Goal: Task Accomplishment & Management: Manage account settings

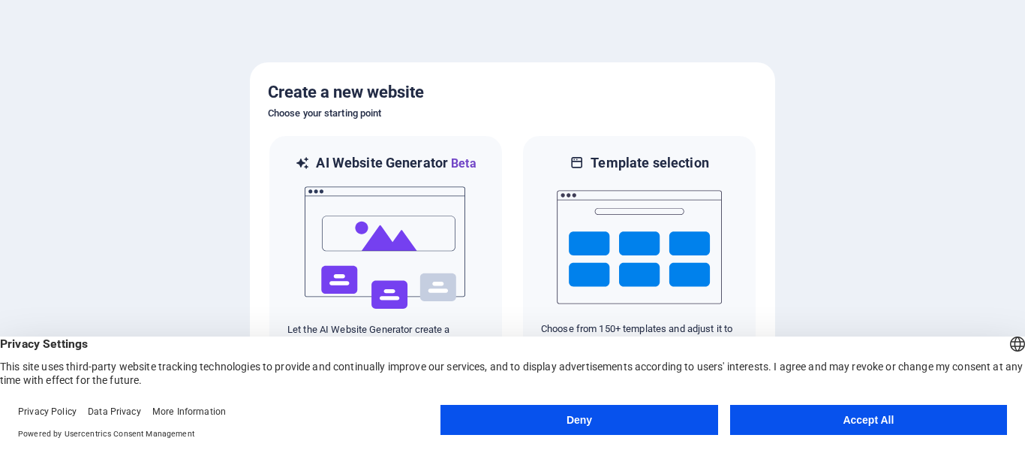
click at [935, 420] on button "Accept All" at bounding box center [868, 420] width 277 height 30
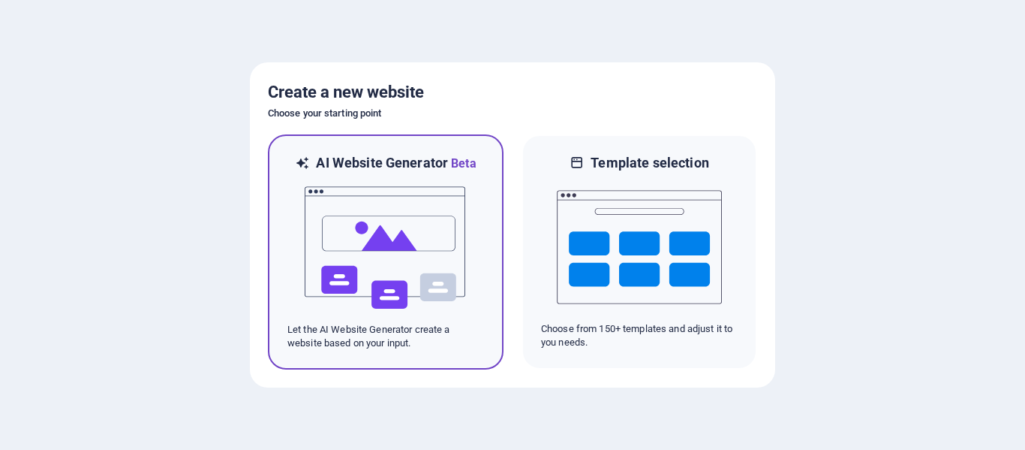
click at [361, 260] on img at bounding box center [385, 248] width 165 height 150
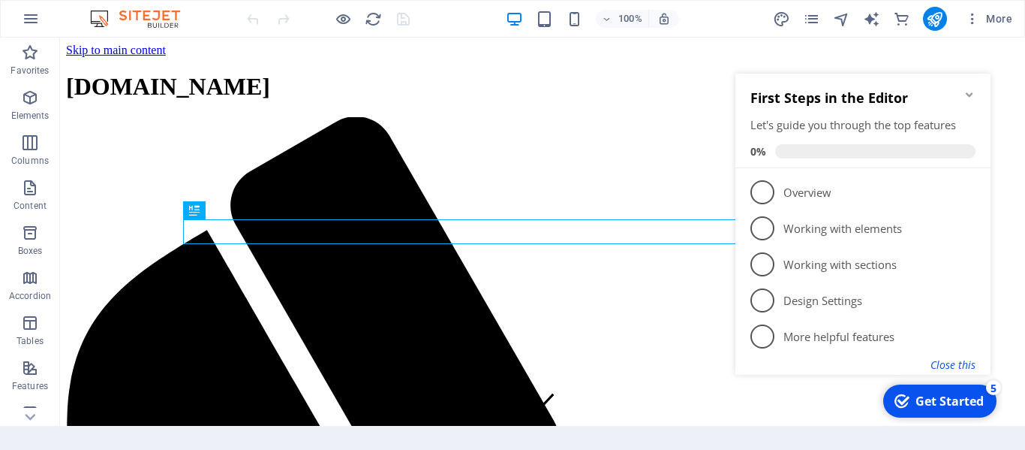
click at [943, 359] on button "Close this" at bounding box center [953, 364] width 45 height 14
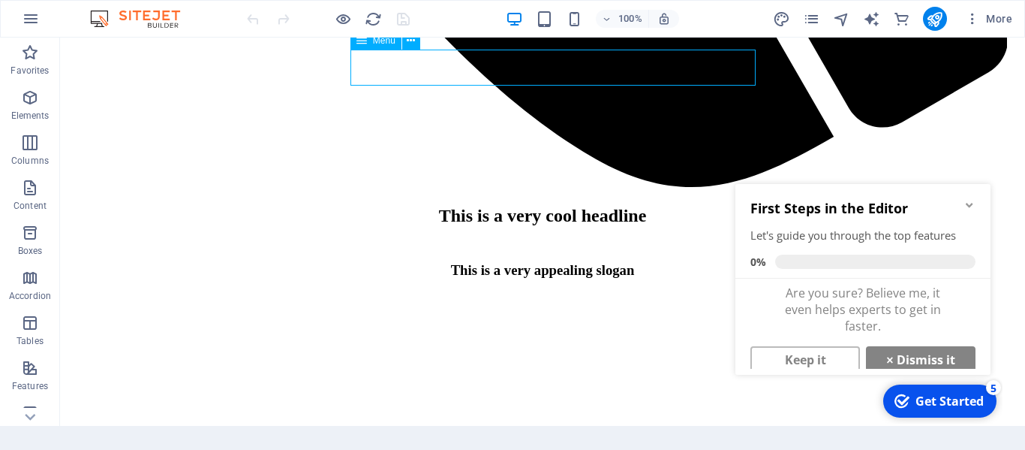
scroll to position [3256, 0]
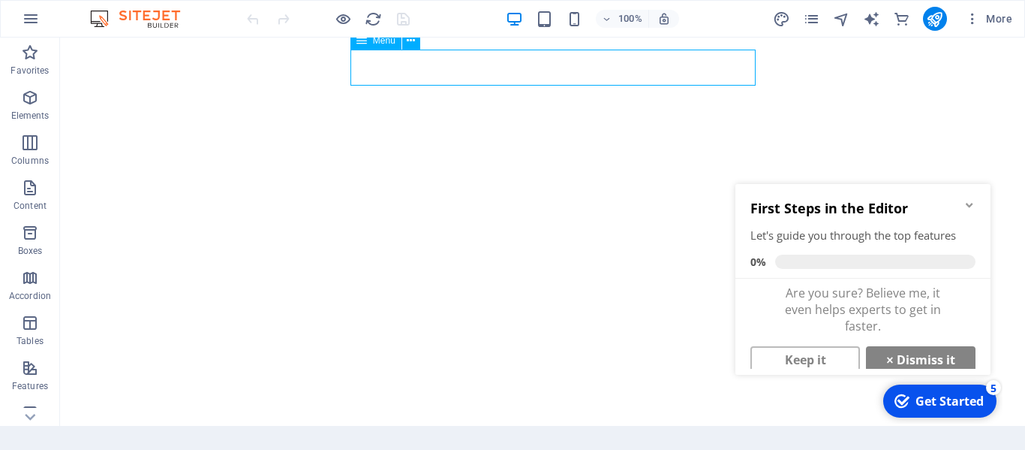
click at [363, 47] on icon at bounding box center [361, 41] width 11 height 18
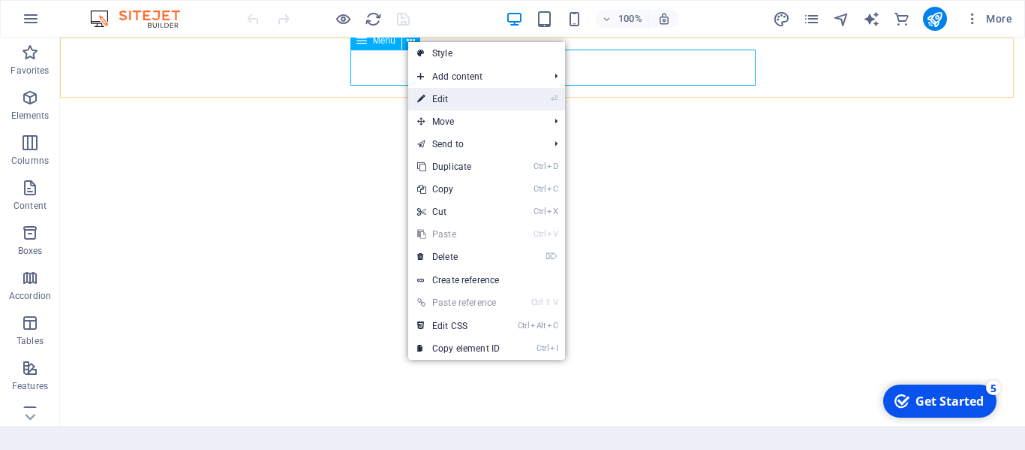
click at [436, 100] on link "⏎ Edit" at bounding box center [458, 99] width 101 height 23
select select
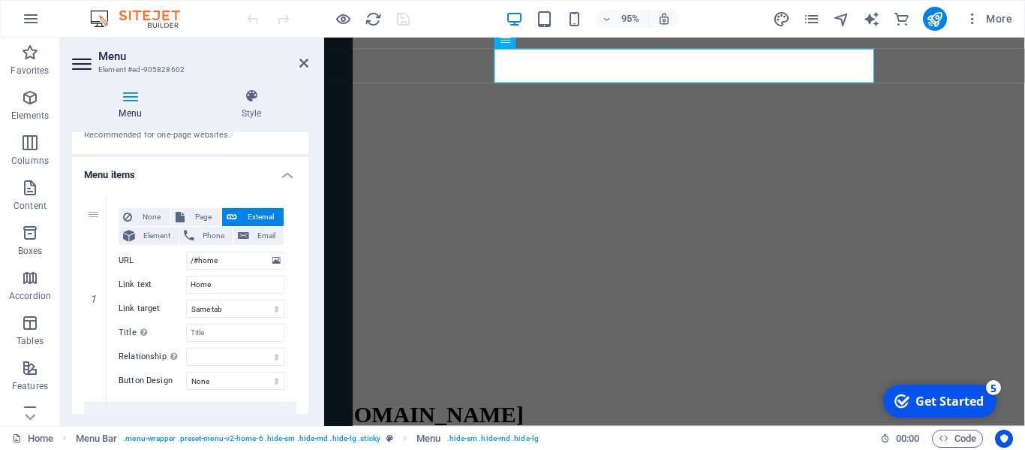
scroll to position [77, 0]
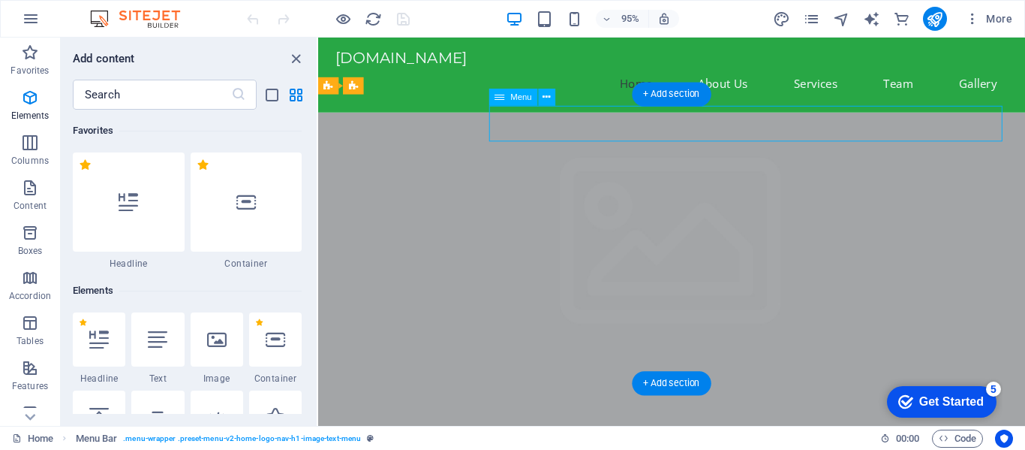
scroll to position [2626, 0]
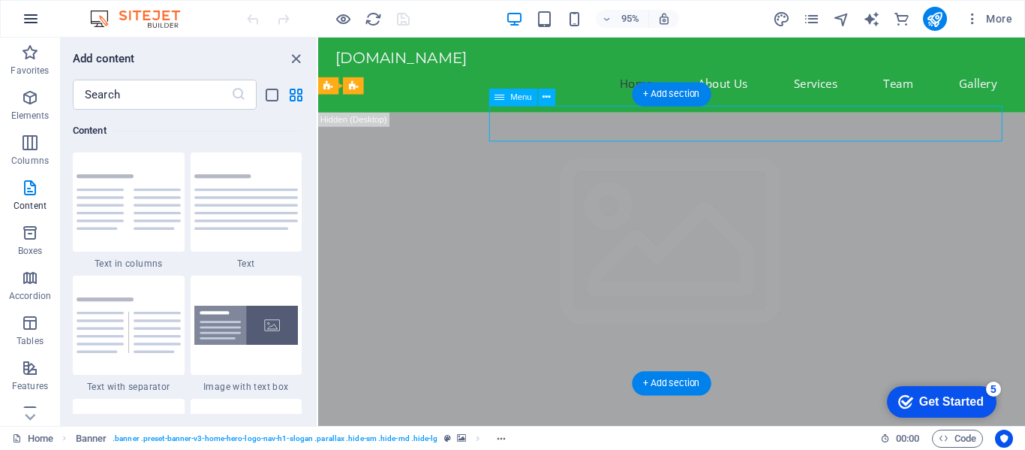
click at [0, 0] on button "button" at bounding box center [0, 0] width 0 height 0
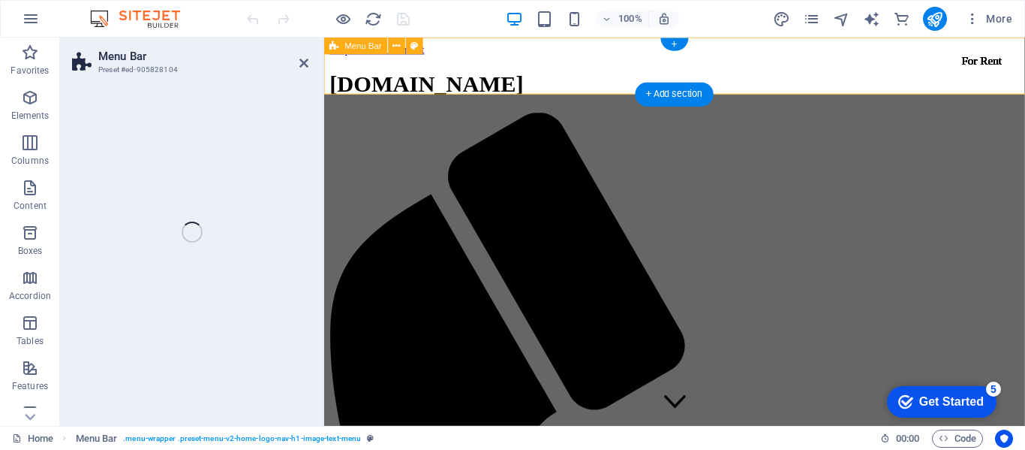
select select "header"
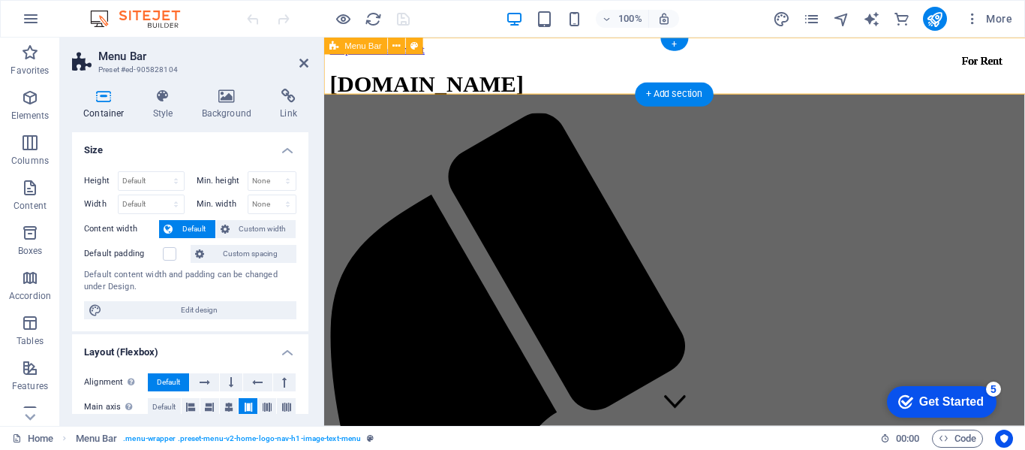
click at [159, 40] on header "Menu Bar Preset #ed-905828104" at bounding box center [190, 57] width 236 height 39
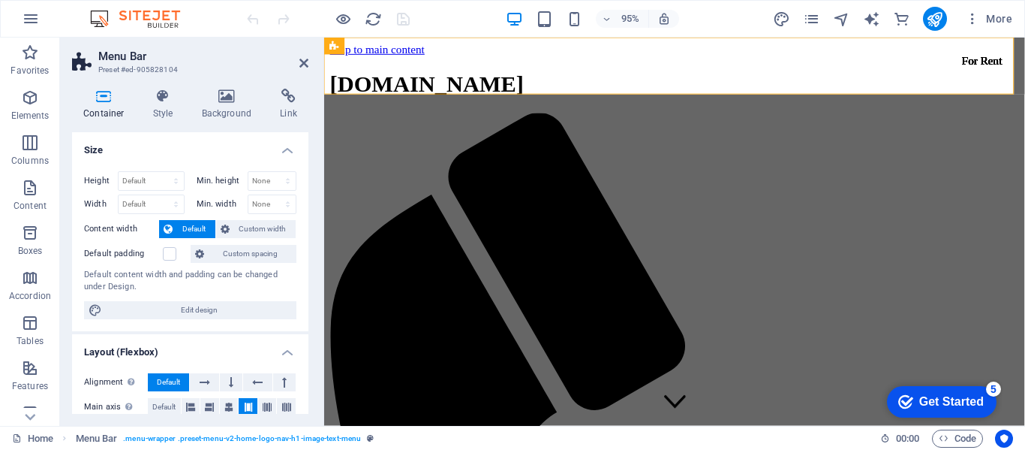
click at [303, 67] on icon at bounding box center [303, 63] width 9 height 12
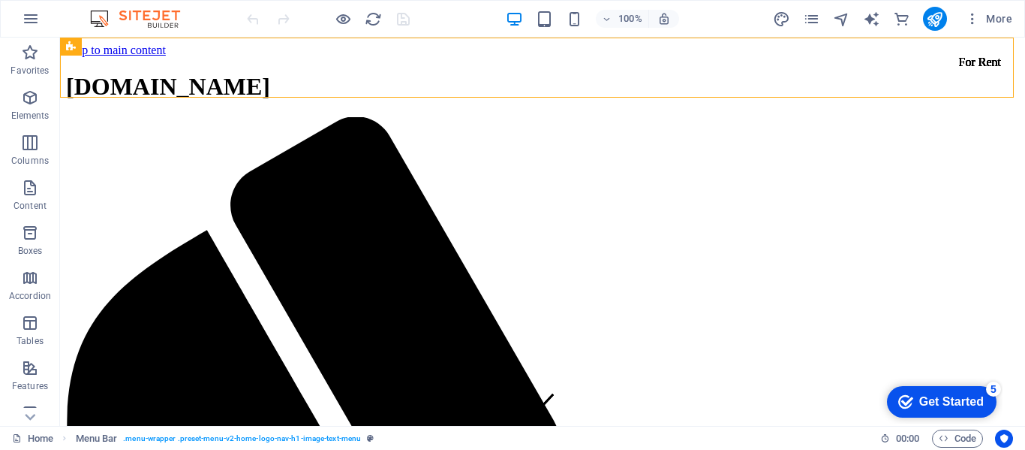
click at [806, 23] on icon "pages" at bounding box center [811, 19] width 17 height 17
click at [805, 22] on icon "pages" at bounding box center [811, 19] width 17 height 17
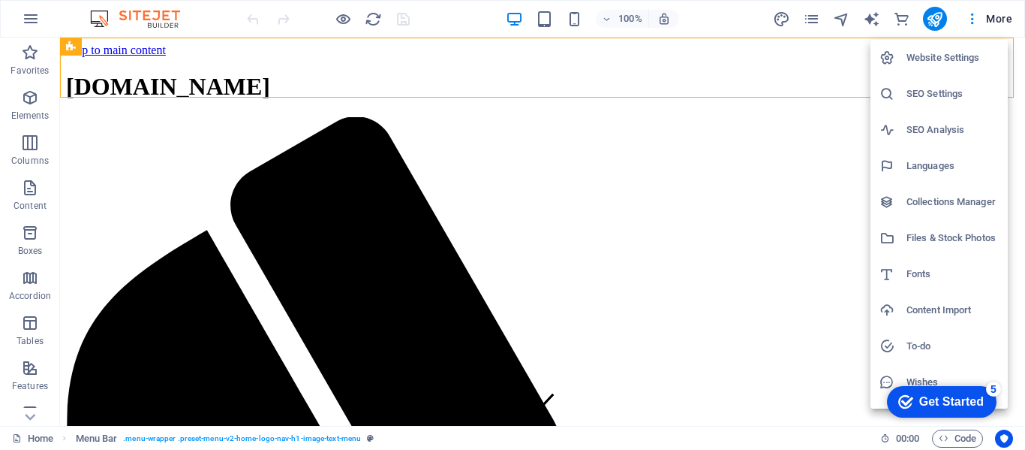
click at [905, 59] on div at bounding box center [893, 57] width 27 height 15
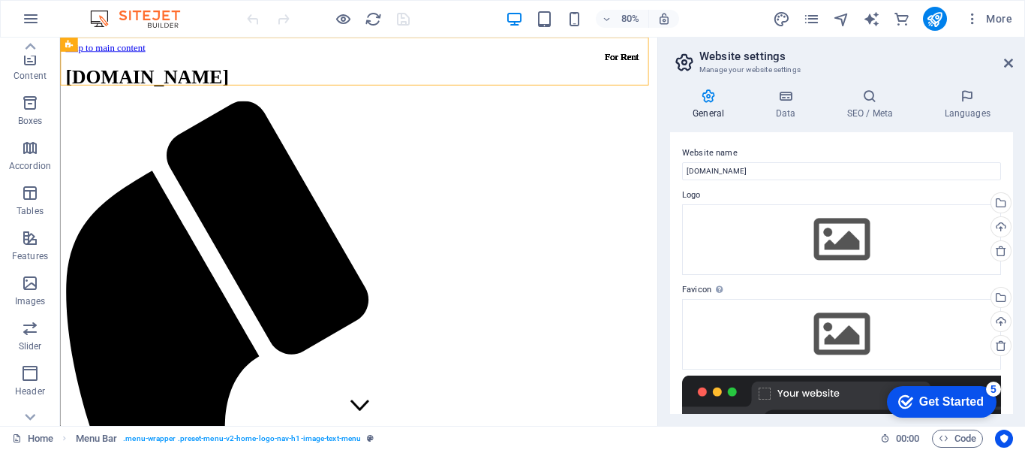
scroll to position [332, 0]
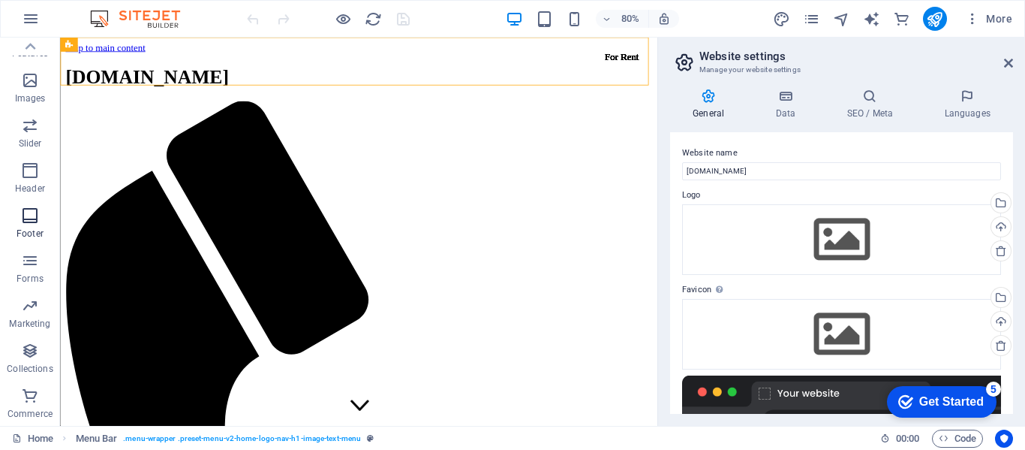
click at [29, 217] on icon "button" at bounding box center [30, 215] width 18 height 18
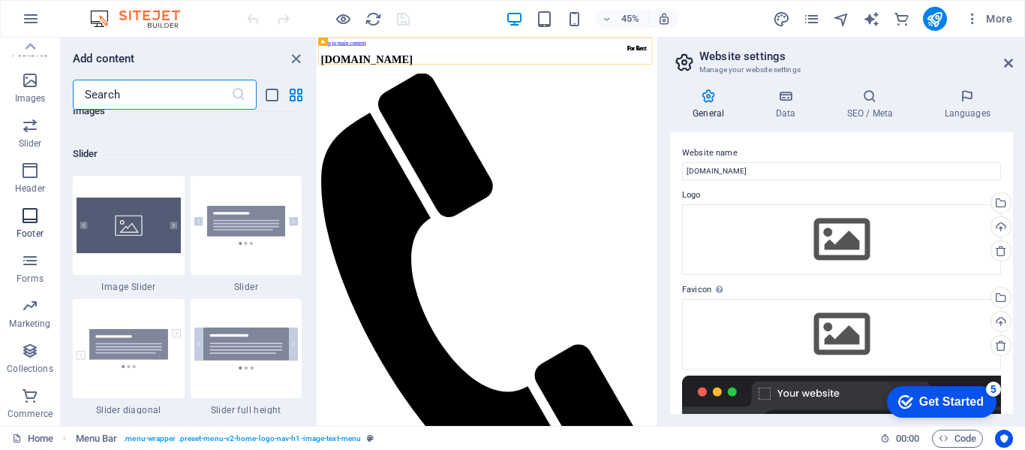
scroll to position [9936, 0]
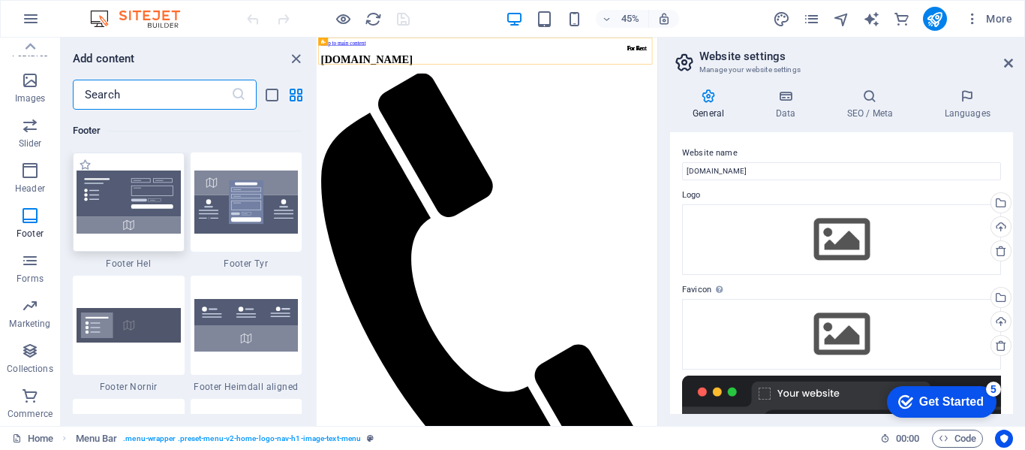
click at [122, 198] on div at bounding box center [129, 201] width 112 height 99
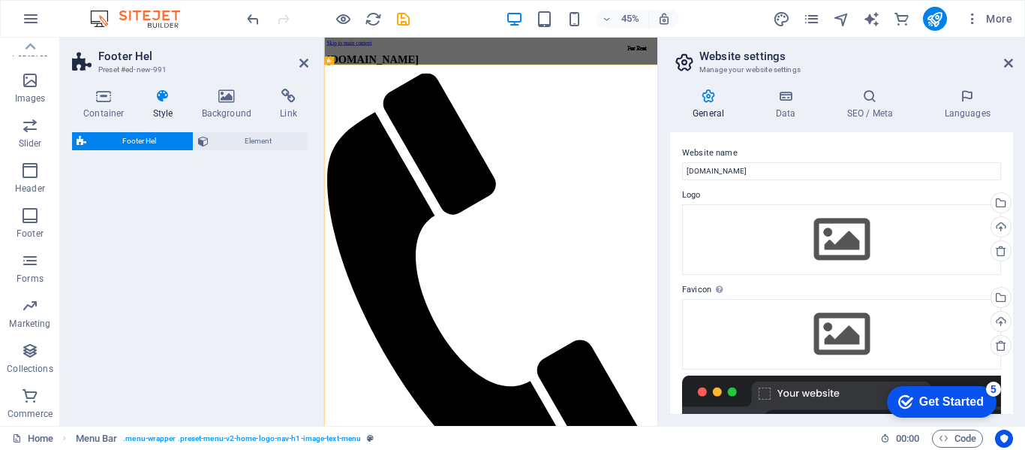
select select "%"
select select "rem"
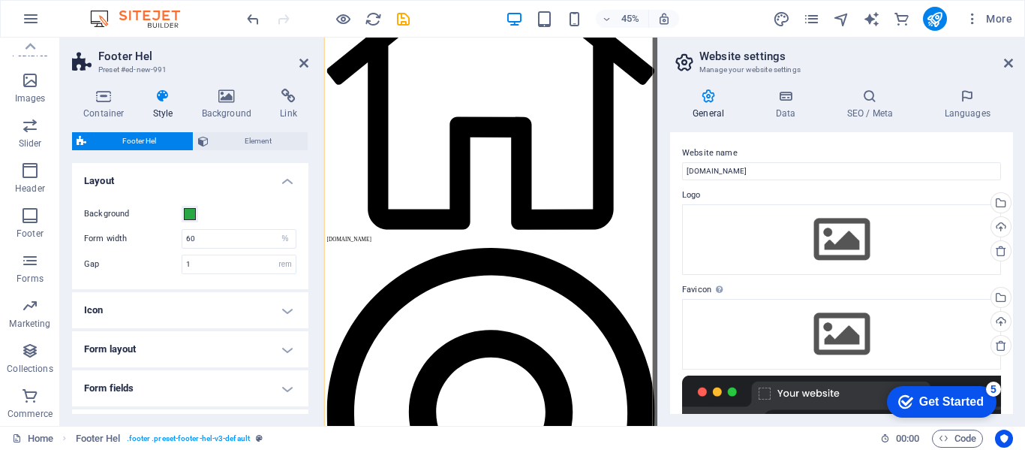
scroll to position [1668, 0]
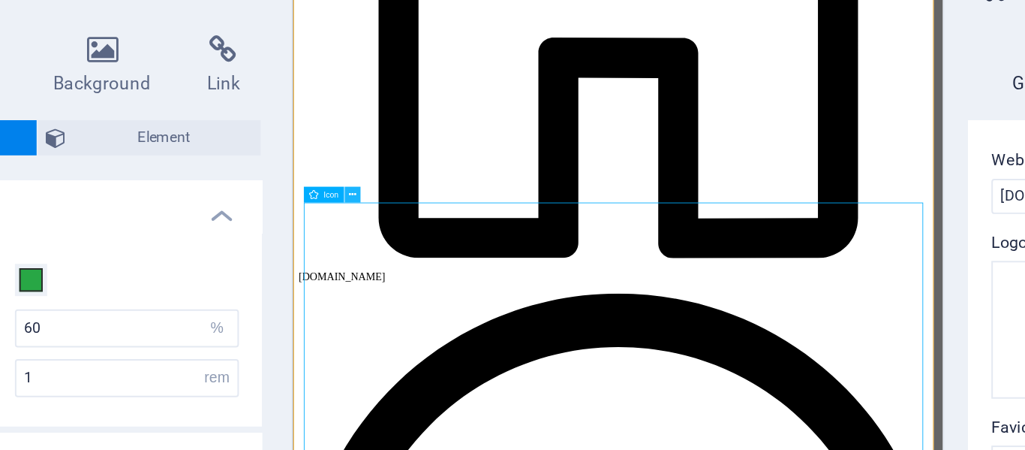
click at [353, 173] on icon at bounding box center [355, 170] width 4 height 7
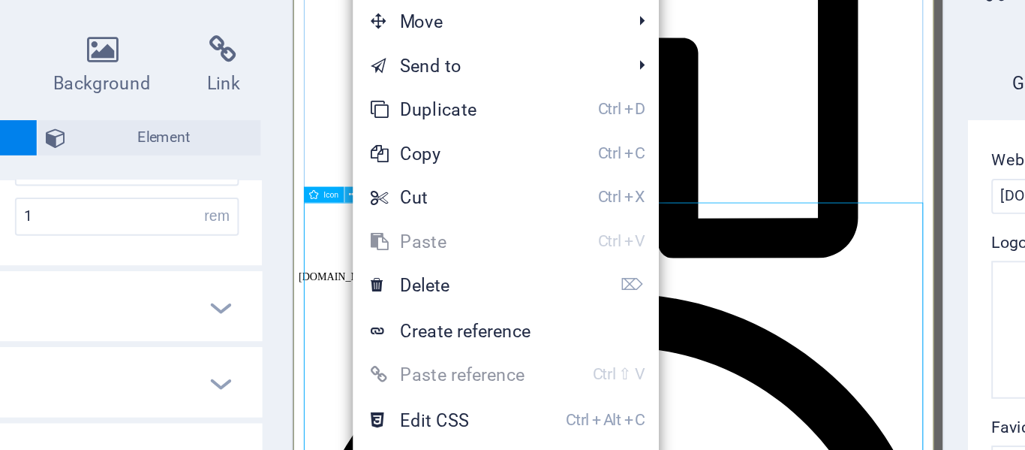
scroll to position [86, 0]
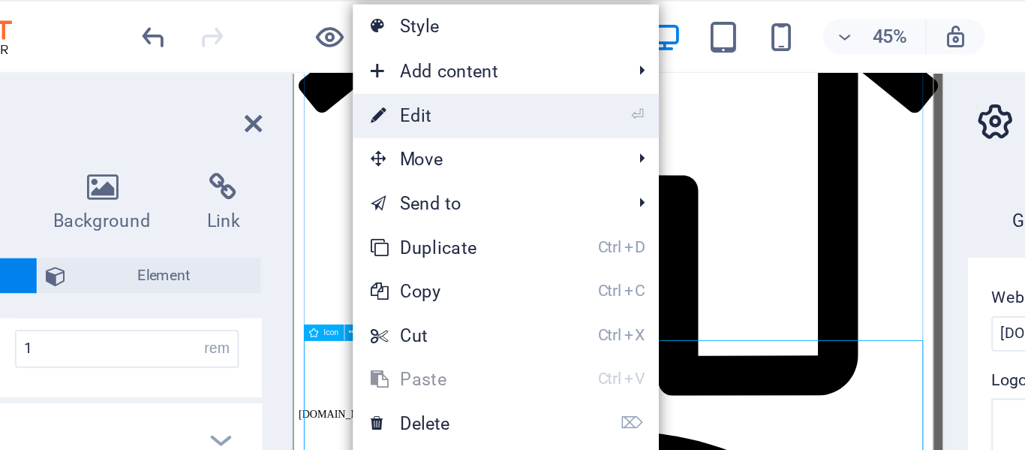
click at [382, 60] on link "⏎ Edit" at bounding box center [405, 59] width 101 height 23
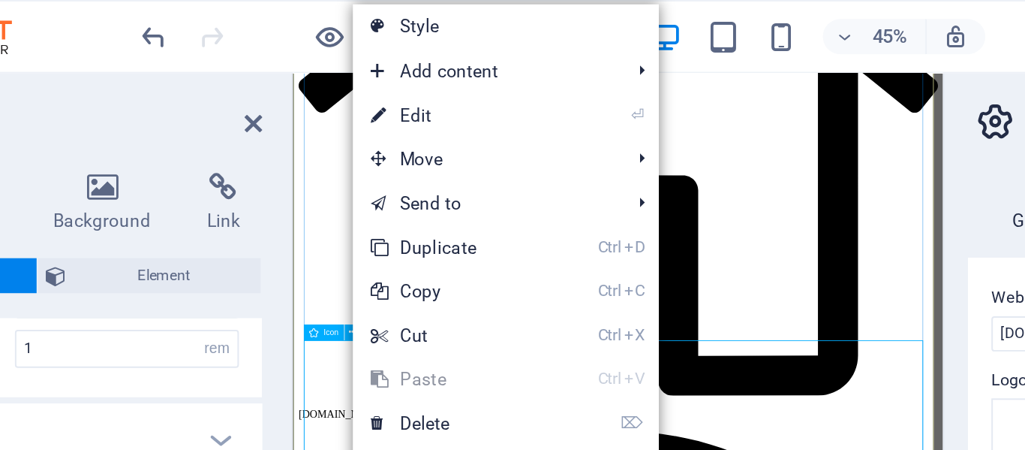
select select "xMidYMid"
select select "px"
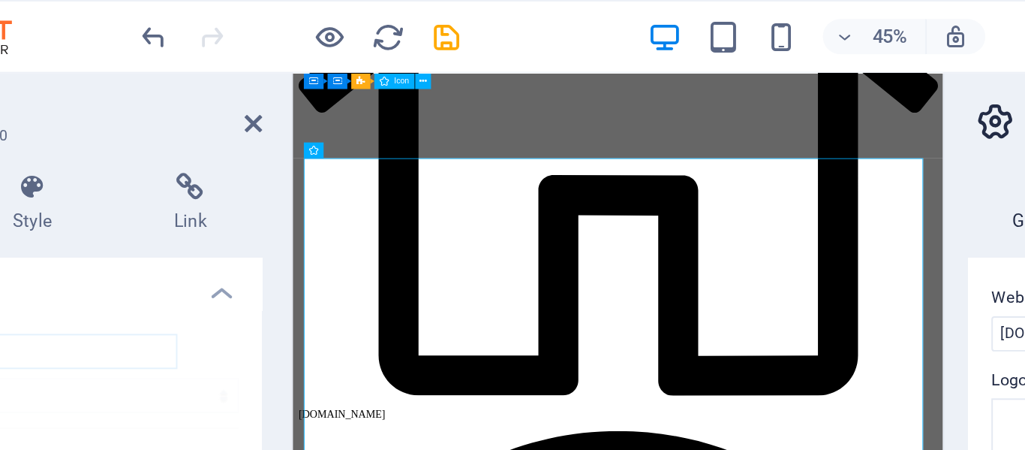
scroll to position [1653, 0]
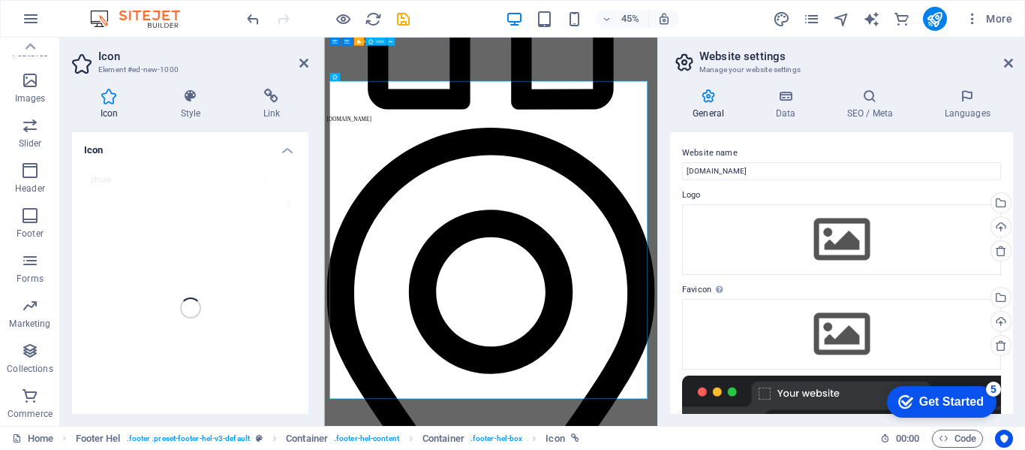
click at [109, 187] on div "phone" at bounding box center [190, 307] width 236 height 297
click at [104, 185] on div "phone" at bounding box center [190, 307] width 236 height 297
click at [120, 254] on div "phone" at bounding box center [190, 307] width 236 height 297
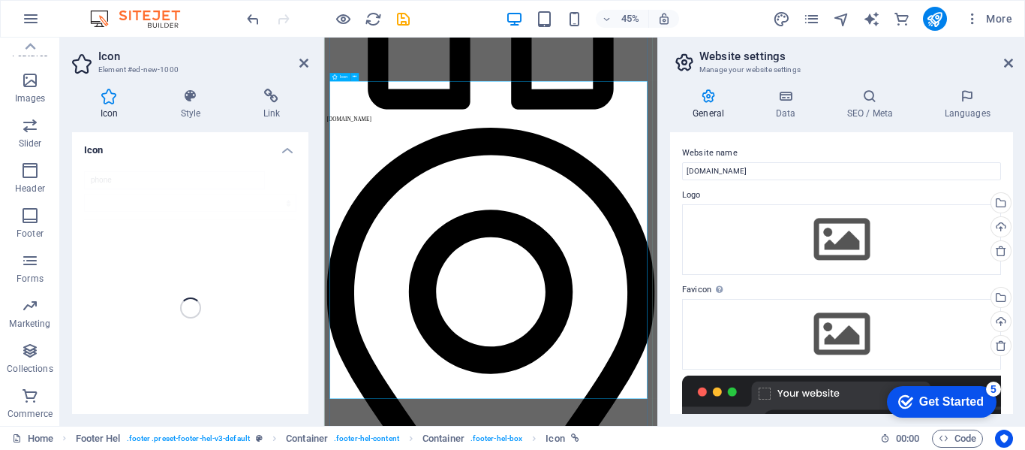
click at [109, 246] on div "phone" at bounding box center [190, 307] width 236 height 297
click at [127, 202] on div "phone" at bounding box center [190, 307] width 236 height 297
click at [104, 182] on div "phone" at bounding box center [190, 307] width 236 height 297
click at [0, 0] on span "More" at bounding box center [0, 0] width 0 height 0
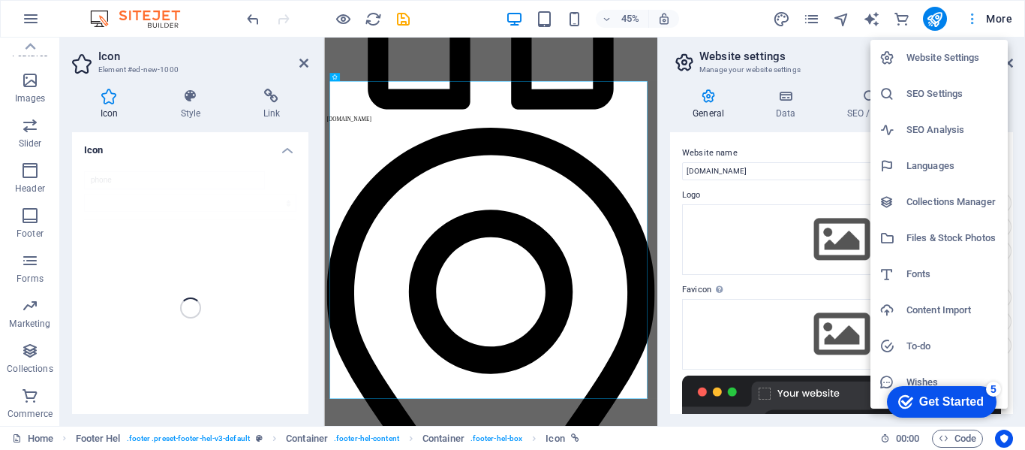
scroll to position [28, 0]
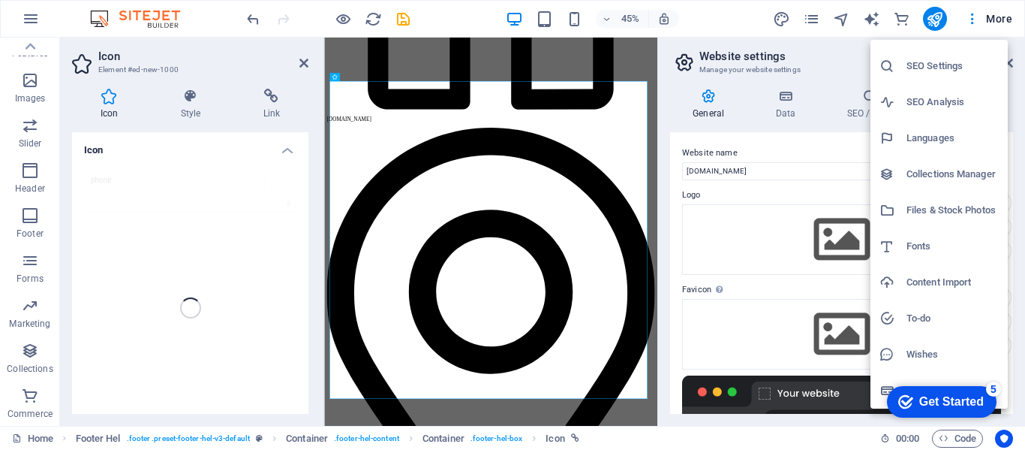
click at [790, 136] on div at bounding box center [512, 225] width 1025 height 450
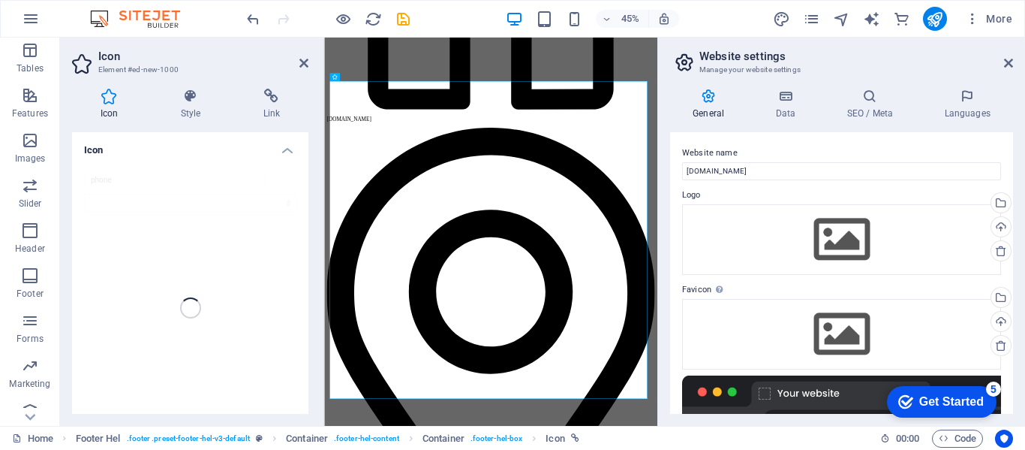
scroll to position [332, 0]
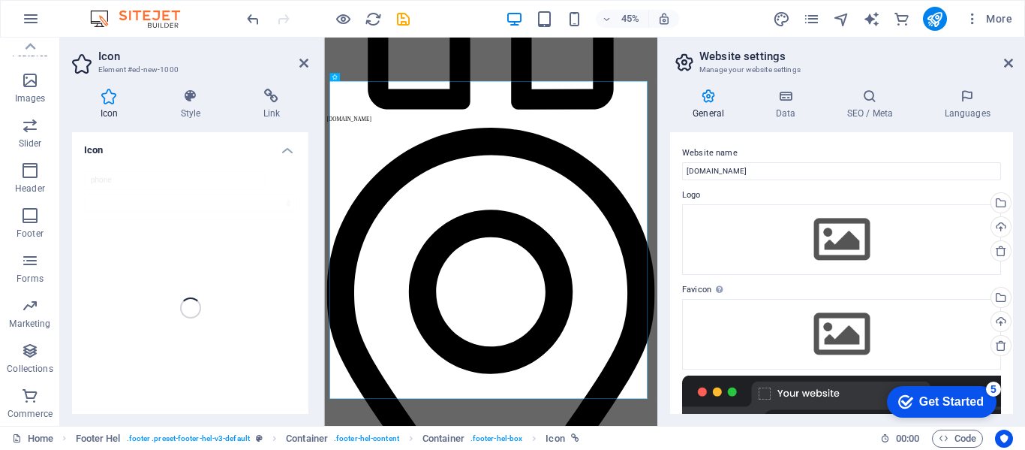
click at [343, 77] on span "Icon" at bounding box center [344, 77] width 8 height 4
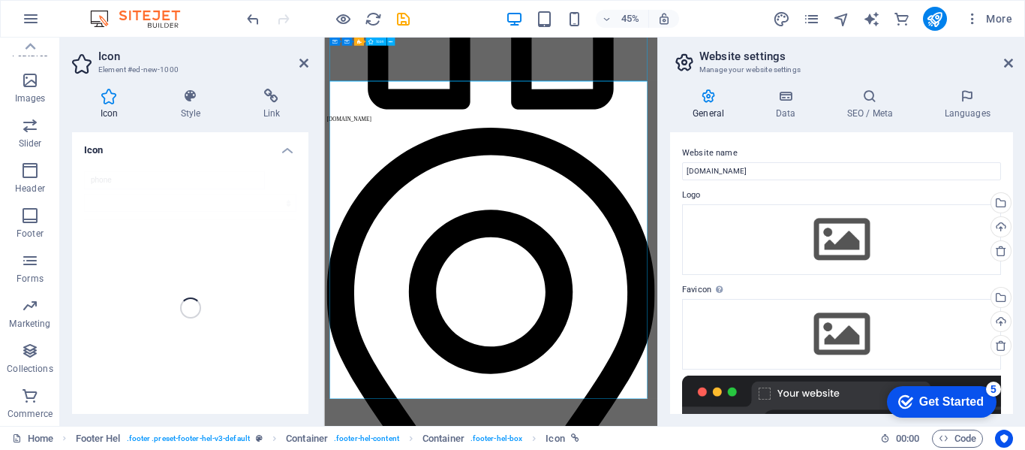
select select "xMidYMid"
select select "px"
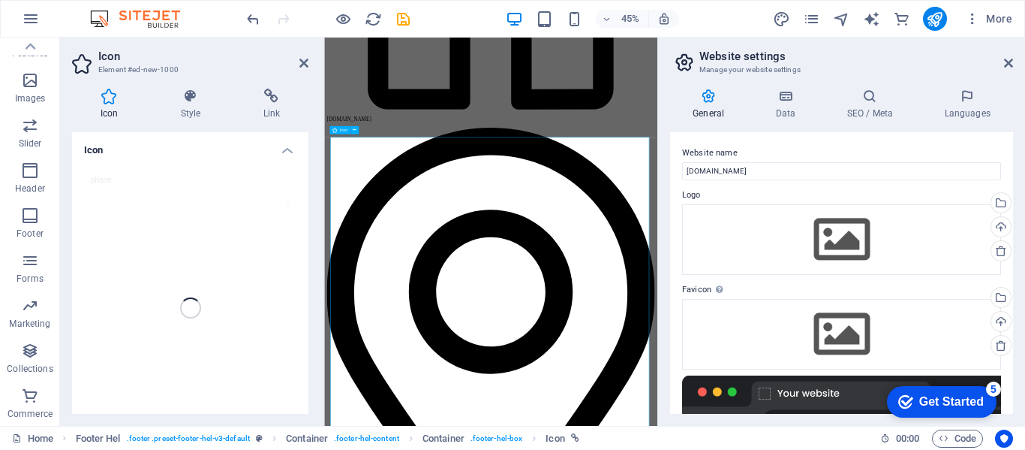
click at [95, 255] on div "phone" at bounding box center [190, 307] width 236 height 297
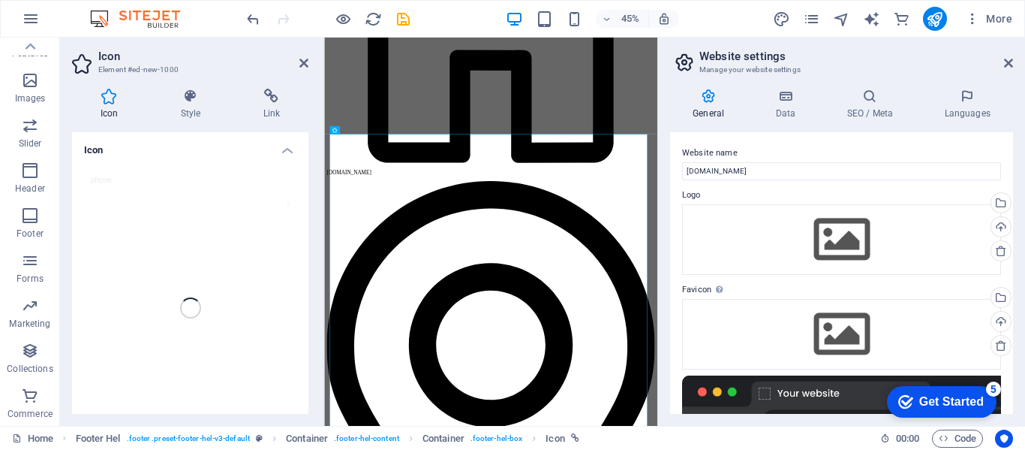
click at [108, 200] on div "phone" at bounding box center [190, 307] width 236 height 297
click at [98, 188] on div "phone" at bounding box center [190, 307] width 236 height 297
click at [138, 275] on div "phone" at bounding box center [190, 307] width 236 height 297
click at [135, 306] on div "phone" at bounding box center [190, 307] width 236 height 297
click at [136, 306] on div "phone" at bounding box center [190, 307] width 236 height 297
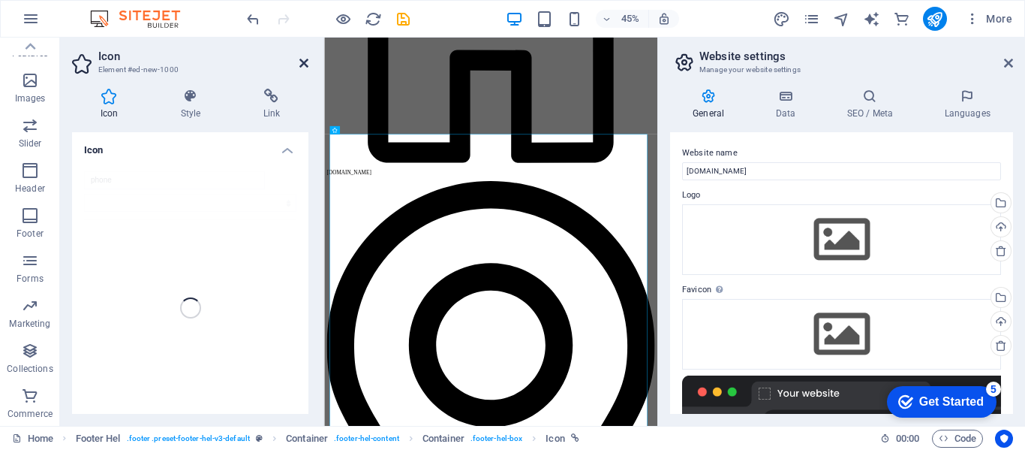
click at [301, 65] on icon at bounding box center [303, 63] width 9 height 12
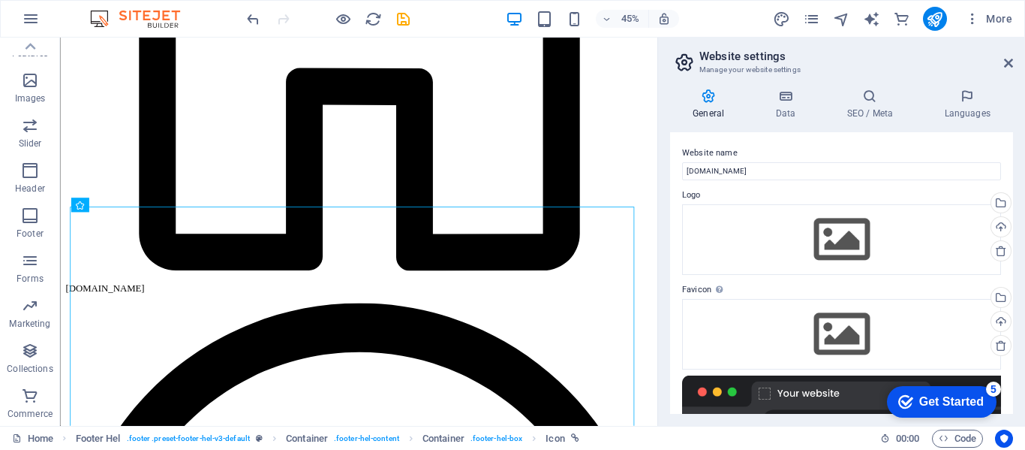
scroll to position [1538, 0]
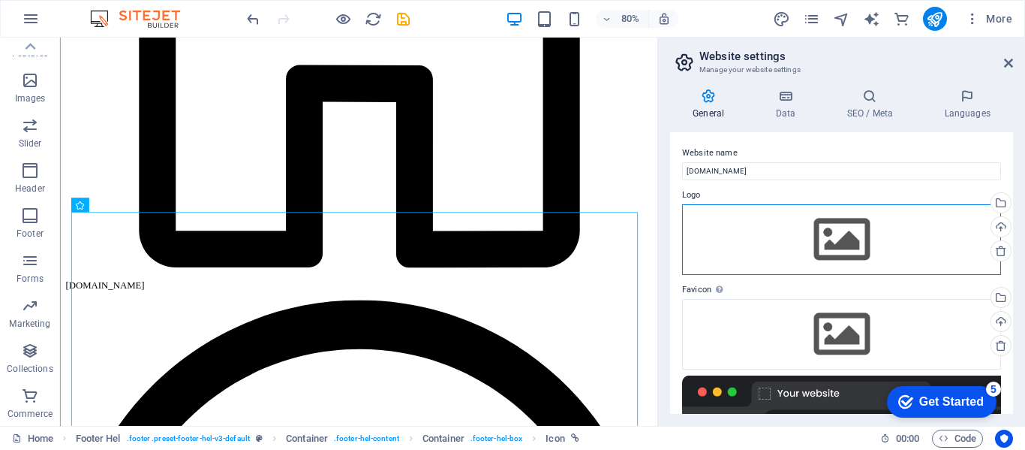
click at [710, 227] on div "Drag files here, click to choose files or select files from Files or our free s…" at bounding box center [841, 239] width 319 height 71
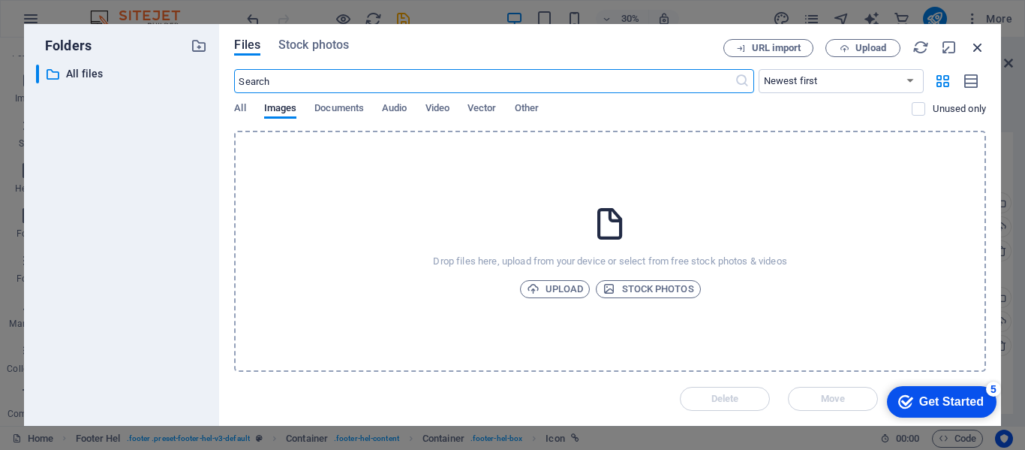
click at [982, 51] on icon "button" at bounding box center [978, 47] width 17 height 17
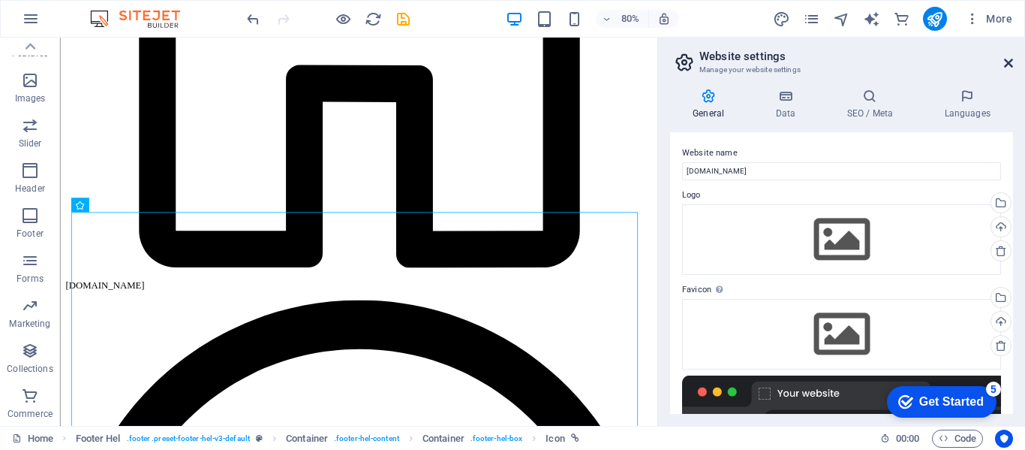
click at [1007, 60] on icon at bounding box center [1008, 63] width 9 height 12
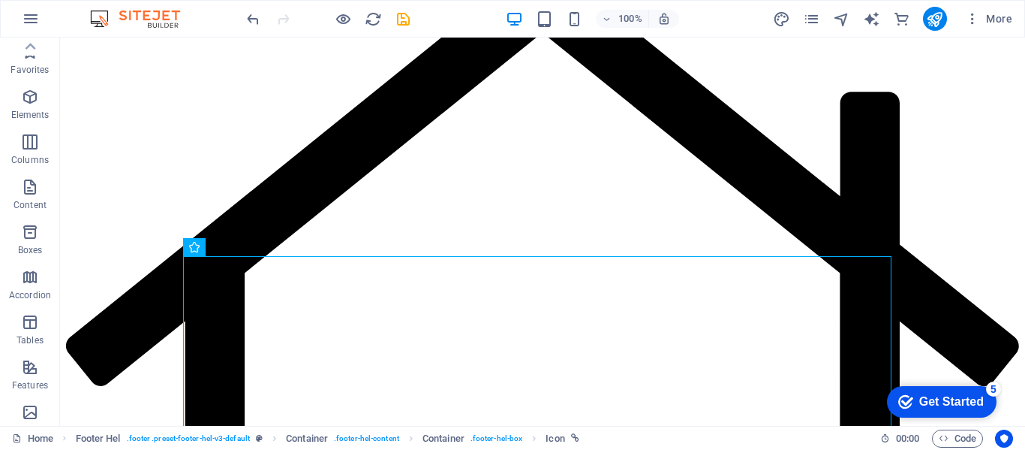
scroll to position [0, 0]
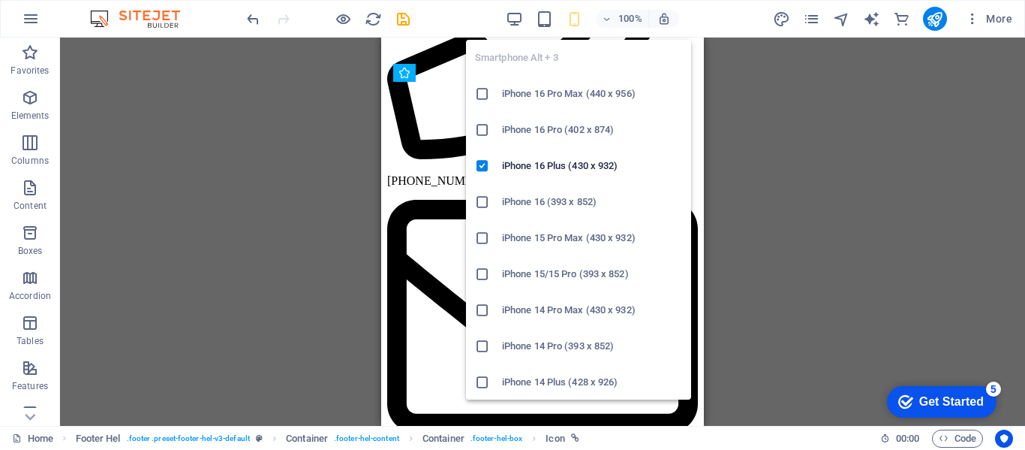
scroll to position [762, 0]
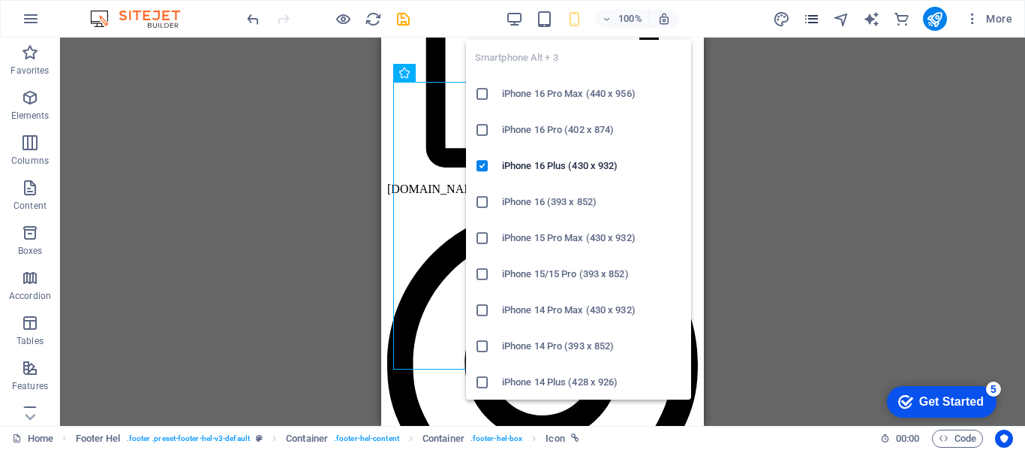
click at [810, 19] on icon "pages" at bounding box center [811, 19] width 17 height 17
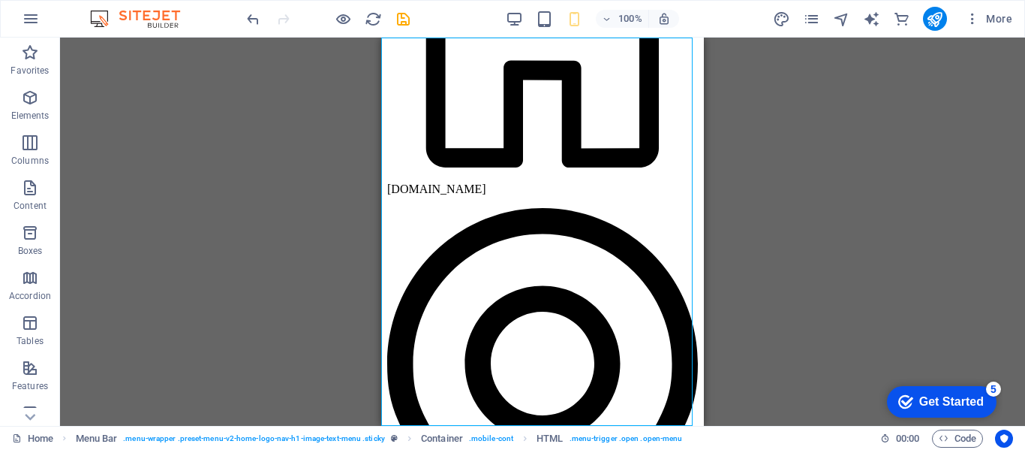
scroll to position [802, 0]
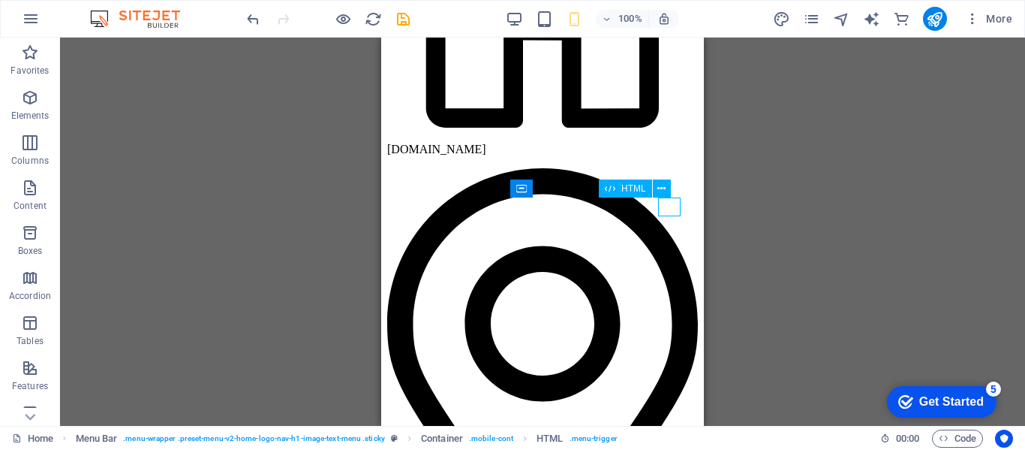
scroll to position [654, 0]
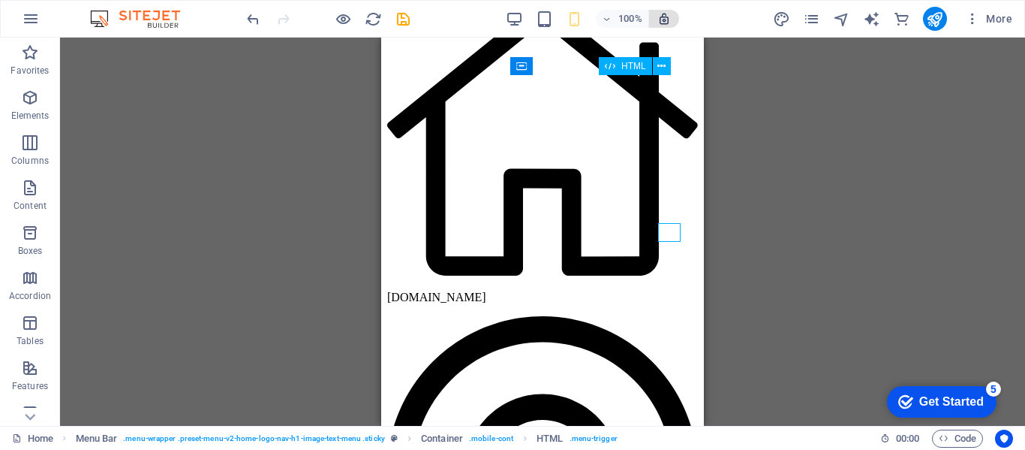
click at [0, 0] on span "button" at bounding box center [0, 0] width 0 height 0
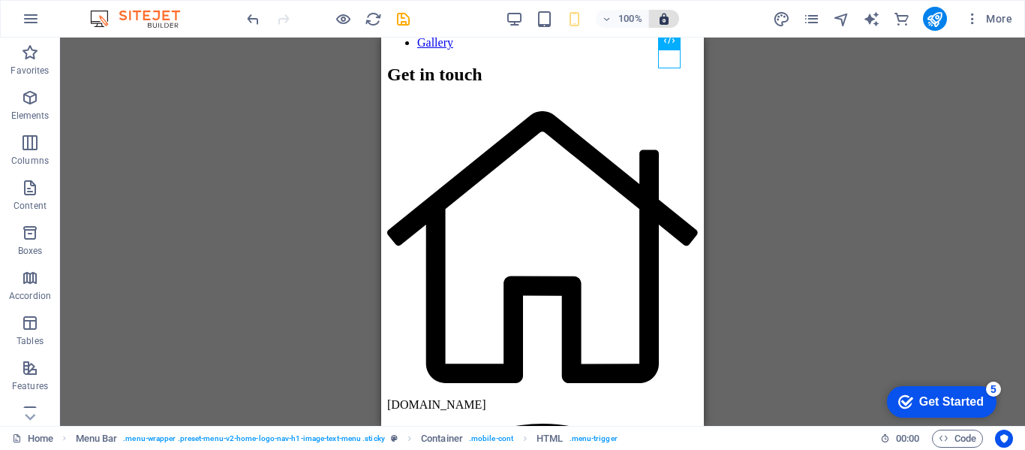
click at [663, 25] on icon "button" at bounding box center [664, 19] width 14 height 14
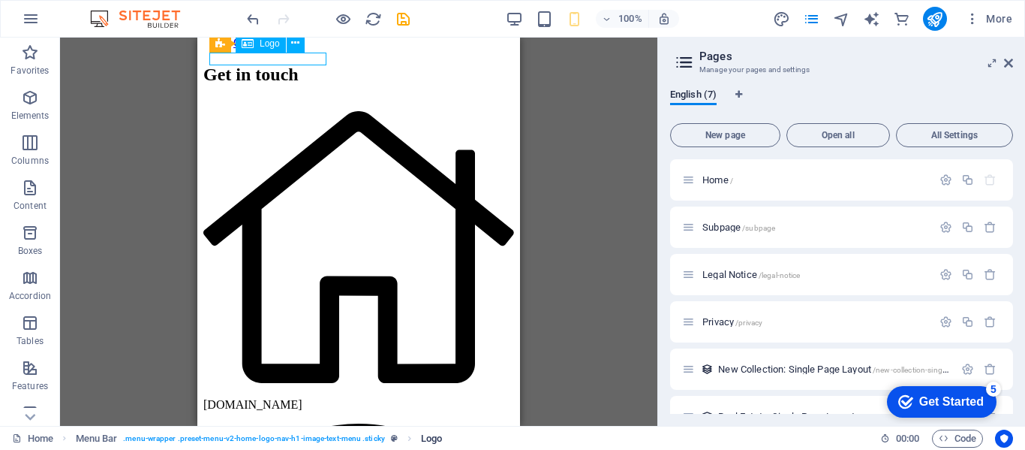
click at [424, 438] on span "Logo" at bounding box center [431, 438] width 21 height 18
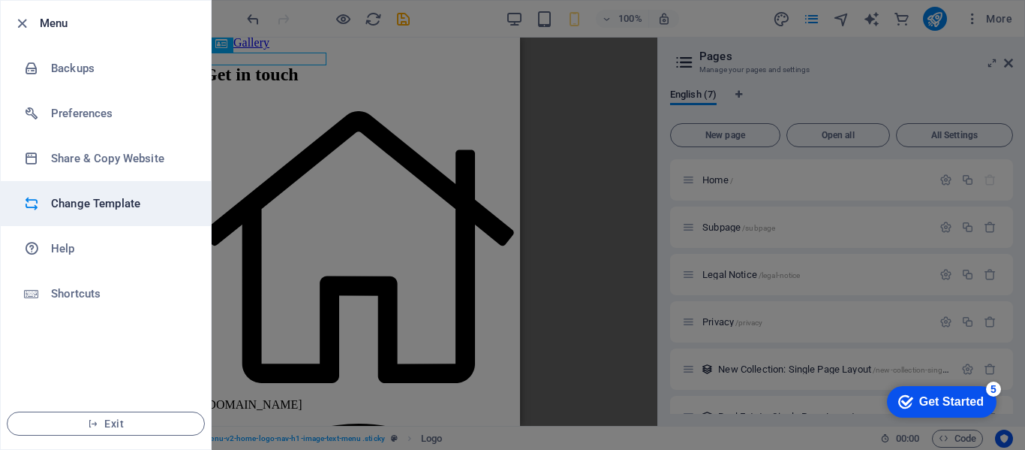
click at [64, 201] on h6 "Change Template" at bounding box center [120, 203] width 139 height 18
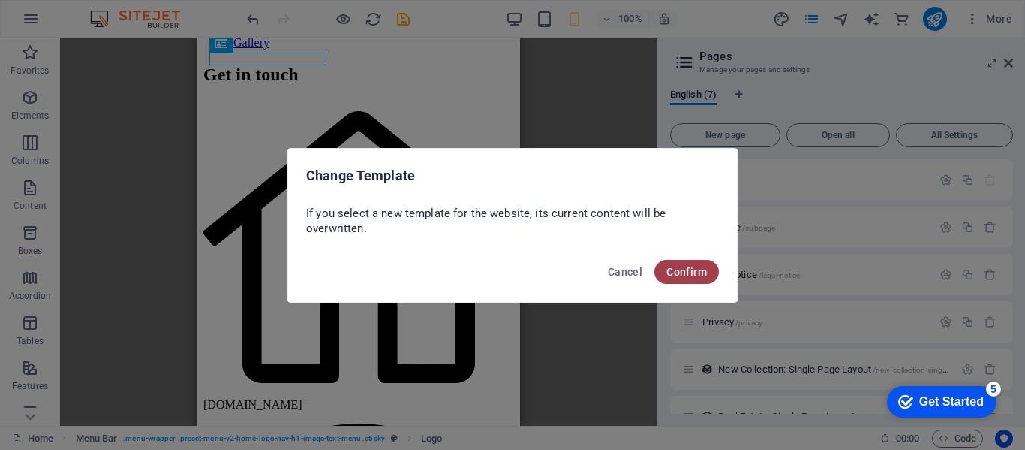
click at [688, 269] on span "Confirm" at bounding box center [686, 272] width 41 height 12
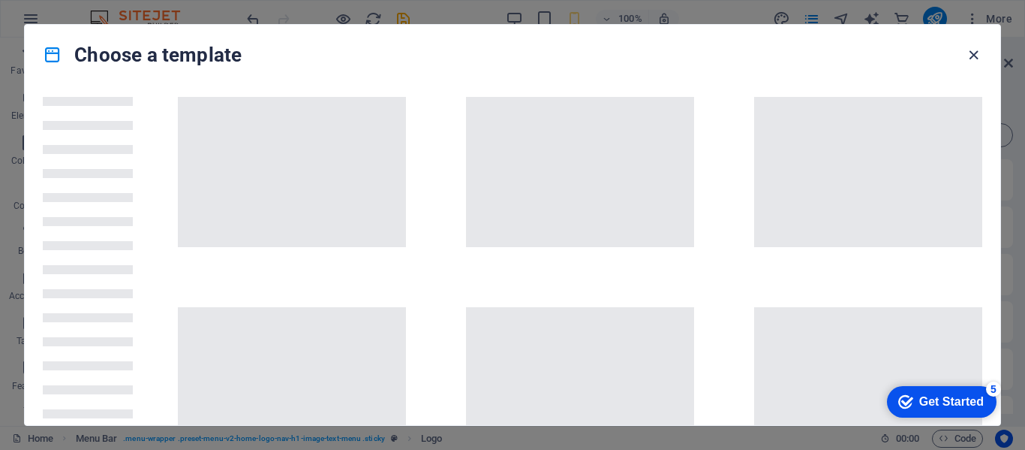
click at [970, 62] on icon "button" at bounding box center [973, 55] width 17 height 17
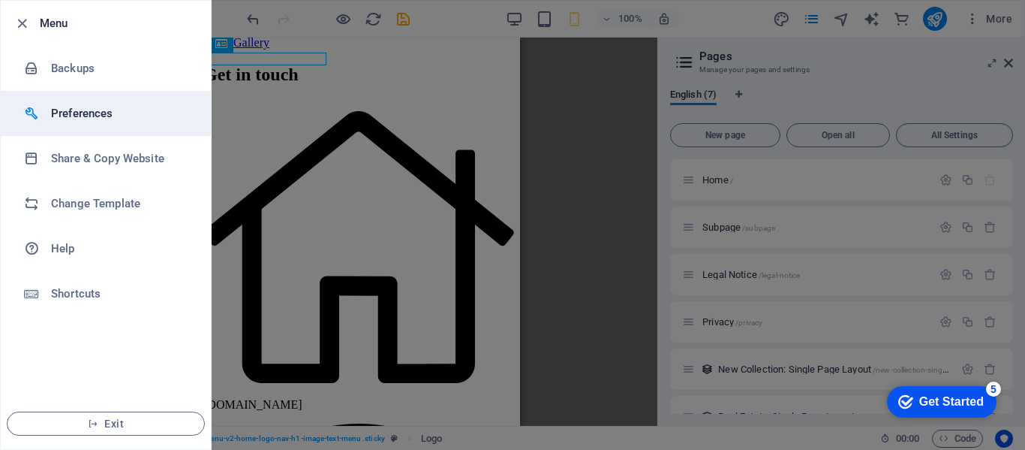
click at [47, 95] on li "Preferences" at bounding box center [106, 113] width 210 height 45
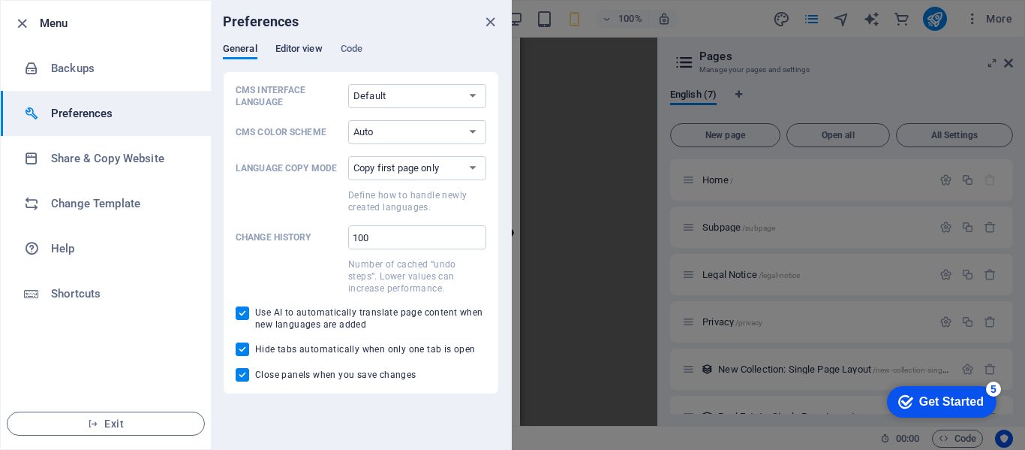
click at [293, 45] on span "Editor view" at bounding box center [298, 50] width 47 height 21
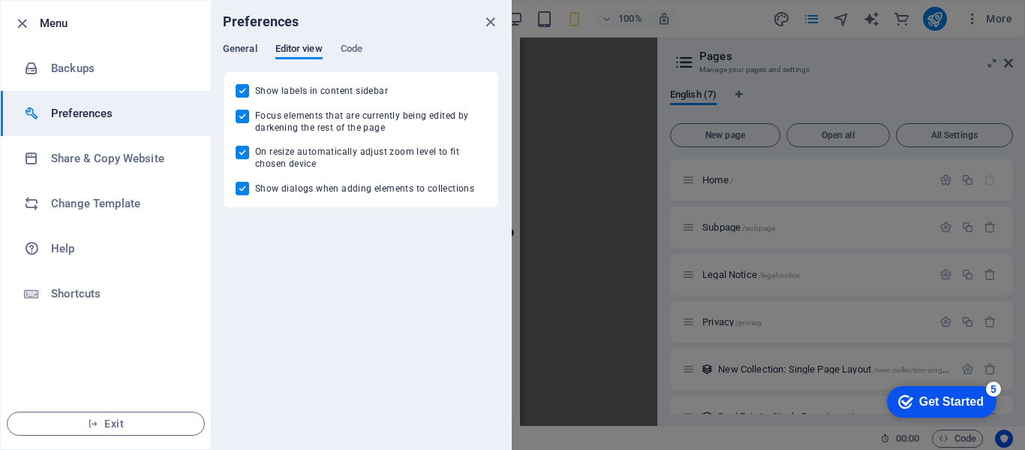
click at [255, 54] on span "General" at bounding box center [240, 50] width 35 height 21
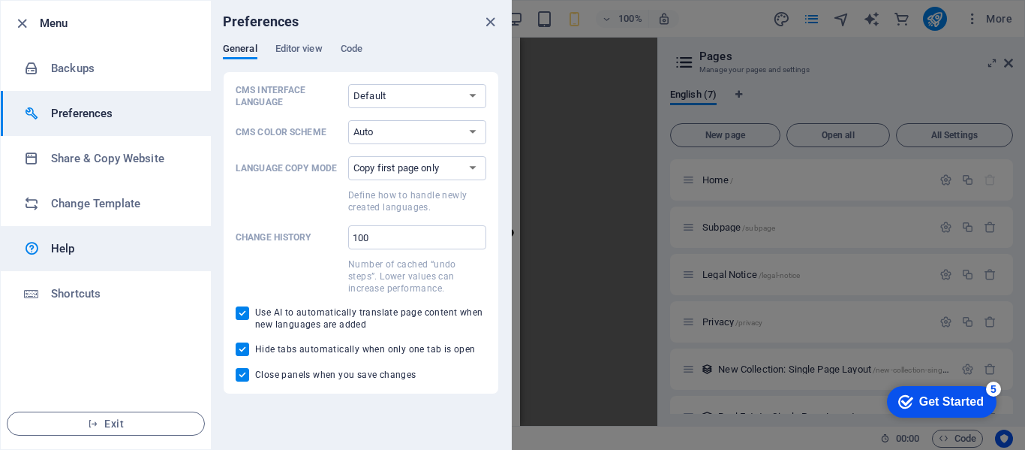
click at [60, 245] on h6 "Help" at bounding box center [120, 248] width 139 height 18
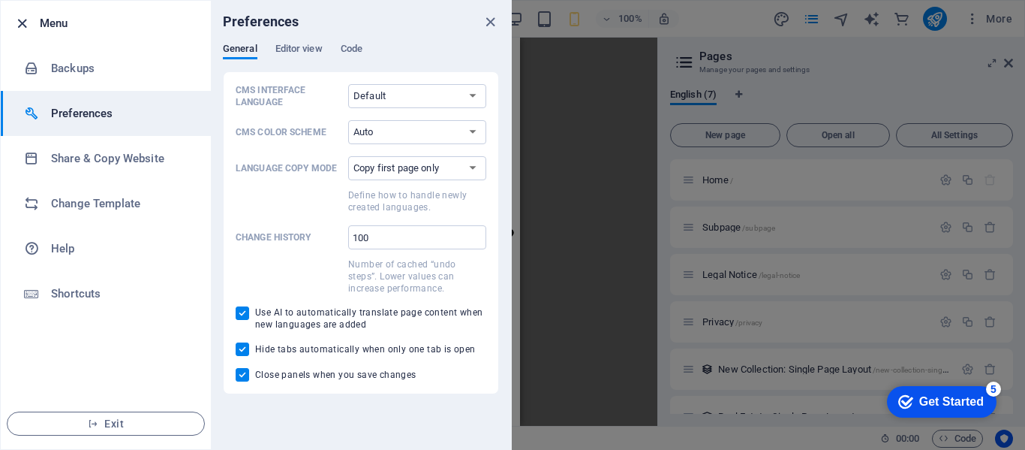
click at [30, 28] on icon "button" at bounding box center [22, 23] width 17 height 17
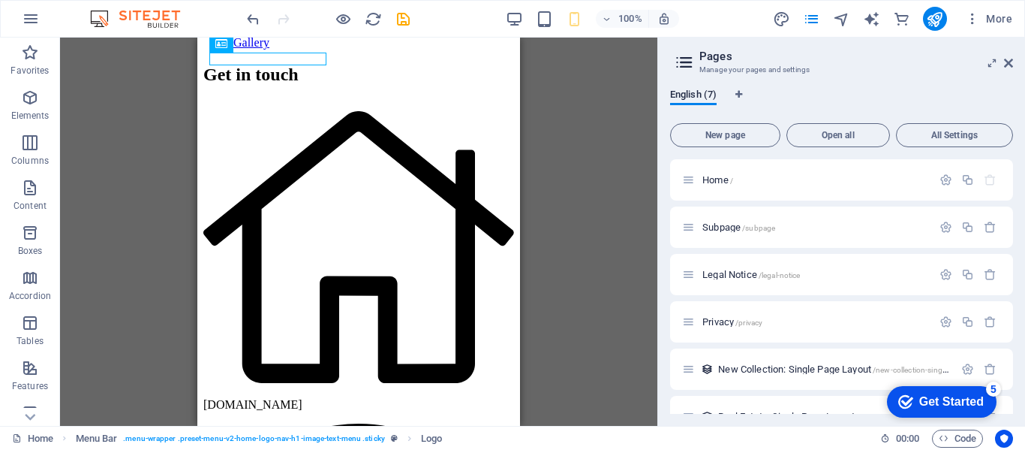
click at [965, 397] on div "Get Started" at bounding box center [951, 402] width 65 height 14
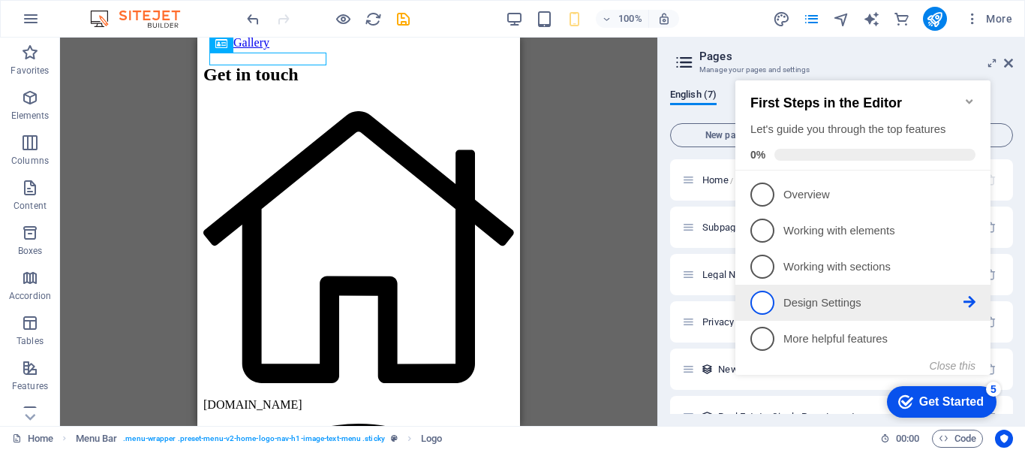
click at [774, 306] on link "4 Design Settings - incomplete" at bounding box center [863, 302] width 225 height 24
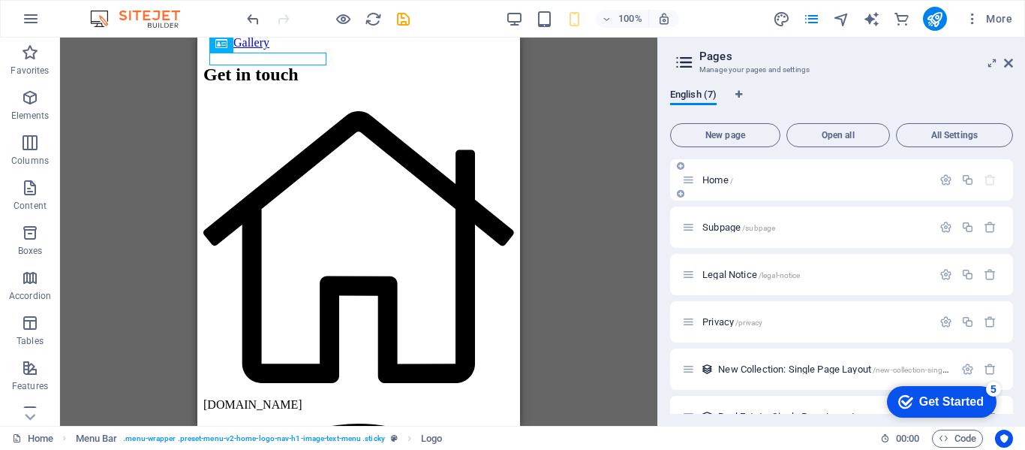
click at [987, 184] on icon "button" at bounding box center [990, 179] width 13 height 13
click at [991, 229] on icon "button" at bounding box center [990, 227] width 13 height 13
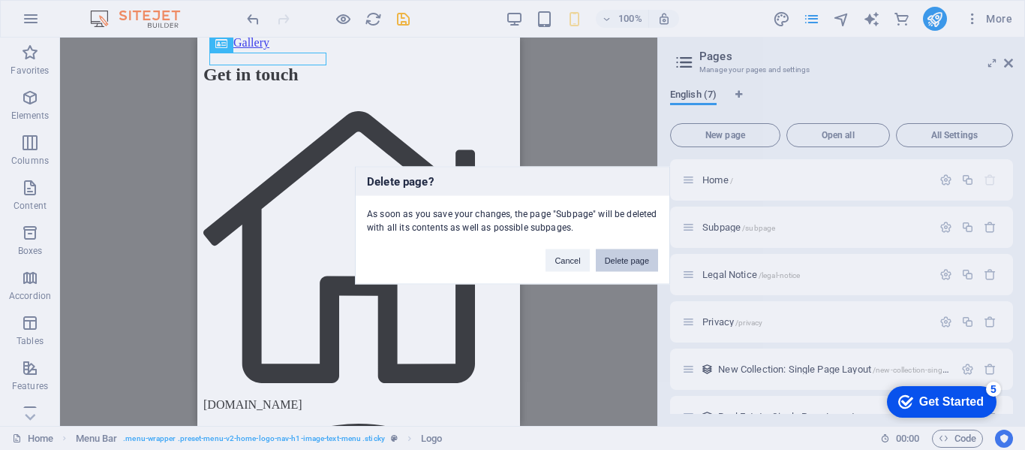
click at [617, 266] on button "Delete page" at bounding box center [627, 259] width 62 height 23
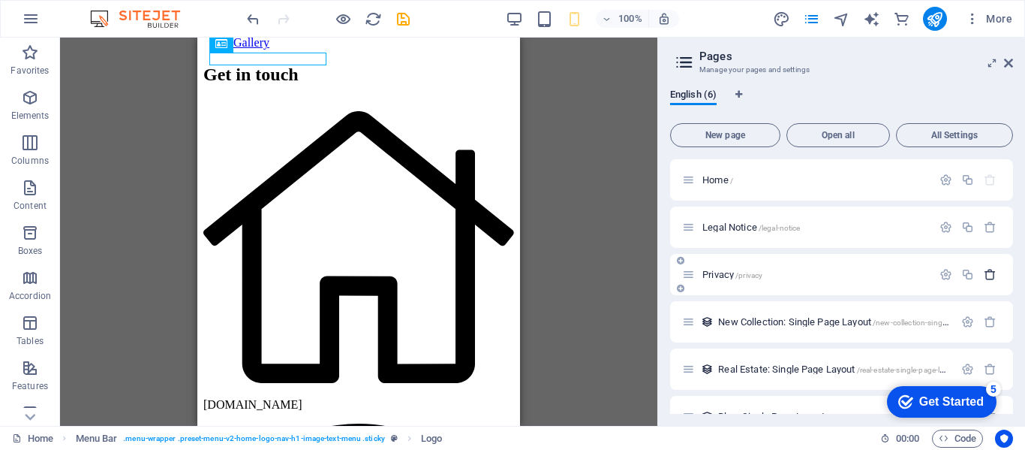
click at [989, 276] on icon "button" at bounding box center [990, 274] width 13 height 13
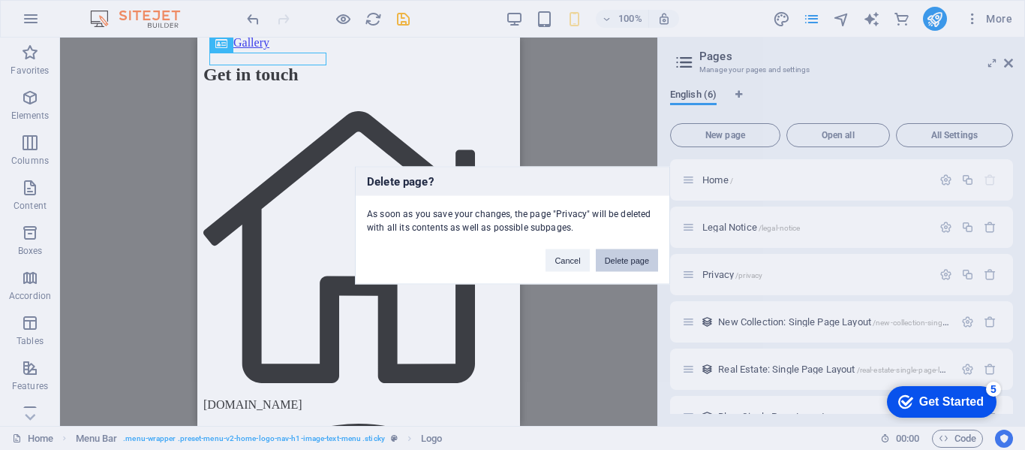
click at [620, 269] on button "Delete page" at bounding box center [627, 259] width 62 height 23
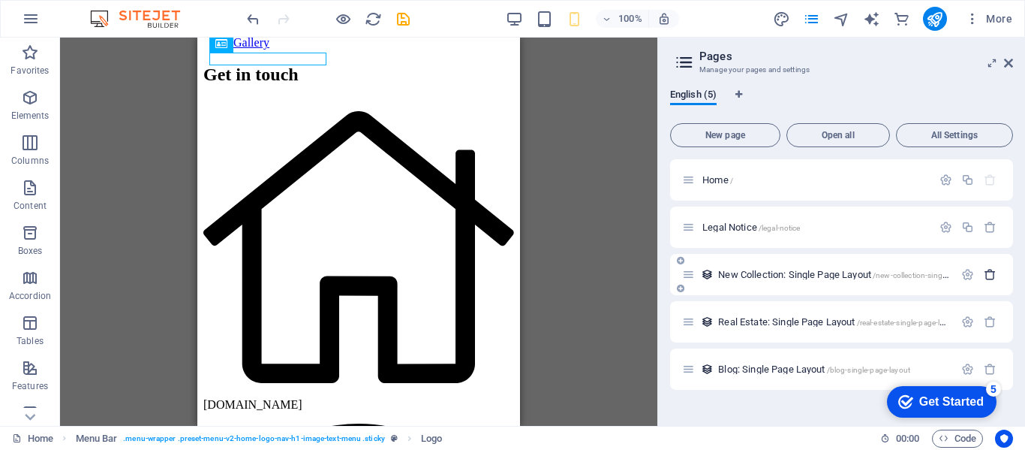
click at [992, 278] on icon "button" at bounding box center [990, 274] width 13 height 13
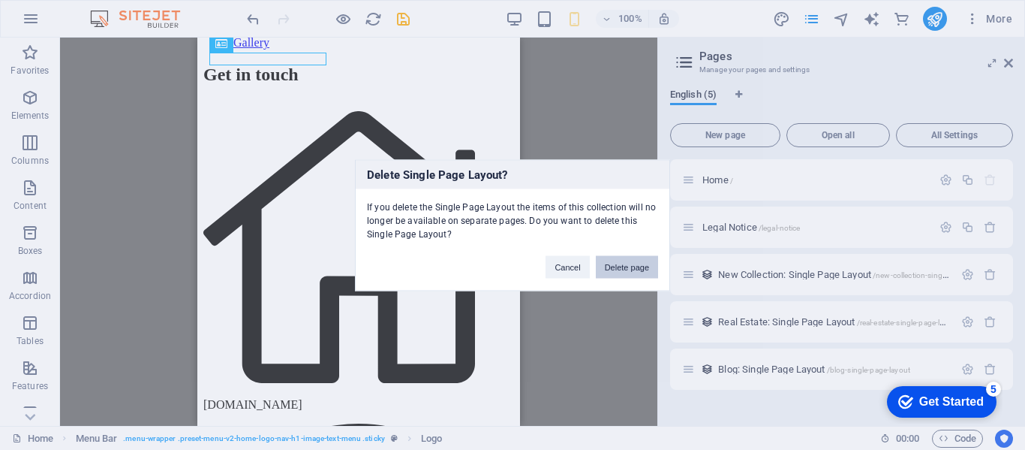
click at [624, 270] on button "Delete page" at bounding box center [627, 266] width 62 height 23
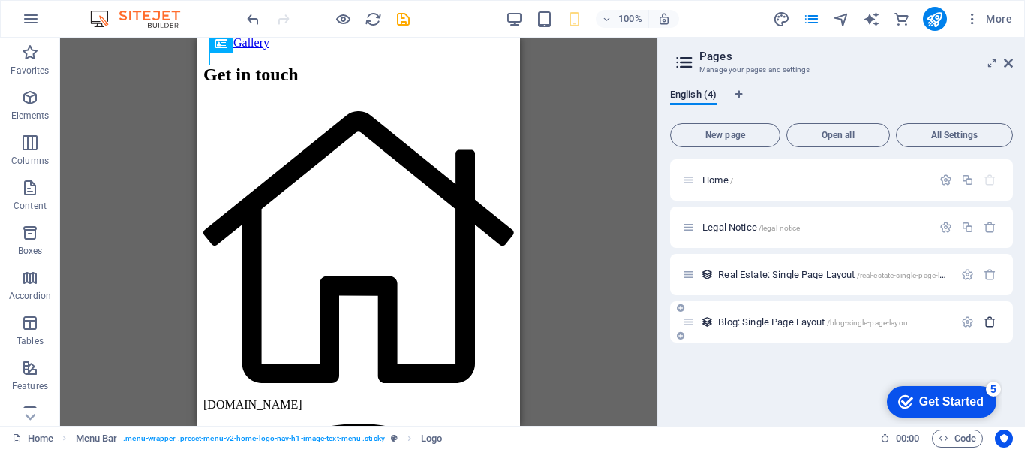
click at [994, 323] on icon "button" at bounding box center [990, 321] width 13 height 13
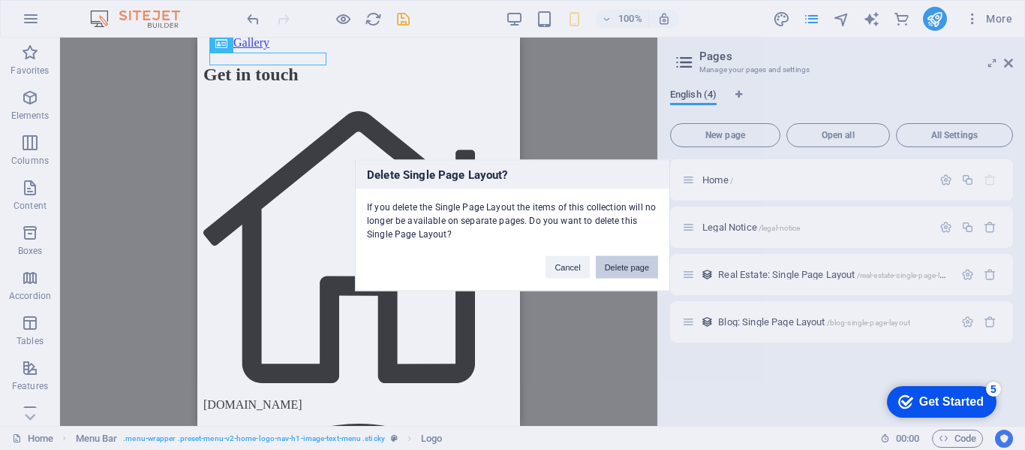
click at [620, 277] on button "Delete page" at bounding box center [627, 266] width 62 height 23
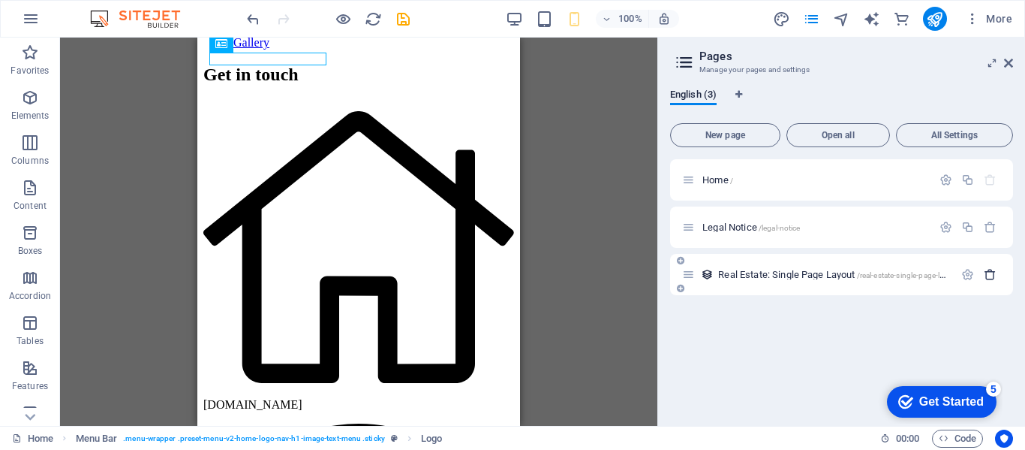
click at [996, 277] on icon "button" at bounding box center [990, 274] width 13 height 13
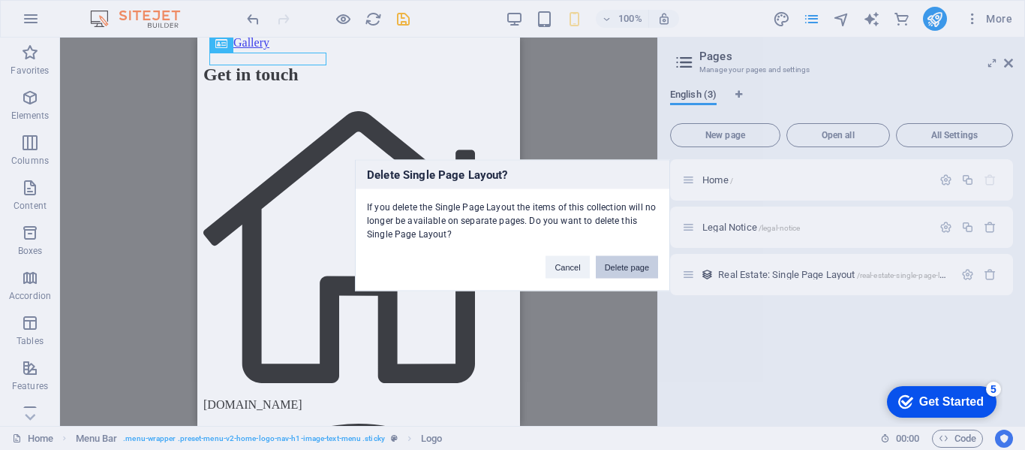
click at [623, 275] on button "Delete page" at bounding box center [627, 266] width 62 height 23
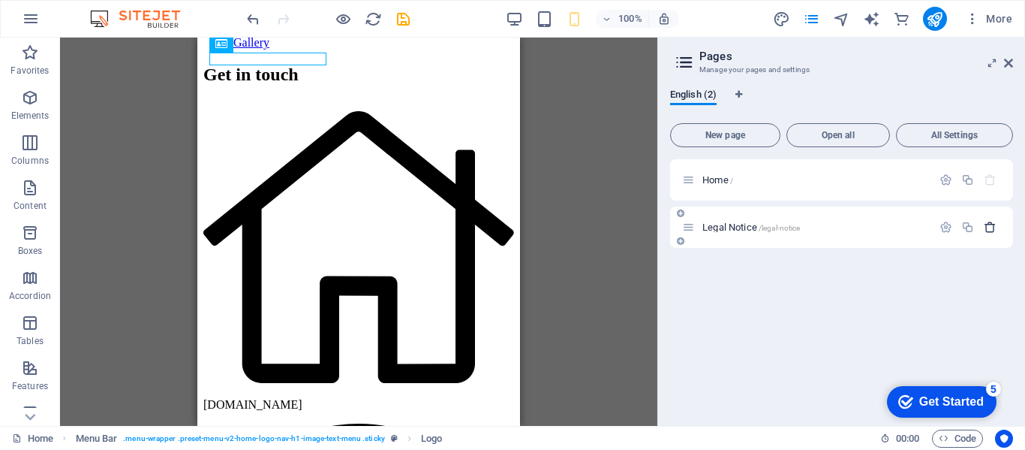
click at [987, 230] on icon "button" at bounding box center [990, 227] width 13 height 13
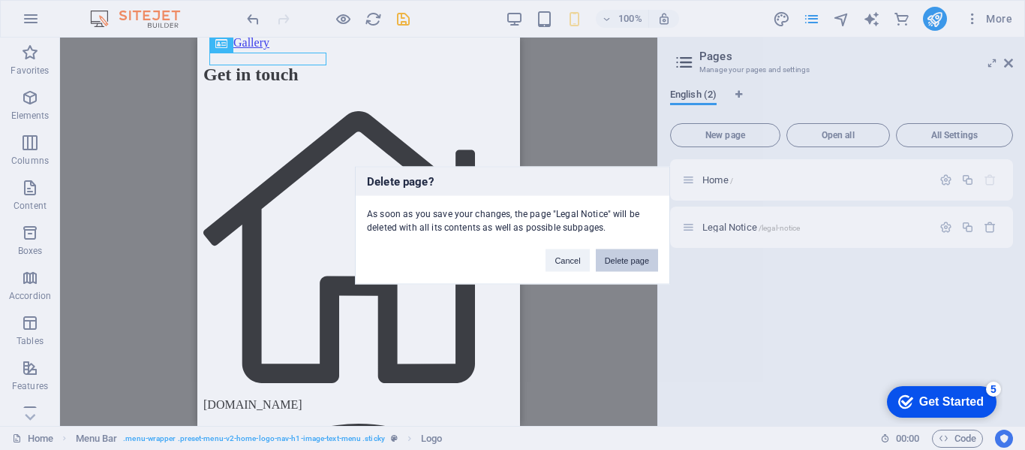
click at [627, 269] on button "Delete page" at bounding box center [627, 259] width 62 height 23
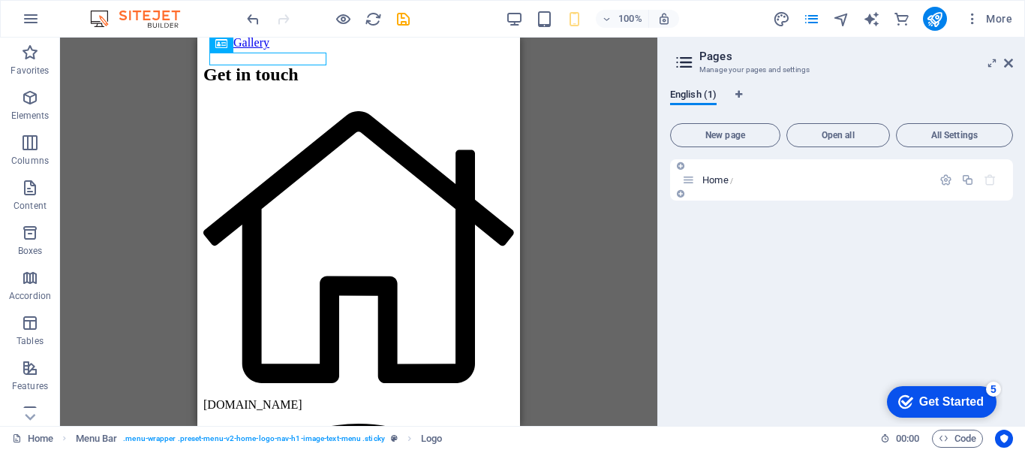
click at [988, 185] on icon "button" at bounding box center [990, 179] width 13 height 13
click at [941, 180] on icon "button" at bounding box center [946, 179] width 13 height 13
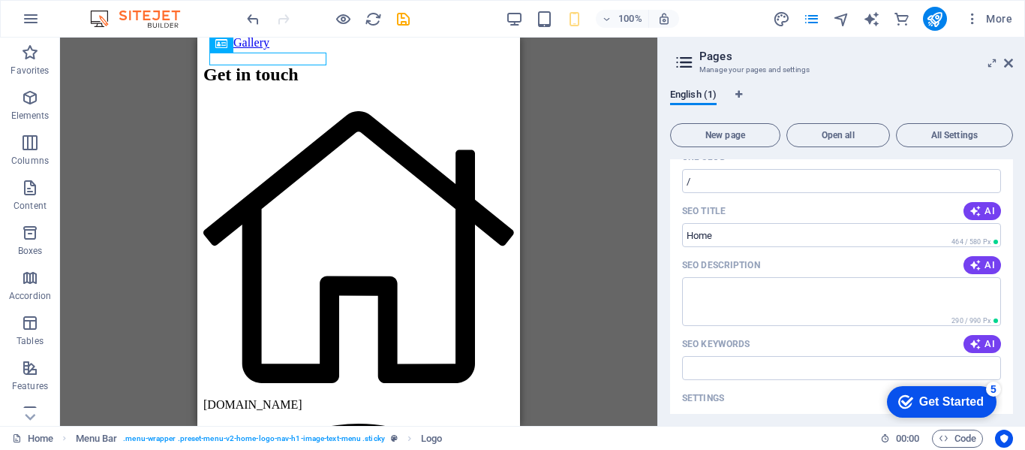
scroll to position [9, 0]
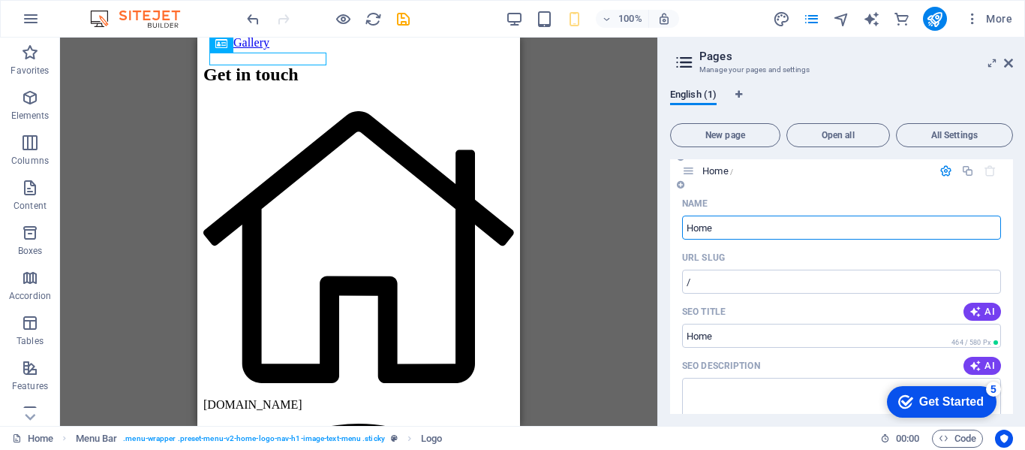
click at [678, 188] on icon at bounding box center [681, 184] width 8 height 9
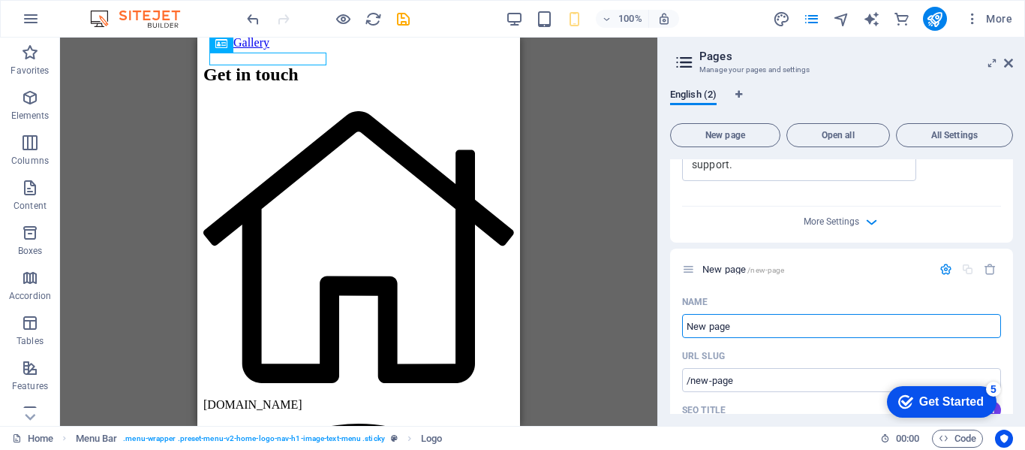
scroll to position [629, 0]
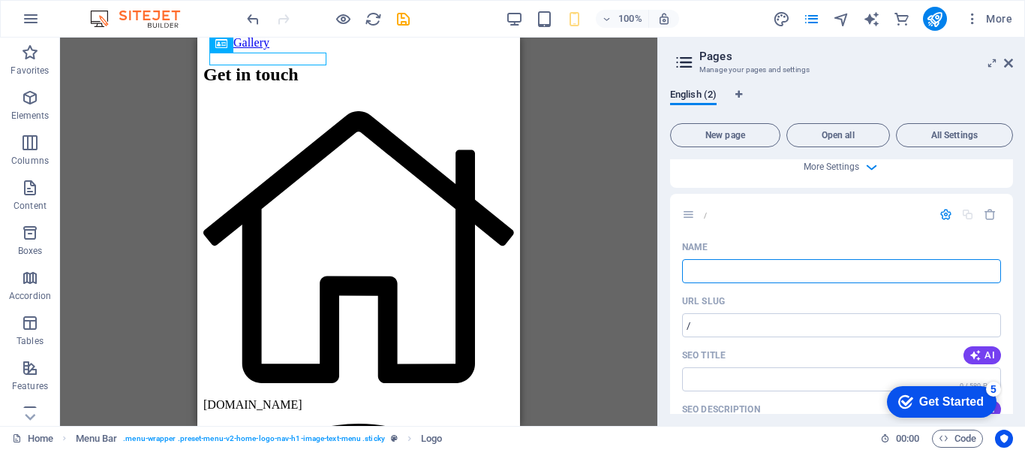
type input "/"
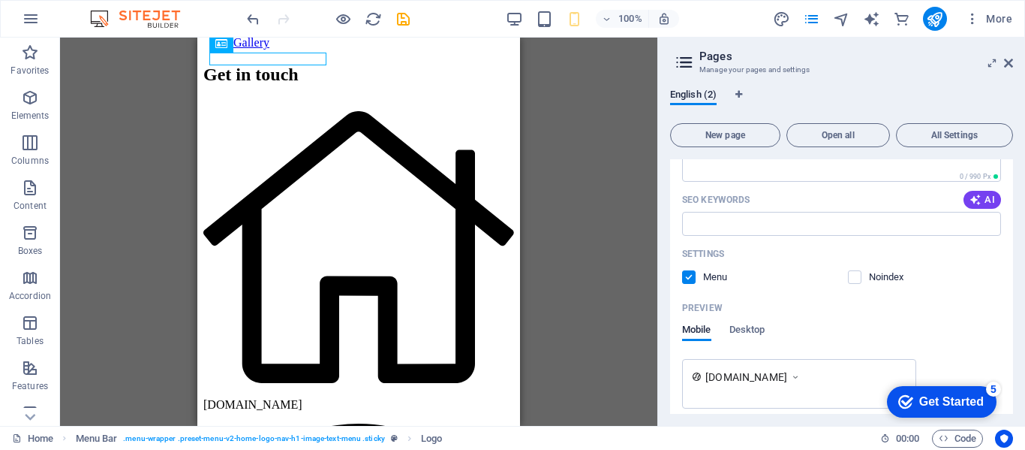
scroll to position [959, 0]
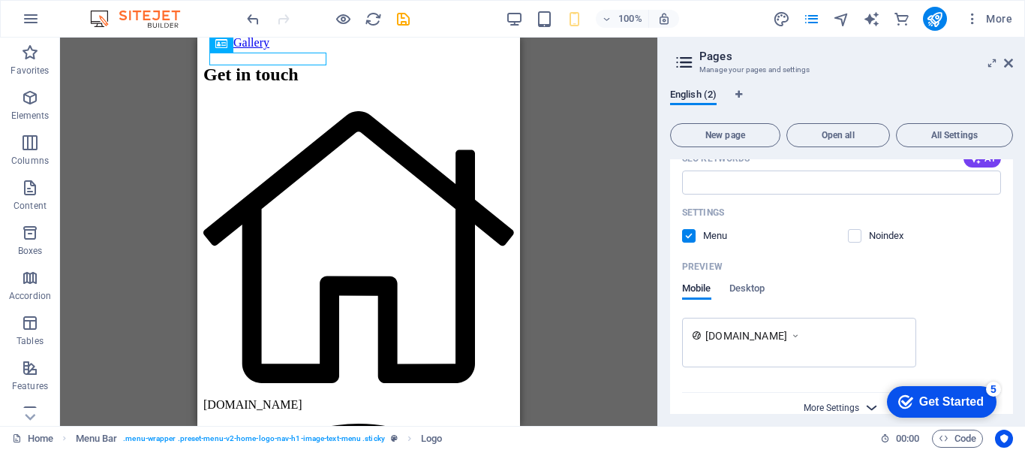
click at [853, 402] on span "More Settings" at bounding box center [832, 407] width 56 height 11
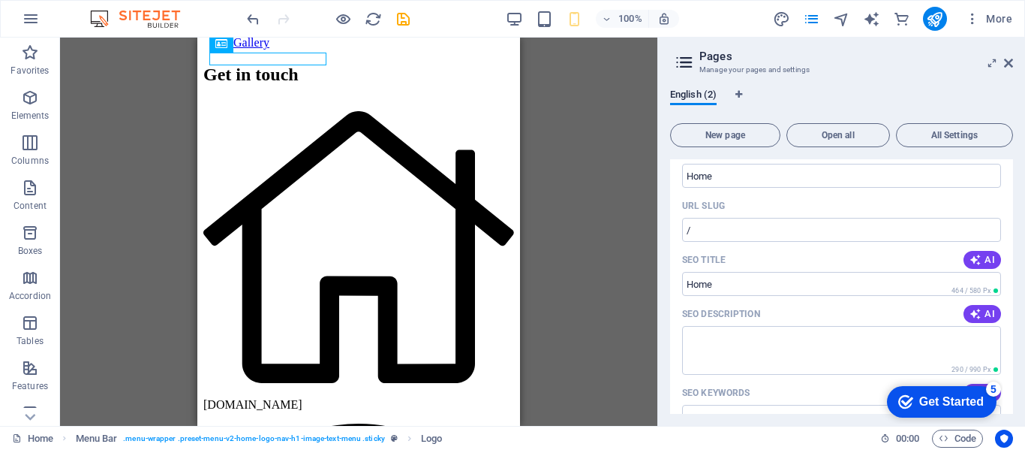
scroll to position [0, 0]
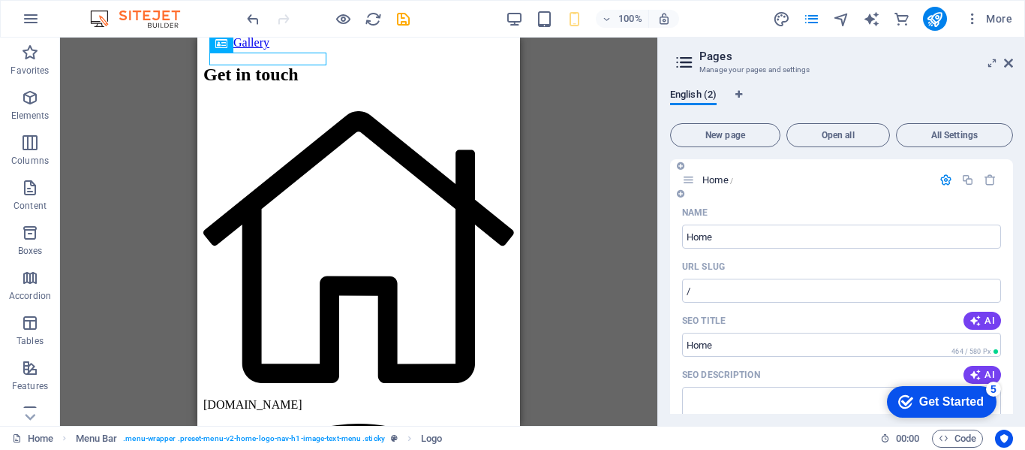
click at [683, 182] on icon at bounding box center [688, 179] width 13 height 13
click at [707, 182] on span "Home /" at bounding box center [717, 179] width 31 height 11
click at [935, 178] on button "button" at bounding box center [946, 179] width 22 height 13
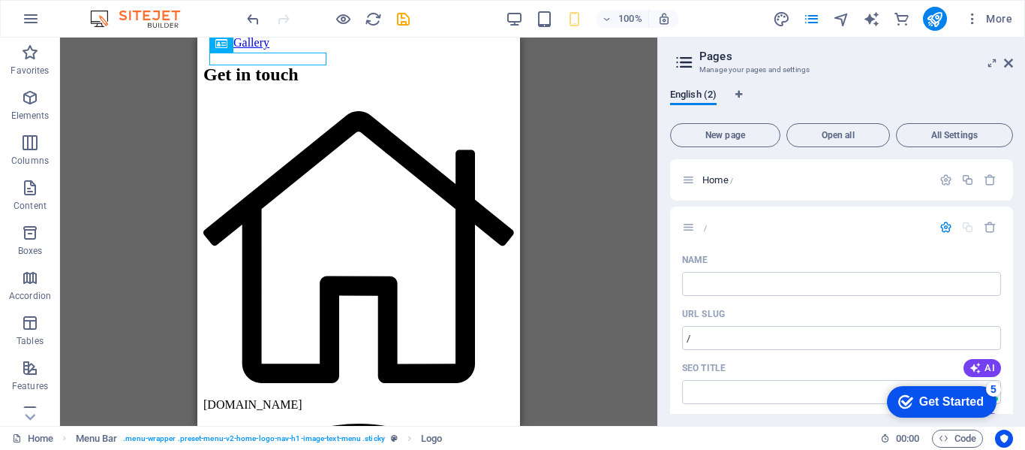
click at [979, 230] on button "button" at bounding box center [990, 227] width 22 height 13
click at [988, 226] on div "Home / / Name ​ URL SLUG / ​ SEO Title AI ​ 0 / 580 Px SEO Description AI ​ 0 /…" at bounding box center [841, 286] width 343 height 254
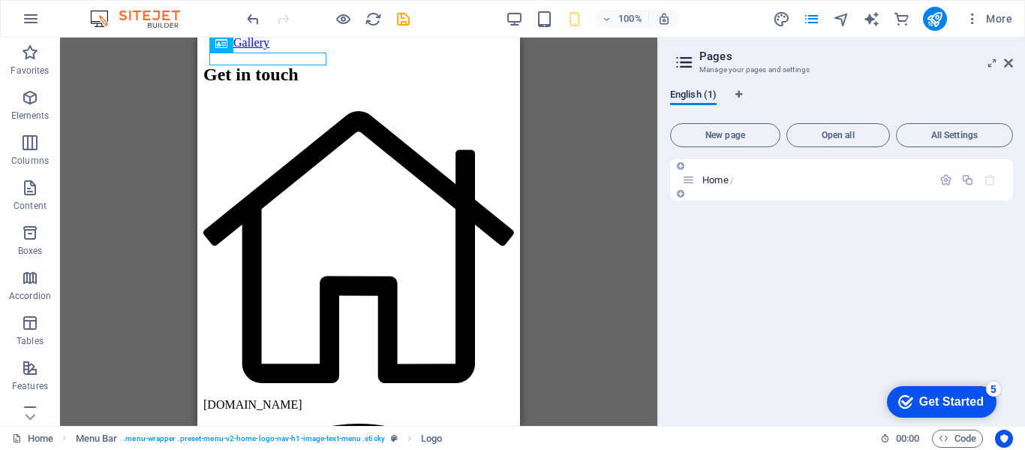
click at [990, 183] on icon "button" at bounding box center [990, 179] width 13 height 13
click at [851, 145] on button "Open all" at bounding box center [839, 135] width 104 height 24
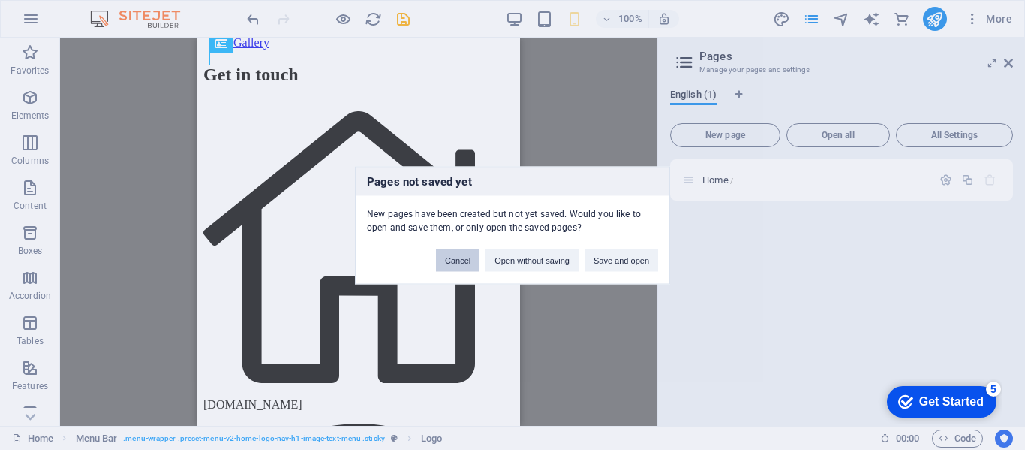
click at [465, 267] on button "Cancel" at bounding box center [458, 259] width 44 height 23
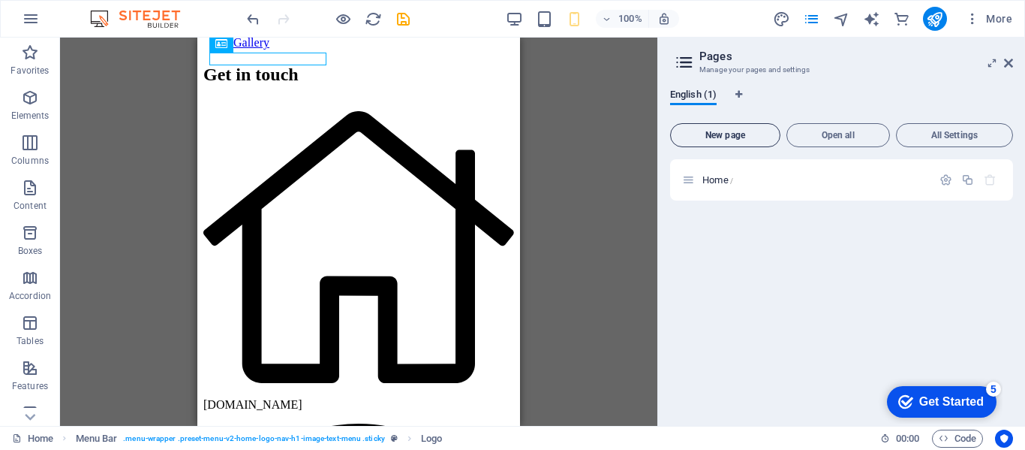
click at [723, 143] on button "New page" at bounding box center [725, 135] width 110 height 24
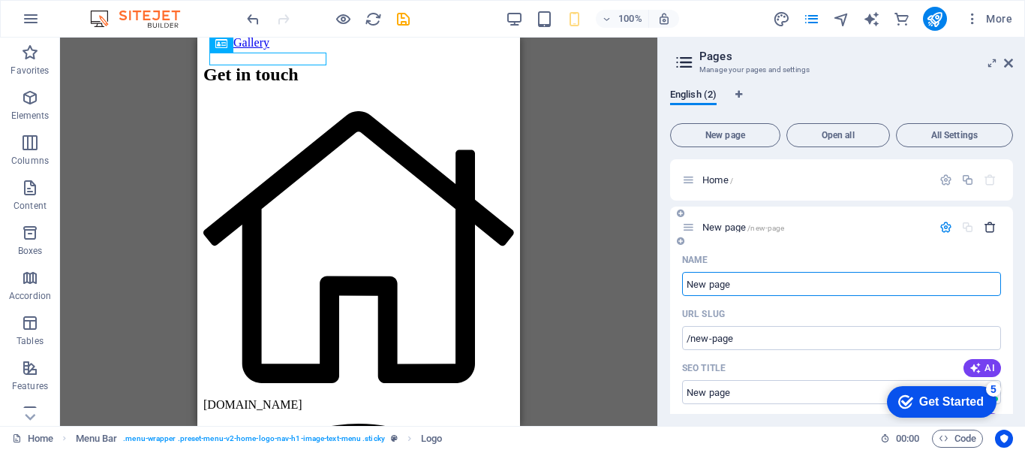
click at [989, 229] on icon "button" at bounding box center [990, 227] width 13 height 13
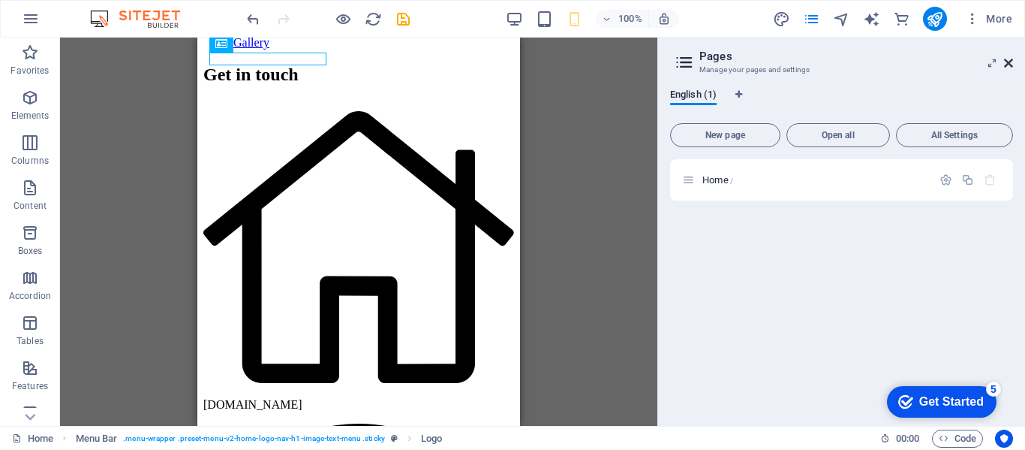
click at [1006, 62] on icon at bounding box center [1008, 63] width 9 height 12
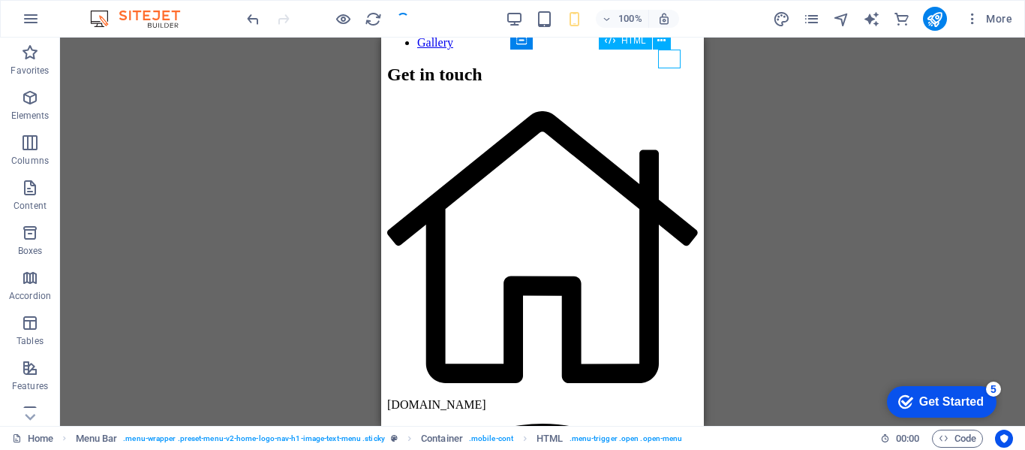
click at [542, 50] on nav "Home About Us Services Team Gallery" at bounding box center [542, 16] width 311 height 68
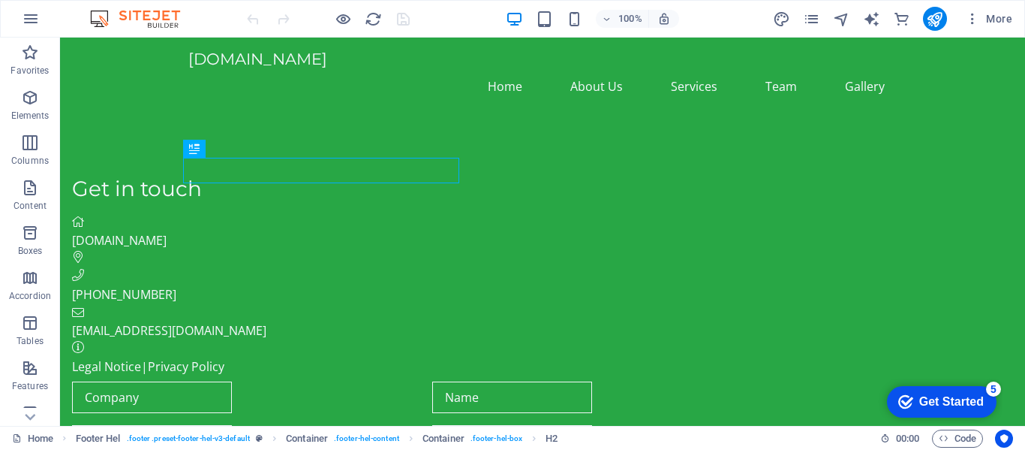
click at [176, 286] on span "[PHONE_NUMBER]" at bounding box center [124, 294] width 104 height 17
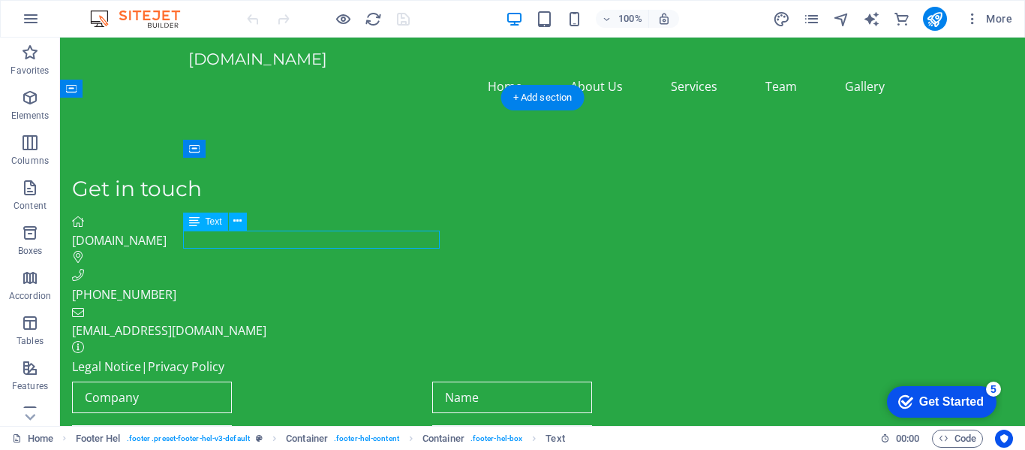
click at [0, 0] on span "Text" at bounding box center [0, 0] width 0 height 0
click at [266, 322] on link "[EMAIL_ADDRESS][DOMAIN_NAME]" at bounding box center [169, 330] width 194 height 17
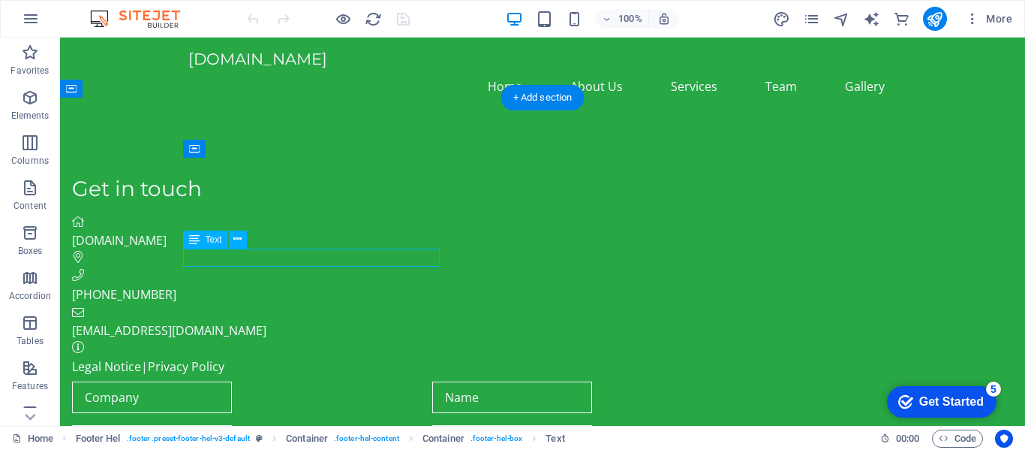
click at [176, 286] on span "[PHONE_NUMBER]" at bounding box center [124, 294] width 104 height 17
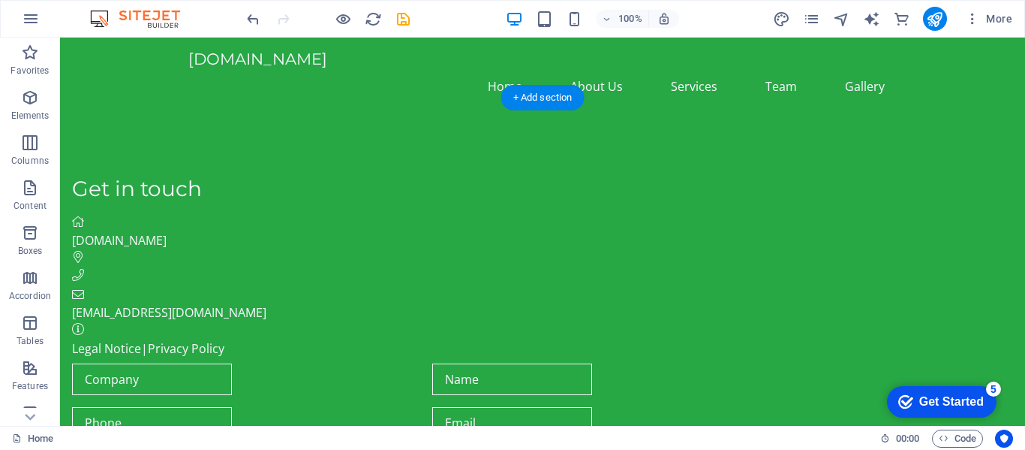
click at [224, 249] on figure at bounding box center [426, 258] width 708 height 18
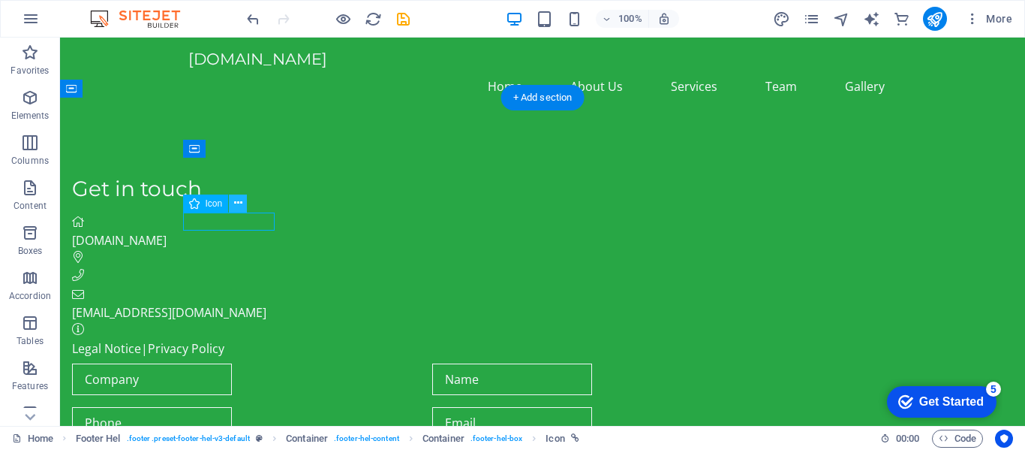
click at [0, 0] on icon at bounding box center [0, 0] width 0 height 0
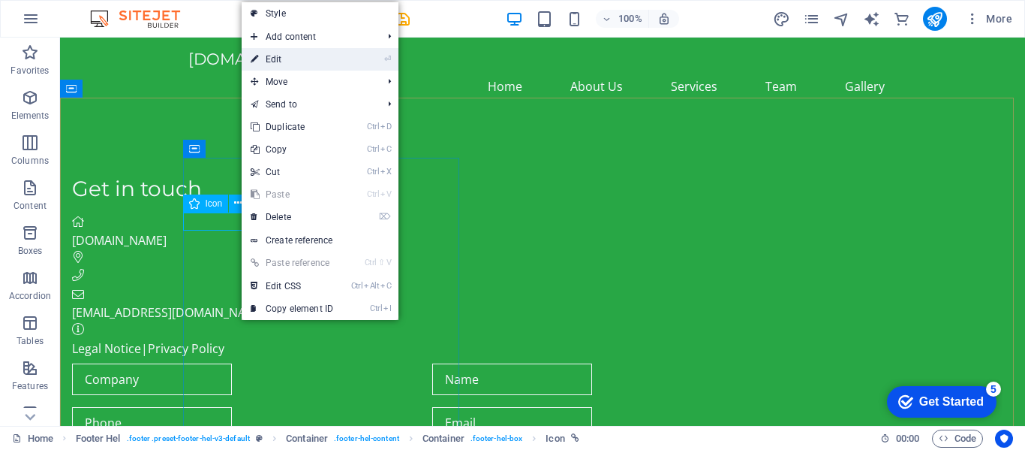
select select "xMidYMid"
select select "px"
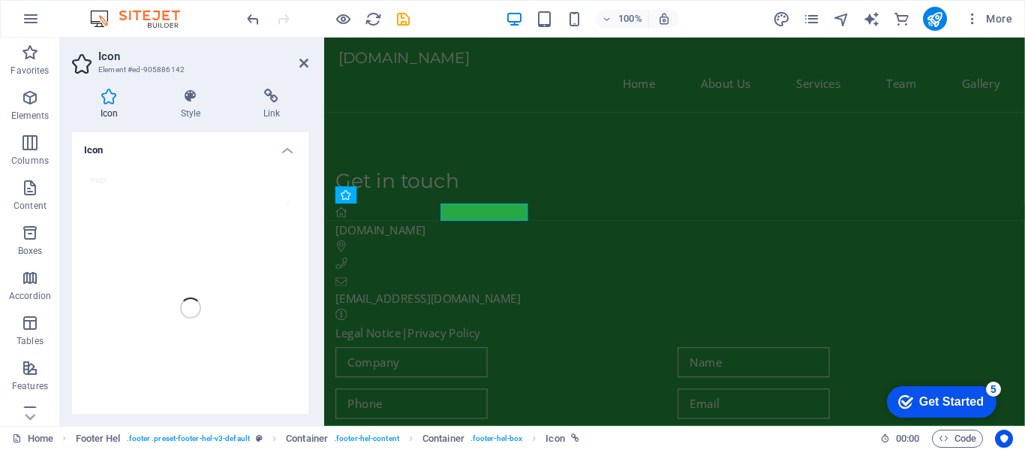
click at [270, 68] on h3 "Element #ed-905886142" at bounding box center [188, 70] width 180 height 14
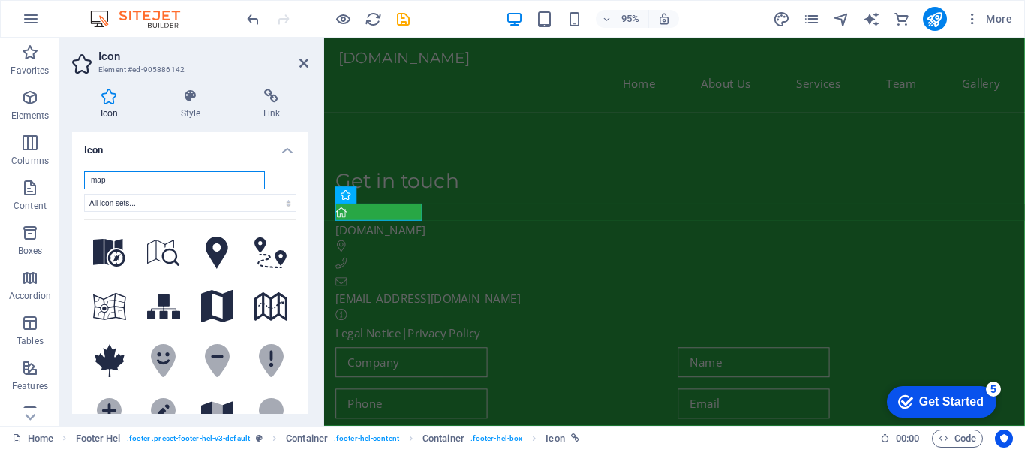
click at [138, 180] on input "map" at bounding box center [174, 180] width 181 height 18
click at [150, 207] on select "All icon sets... IcoFont Ionicons FontAwesome Brands FontAwesome Duotone FontAw…" at bounding box center [190, 203] width 212 height 18
click at [179, 185] on input "map" at bounding box center [174, 180] width 181 height 18
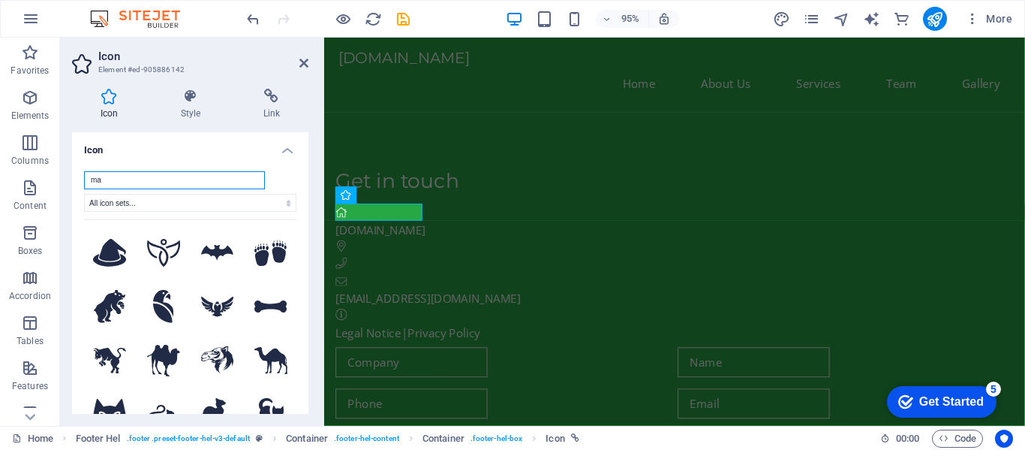
type input "m"
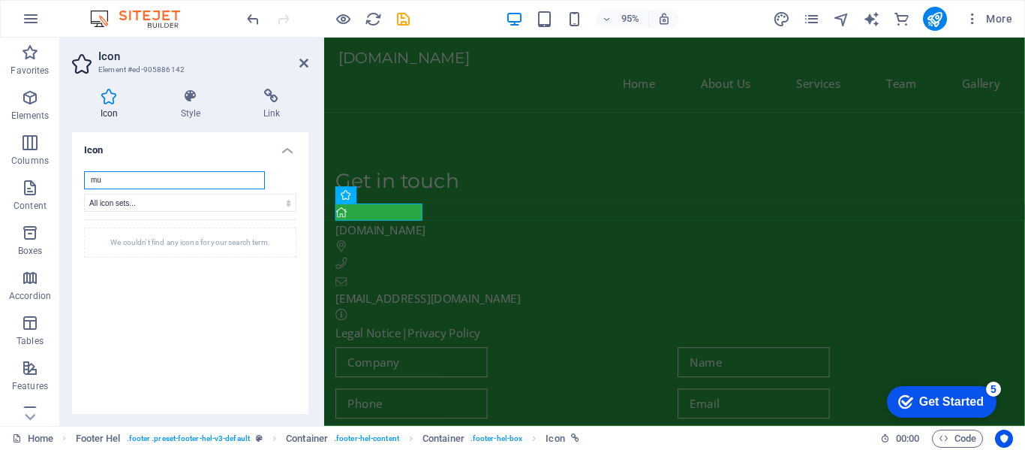
type input "m"
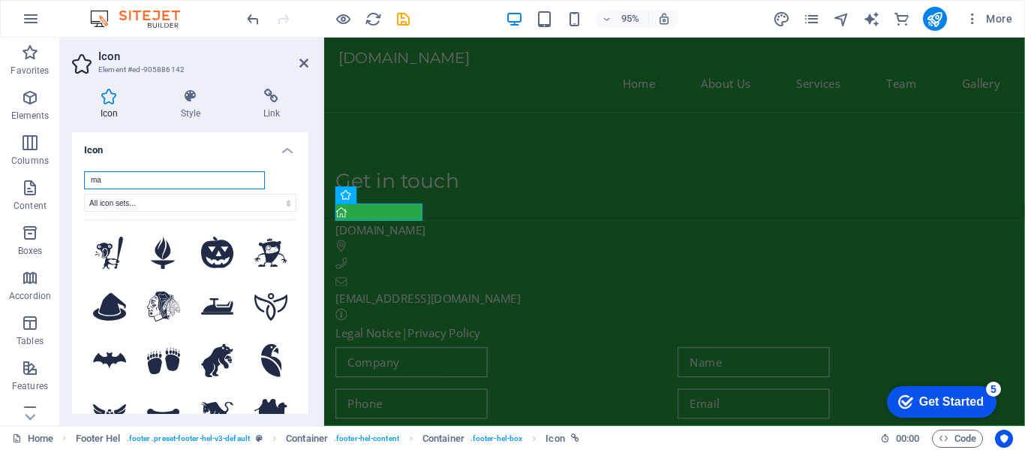
type input "map"
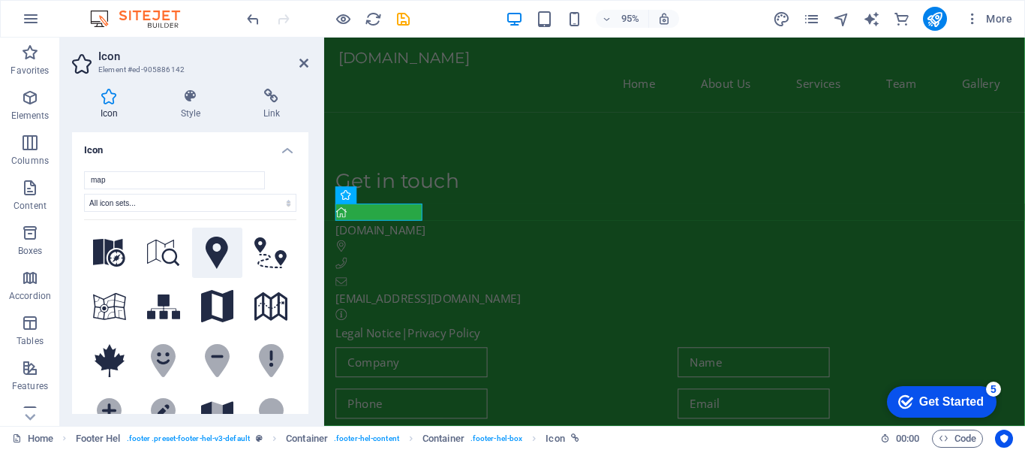
click at [214, 251] on icon at bounding box center [217, 252] width 23 height 33
click at [170, 200] on select "All icon sets... IcoFont Ionicons FontAwesome Brands FontAwesome Duotone FontAw…" at bounding box center [190, 203] width 212 height 18
click at [196, 183] on input "map" at bounding box center [174, 180] width 181 height 18
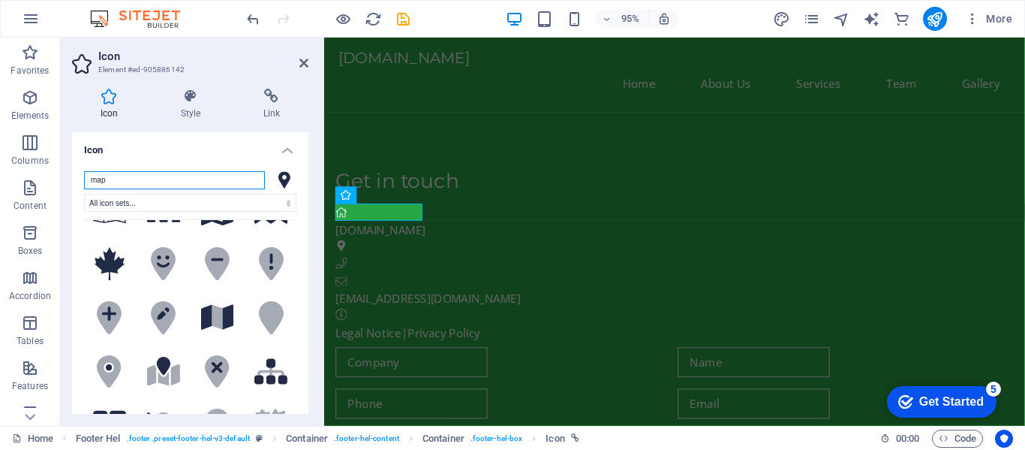
scroll to position [138, 0]
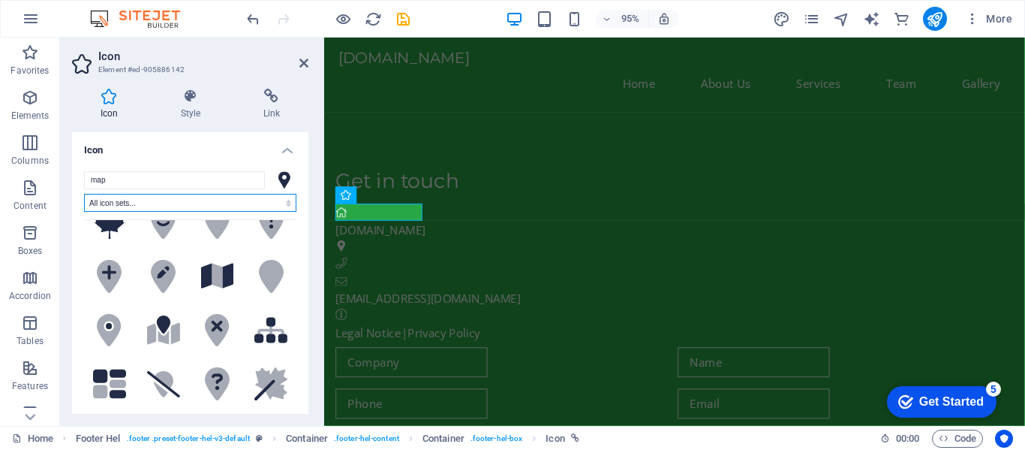
click at [278, 194] on select "All icon sets... IcoFont Ionicons FontAwesome Brands FontAwesome Duotone FontAw…" at bounding box center [190, 203] width 212 height 18
select select "icofont"
click at [84, 194] on select "All icon sets... IcoFont Ionicons FontAwesome Brands FontAwesome Duotone FontAw…" at bounding box center [190, 203] width 212 height 18
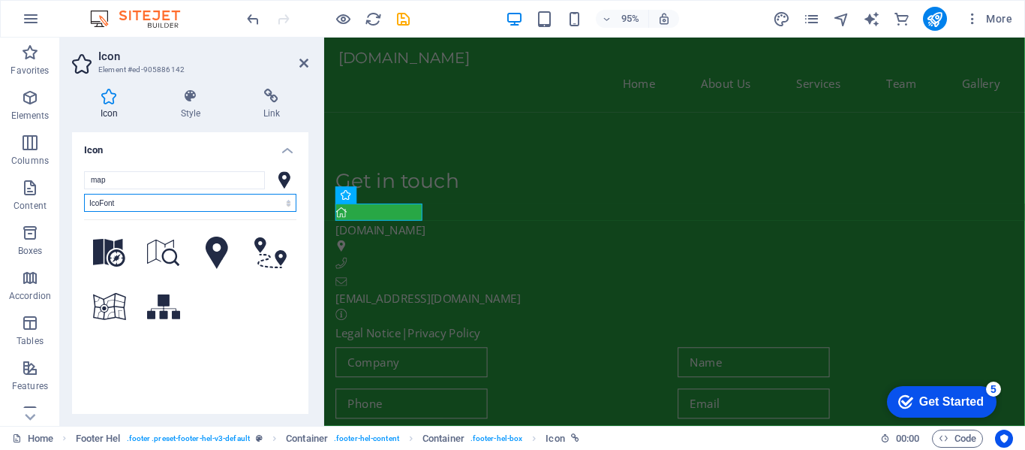
scroll to position [0, 0]
click at [236, 353] on div "Your search returned more icons than we are able to display. Please narrow your…" at bounding box center [190, 328] width 212 height 218
click at [305, 67] on icon at bounding box center [303, 63] width 9 height 12
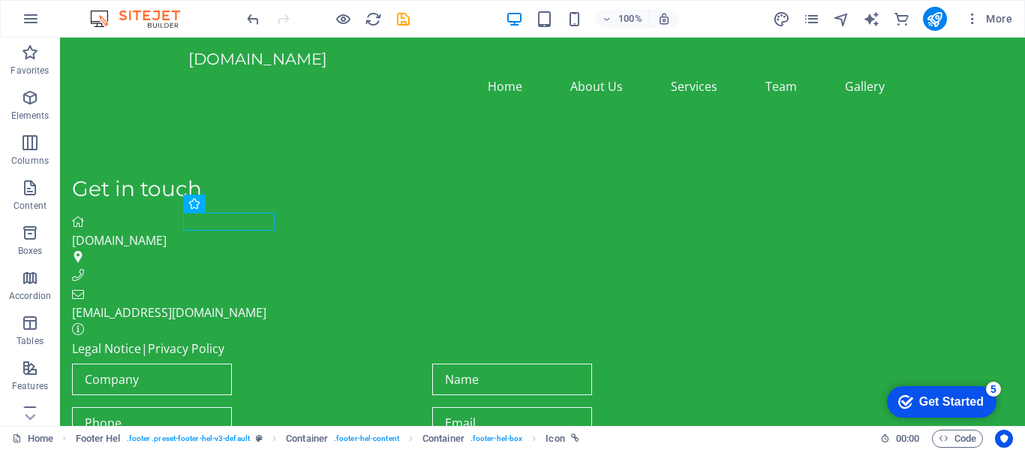
click at [242, 249] on figure at bounding box center [426, 258] width 708 height 18
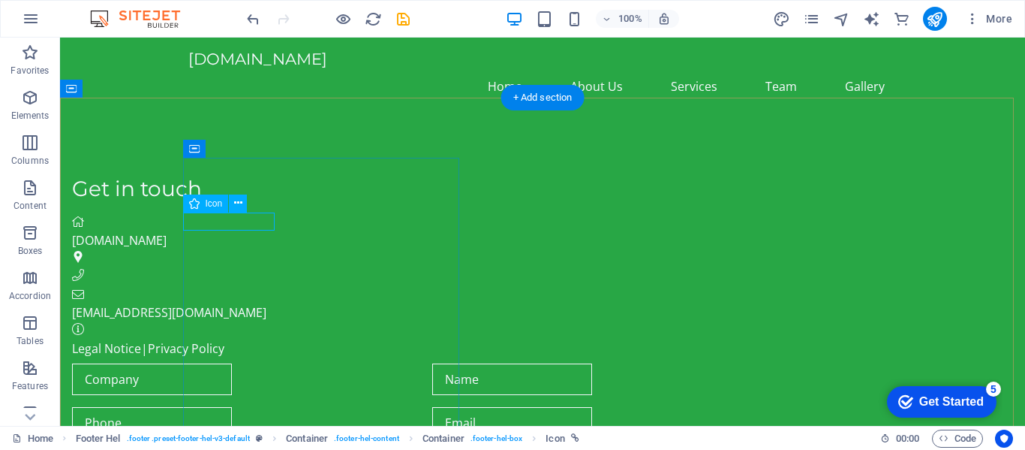
click at [125, 266] on div "Get in touch hopeconsulting.co.za info@hopeconsulting.co.za Legal Notice | Priv…" at bounding box center [542, 416] width 965 height 601
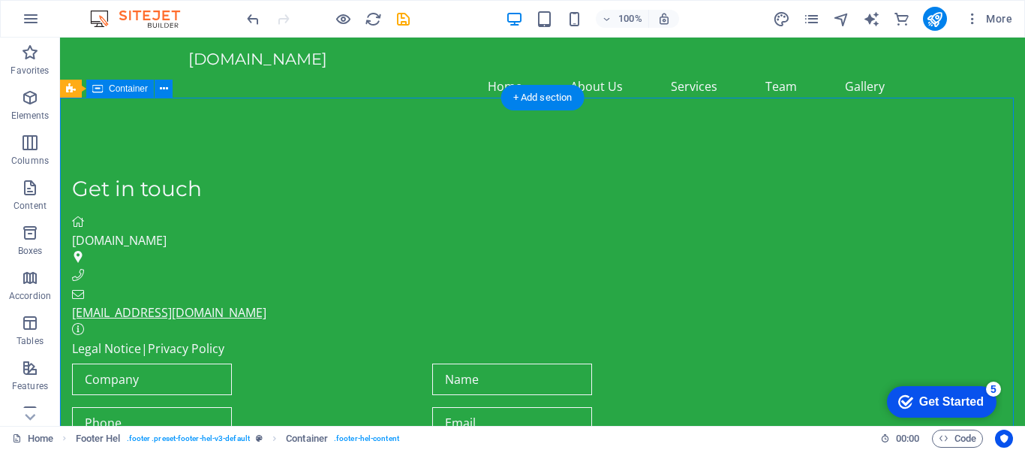
click at [223, 304] on link "[EMAIL_ADDRESS][DOMAIN_NAME]" at bounding box center [169, 312] width 194 height 17
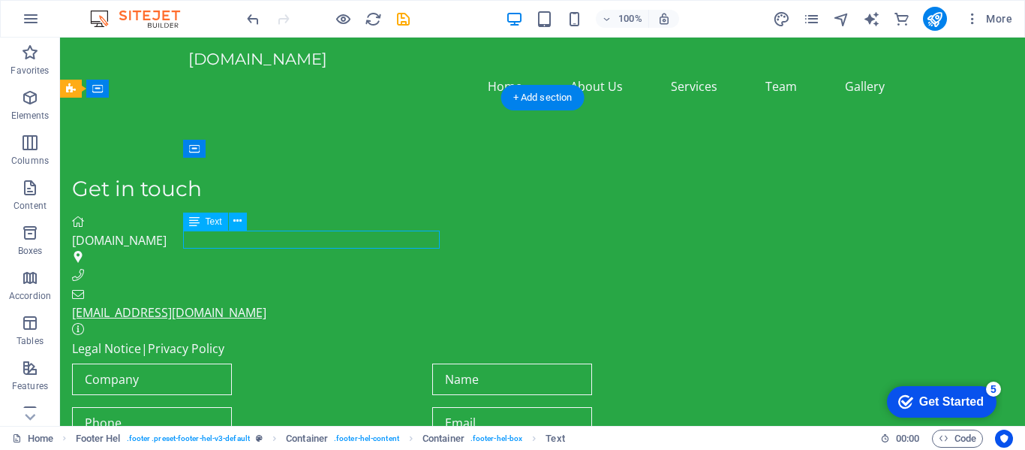
click at [203, 304] on link "[EMAIL_ADDRESS][DOMAIN_NAME]" at bounding box center [169, 312] width 194 height 17
click at [349, 339] on div "Legal Notice | Privacy Policy" at bounding box center [426, 348] width 708 height 18
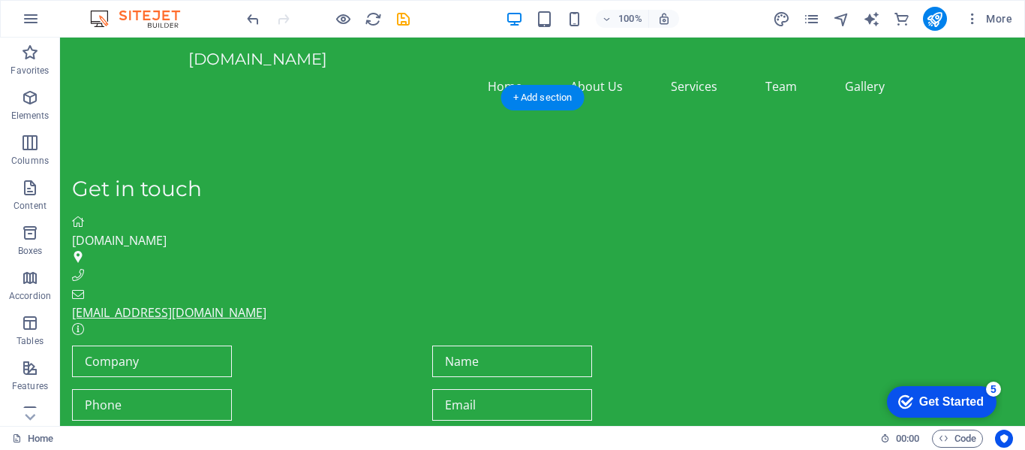
click at [266, 304] on link "[EMAIL_ADDRESS][DOMAIN_NAME]" at bounding box center [169, 312] width 194 height 17
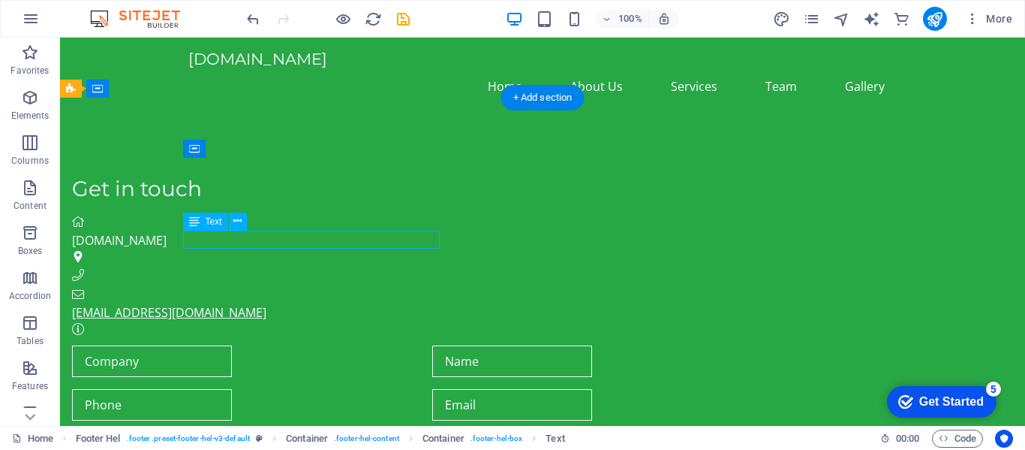
click at [266, 304] on link "[EMAIL_ADDRESS][DOMAIN_NAME]" at bounding box center [169, 312] width 194 height 17
click at [312, 267] on figure at bounding box center [426, 276] width 708 height 18
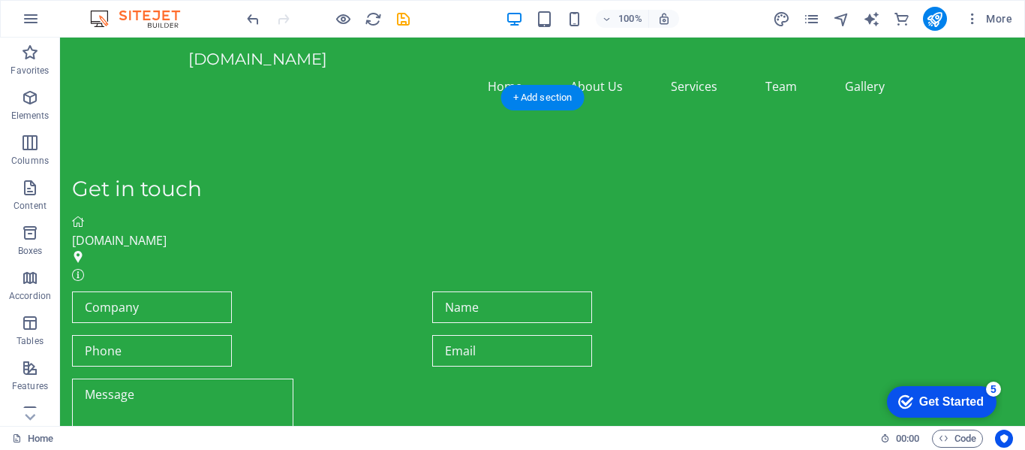
click at [167, 232] on span "[DOMAIN_NAME]" at bounding box center [119, 240] width 95 height 17
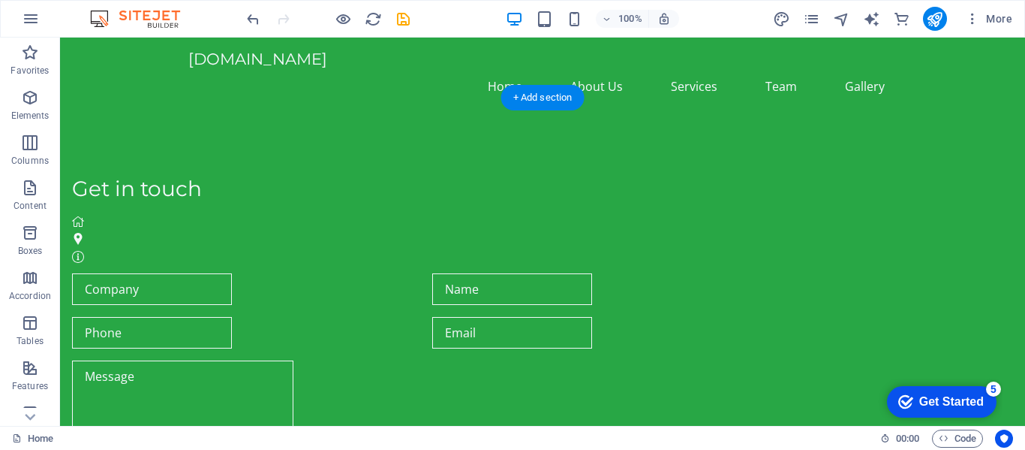
click at [187, 213] on figure at bounding box center [426, 222] width 708 height 18
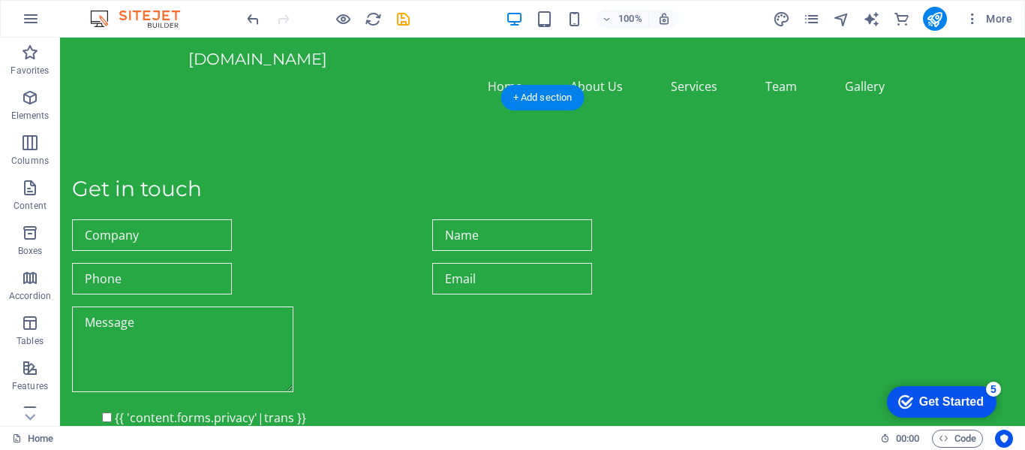
click at [202, 178] on div "Get in touch" at bounding box center [426, 189] width 708 height 26
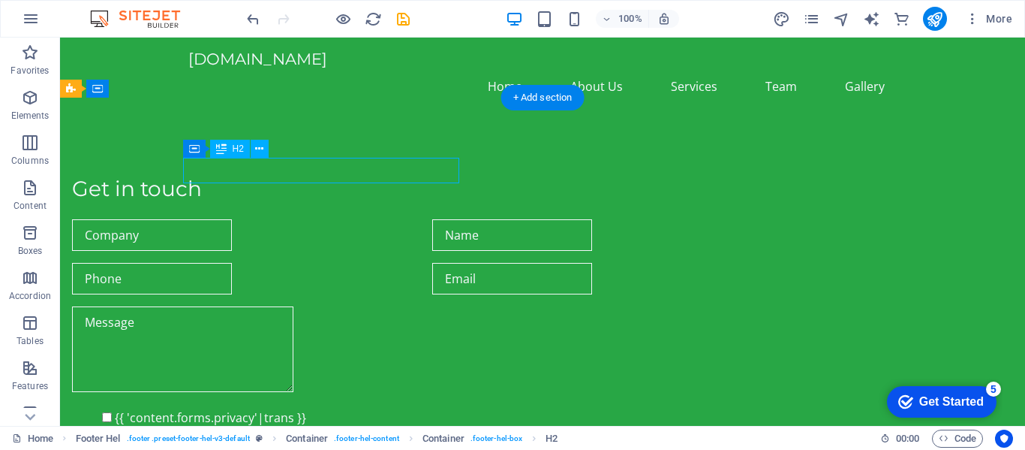
click at [193, 213] on div "Get in touch" at bounding box center [426, 194] width 708 height 37
click at [231, 213] on div "Get in touch" at bounding box center [426, 194] width 708 height 37
click at [133, 191] on div "Get in touch {{ 'content.forms.privacy'|trans }} Nicht lesbar? Neu generieren S…" at bounding box center [542, 344] width 965 height 457
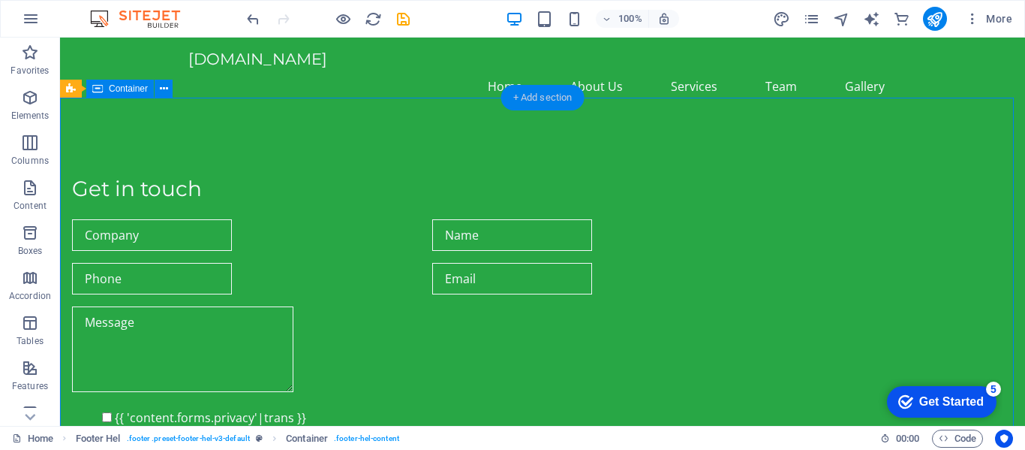
click at [554, 110] on div "+ Add section" at bounding box center [542, 98] width 83 height 26
click at [302, 116] on div "Get in touch {{ 'content.forms.privacy'|trans }} Nicht lesbar? Neu generieren S…" at bounding box center [542, 344] width 965 height 457
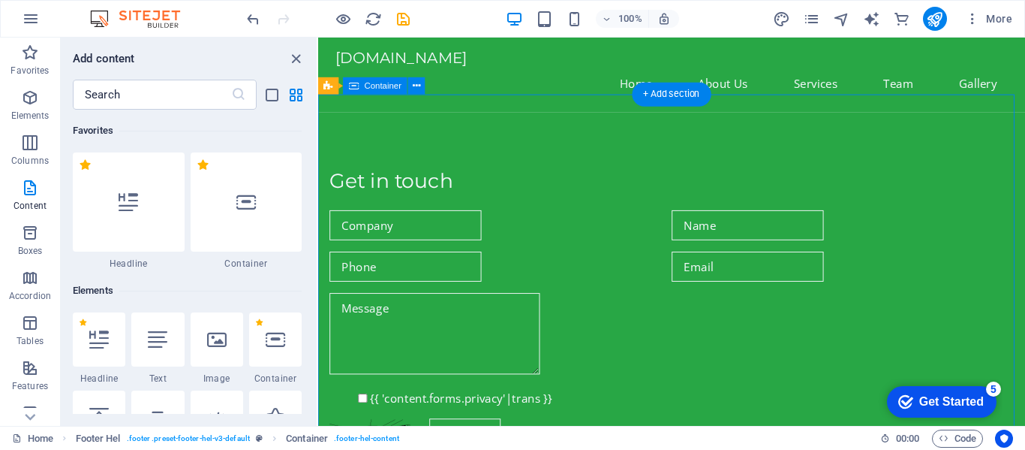
click at [565, 116] on div "Get in touch {{ 'content.forms.privacy'|trans }} Nicht lesbar? Neu generieren S…" at bounding box center [690, 344] width 744 height 457
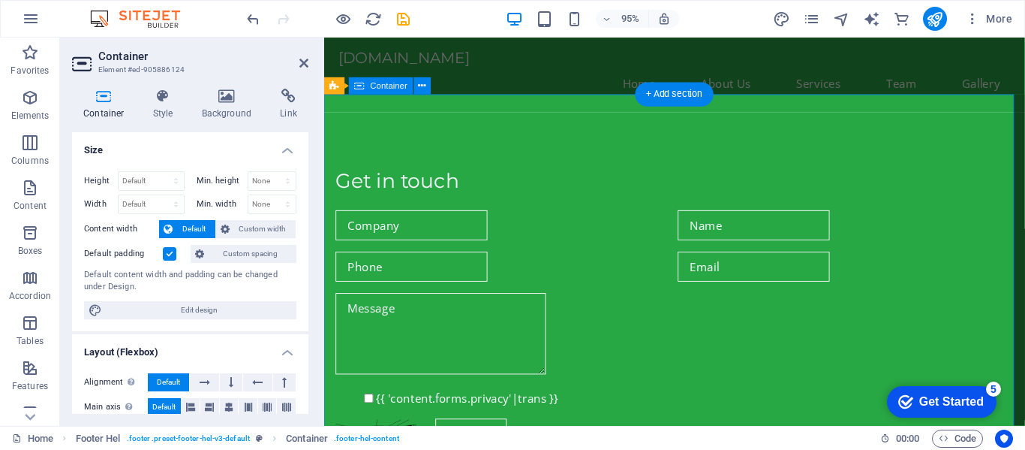
click at [390, 212] on div "Get in touch" at bounding box center [690, 194] width 708 height 37
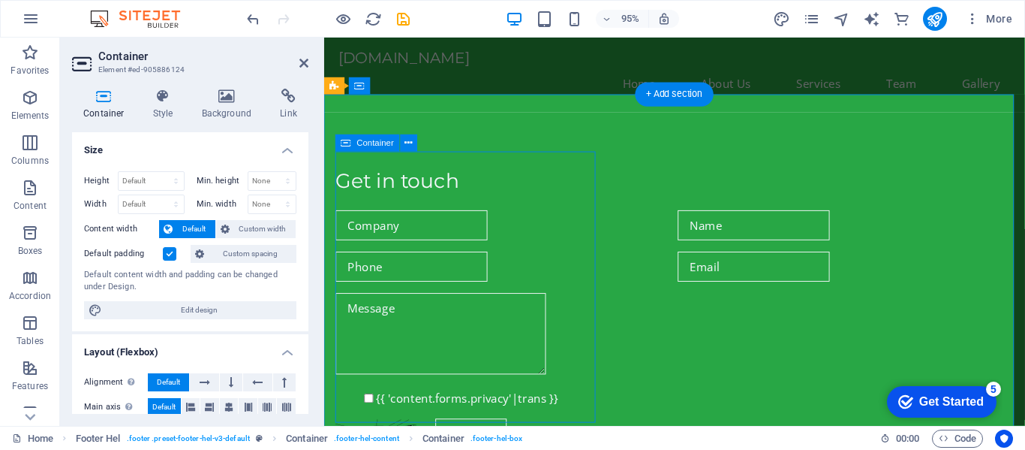
click at [291, 66] on header "Container Element #ed-905886124" at bounding box center [190, 57] width 236 height 39
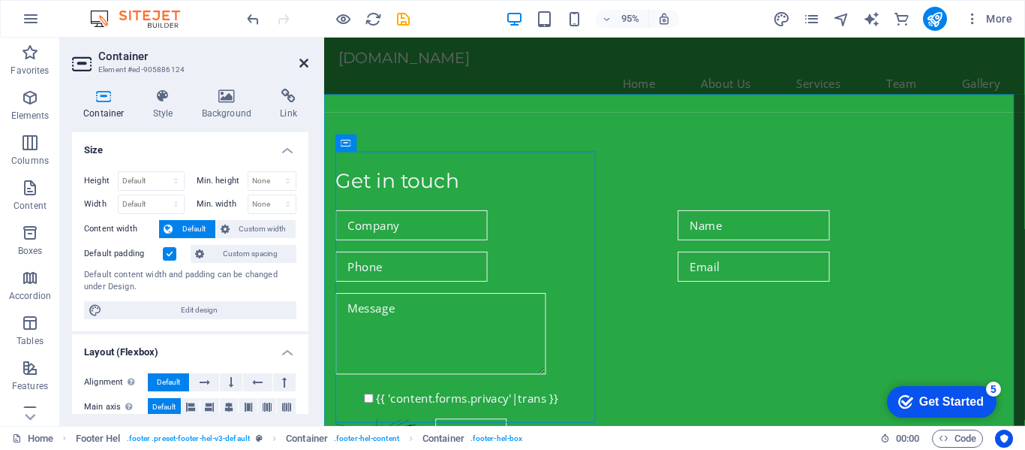
click at [302, 67] on icon at bounding box center [303, 63] width 9 height 12
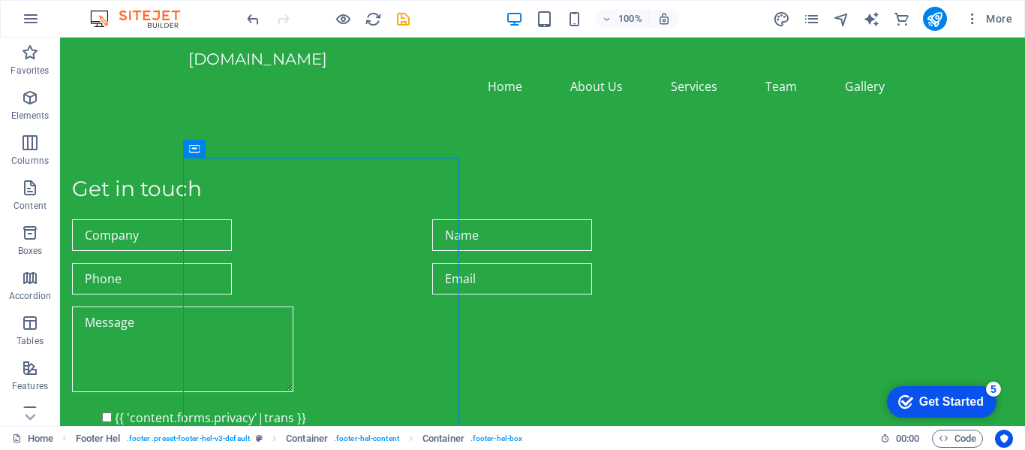
click at [242, 181] on div "Get in touch" at bounding box center [426, 189] width 708 height 26
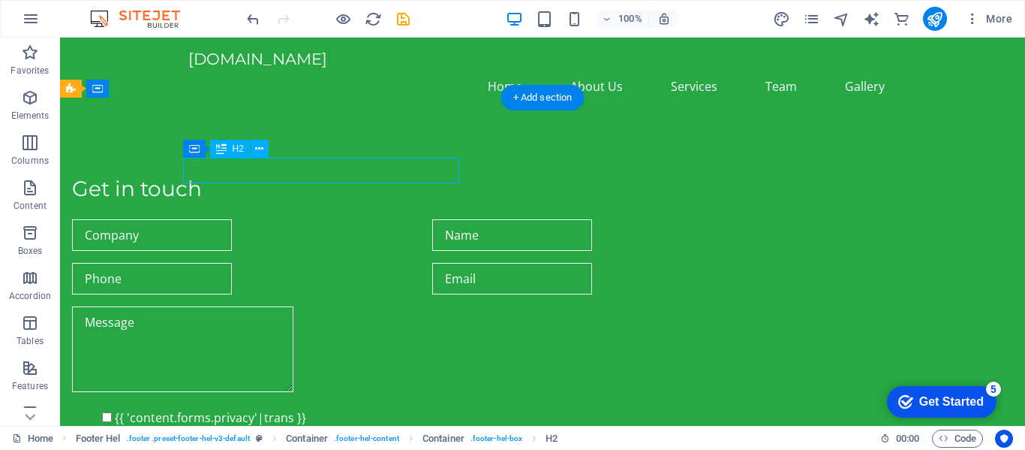
click at [261, 176] on div "Get in touch" at bounding box center [426, 189] width 708 height 26
click at [0, 0] on icon at bounding box center [0, 0] width 0 height 0
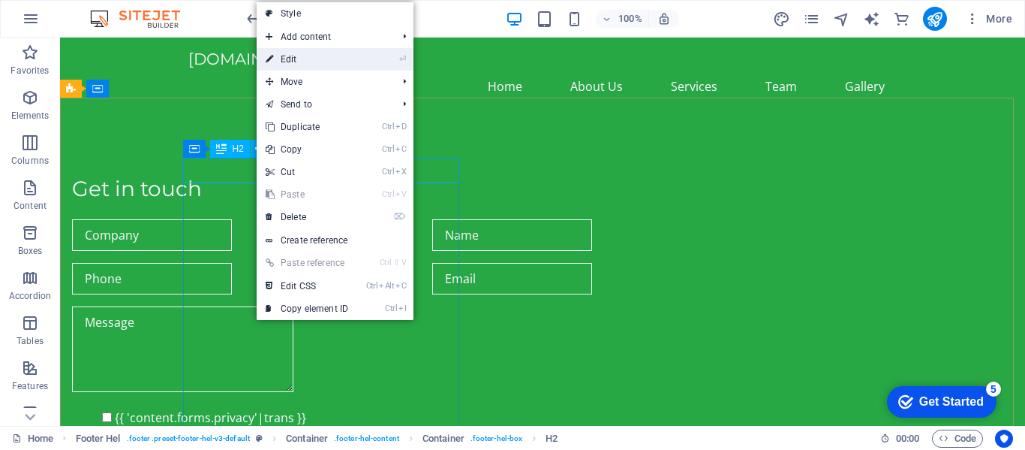
click at [290, 63] on link "⏎ Edit" at bounding box center [307, 59] width 101 height 23
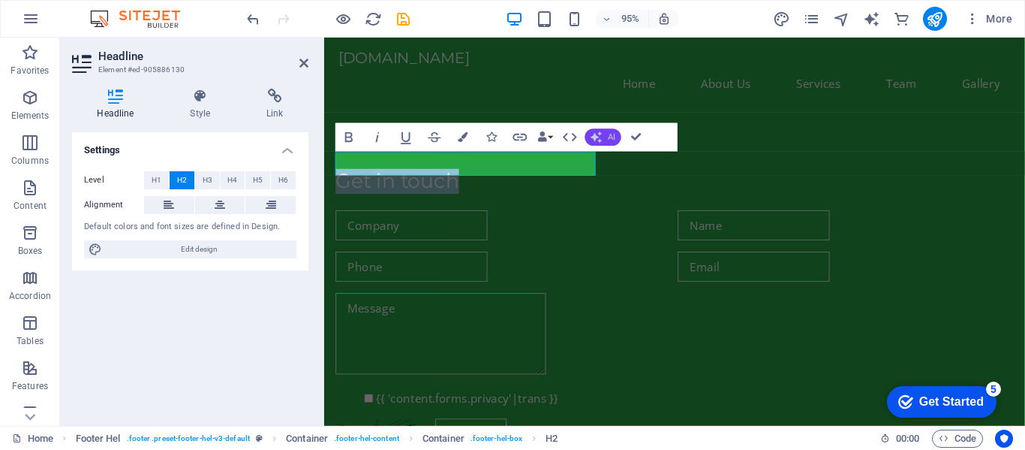
click at [600, 131] on button "AI" at bounding box center [603, 137] width 36 height 17
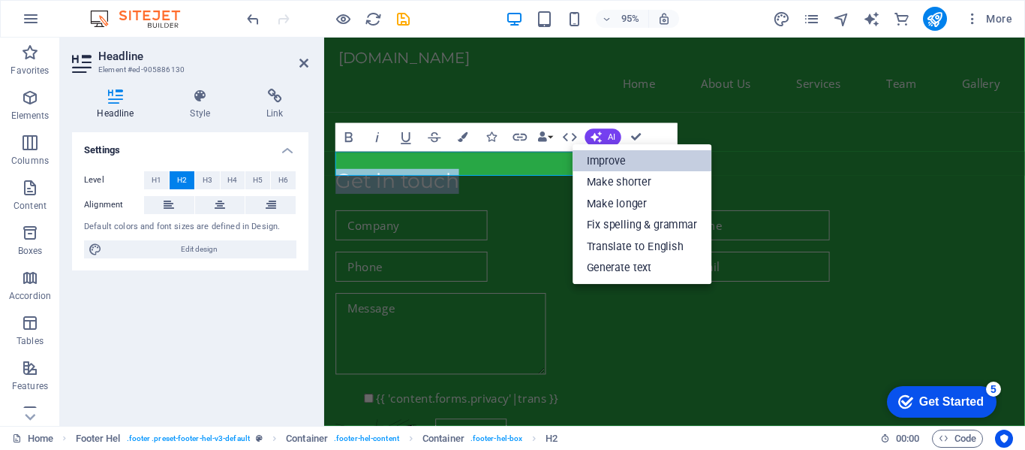
click at [615, 160] on link "Improve" at bounding box center [642, 161] width 139 height 22
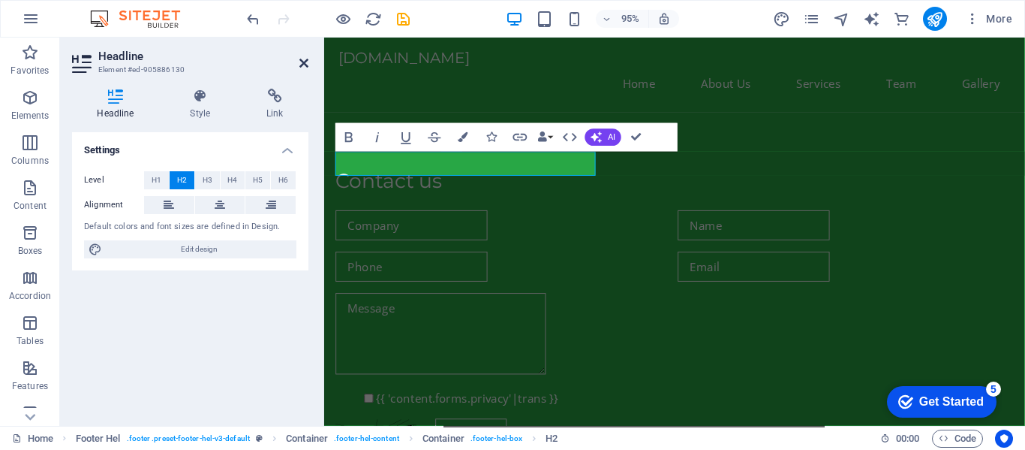
click at [303, 67] on icon at bounding box center [303, 63] width 9 height 12
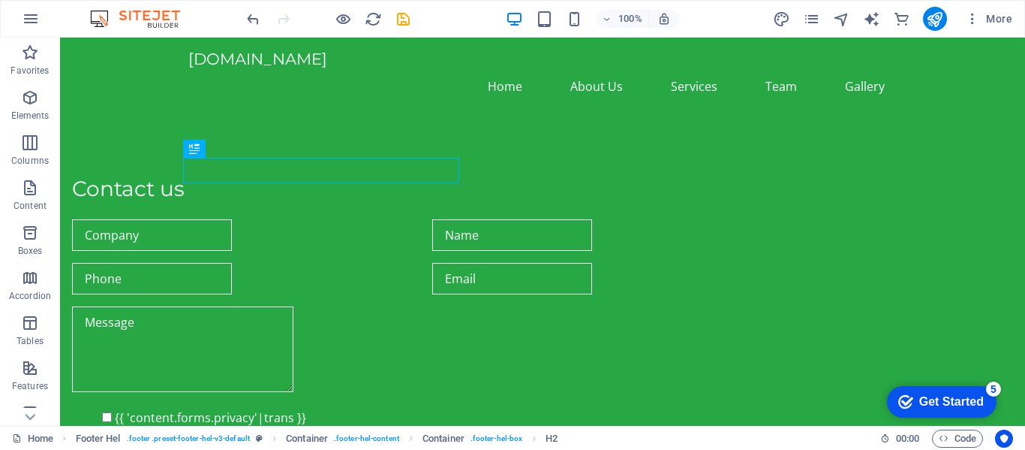
click at [214, 213] on div "Contact us" at bounding box center [426, 194] width 708 height 37
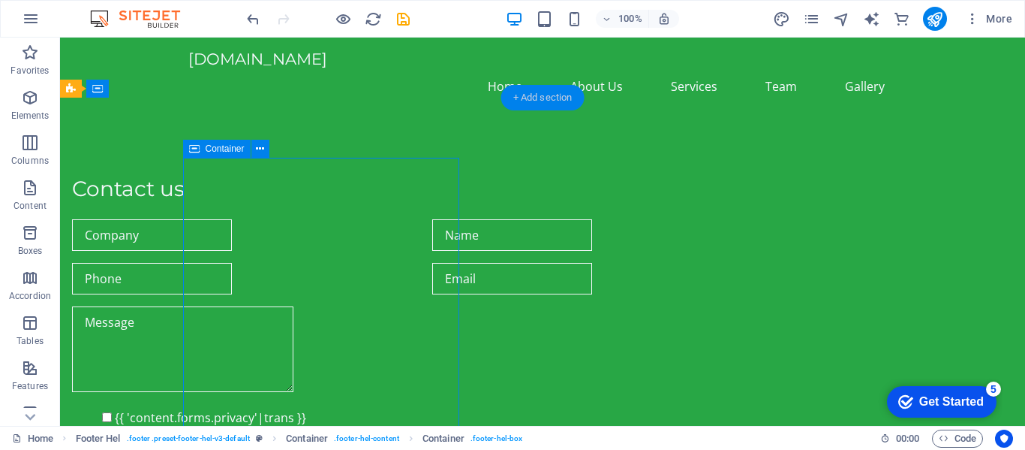
click at [527, 102] on div "+ Add section" at bounding box center [542, 98] width 83 height 26
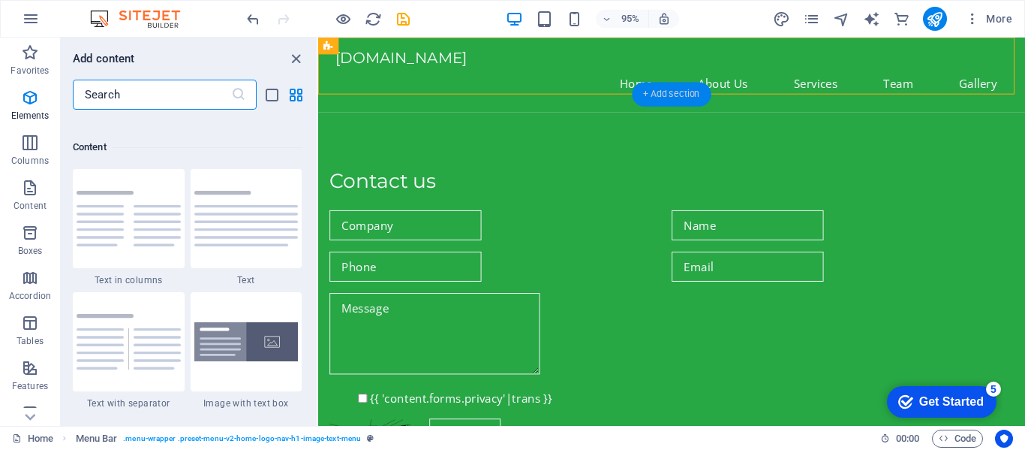
scroll to position [2626, 0]
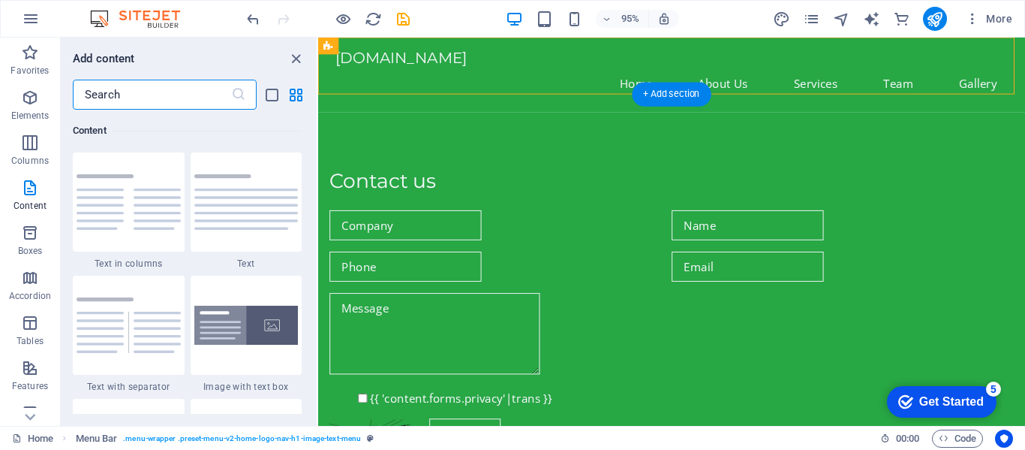
click at [97, 241] on div at bounding box center [129, 201] width 112 height 99
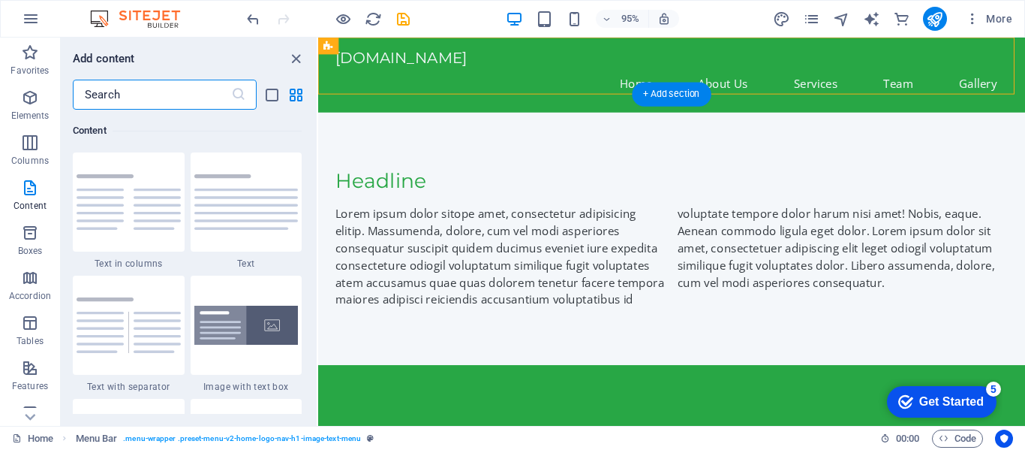
click at [318, 239] on div "H2 Footer Hel Footer Hel Container Container Text Text Icon Text Icon Text Icon…" at bounding box center [671, 232] width 707 height 388
click at [318, 233] on div "H2 Footer Hel Footer Hel Container Container Text Text Icon Text Icon Text Icon…" at bounding box center [671, 232] width 707 height 388
click at [318, 234] on div "H2 Footer Hel Footer Hel Container Container Text Text Icon Text Icon Text Icon…" at bounding box center [671, 232] width 707 height 388
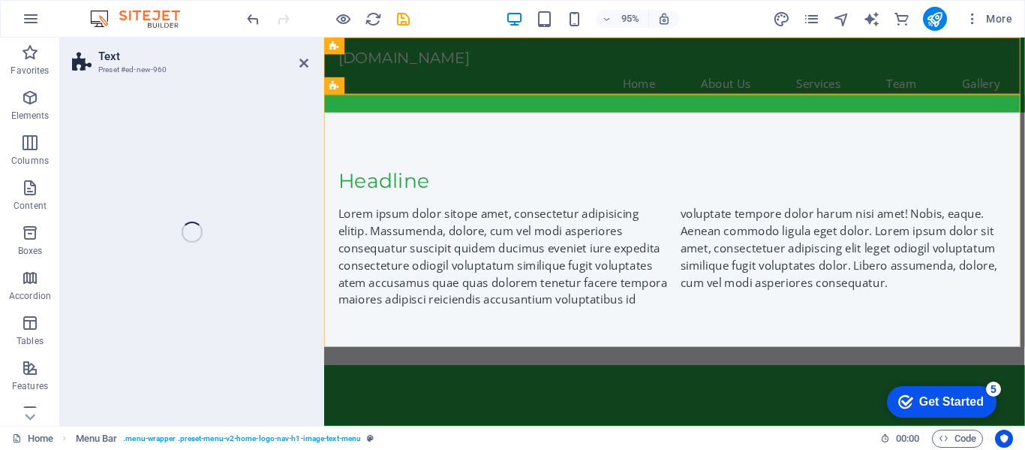
click at [104, 233] on div "Text Preset #ed-new-960 Drag here to replace the existing content. Press “Ctrl”…" at bounding box center [542, 232] width 965 height 388
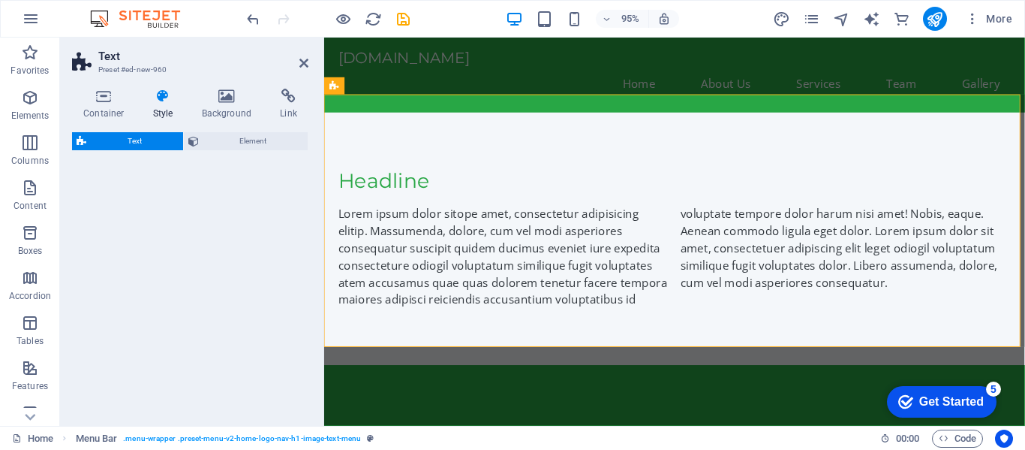
click at [103, 235] on div "Text Element" at bounding box center [190, 272] width 236 height 281
select select "rem"
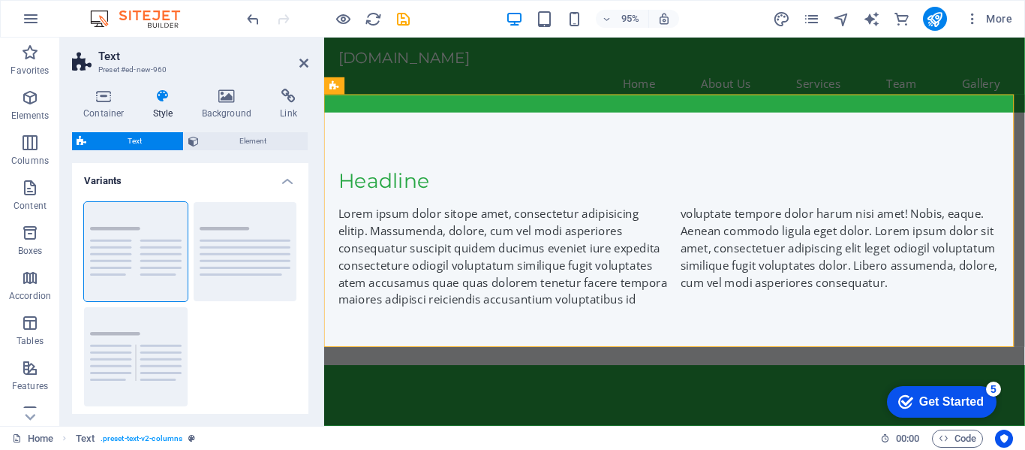
click at [630, 261] on div "Lorem ipsum dolor sitope amet, consectetur adipisicing elitip. Massumenda, dolo…" at bounding box center [693, 268] width 708 height 108
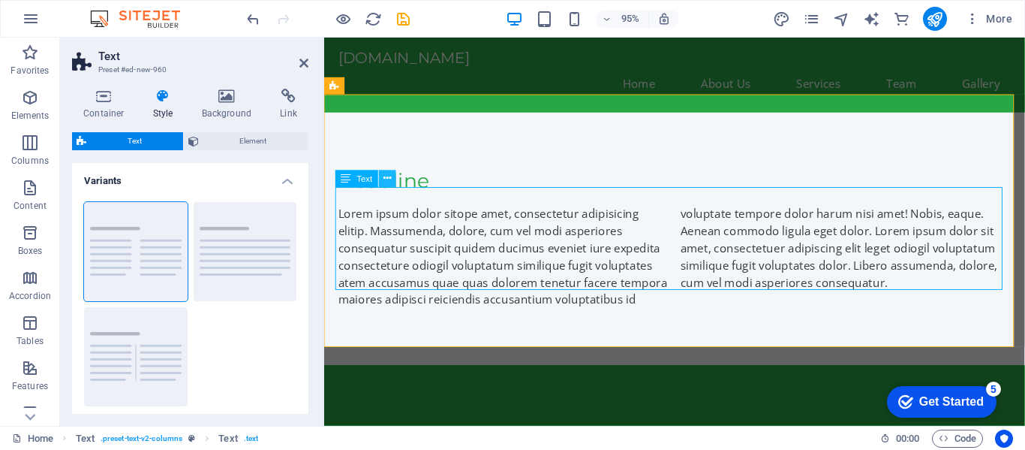
click at [394, 172] on button at bounding box center [387, 178] width 17 height 17
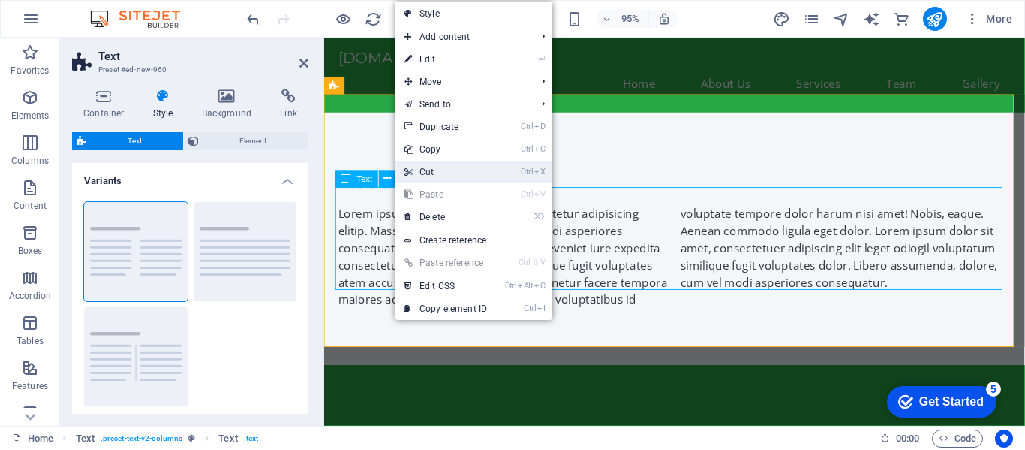
click at [422, 171] on link "Ctrl X Cut" at bounding box center [446, 172] width 101 height 23
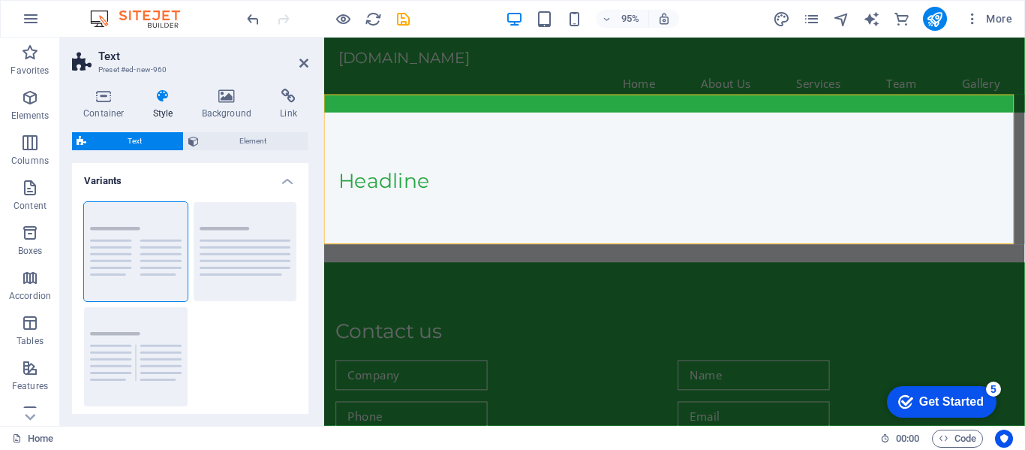
click at [426, 204] on div "Headline" at bounding box center [693, 195] width 738 height 158
click at [367, 84] on button at bounding box center [375, 85] width 17 height 17
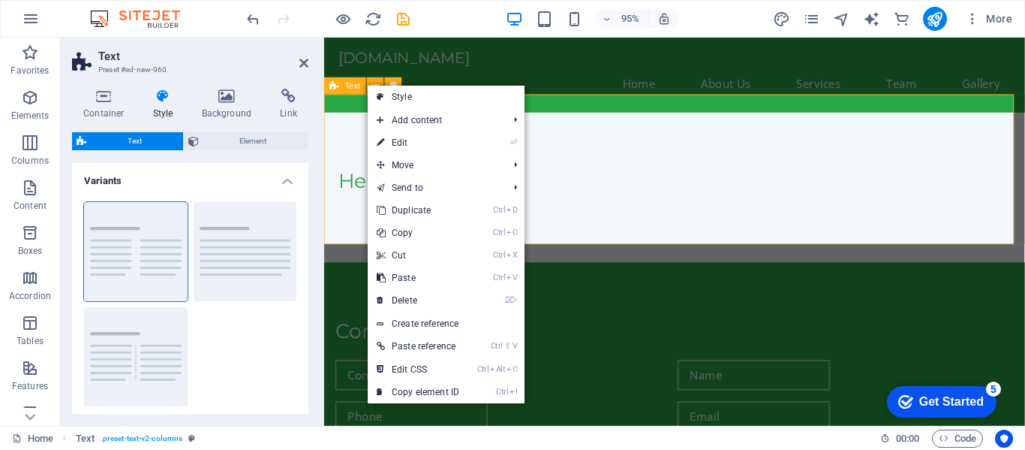
click at [660, 213] on div "Headline" at bounding box center [693, 195] width 738 height 158
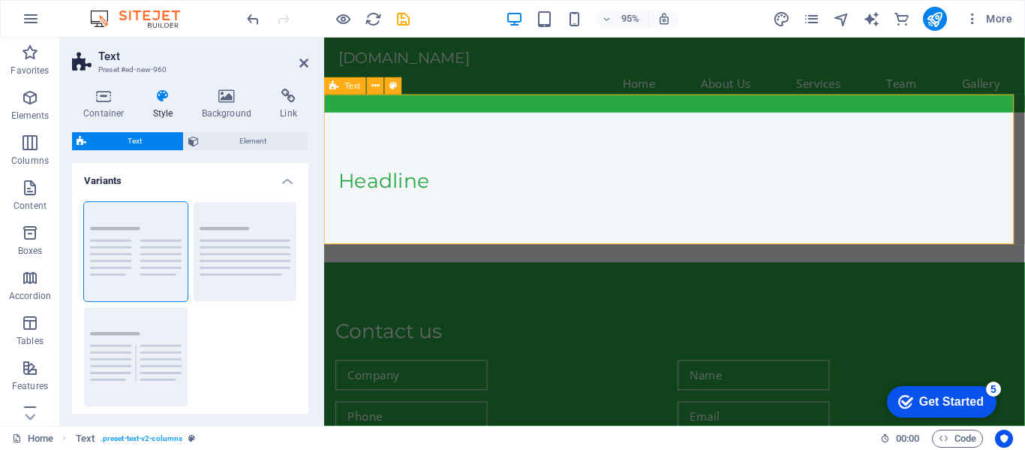
click at [614, 86] on div "hopeconsulting.co.za Home About Us Services Team Gallery" at bounding box center [693, 77] width 738 height 79
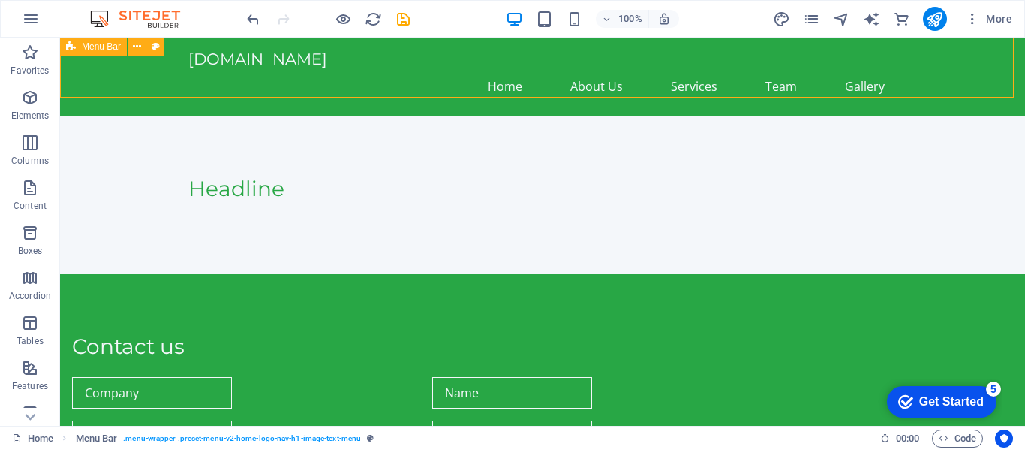
click at [582, 74] on nav "Home About Us Services Team Gallery" at bounding box center [542, 86] width 708 height 36
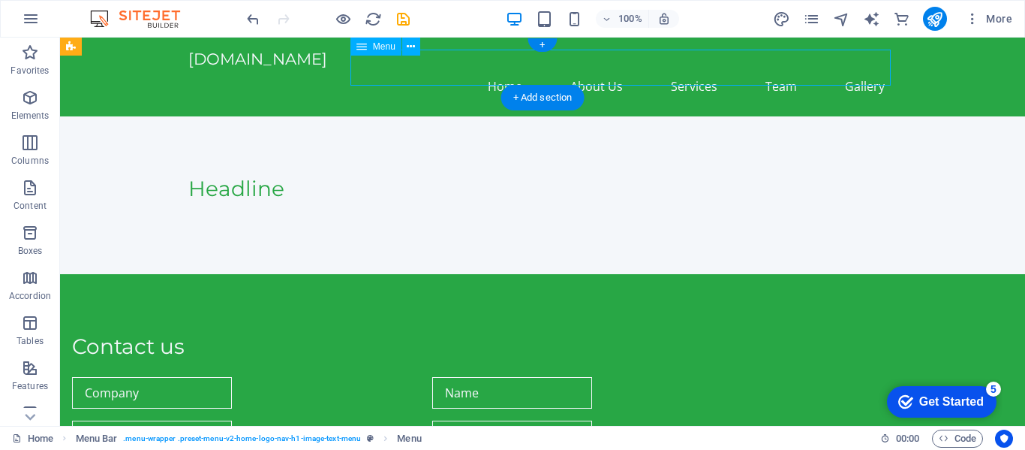
click at [580, 74] on nav "Home About Us Services Team Gallery" at bounding box center [542, 86] width 708 height 36
click at [603, 72] on nav "Home About Us Services Team Gallery" at bounding box center [542, 86] width 708 height 36
click at [612, 68] on nav "Home About Us Services Team Gallery" at bounding box center [542, 86] width 708 height 36
select select
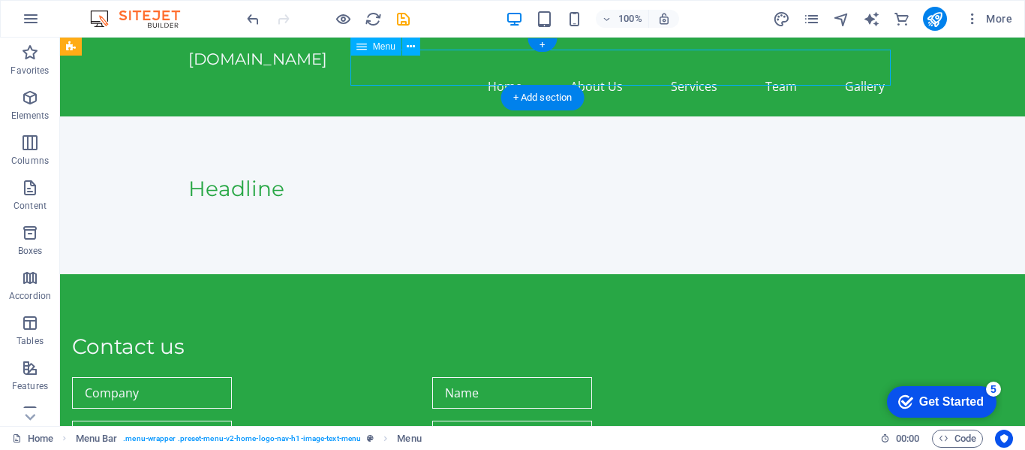
select select
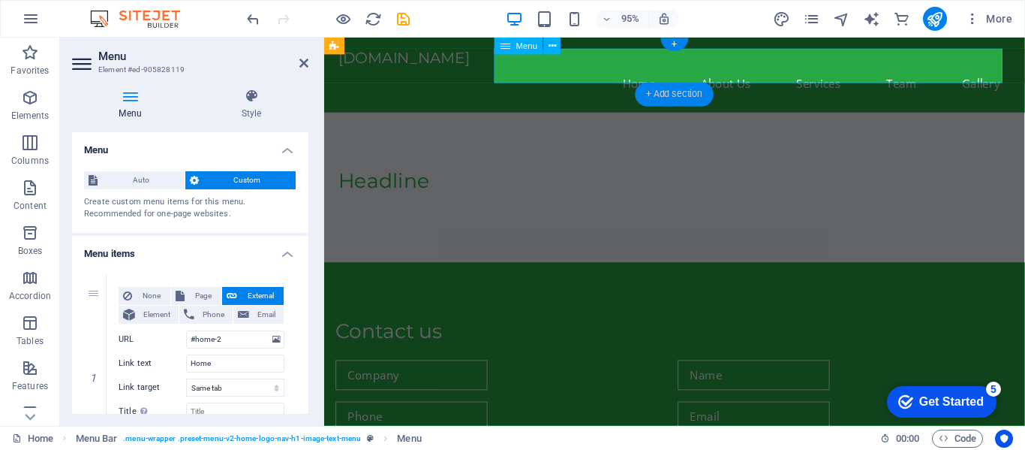
click at [687, 95] on div "+ Add section" at bounding box center [674, 95] width 79 height 24
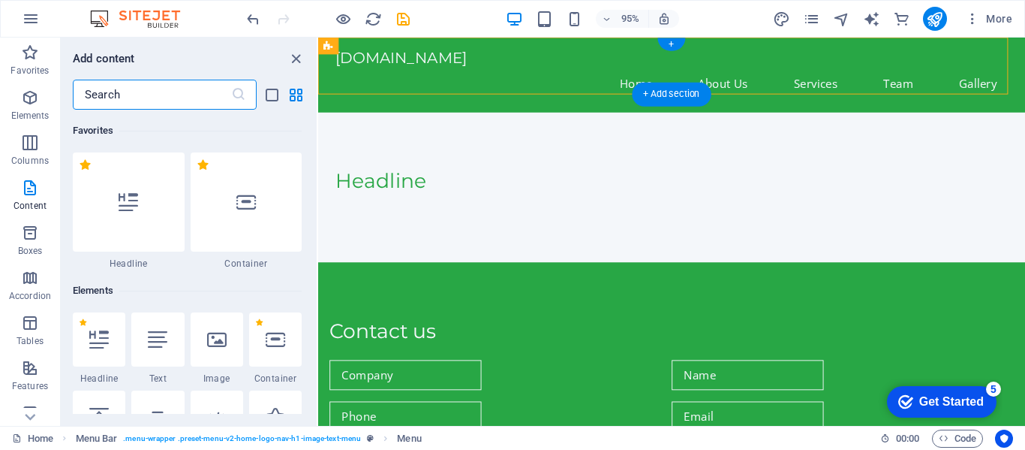
click at [675, 116] on div "Headline" at bounding box center [690, 195] width 744 height 158
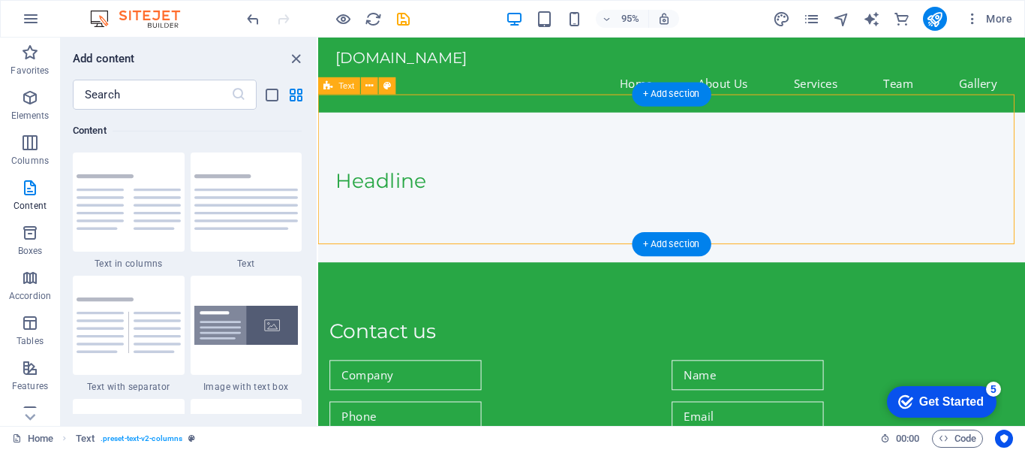
click at [642, 70] on nav "Home About Us Services Team Gallery" at bounding box center [690, 86] width 708 height 36
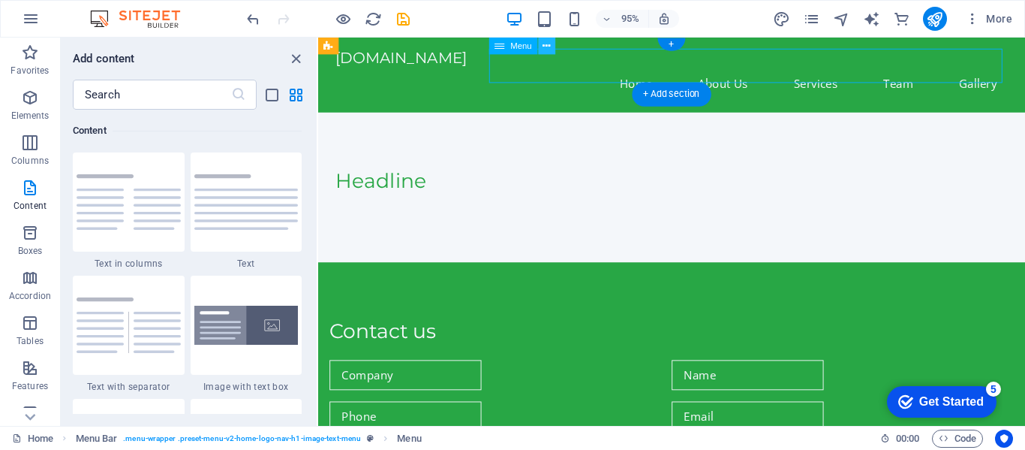
click at [540, 45] on button at bounding box center [546, 46] width 17 height 17
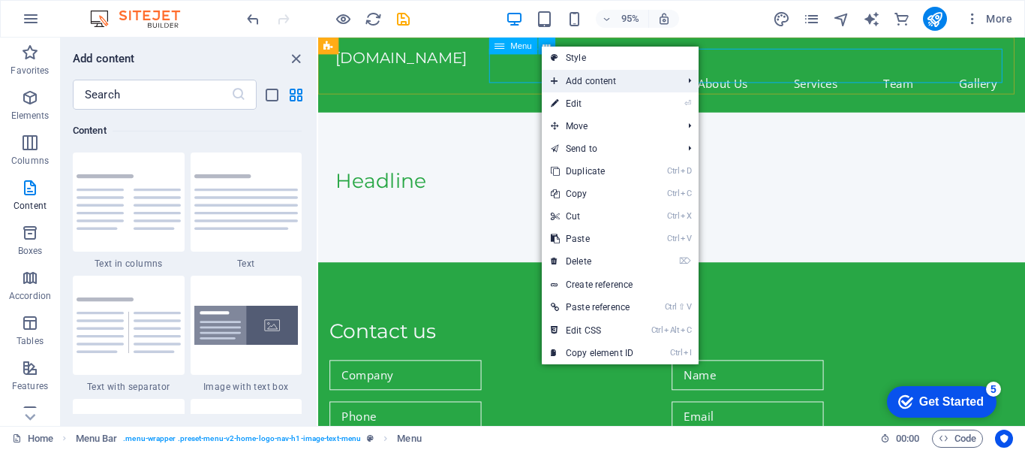
click at [591, 83] on span "Add content" at bounding box center [609, 81] width 134 height 23
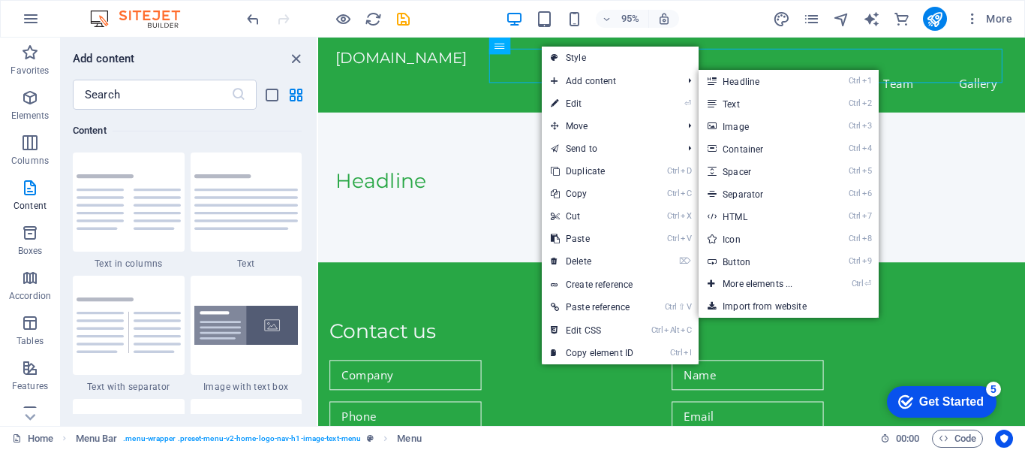
click at [490, 176] on div "Headline" at bounding box center [690, 189] width 708 height 26
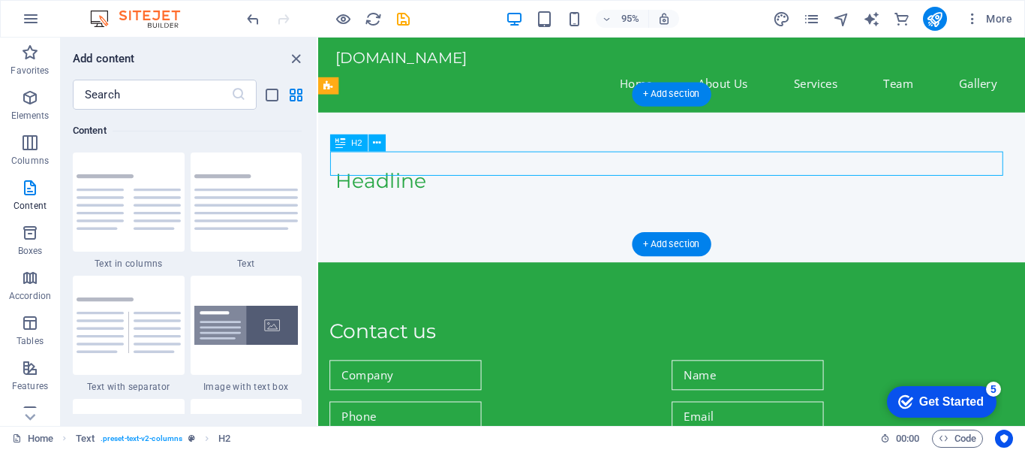
click at [950, 405] on div "Get Started" at bounding box center [951, 402] width 65 height 14
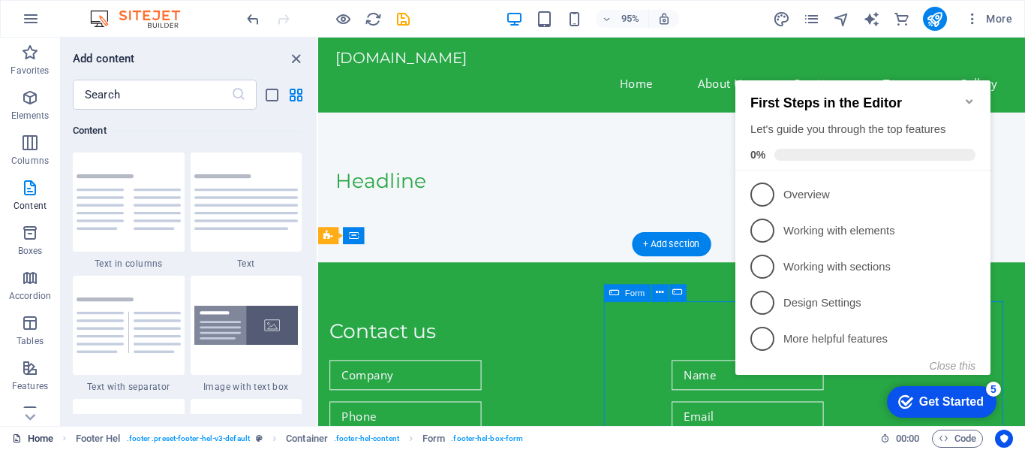
click at [0, 0] on link "Home" at bounding box center [0, 0] width 0 height 0
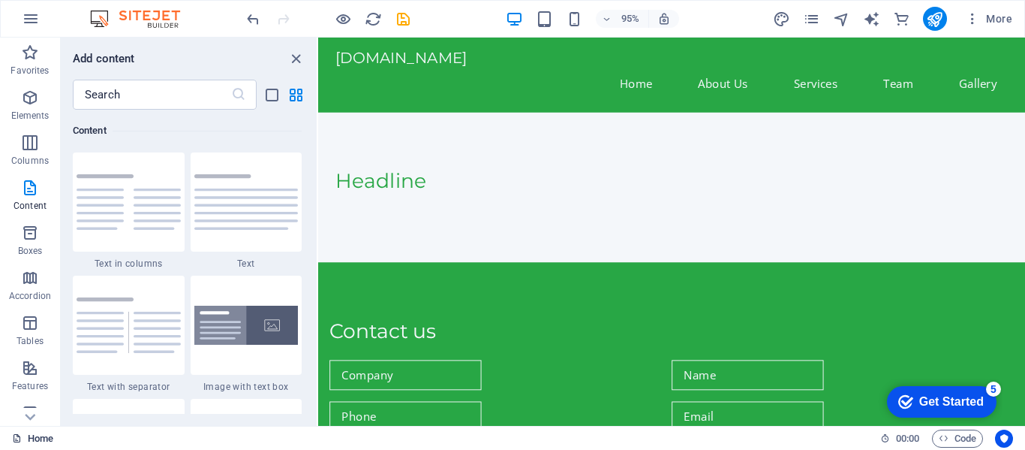
click at [0, 0] on icon at bounding box center [0, 0] width 0 height 0
click at [0, 0] on icon "undo" at bounding box center [0, 0] width 0 height 0
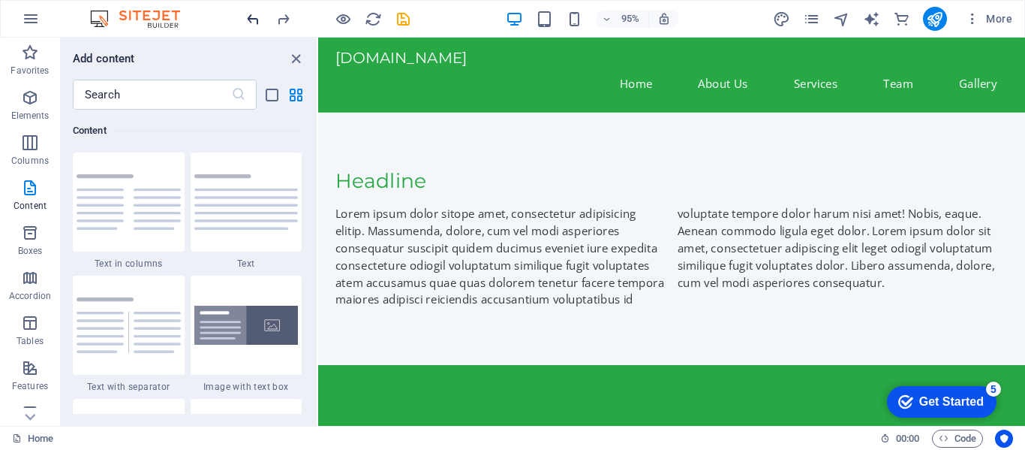
click at [0, 0] on icon "undo" at bounding box center [0, 0] width 0 height 0
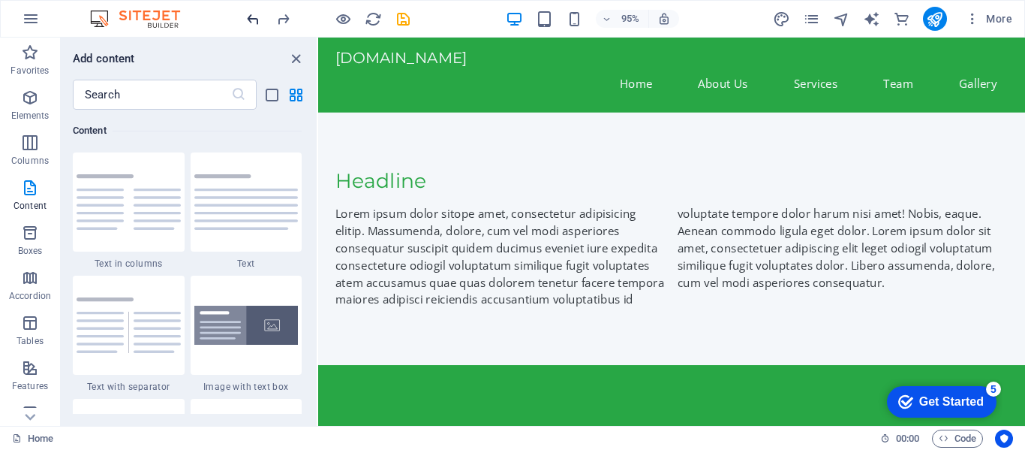
click at [0, 0] on icon "undo" at bounding box center [0, 0] width 0 height 0
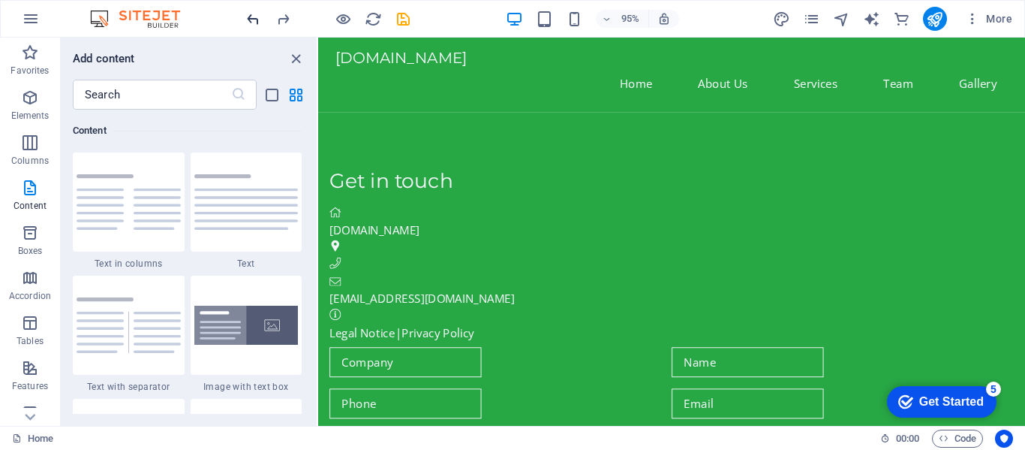
click at [0, 0] on icon "undo" at bounding box center [0, 0] width 0 height 0
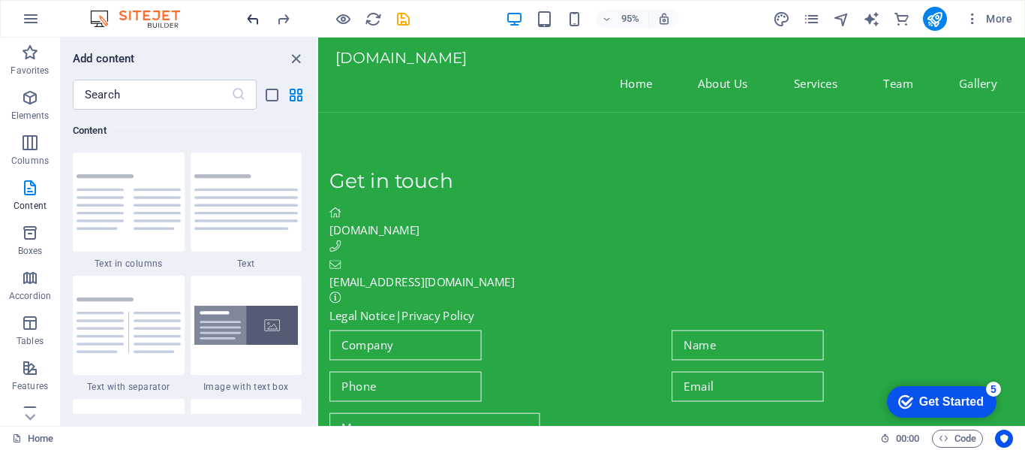
click at [0, 0] on icon "undo" at bounding box center [0, 0] width 0 height 0
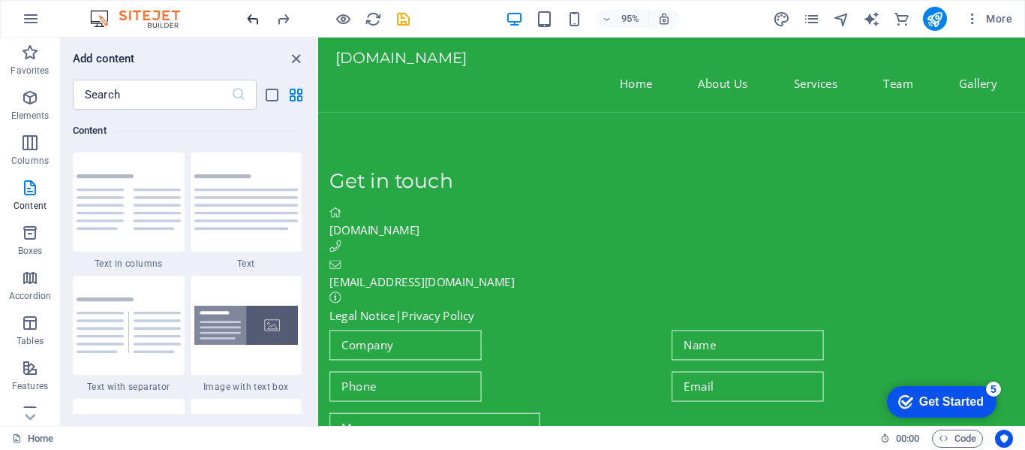
click at [0, 0] on icon "undo" at bounding box center [0, 0] width 0 height 0
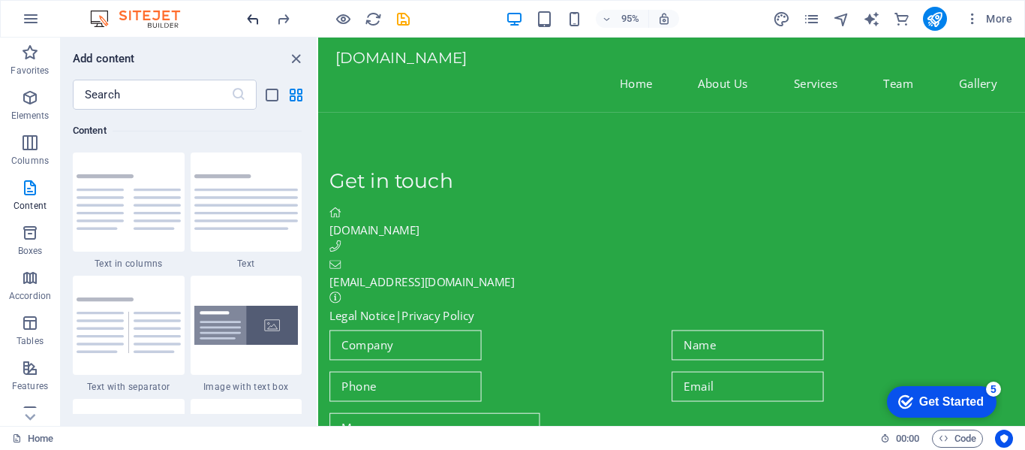
click at [0, 0] on icon "undo" at bounding box center [0, 0] width 0 height 0
click at [302, 66] on icon "close panel" at bounding box center [295, 58] width 17 height 17
click at [302, 59] on icon "close panel" at bounding box center [295, 58] width 17 height 17
click at [299, 55] on icon "close panel" at bounding box center [295, 58] width 17 height 17
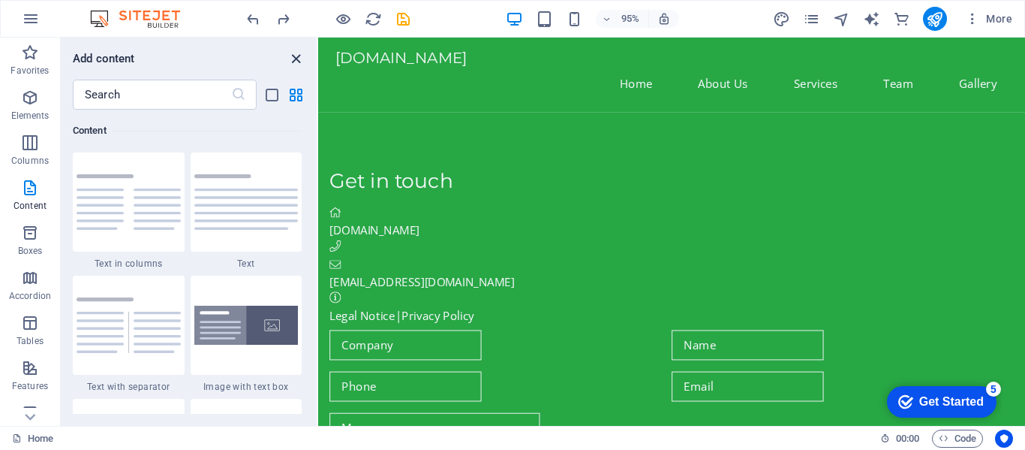
click at [299, 56] on icon "close panel" at bounding box center [295, 58] width 17 height 17
click at [298, 53] on icon "close panel" at bounding box center [295, 58] width 17 height 17
click at [296, 51] on icon "close panel" at bounding box center [295, 58] width 17 height 17
click at [291, 51] on icon "close panel" at bounding box center [295, 58] width 17 height 17
click at [287, 53] on icon "close panel" at bounding box center [295, 58] width 17 height 17
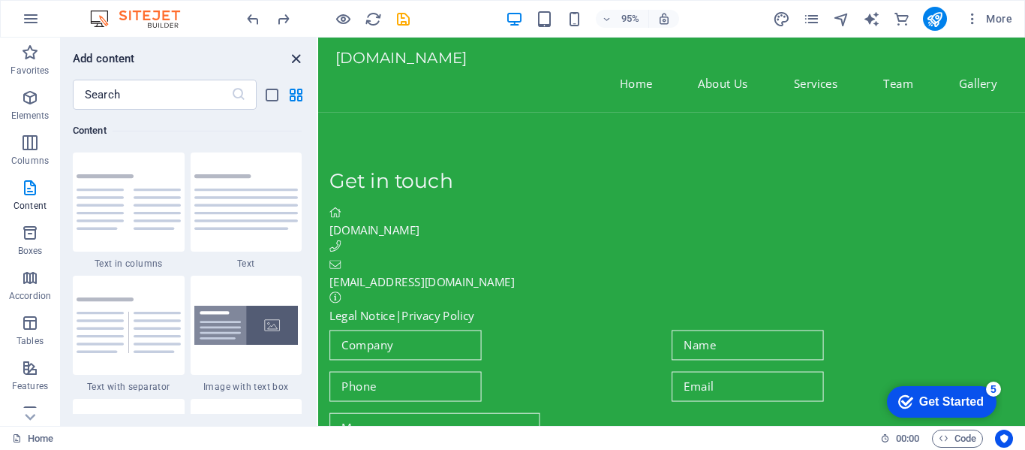
click at [289, 57] on icon "close panel" at bounding box center [295, 58] width 17 height 17
click at [293, 59] on icon "close panel" at bounding box center [295, 58] width 17 height 17
click at [294, 59] on icon "close panel" at bounding box center [295, 58] width 17 height 17
click at [290, 59] on icon "close panel" at bounding box center [295, 58] width 17 height 17
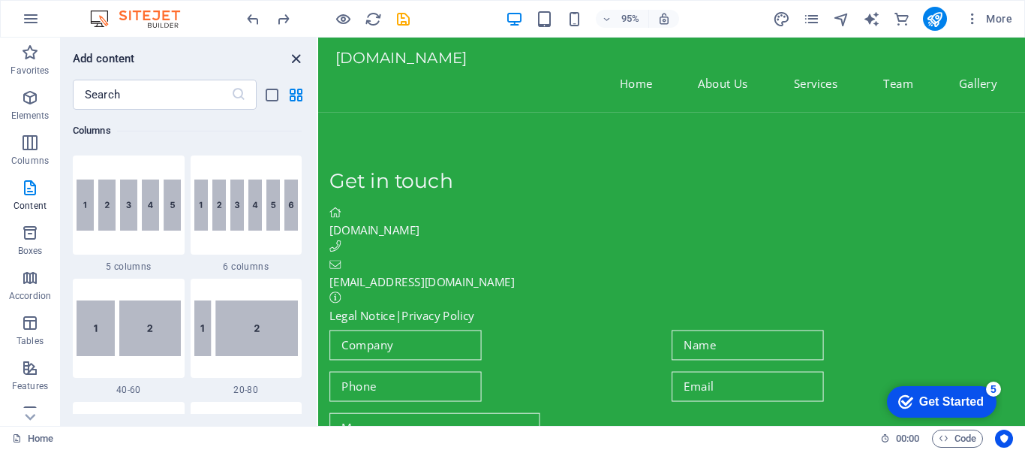
scroll to position [982, 0]
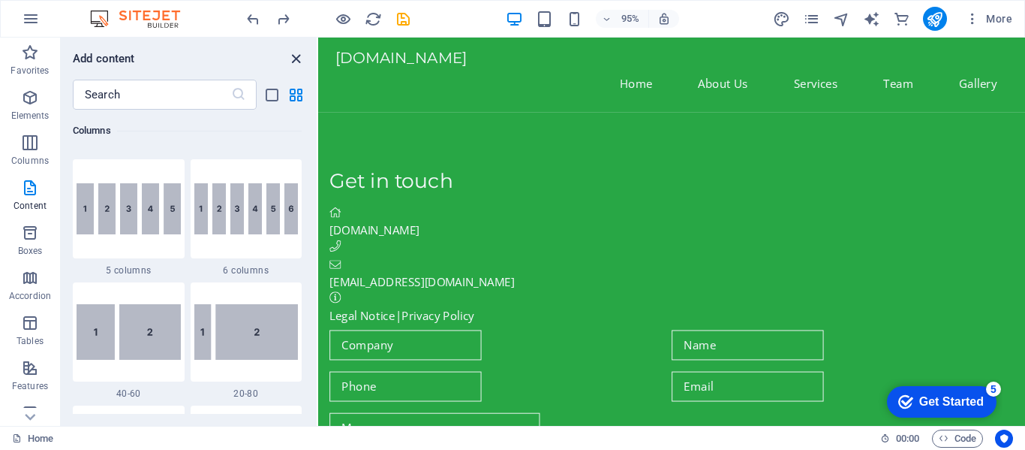
click at [296, 61] on icon "close panel" at bounding box center [295, 58] width 17 height 17
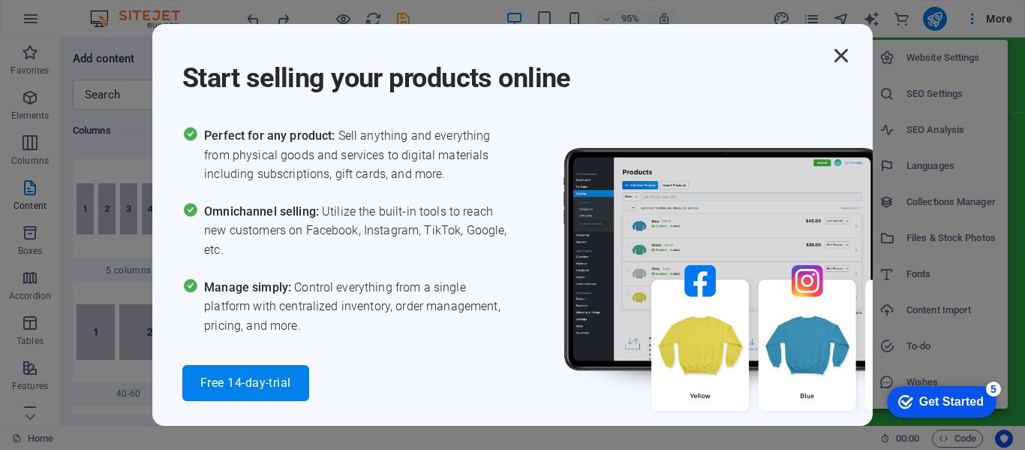
click at [837, 62] on icon "button" at bounding box center [841, 55] width 27 height 27
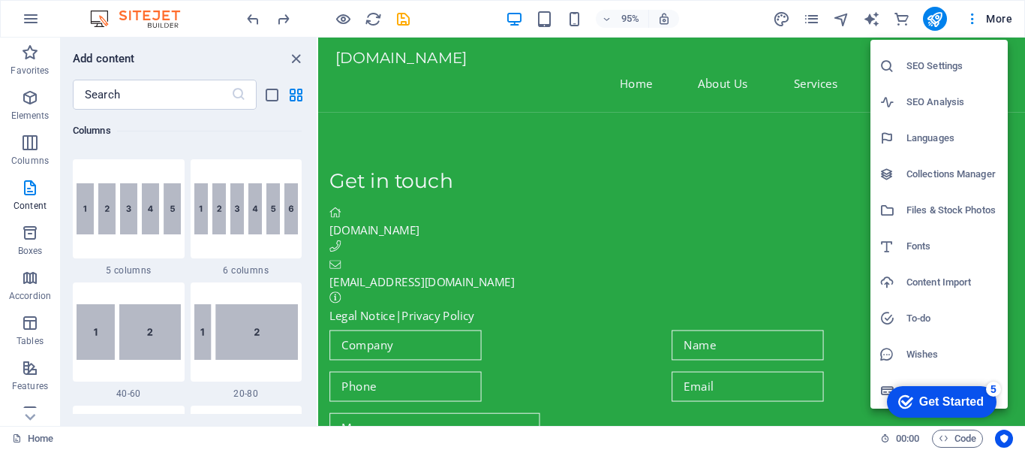
scroll to position [0, 0]
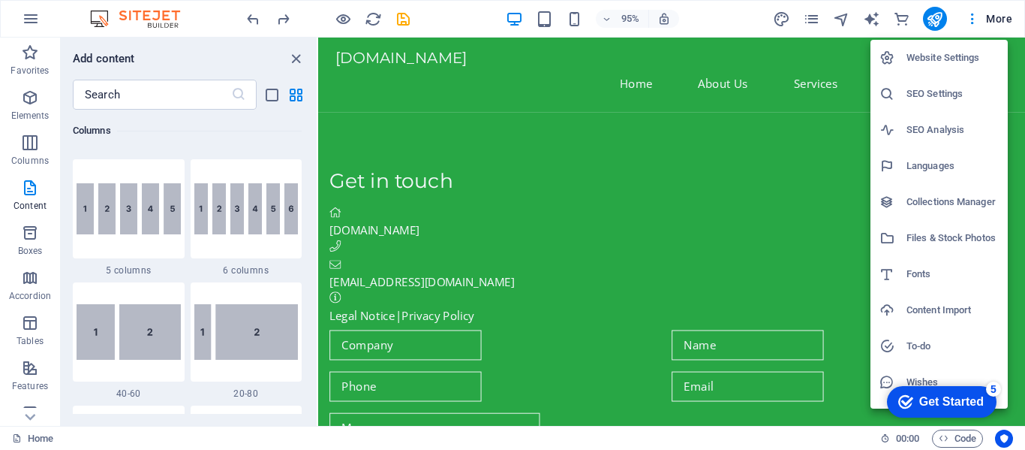
click at [39, 26] on div at bounding box center [512, 225] width 1025 height 450
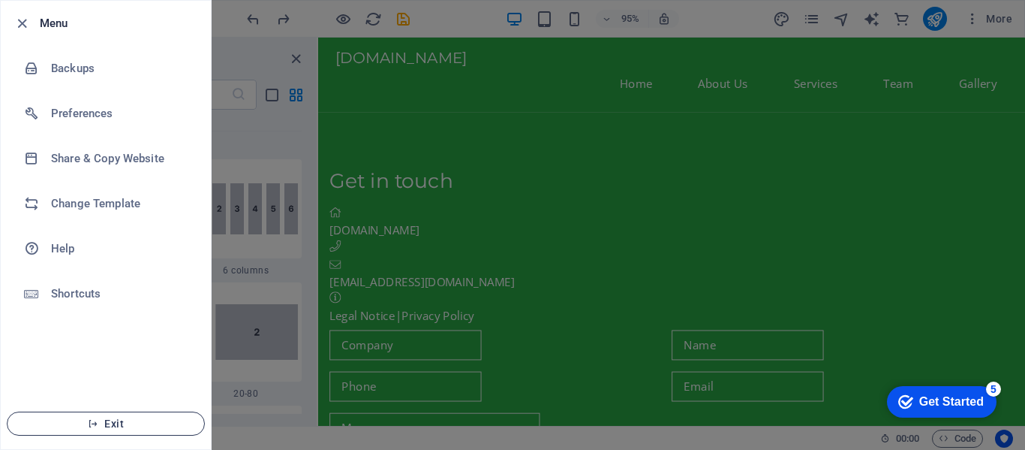
click at [96, 424] on icon "button" at bounding box center [93, 423] width 11 height 11
click at [95, 425] on icon "button" at bounding box center [93, 423] width 11 height 11
click at [102, 417] on span "Exit" at bounding box center [106, 423] width 173 height 12
click at [107, 425] on span "Exit" at bounding box center [106, 423] width 173 height 12
click at [89, 424] on icon "button" at bounding box center [93, 423] width 11 height 11
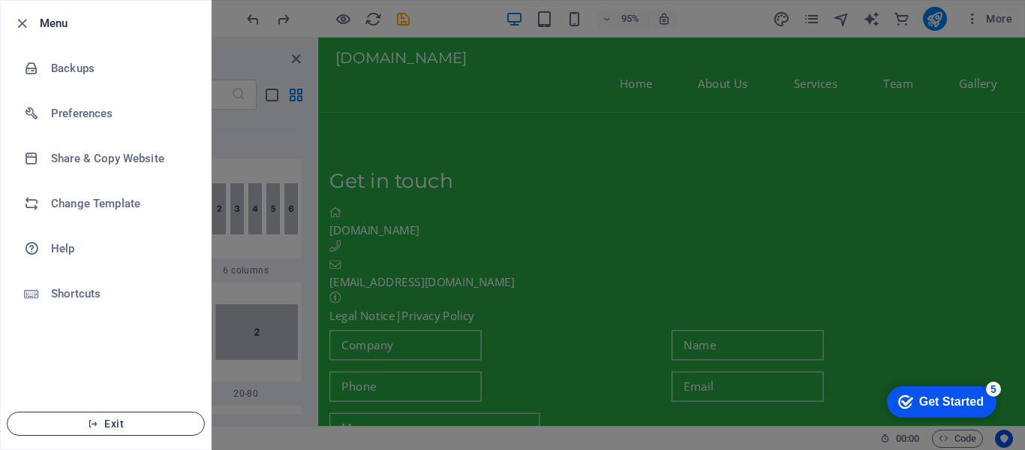
click at [92, 426] on icon "button" at bounding box center [93, 423] width 11 height 11
click at [91, 425] on icon "button" at bounding box center [93, 423] width 11 height 11
click at [108, 423] on span "Exit" at bounding box center [106, 423] width 173 height 12
click at [124, 420] on span "Exit" at bounding box center [106, 423] width 173 height 12
click at [121, 426] on span "Exit" at bounding box center [106, 423] width 173 height 12
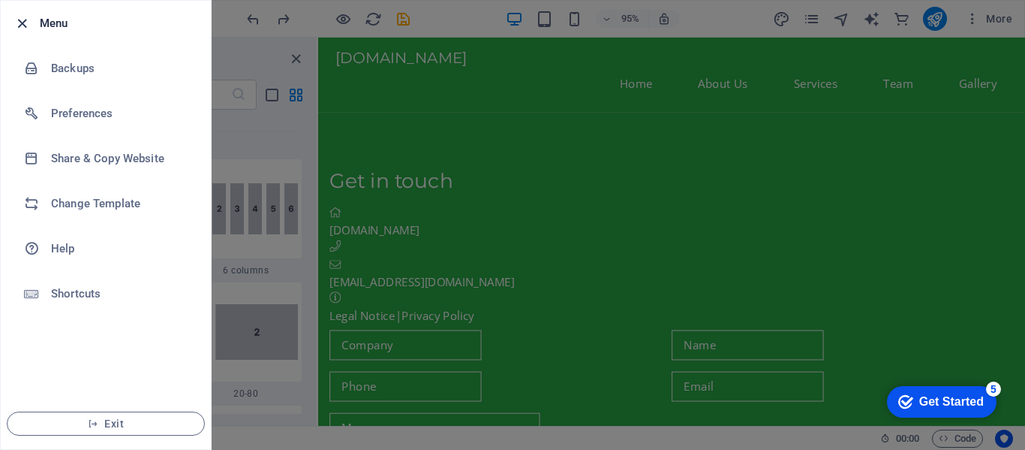
click at [22, 29] on icon "button" at bounding box center [22, 23] width 17 height 17
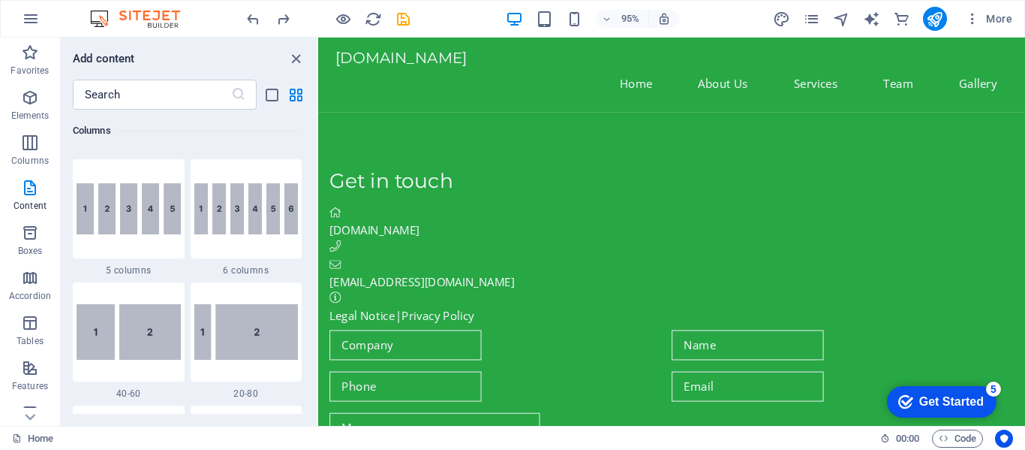
click at [172, 9] on div "95% More" at bounding box center [513, 19] width 1024 height 36
click at [161, 23] on img at bounding box center [142, 19] width 113 height 18
click at [161, 22] on img at bounding box center [142, 19] width 113 height 18
click at [160, 20] on img at bounding box center [142, 19] width 113 height 18
click at [153, 15] on img at bounding box center [142, 19] width 113 height 18
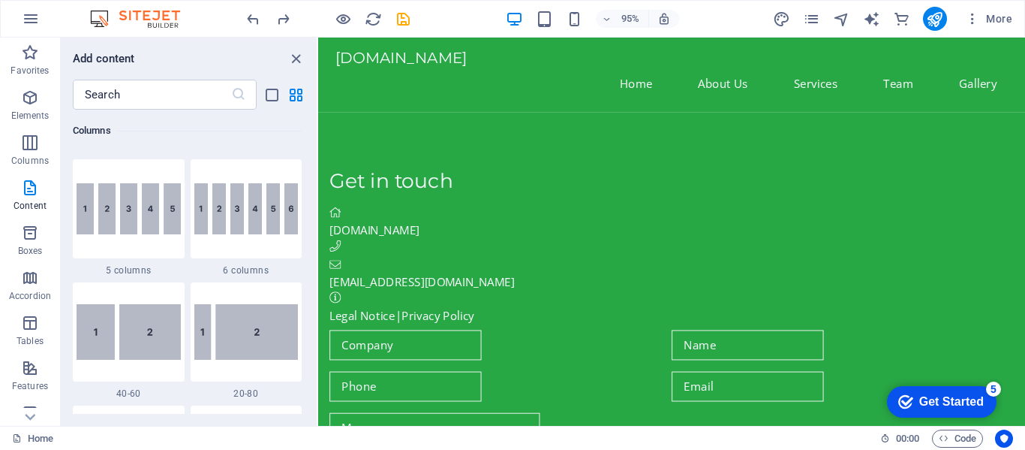
click at [100, 29] on div "95% More" at bounding box center [513, 19] width 1024 height 36
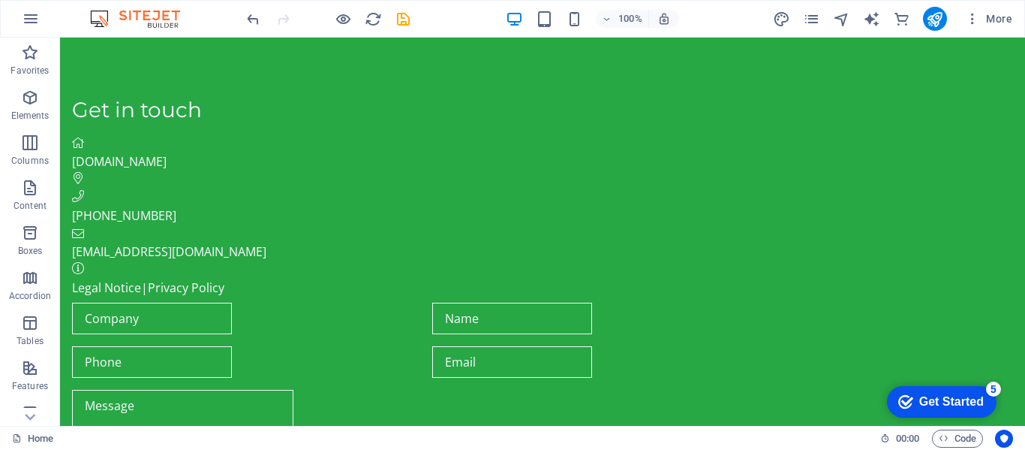
click at [167, 153] on span "[DOMAIN_NAME]" at bounding box center [119, 161] width 95 height 17
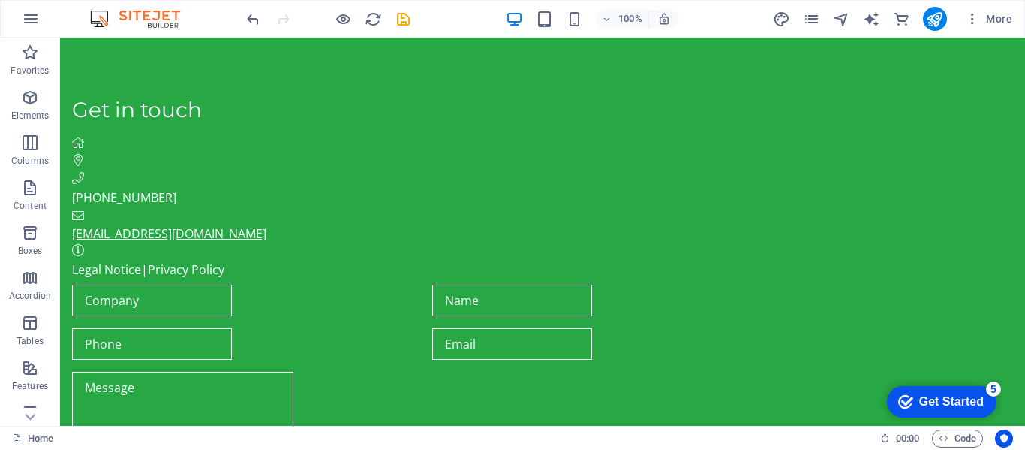
click at [221, 225] on link "[EMAIL_ADDRESS][DOMAIN_NAME]" at bounding box center [169, 233] width 194 height 17
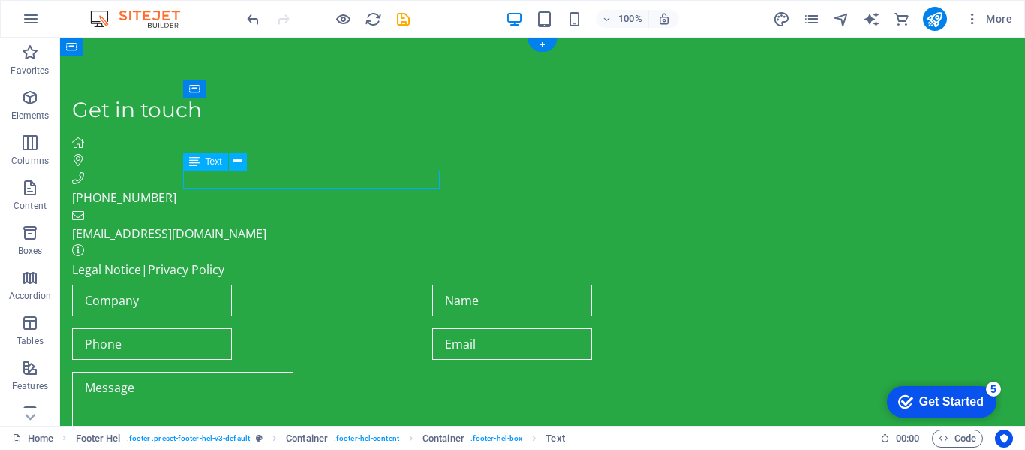
click at [257, 260] on div "Legal Notice | Privacy Policy" at bounding box center [426, 269] width 708 height 18
click at [0, 0] on button at bounding box center [0, 0] width 0 height 0
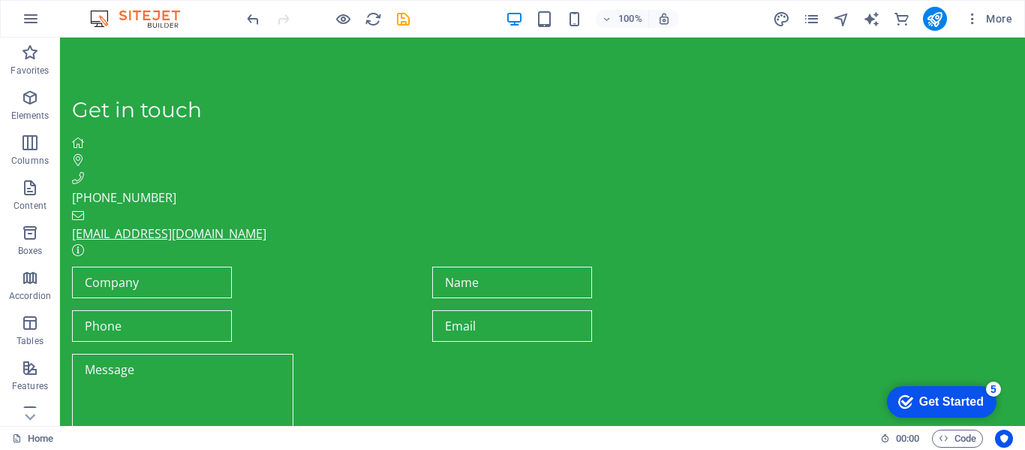
click at [232, 225] on link "[EMAIL_ADDRESS][DOMAIN_NAME]" at bounding box center [169, 233] width 194 height 17
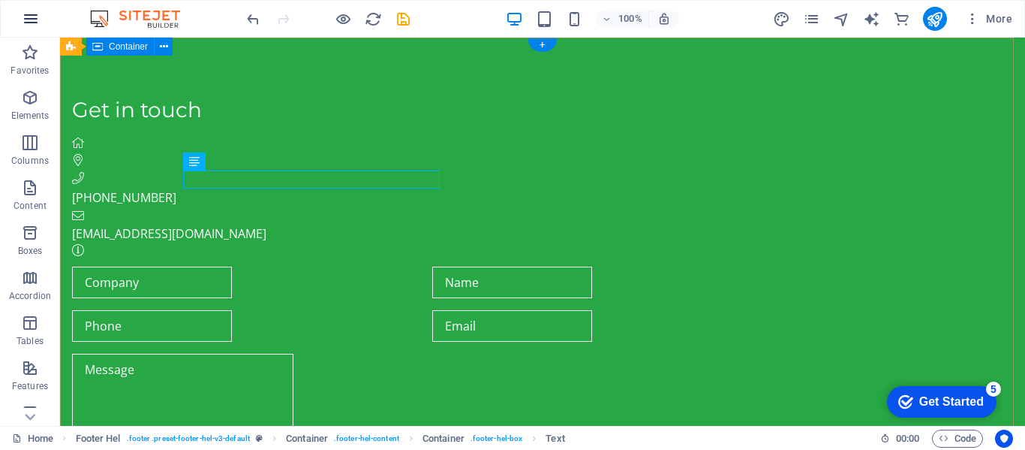
click at [0, 0] on icon "button" at bounding box center [0, 0] width 0 height 0
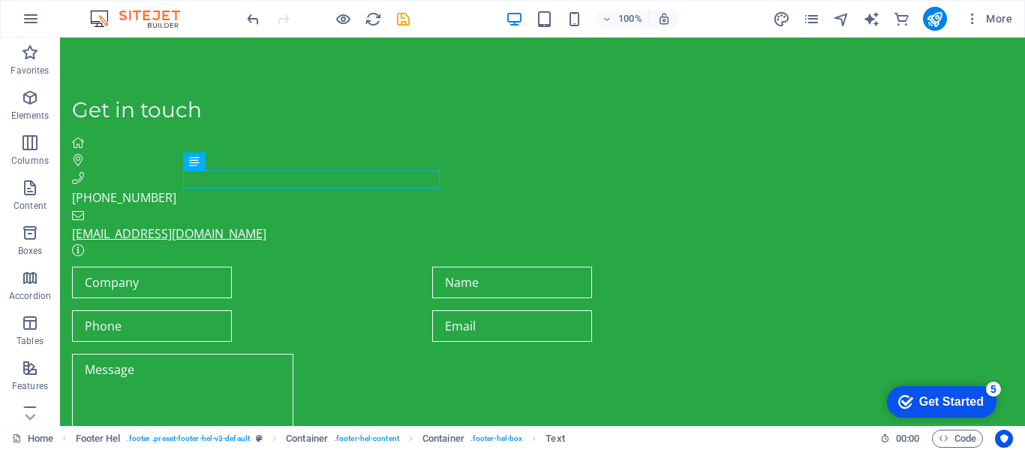
click at [215, 225] on link "[EMAIL_ADDRESS][DOMAIN_NAME]" at bounding box center [169, 233] width 194 height 17
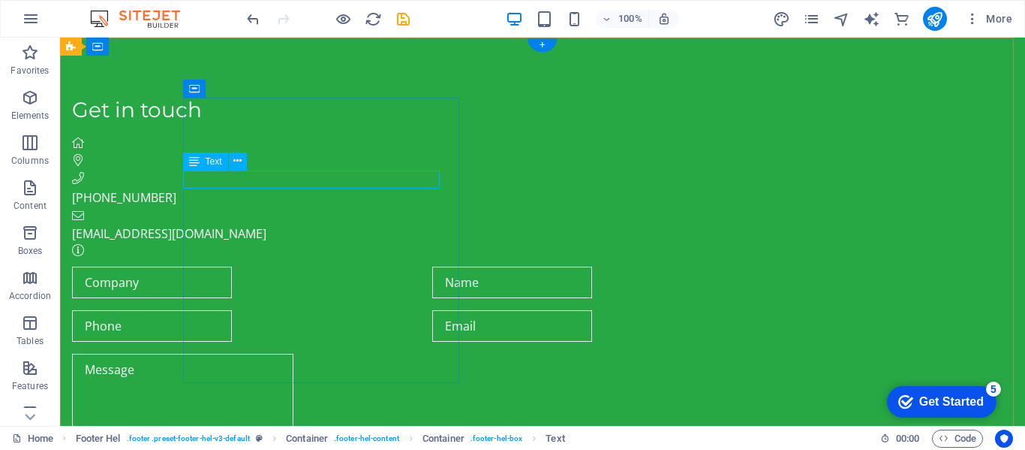
click at [245, 170] on div "Text" at bounding box center [220, 161] width 74 height 19
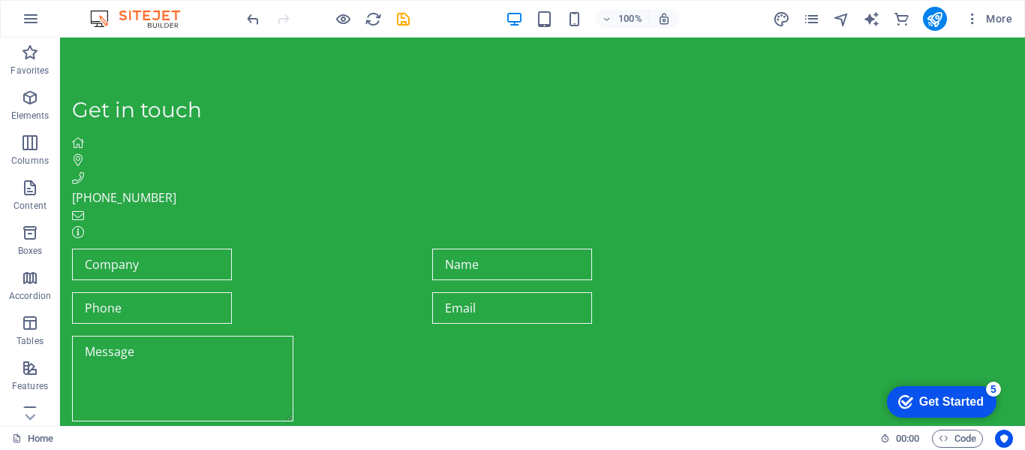
click at [176, 189] on span "[PHONE_NUMBER]" at bounding box center [124, 197] width 104 height 17
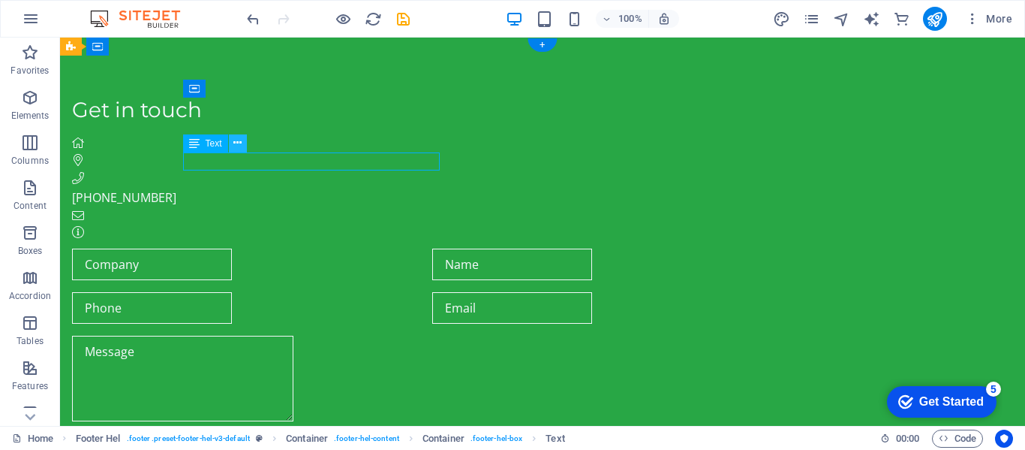
click at [233, 147] on icon at bounding box center [237, 143] width 8 height 16
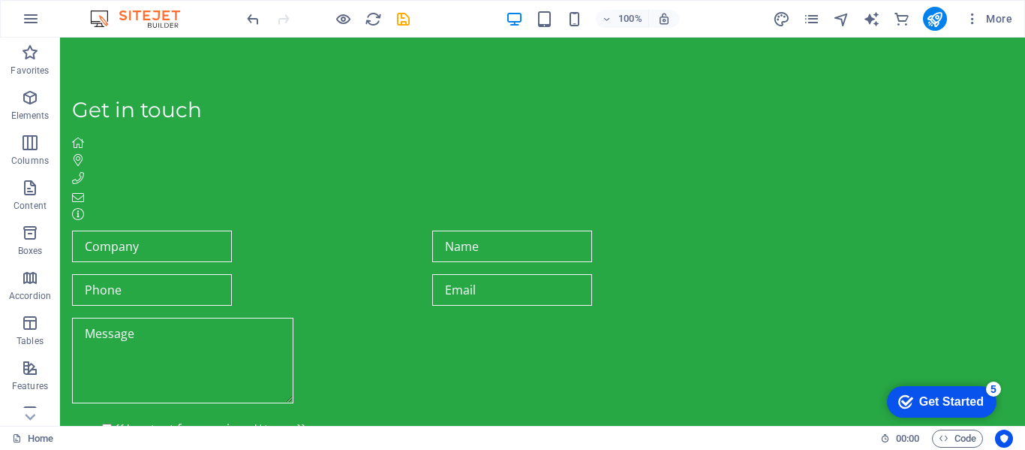
click at [186, 144] on figure at bounding box center [426, 143] width 708 height 18
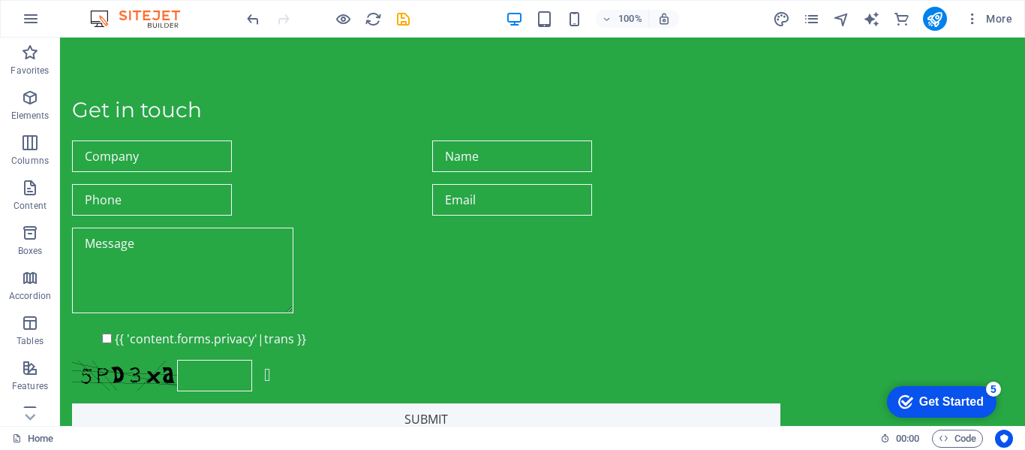
click at [257, 115] on div "Get in touch" at bounding box center [426, 111] width 708 height 26
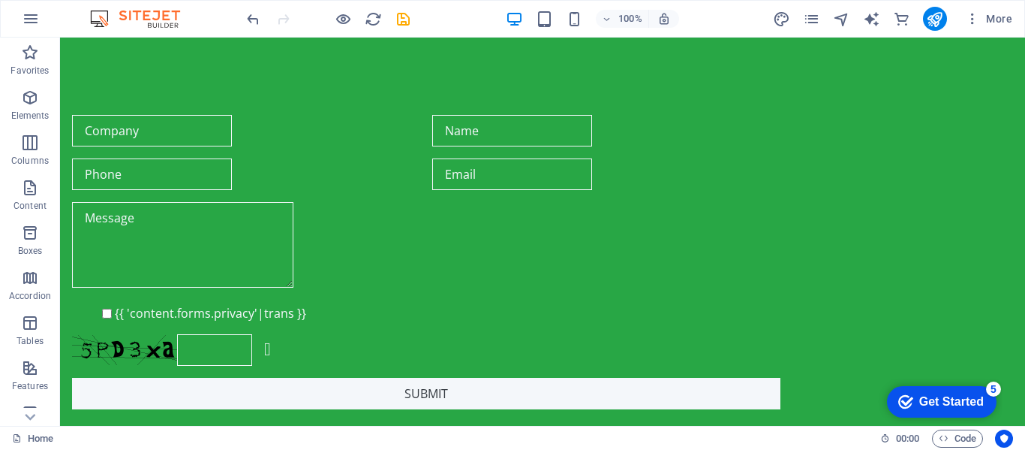
click at [420, 122] on div at bounding box center [246, 131] width 348 height 32
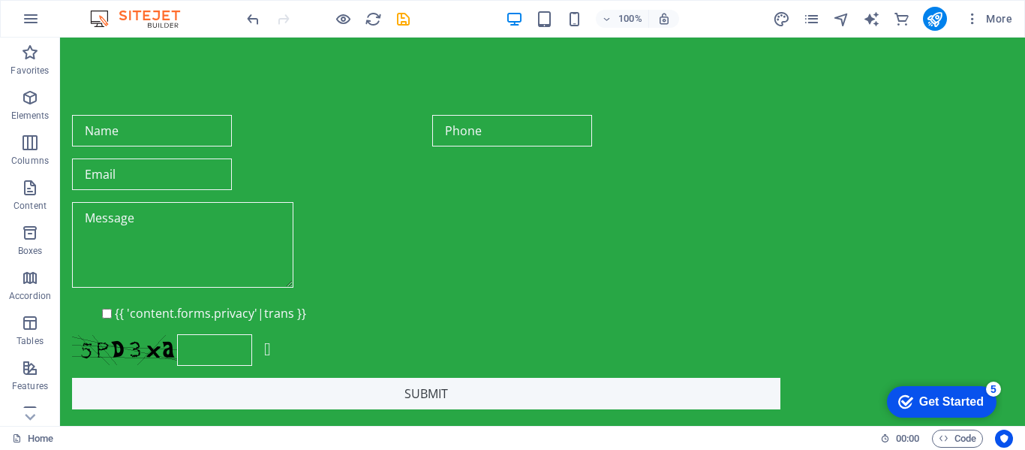
click at [527, 242] on div at bounding box center [426, 247] width 708 height 90
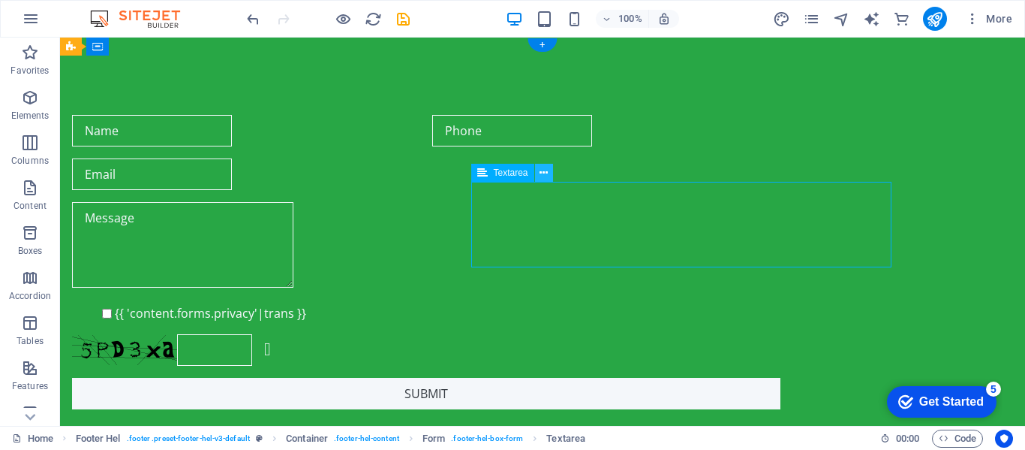
click at [0, 0] on button at bounding box center [0, 0] width 0 height 0
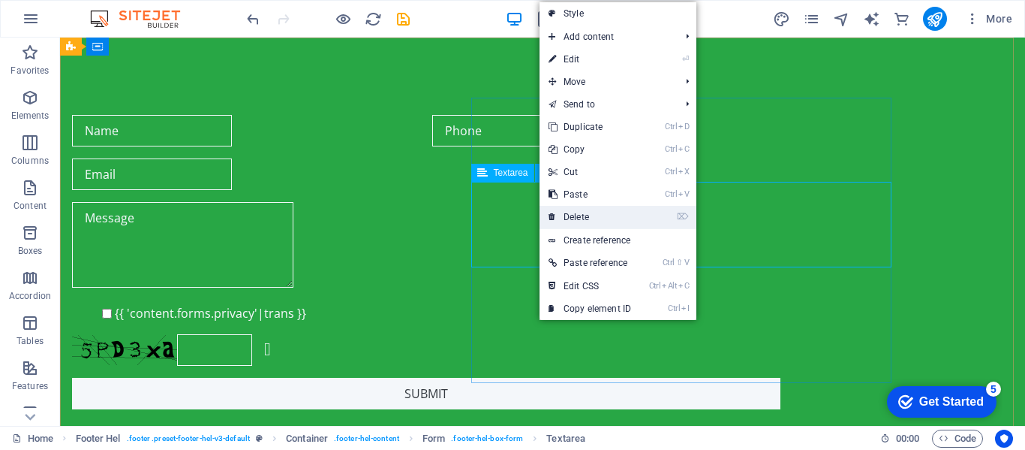
click at [575, 221] on link "⌦ Delete" at bounding box center [590, 217] width 101 height 23
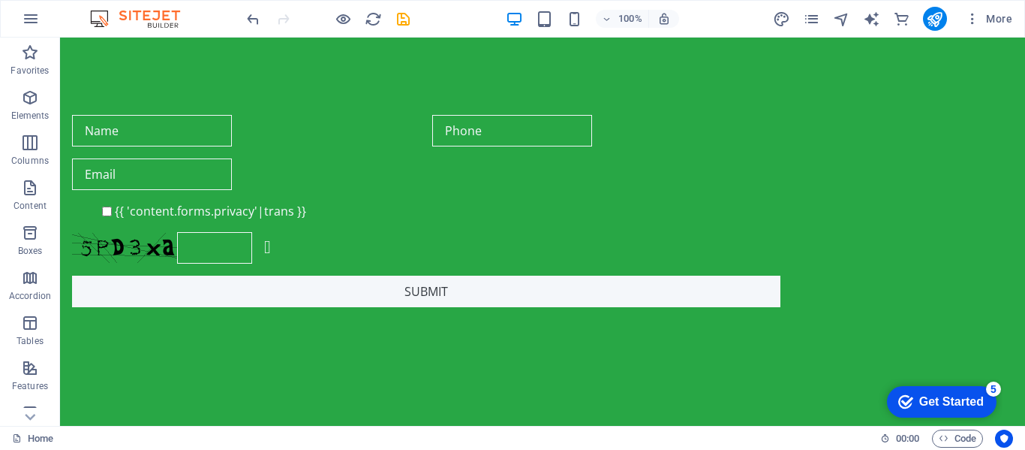
click at [420, 115] on div at bounding box center [246, 131] width 348 height 32
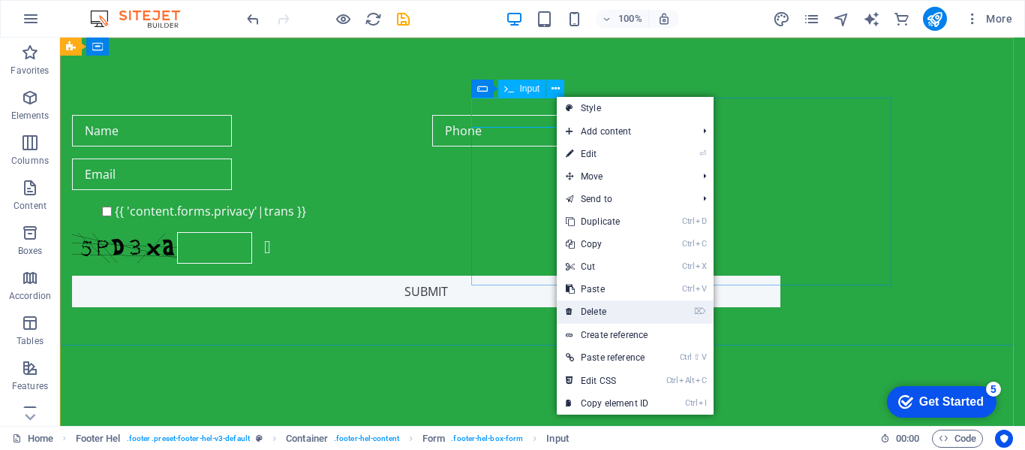
click at [600, 313] on link "⌦ Delete" at bounding box center [607, 311] width 101 height 23
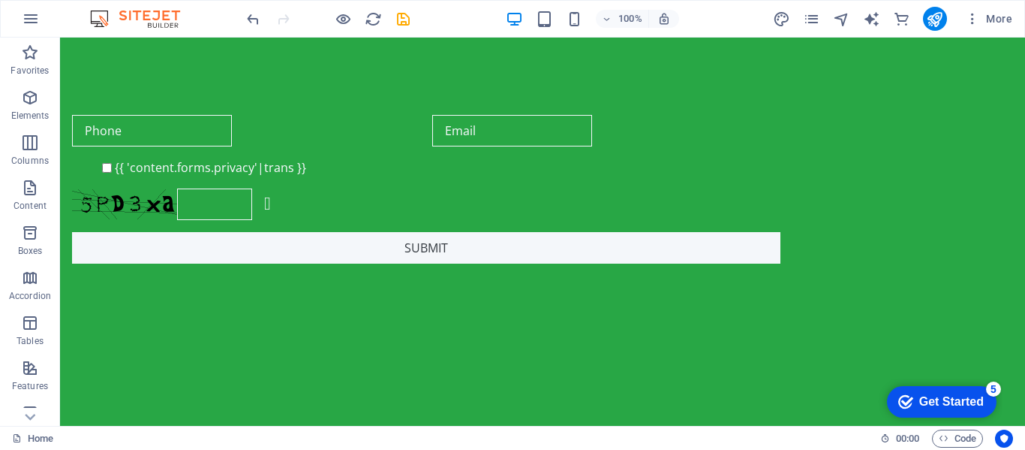
click at [420, 116] on div at bounding box center [246, 131] width 348 height 32
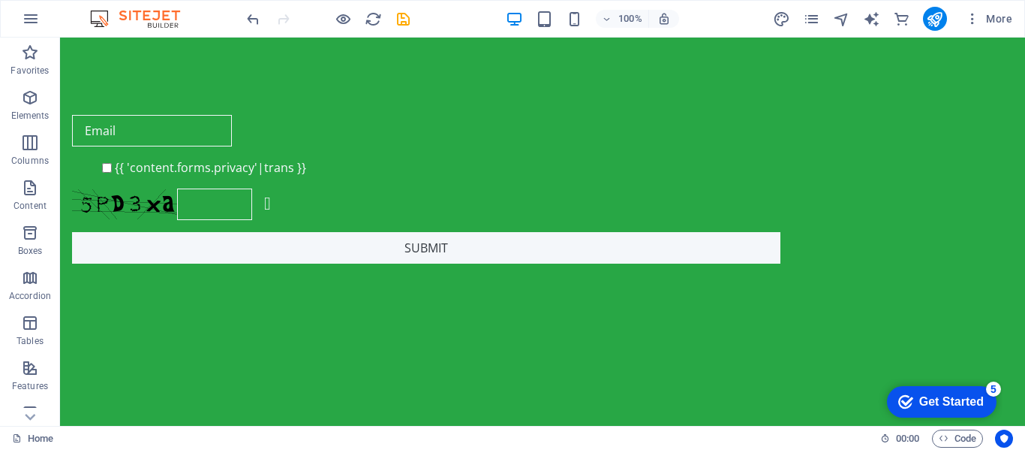
click at [585, 124] on div at bounding box center [426, 131] width 708 height 32
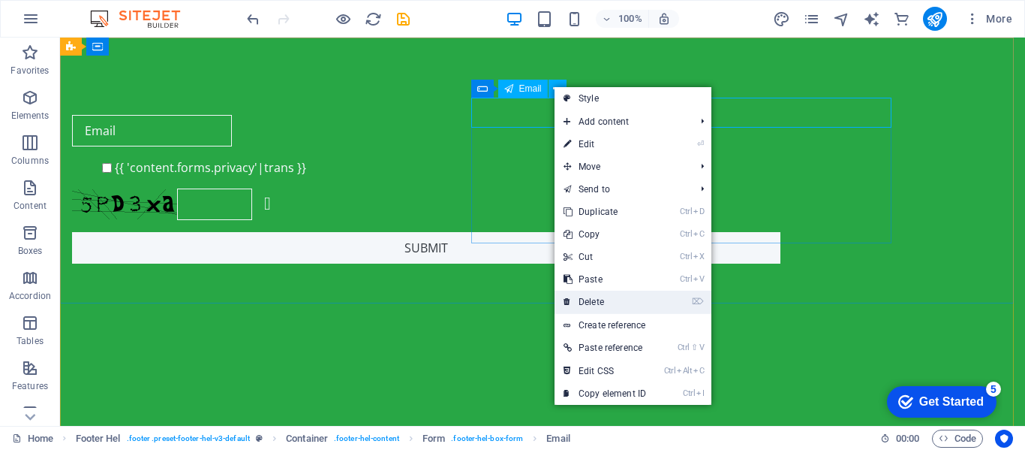
click at [593, 305] on link "⌦ Delete" at bounding box center [605, 301] width 101 height 23
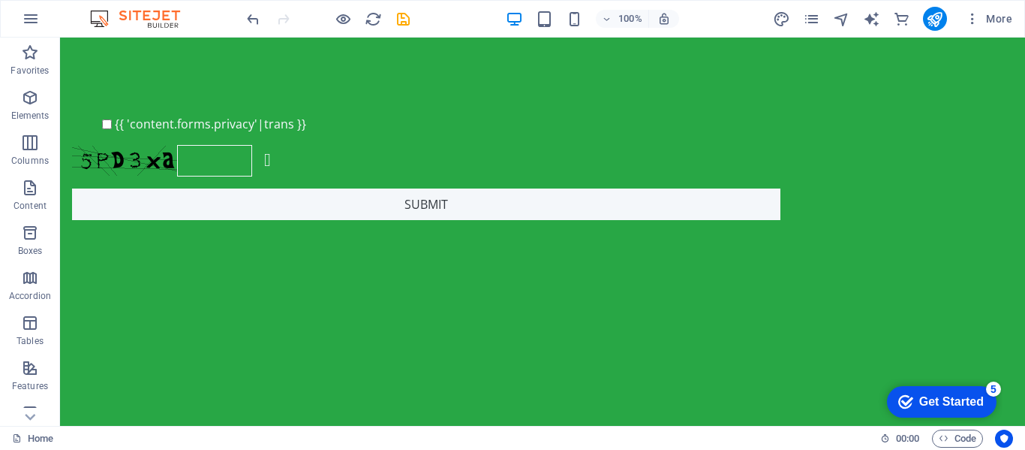
click at [577, 116] on div "{{ 'content.forms.privacy'|trans }} Nicht lesbar? Neu generieren Submit" at bounding box center [426, 167] width 708 height 117
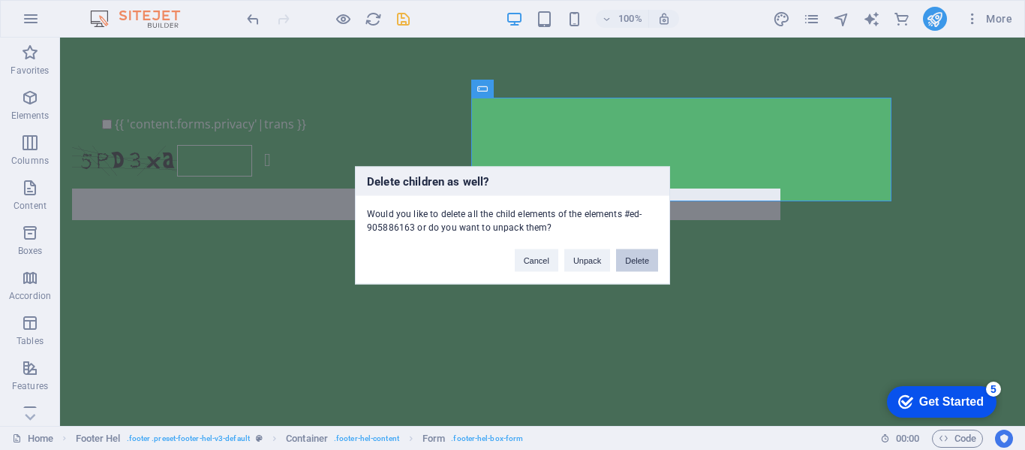
click at [0, 0] on button "Delete" at bounding box center [0, 0] width 0 height 0
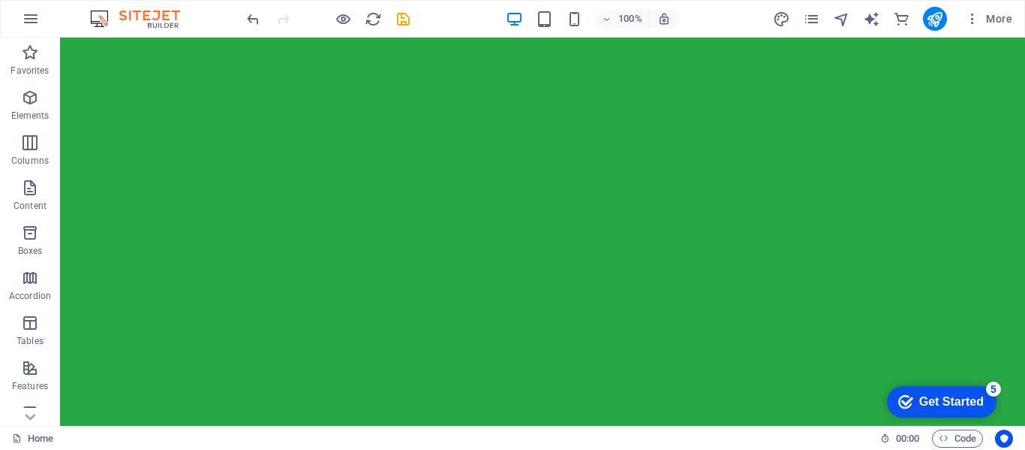
click at [381, 232] on div at bounding box center [542, 304] width 965 height 270
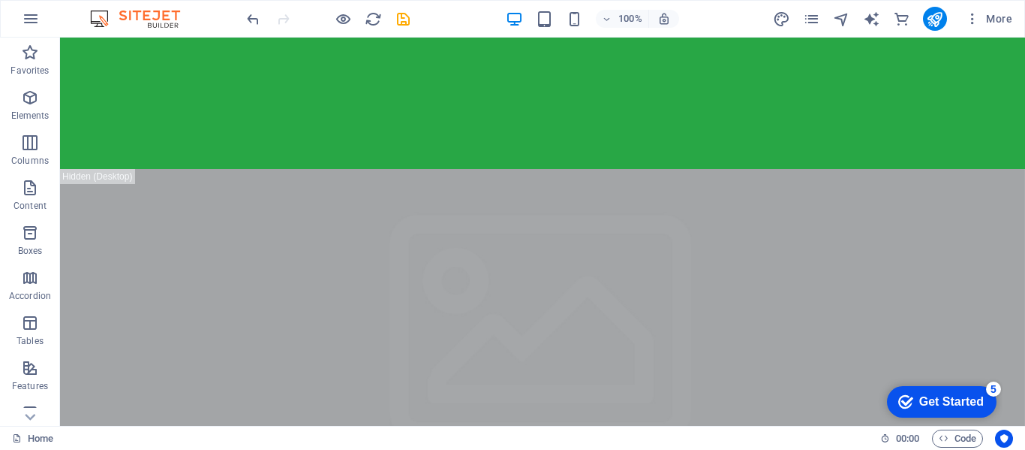
click at [423, 118] on div at bounding box center [542, 103] width 965 height 131
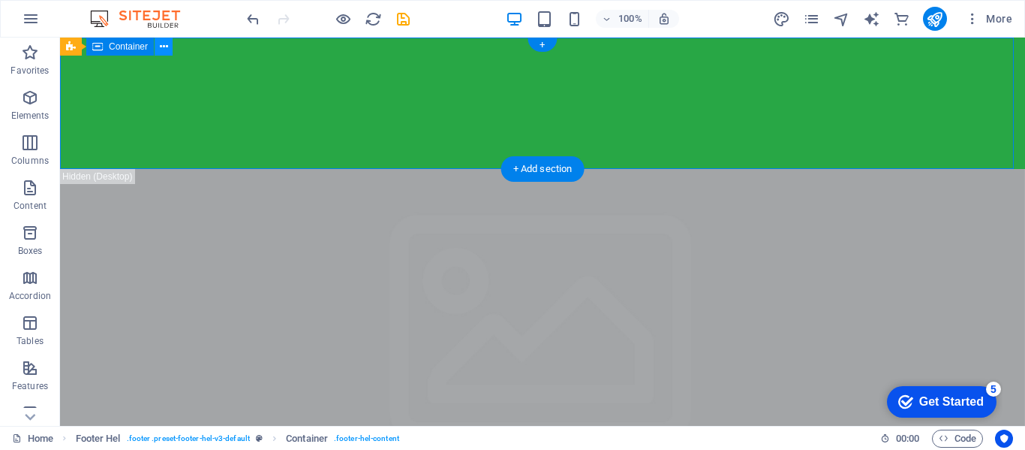
click at [0, 0] on icon at bounding box center [0, 0] width 0 height 0
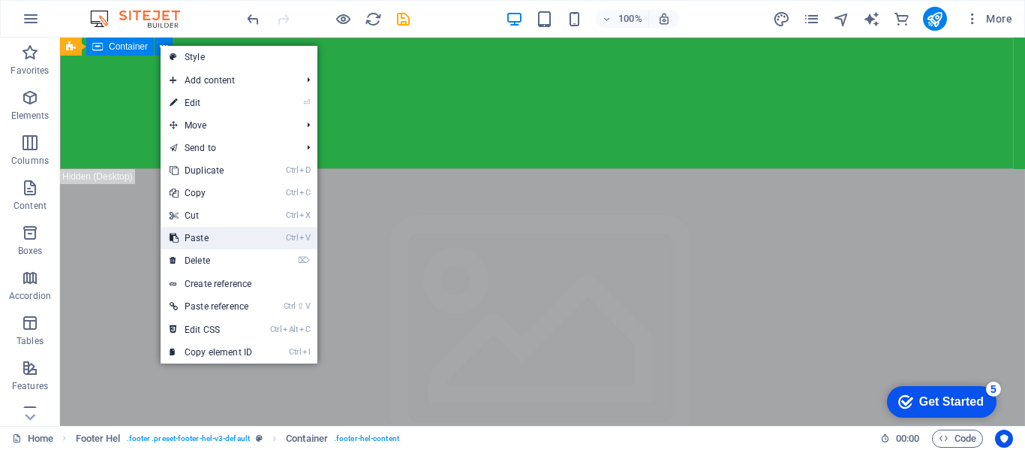
click at [194, 242] on link "Ctrl V Paste" at bounding box center [211, 238] width 101 height 23
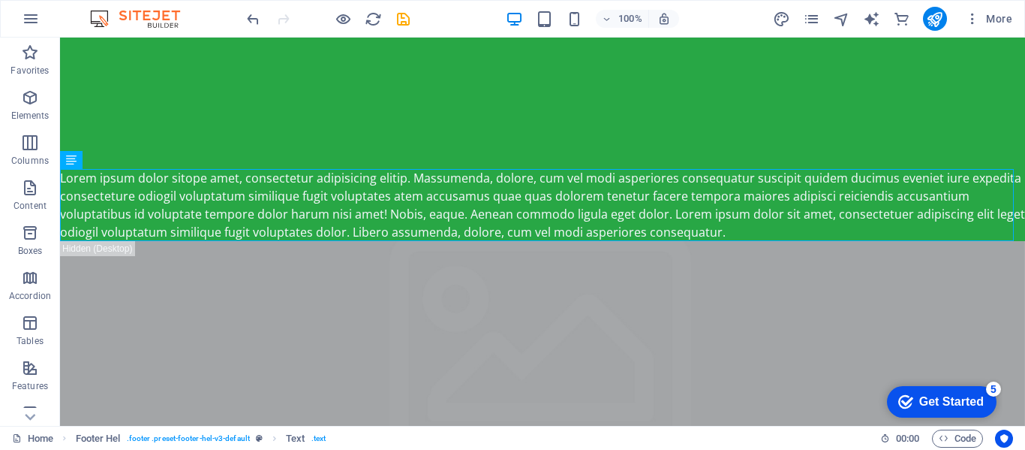
click at [235, 203] on div "Lorem ipsum dolor sitope amet, consectetur adipisicing elitip. Massumenda, dolo…" at bounding box center [542, 205] width 965 height 72
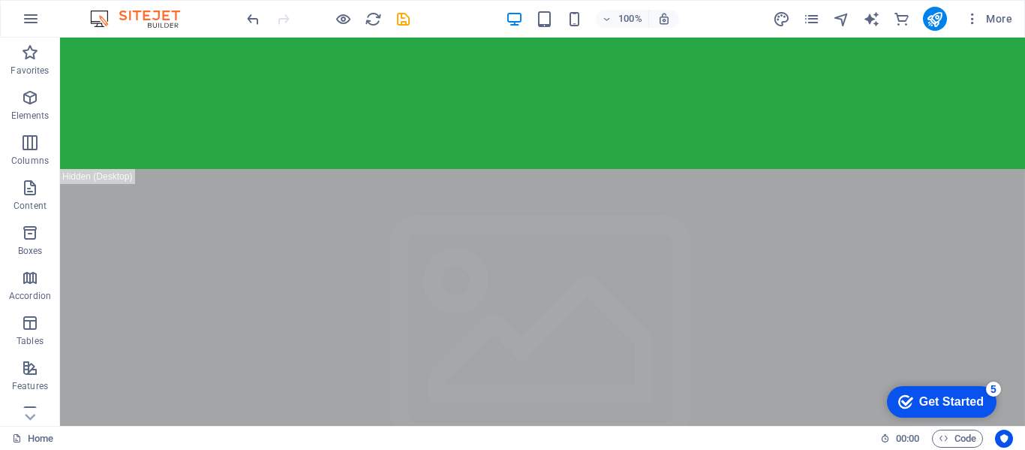
click at [383, 157] on div at bounding box center [542, 103] width 965 height 131
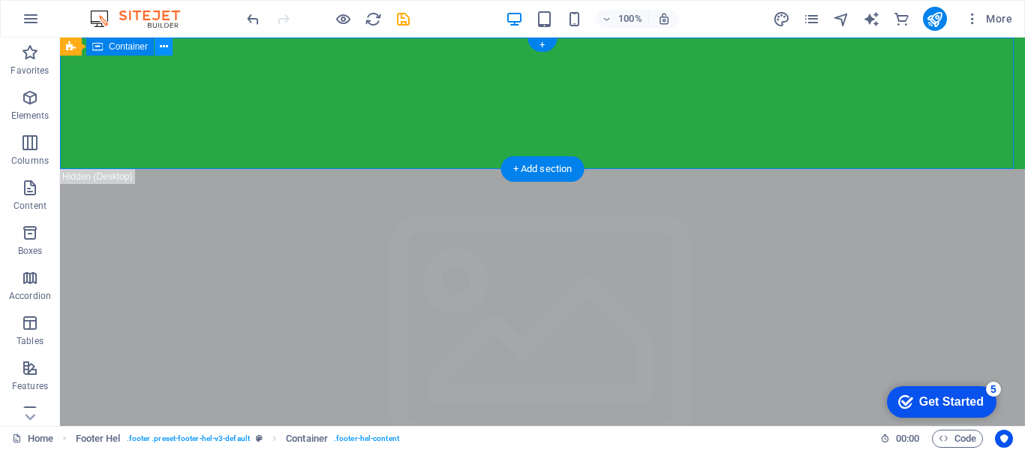
click at [157, 51] on button at bounding box center [164, 47] width 18 height 18
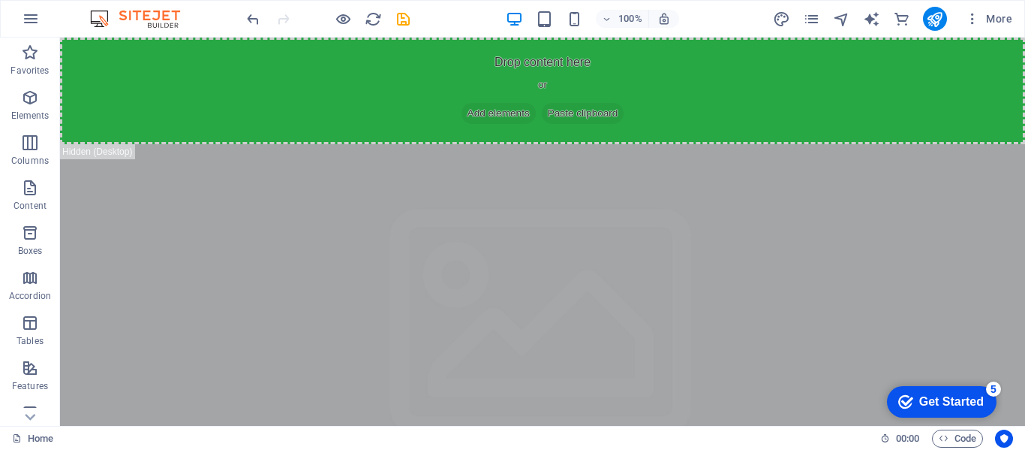
click at [349, 100] on div "Drop content here or Add elements Paste clipboard" at bounding box center [542, 91] width 965 height 107
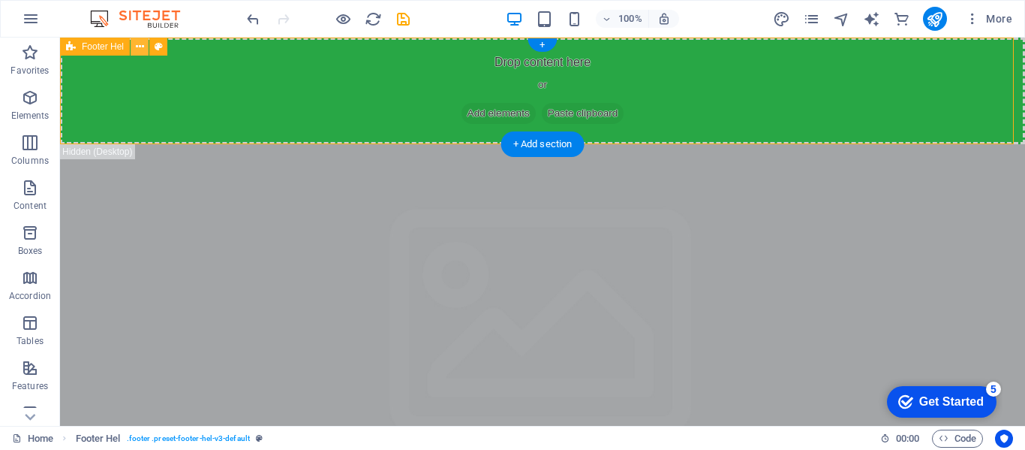
click at [0, 0] on button at bounding box center [0, 0] width 0 height 0
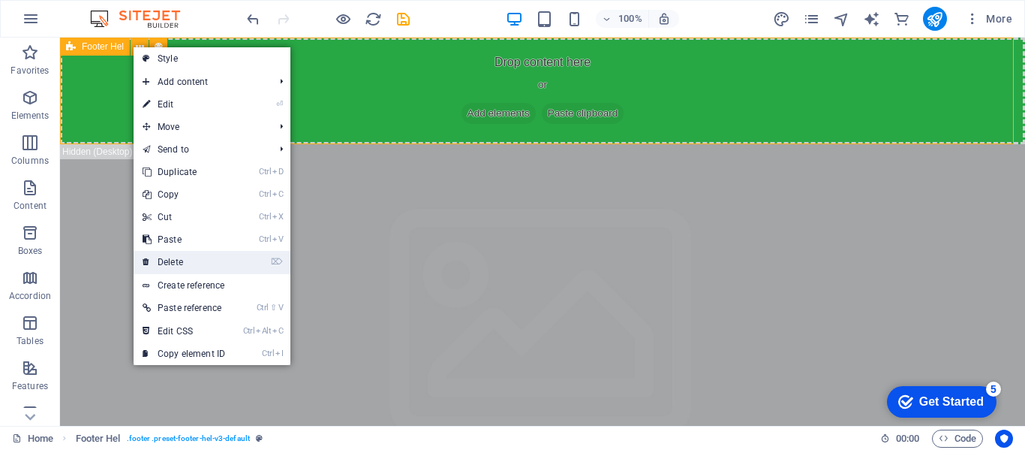
click at [168, 263] on link "⌦ Delete" at bounding box center [184, 262] width 101 height 23
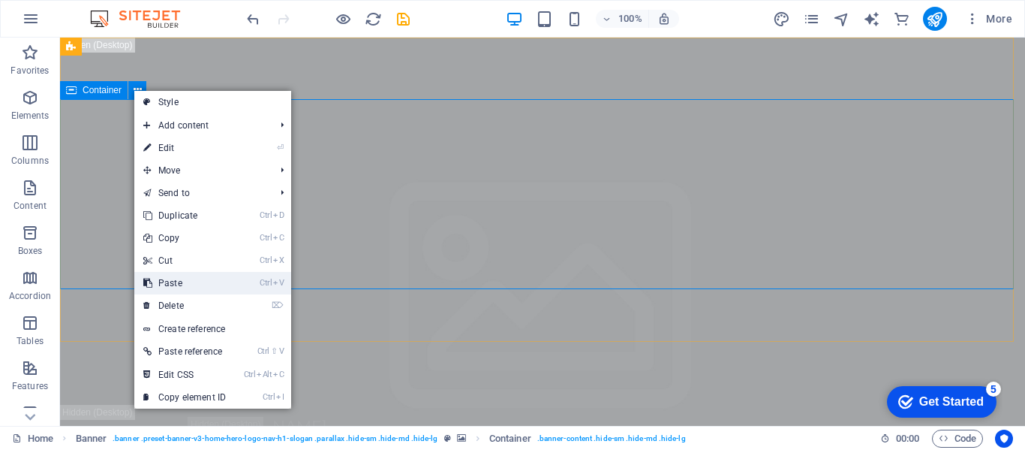
click at [175, 293] on link "Ctrl V Paste" at bounding box center [184, 283] width 101 height 23
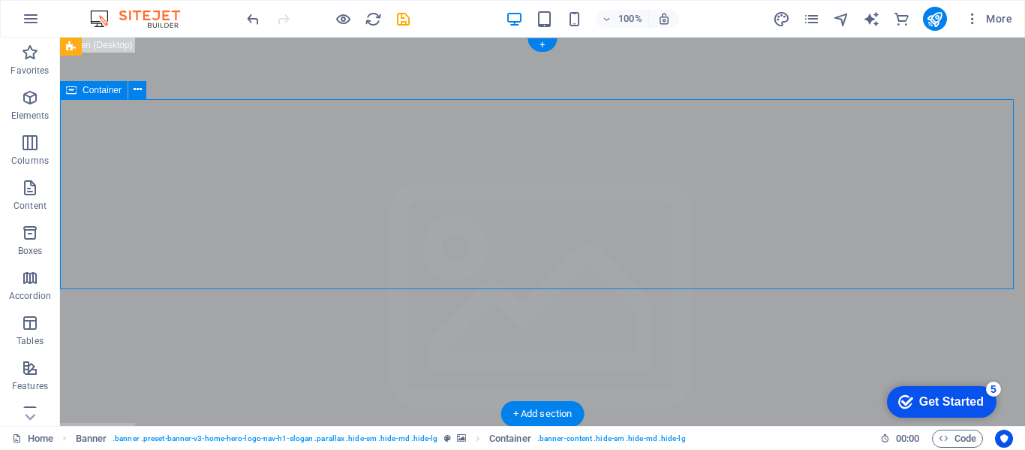
click at [140, 99] on div "Container" at bounding box center [108, 90] width 96 height 19
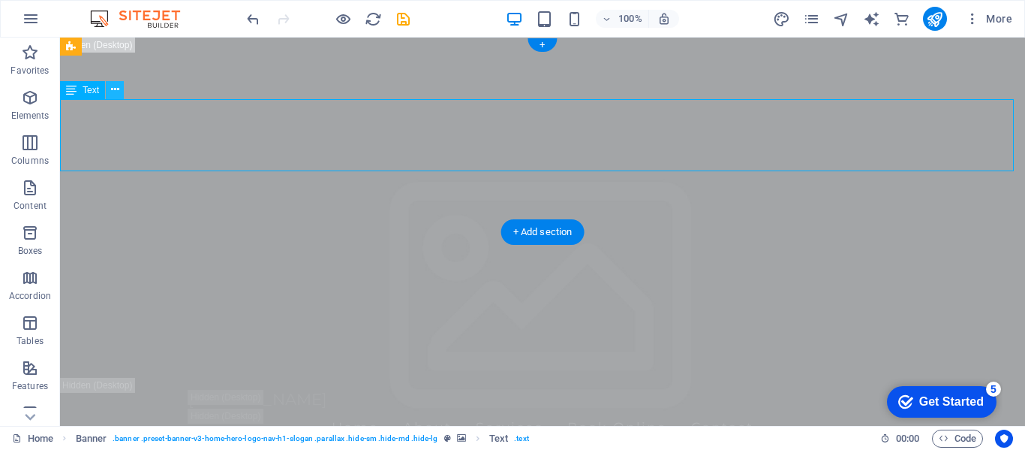
click at [111, 89] on icon at bounding box center [115, 90] width 8 height 16
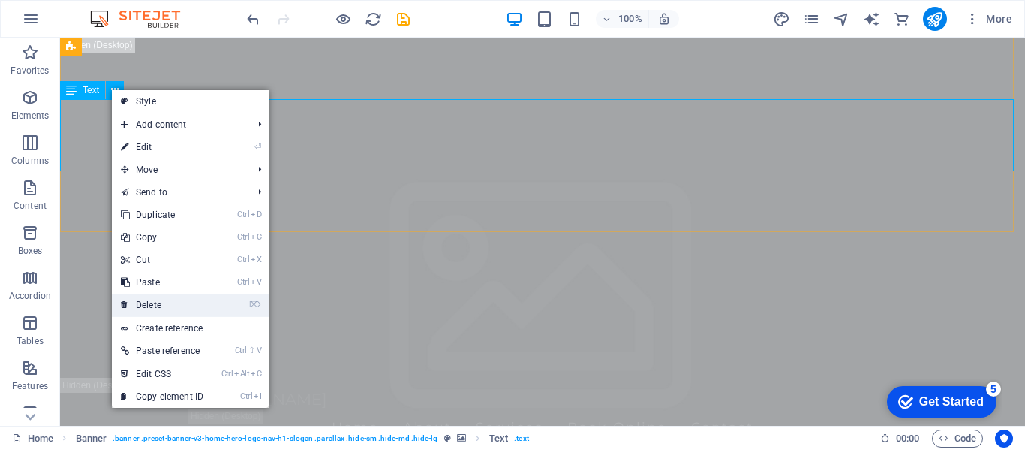
click at [152, 302] on link "⌦ Delete" at bounding box center [162, 304] width 101 height 23
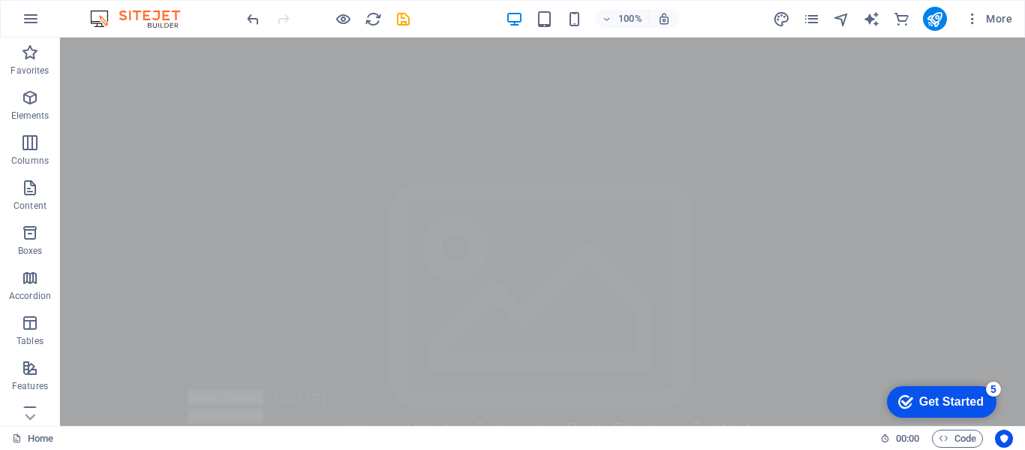
click at [203, 378] on div "[DOMAIN_NAME] Home About Services Book Online Contact" at bounding box center [542, 418] width 965 height 80
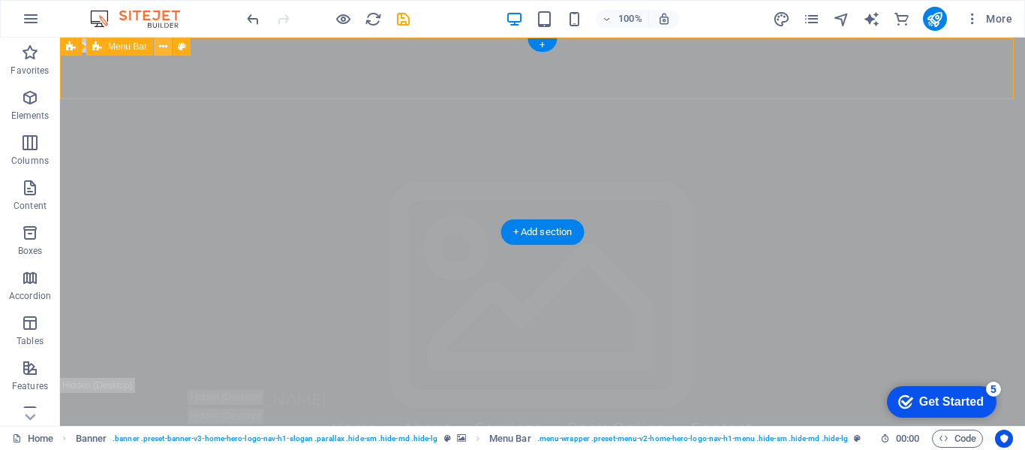
click at [157, 48] on button at bounding box center [163, 47] width 18 height 18
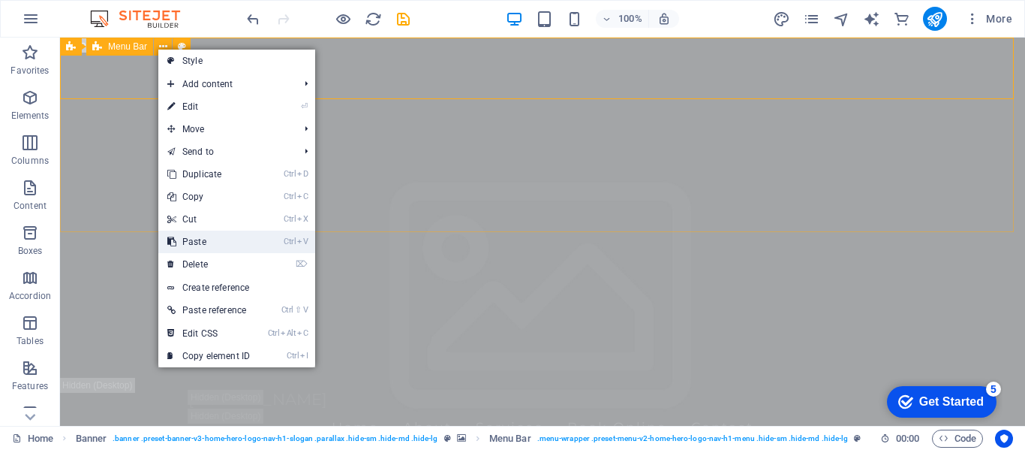
click at [207, 241] on link "Ctrl V Paste" at bounding box center [208, 241] width 101 height 23
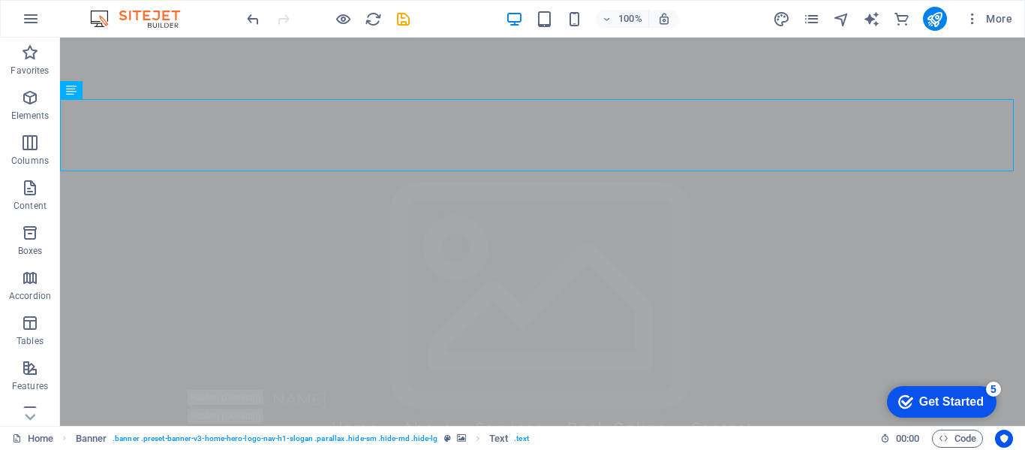
click at [129, 378] on div "[DOMAIN_NAME] Home About Services Book Online Contact" at bounding box center [542, 418] width 965 height 80
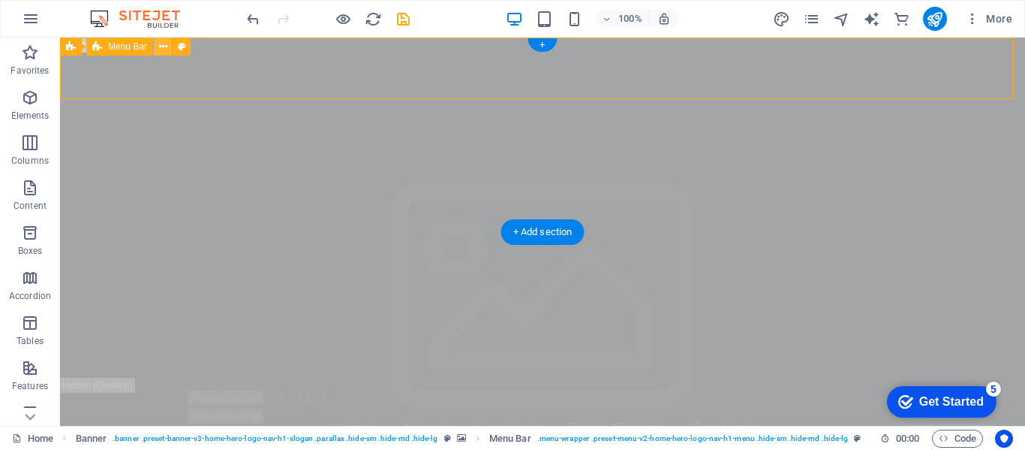
click at [159, 49] on icon at bounding box center [163, 47] width 8 height 16
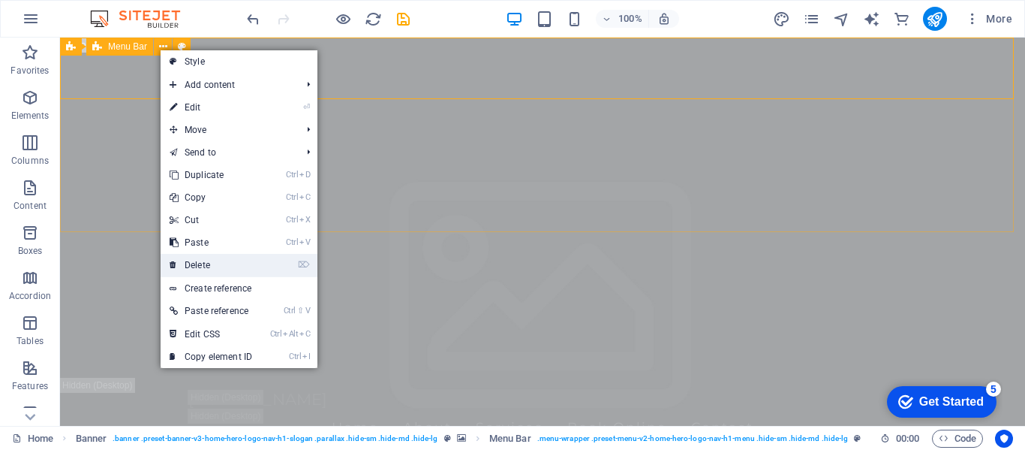
click at [203, 266] on link "⌦ Delete" at bounding box center [211, 265] width 101 height 23
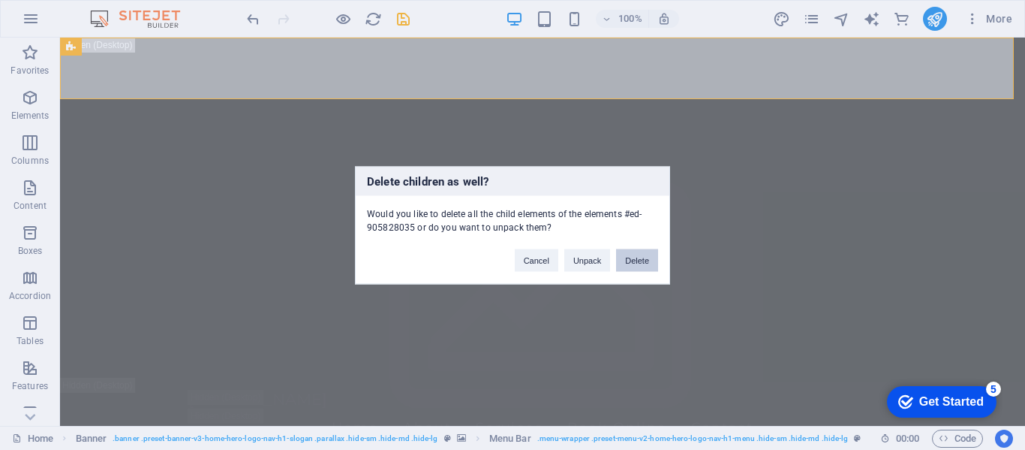
click at [632, 266] on button "Delete" at bounding box center [637, 259] width 42 height 23
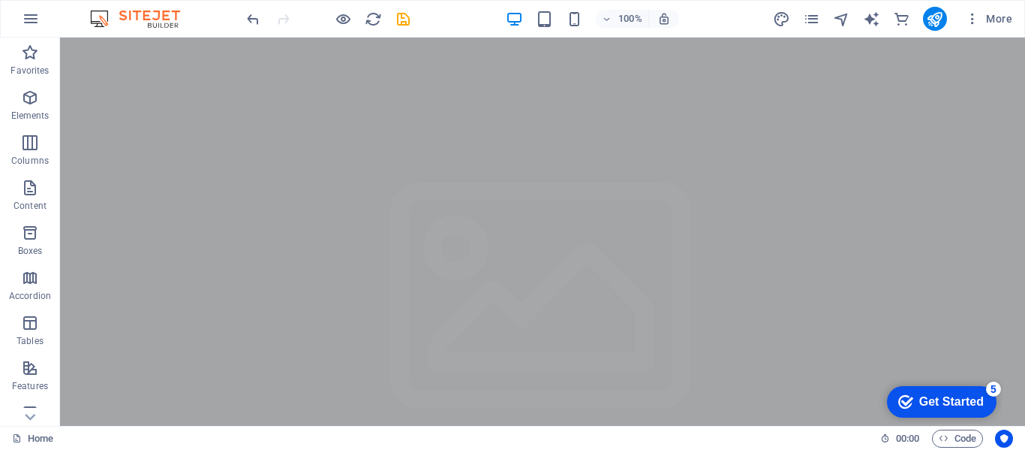
click at [173, 378] on div "Lorem ipsum dolor sitope amet, consectetur adipisicing elitip. Massumenda, dolo…" at bounding box center [542, 414] width 965 height 72
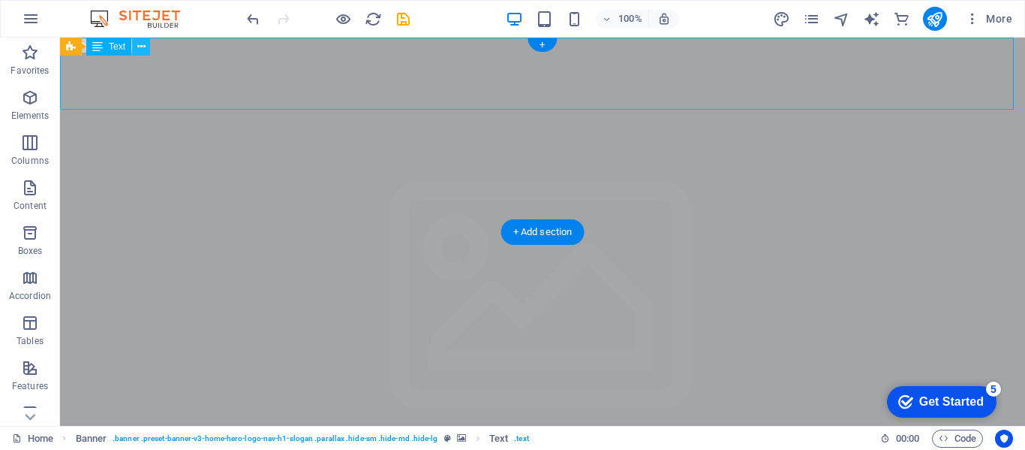
click at [140, 47] on icon at bounding box center [141, 47] width 8 height 16
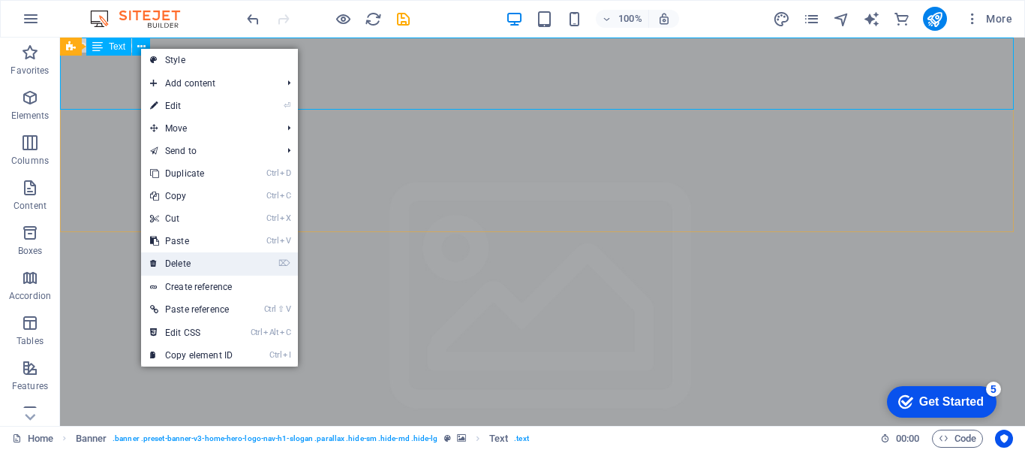
click at [187, 263] on link "⌦ Delete" at bounding box center [191, 263] width 101 height 23
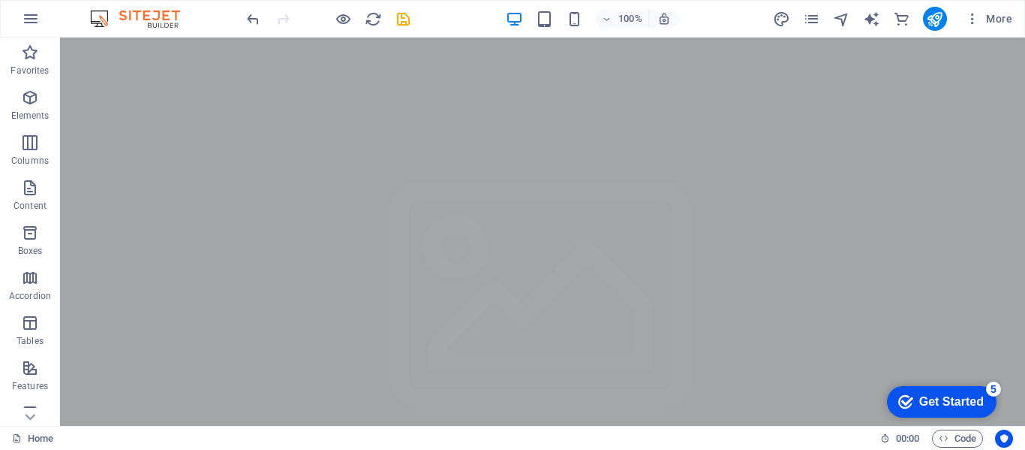
click at [402, 378] on div "Drop content here or Add elements Paste clipboard" at bounding box center [542, 431] width 965 height 107
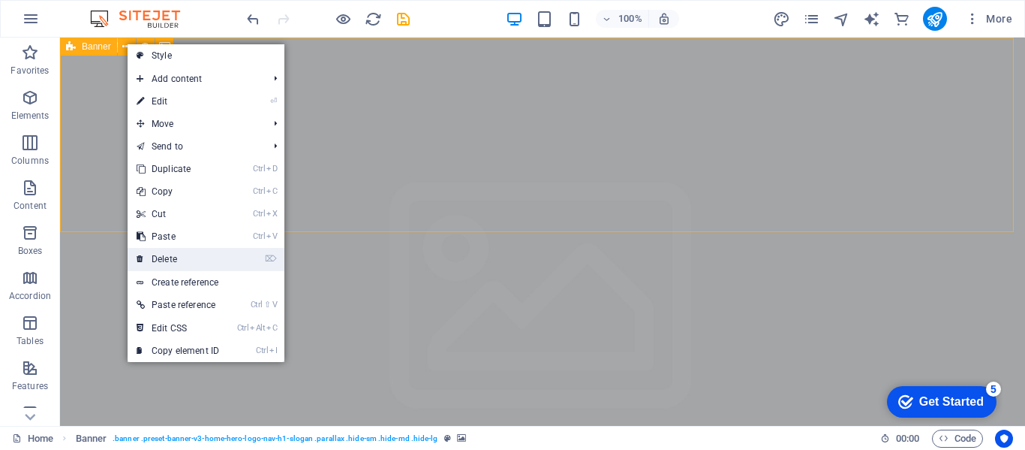
click at [159, 258] on link "⌦ Delete" at bounding box center [178, 259] width 101 height 23
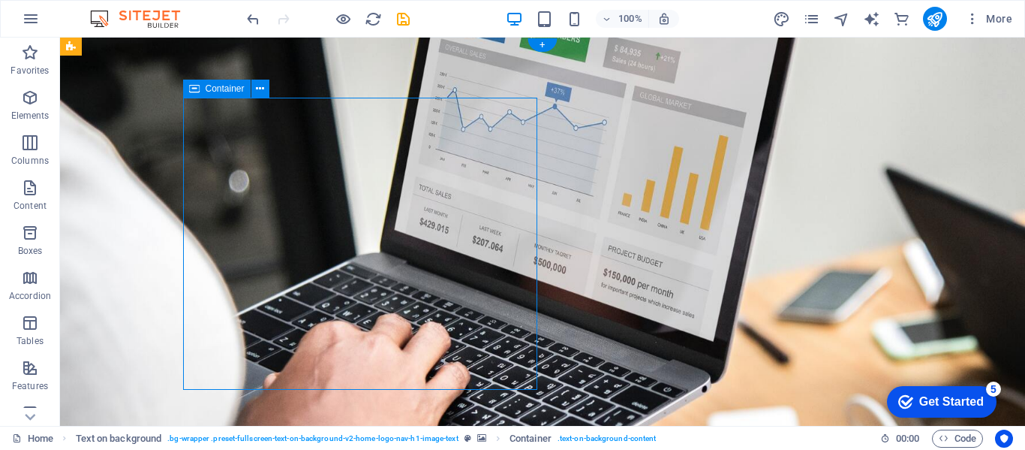
click at [259, 79] on figure at bounding box center [542, 244] width 965 height 412
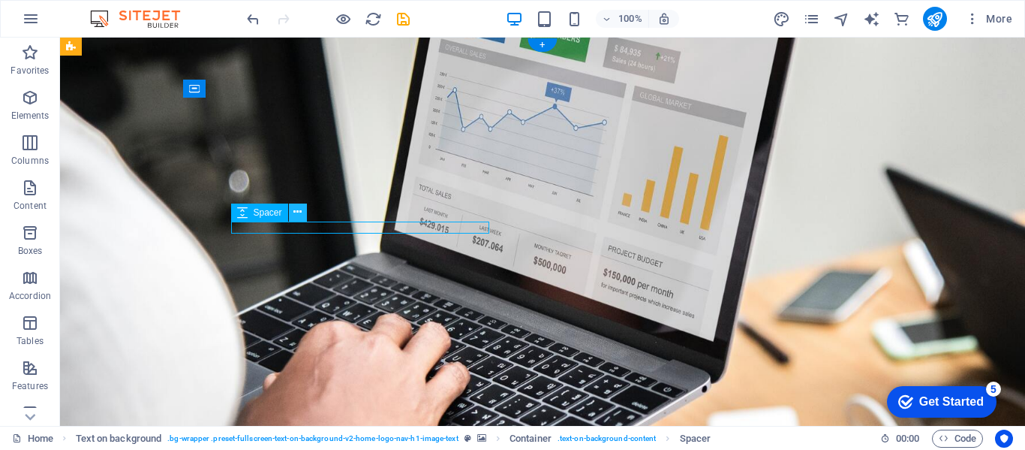
click at [295, 215] on icon at bounding box center [297, 212] width 8 height 16
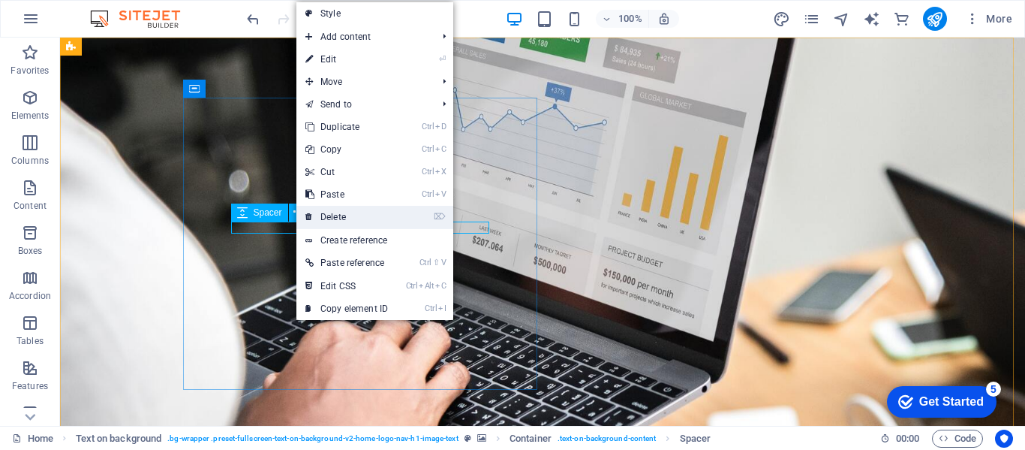
click at [335, 224] on link "⌦ Delete" at bounding box center [346, 217] width 101 height 23
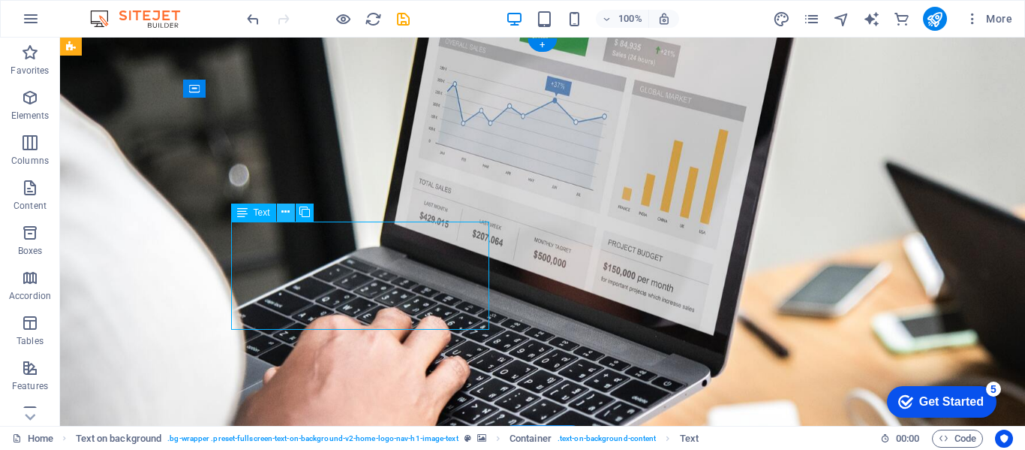
click at [287, 210] on icon at bounding box center [285, 212] width 8 height 16
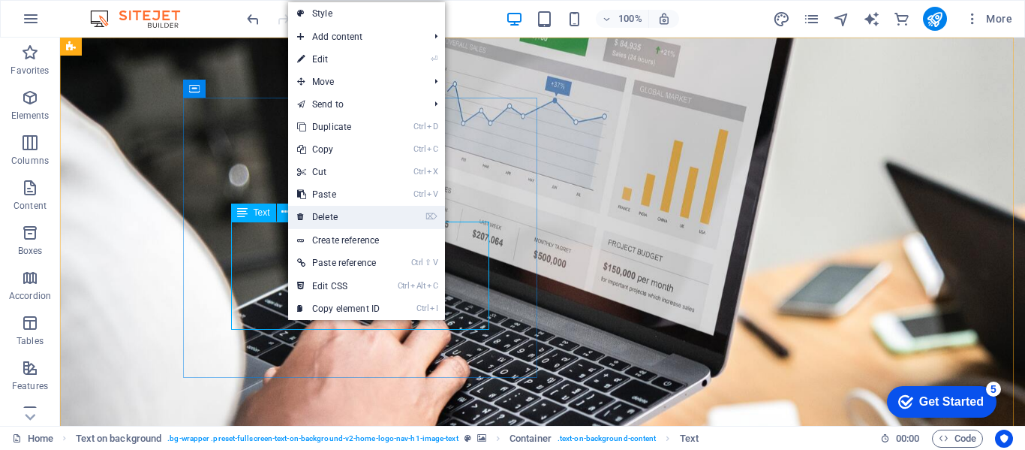
click at [329, 216] on link "⌦ Delete" at bounding box center [338, 217] width 101 height 23
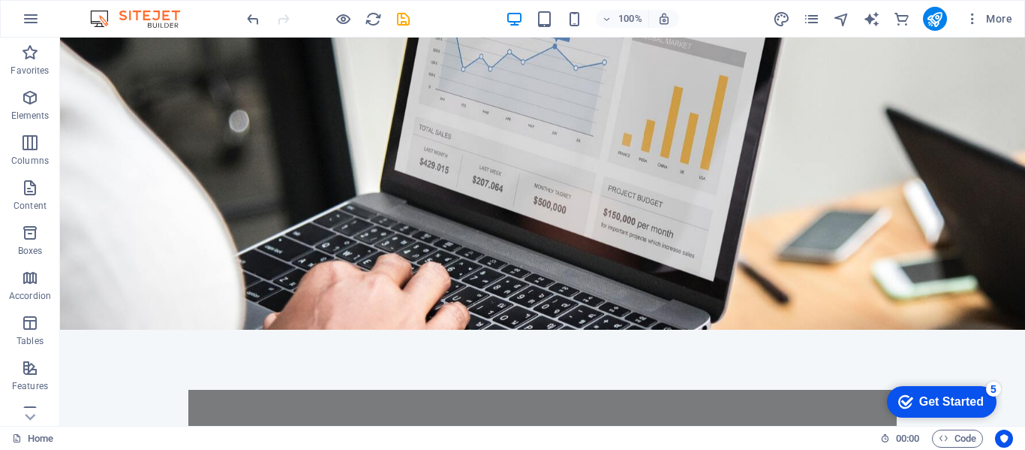
click at [353, 438] on div "Transform Your Business with Quality Leads" at bounding box center [542, 451] width 612 height 26
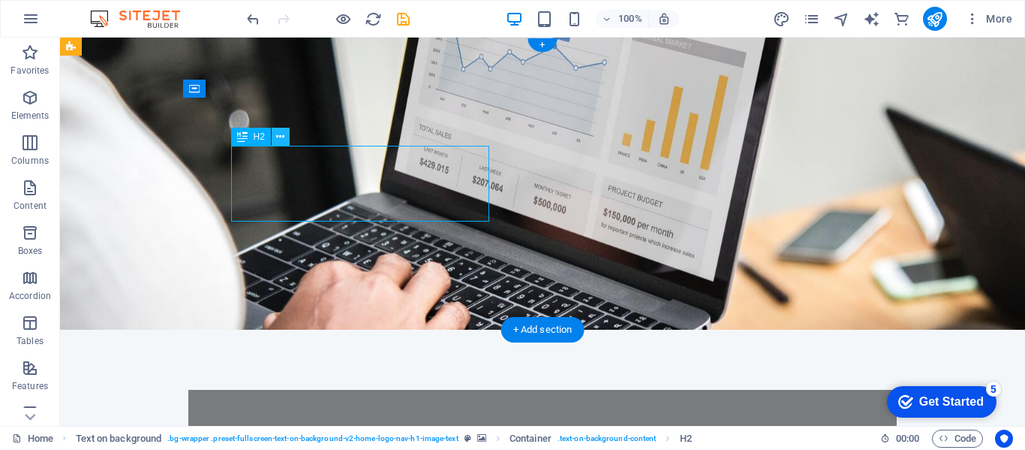
click at [282, 138] on icon at bounding box center [280, 137] width 8 height 16
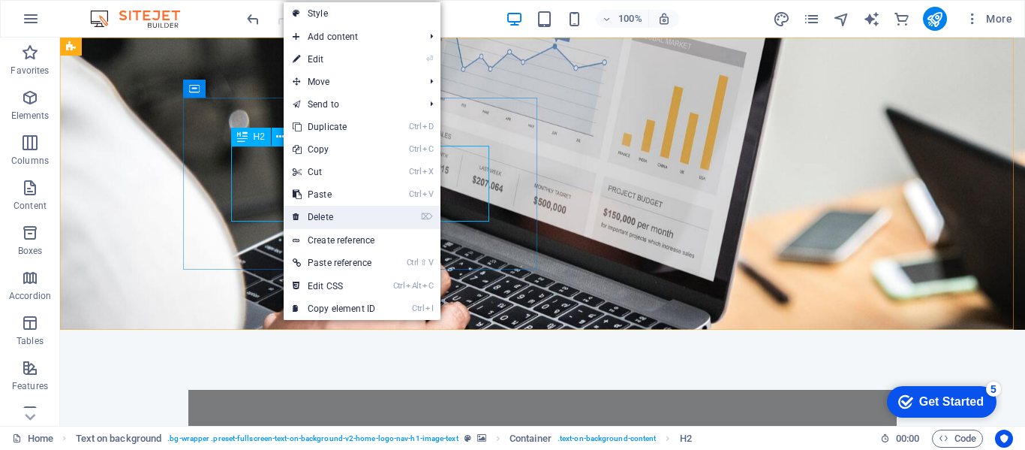
click at [328, 214] on link "⌦ Delete" at bounding box center [334, 217] width 101 height 23
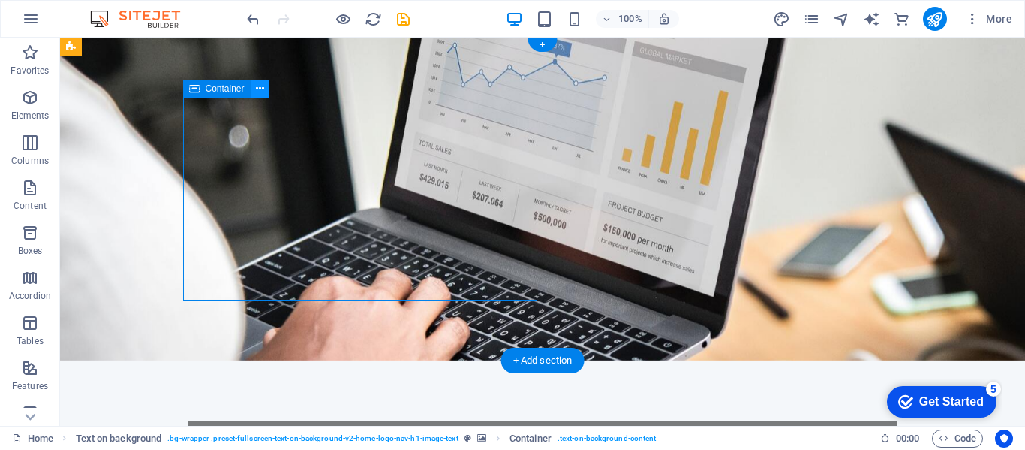
click at [263, 95] on icon at bounding box center [260, 89] width 8 height 16
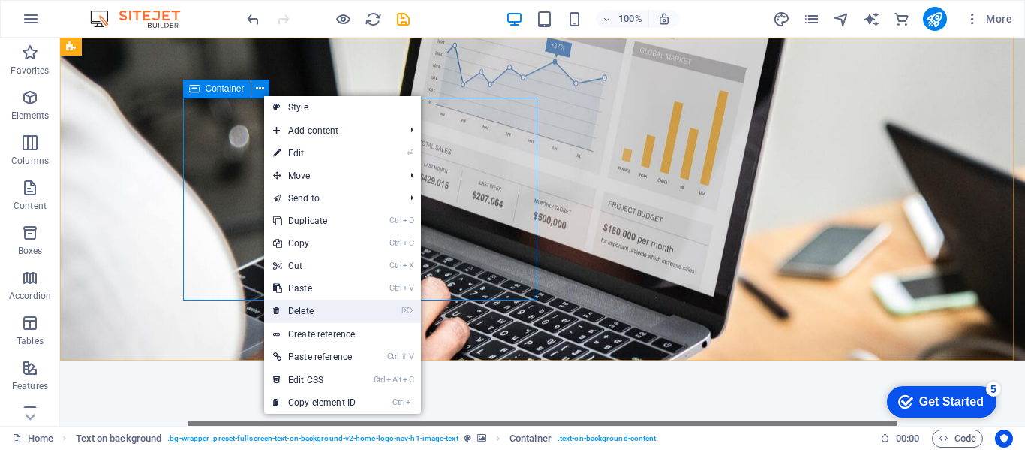
click at [307, 305] on link "⌦ Delete" at bounding box center [314, 310] width 101 height 23
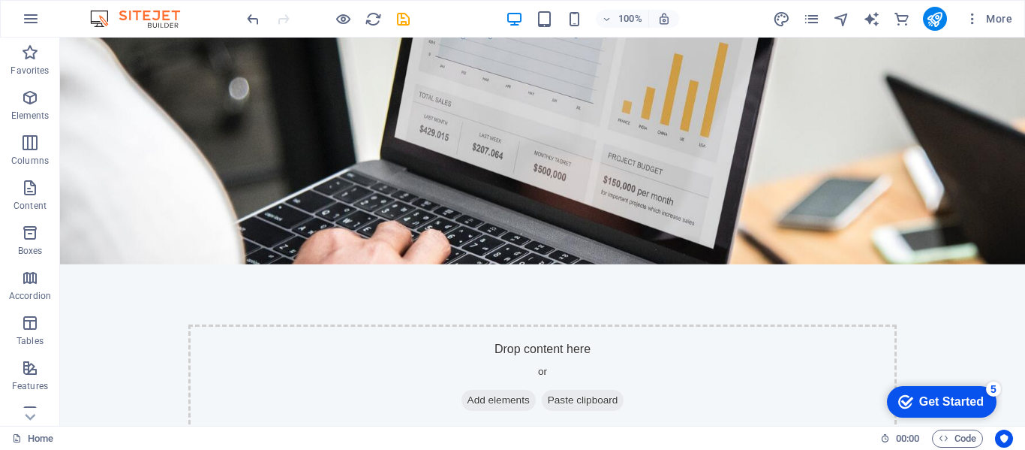
click at [359, 324] on div "Drop content here or Add elements Paste clipboard" at bounding box center [542, 377] width 708 height 107
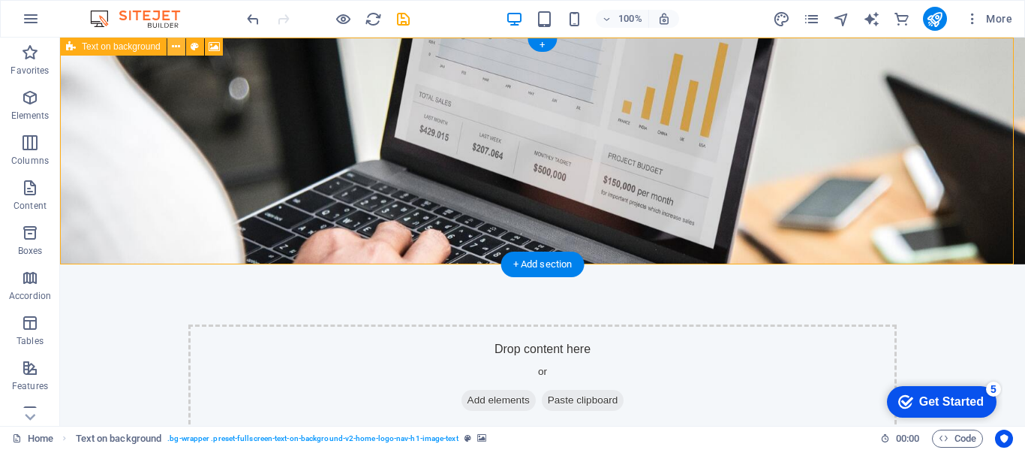
click at [167, 51] on button at bounding box center [176, 47] width 18 height 18
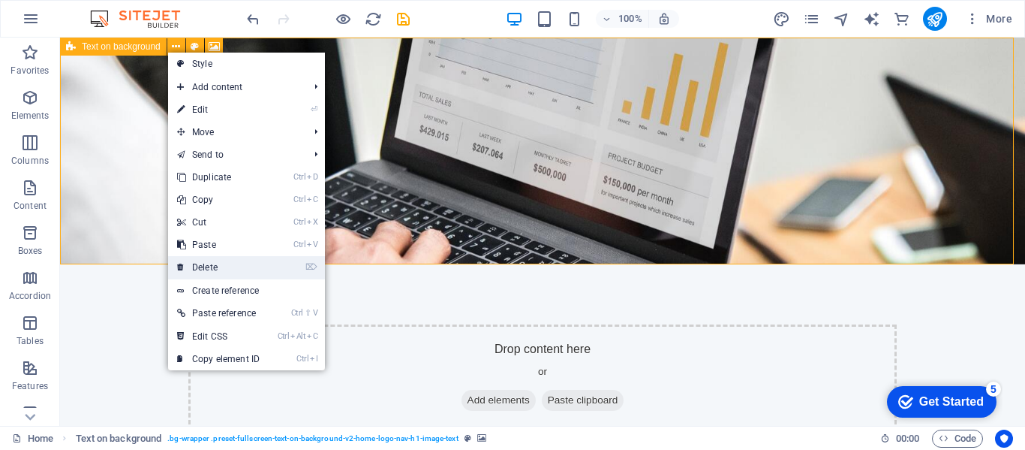
click at [221, 268] on link "⌦ Delete" at bounding box center [218, 267] width 101 height 23
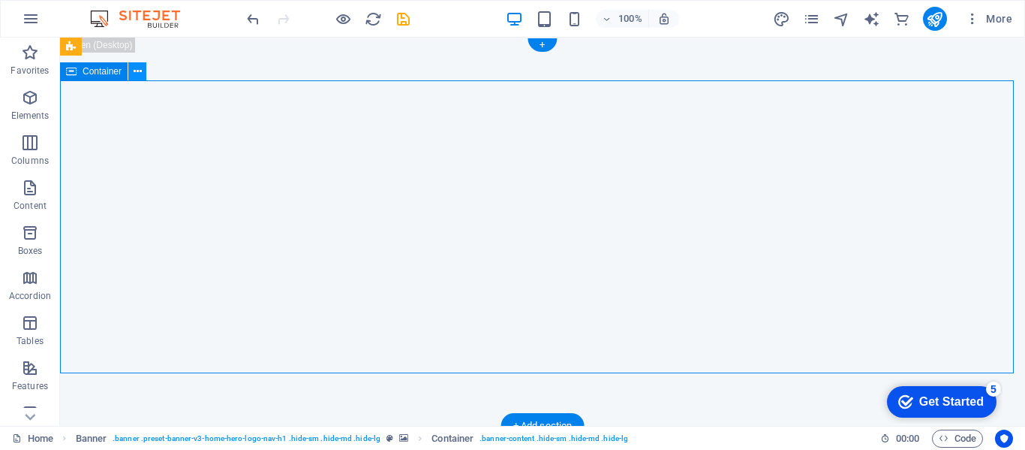
click at [130, 71] on button at bounding box center [137, 71] width 18 height 18
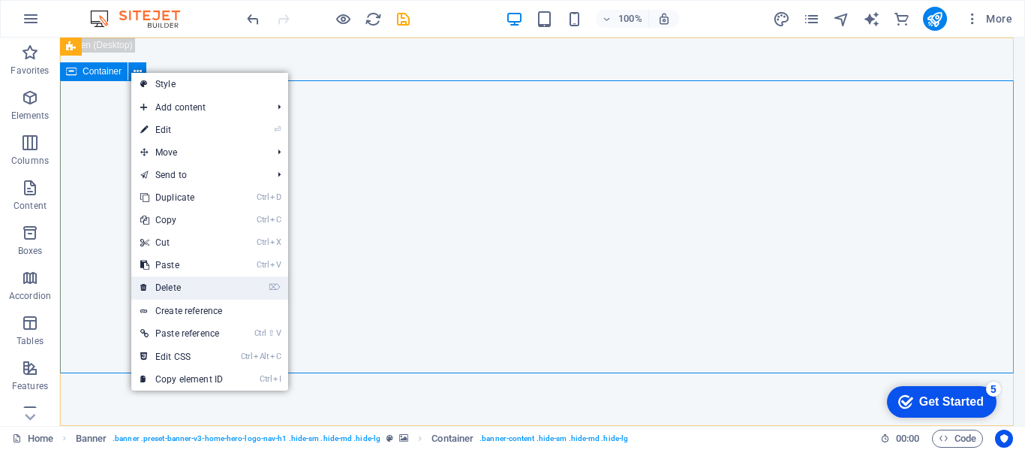
click at [171, 285] on link "⌦ Delete" at bounding box center [181, 287] width 101 height 23
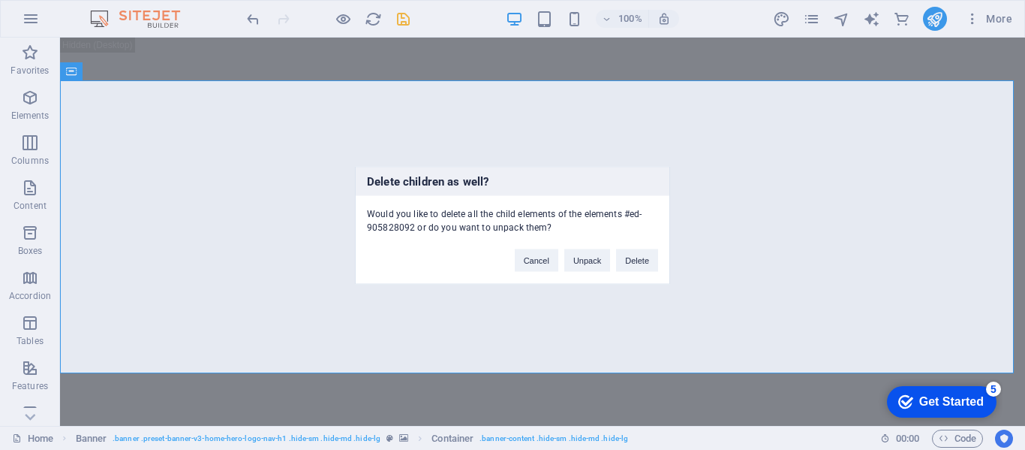
click at [157, 83] on div "Delete children as well? Would you like to delete all the child elements of the…" at bounding box center [512, 225] width 1025 height 450
click at [629, 262] on button "Delete" at bounding box center [637, 259] width 42 height 23
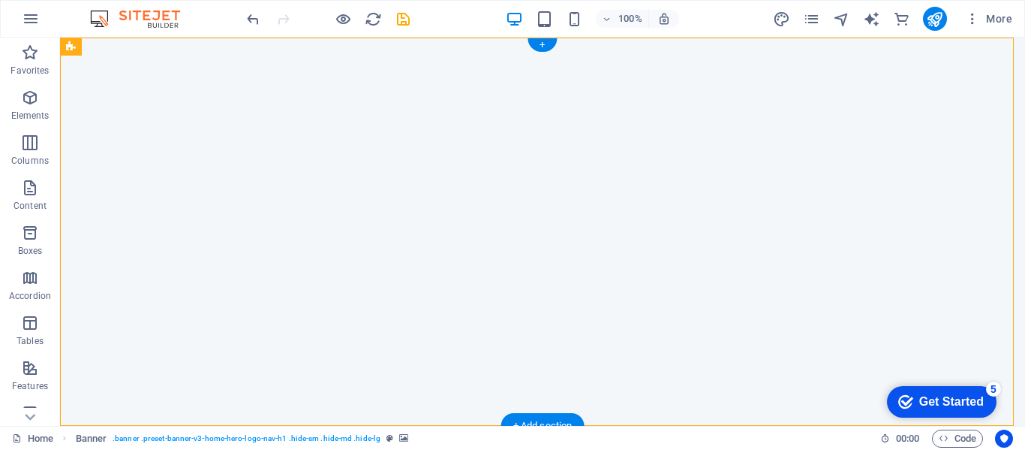
click at [68, 49] on icon at bounding box center [71, 47] width 10 height 18
click at [127, 48] on icon at bounding box center [126, 47] width 8 height 16
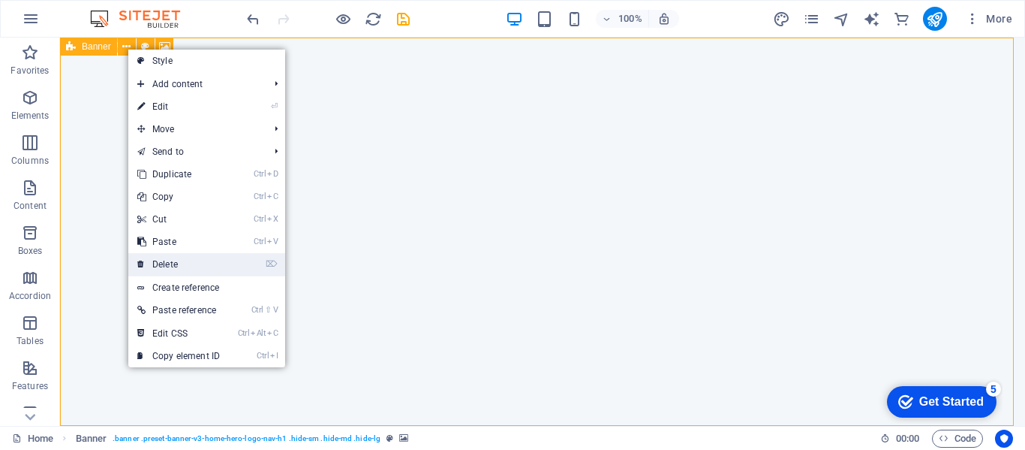
click at [155, 268] on link "⌦ Delete" at bounding box center [178, 264] width 101 height 23
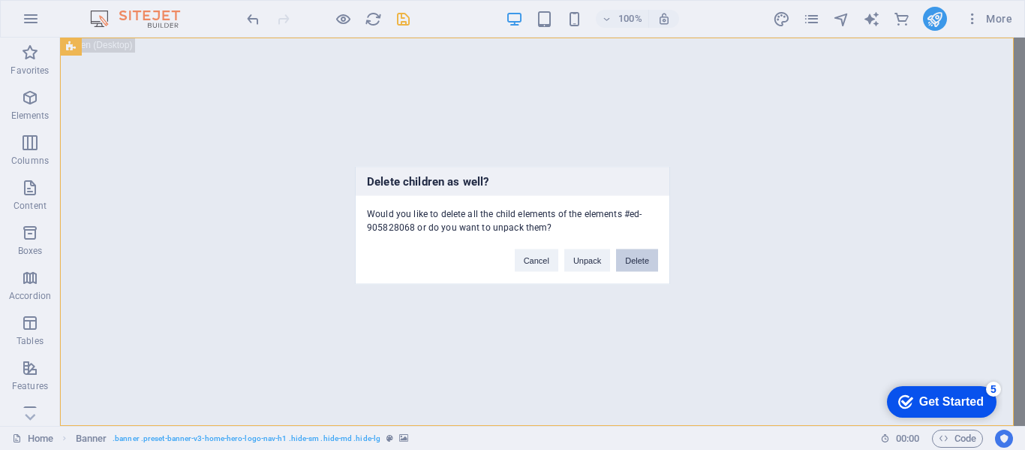
click at [644, 266] on button "Delete" at bounding box center [637, 259] width 42 height 23
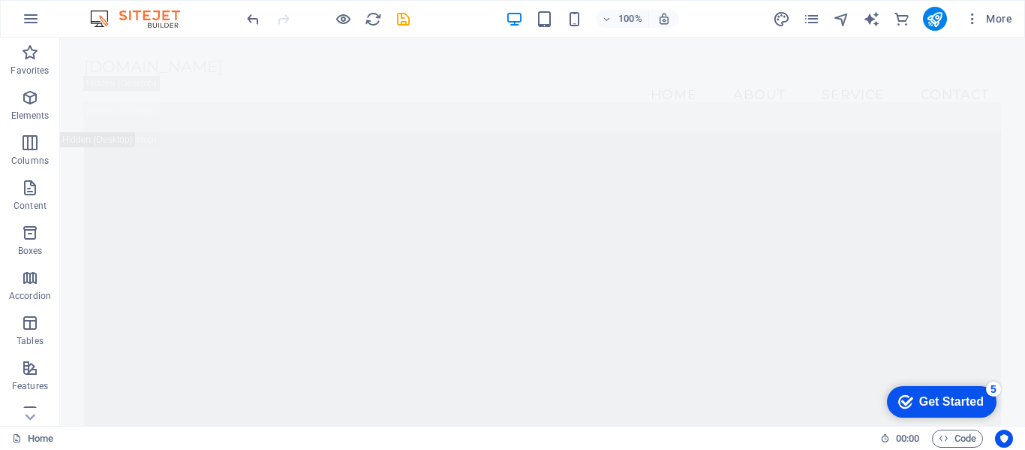
click at [105, 76] on div "[DOMAIN_NAME]" at bounding box center [542, 66] width 917 height 19
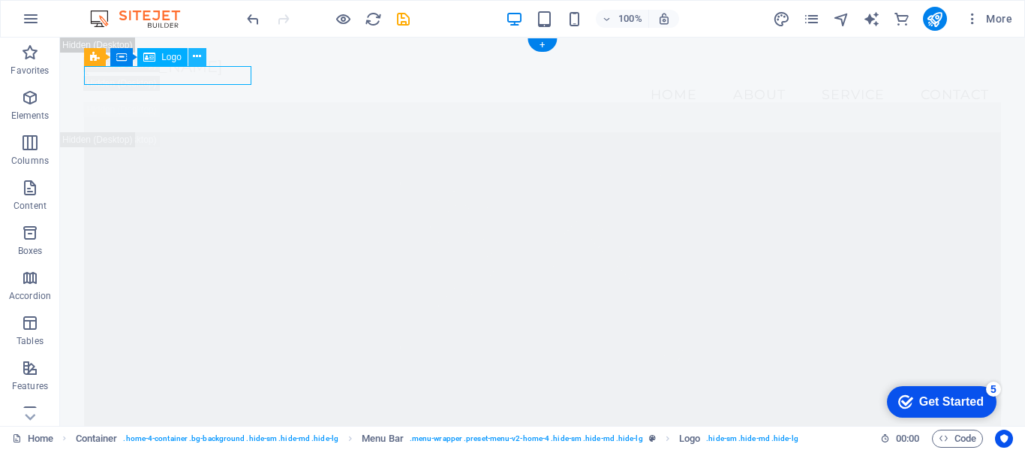
click at [198, 56] on icon at bounding box center [197, 57] width 8 height 16
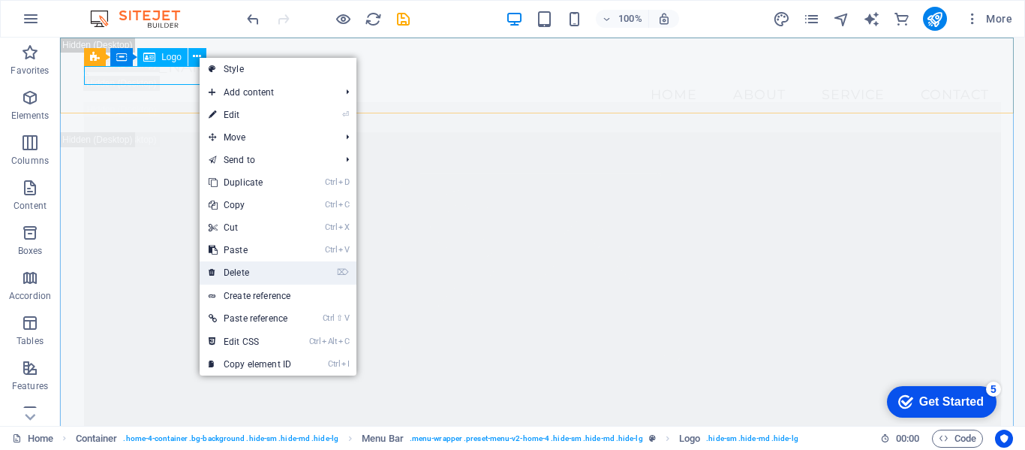
click at [238, 269] on link "⌦ Delete" at bounding box center [250, 272] width 101 height 23
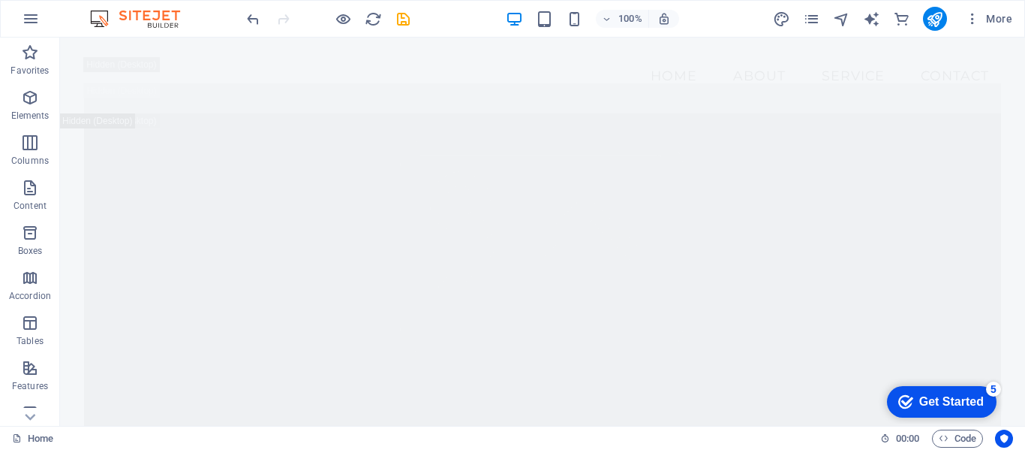
click at [124, 46] on div "Menu Home About Service Contact" at bounding box center [542, 76] width 965 height 76
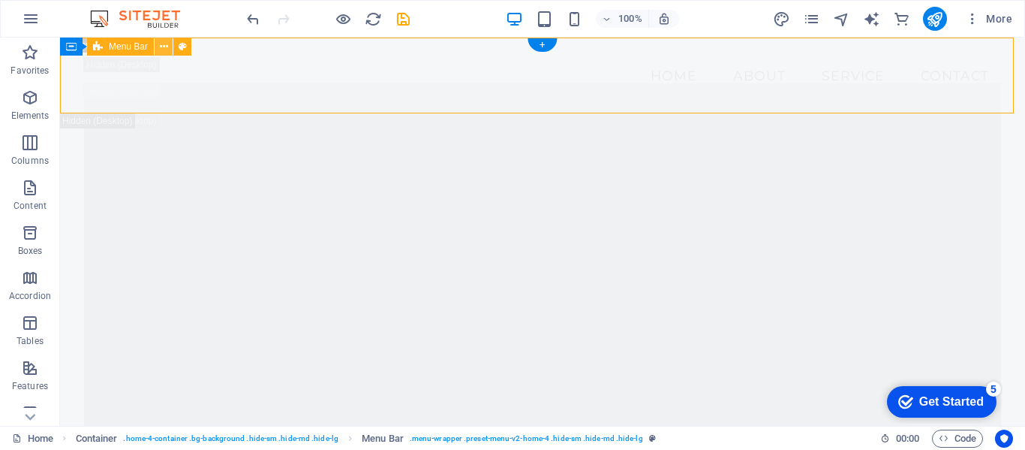
click at [158, 46] on button at bounding box center [164, 47] width 18 height 18
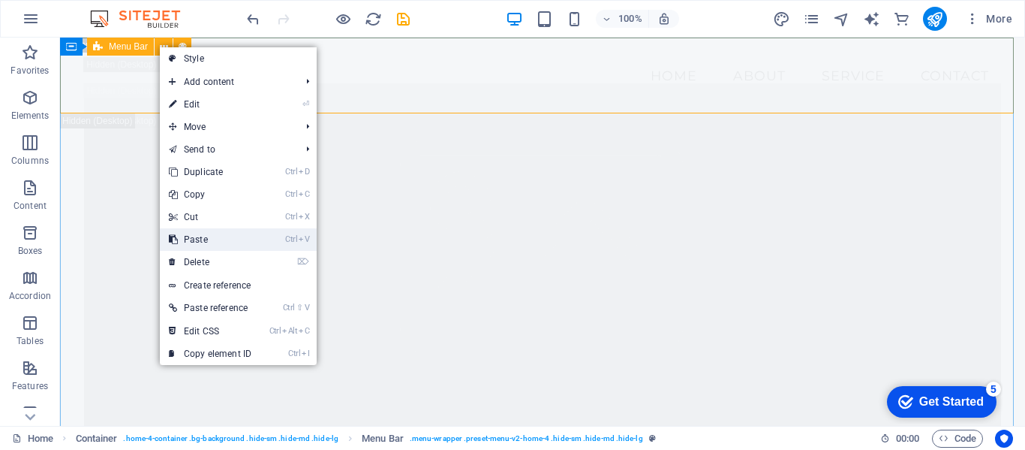
click at [218, 247] on link "Ctrl V Paste" at bounding box center [210, 239] width 101 height 23
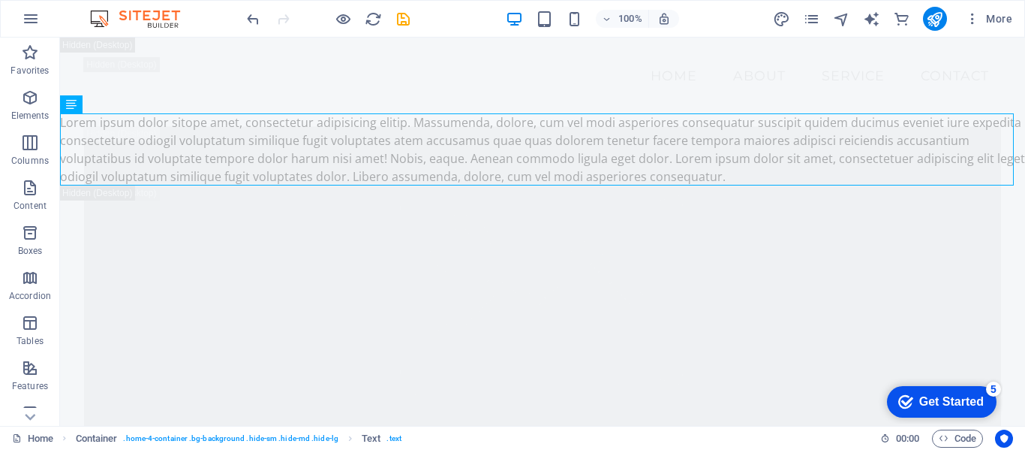
click at [136, 133] on div "Lorem ipsum dolor sitope amet, consectetur adipisicing elitip. Massumenda, dolo…" at bounding box center [542, 149] width 965 height 72
click at [115, 107] on icon at bounding box center [115, 104] width 8 height 16
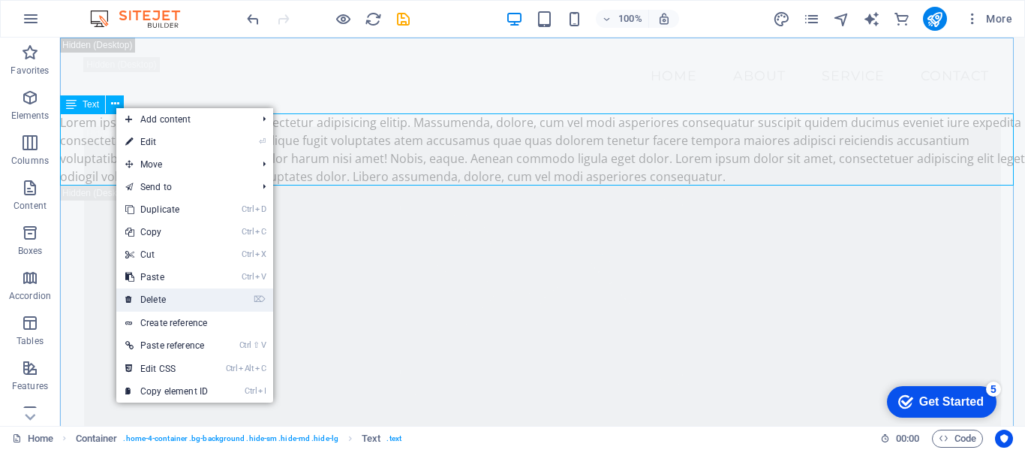
click at [190, 298] on link "⌦ Delete" at bounding box center [166, 299] width 101 height 23
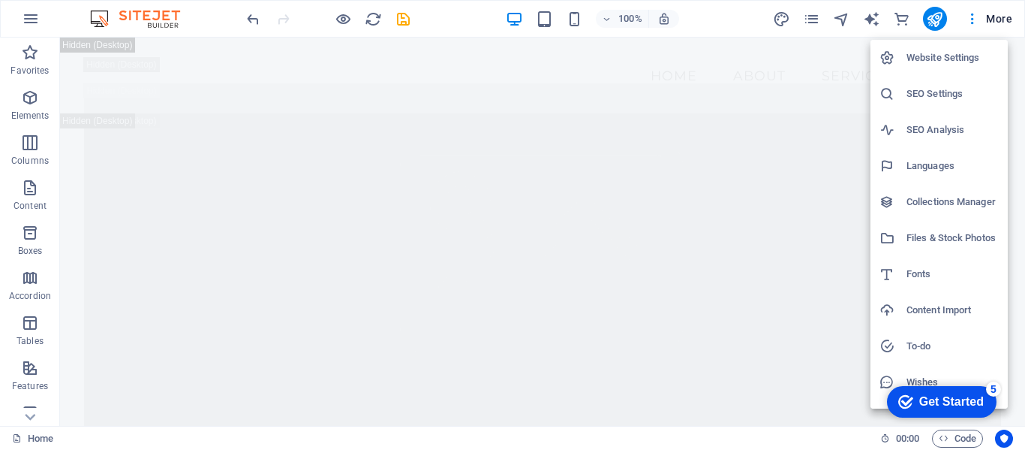
click at [802, 101] on div at bounding box center [512, 225] width 1025 height 450
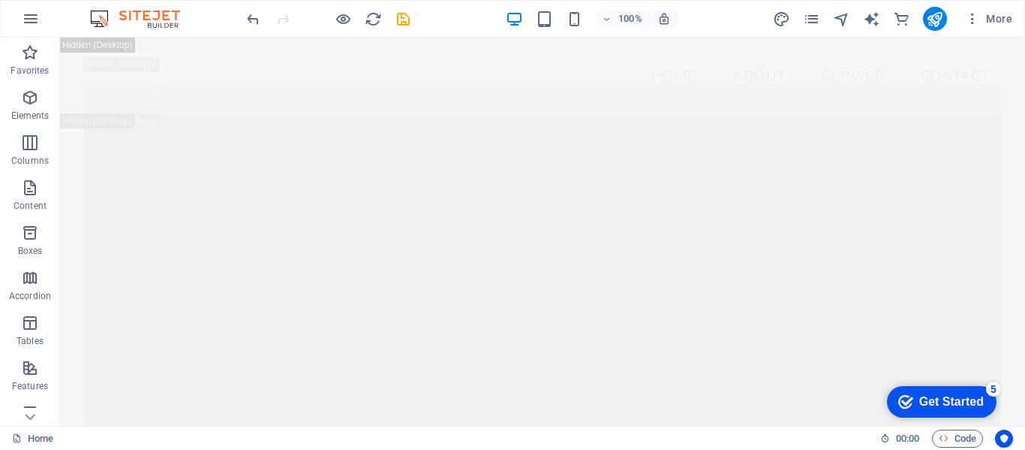
click at [830, 155] on div "Website Settings SEO Settings SEO Analysis Languages Collections Manager Files …" at bounding box center [512, 229] width 1025 height 441
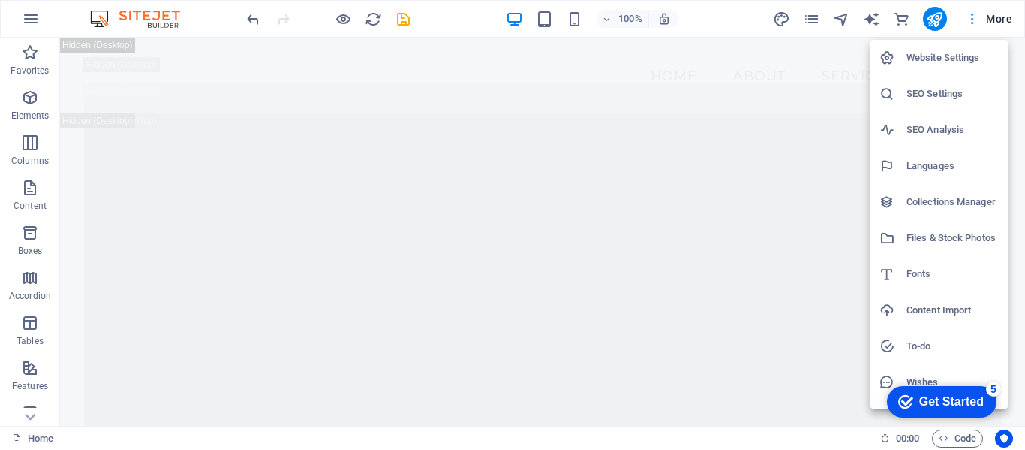
scroll to position [28, 0]
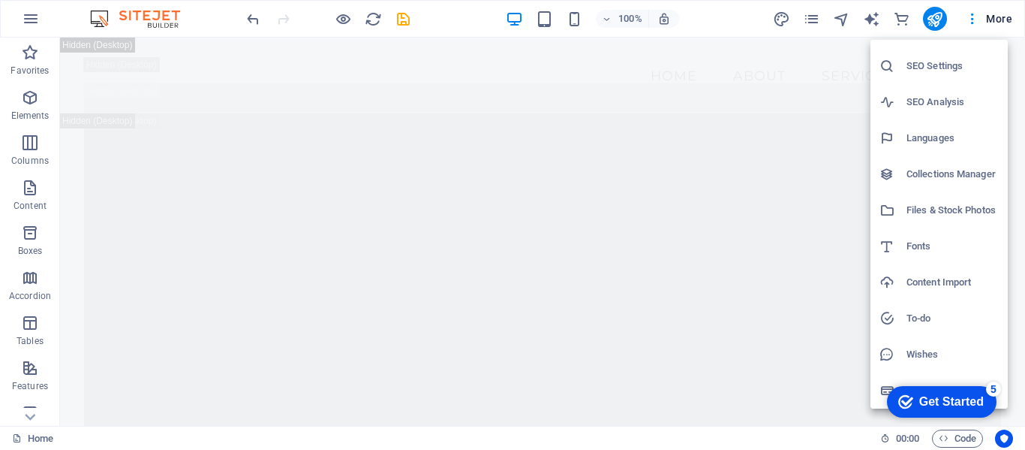
click at [852, 203] on div at bounding box center [512, 225] width 1025 height 450
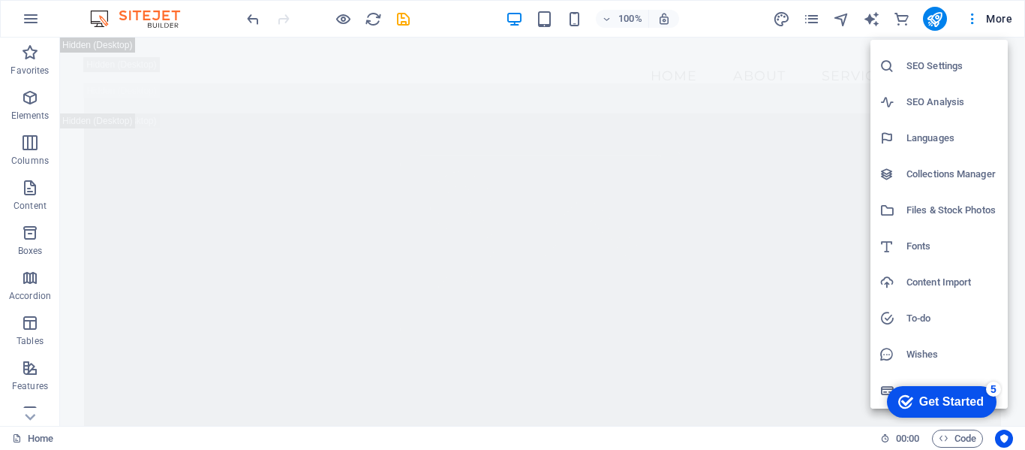
click at [842, 237] on div at bounding box center [512, 225] width 1025 height 450
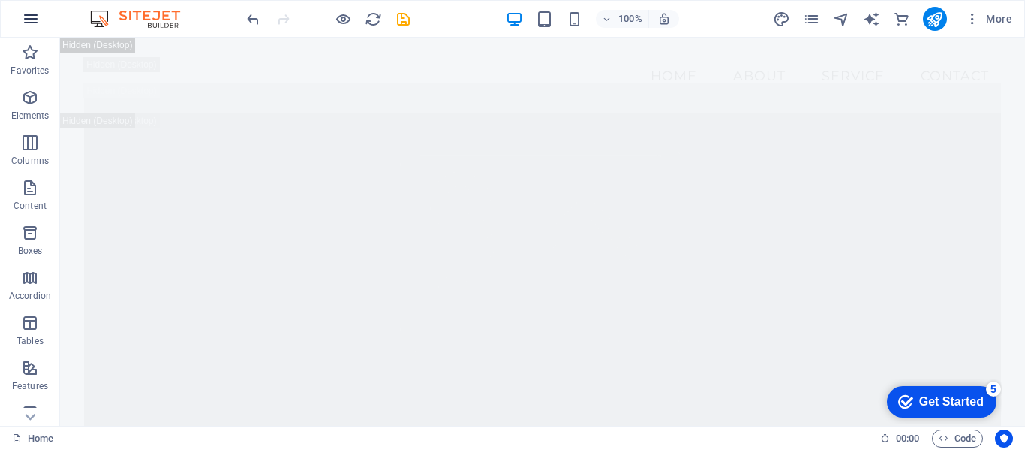
click at [0, 0] on icon "button" at bounding box center [0, 0] width 0 height 0
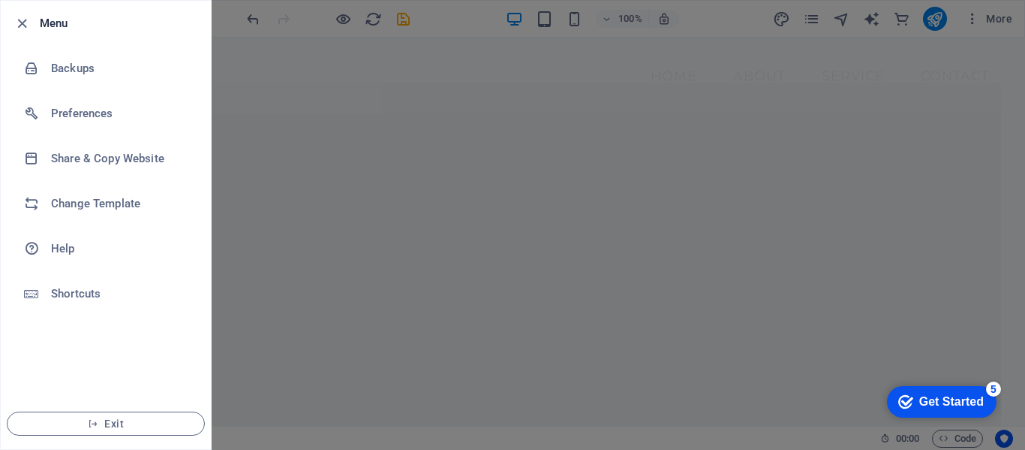
click at [268, 167] on div at bounding box center [512, 225] width 1025 height 450
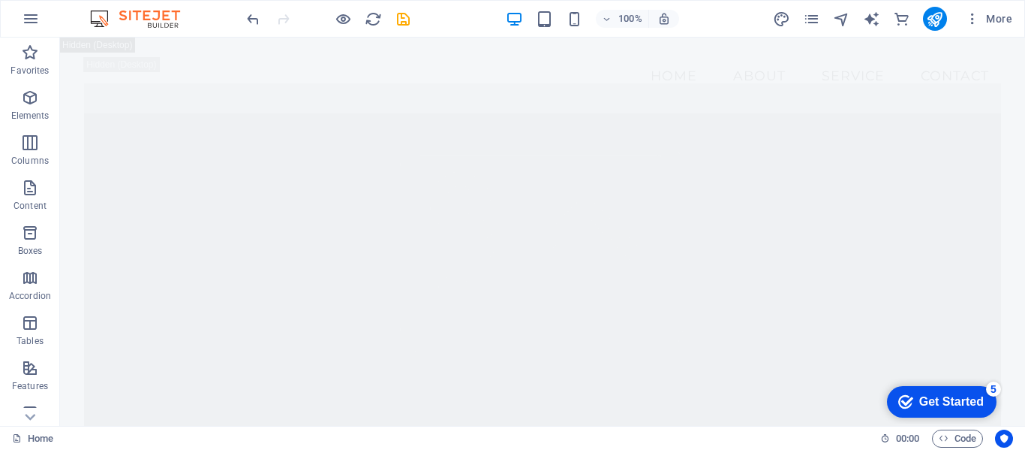
click at [531, 191] on figure at bounding box center [542, 259] width 917 height 353
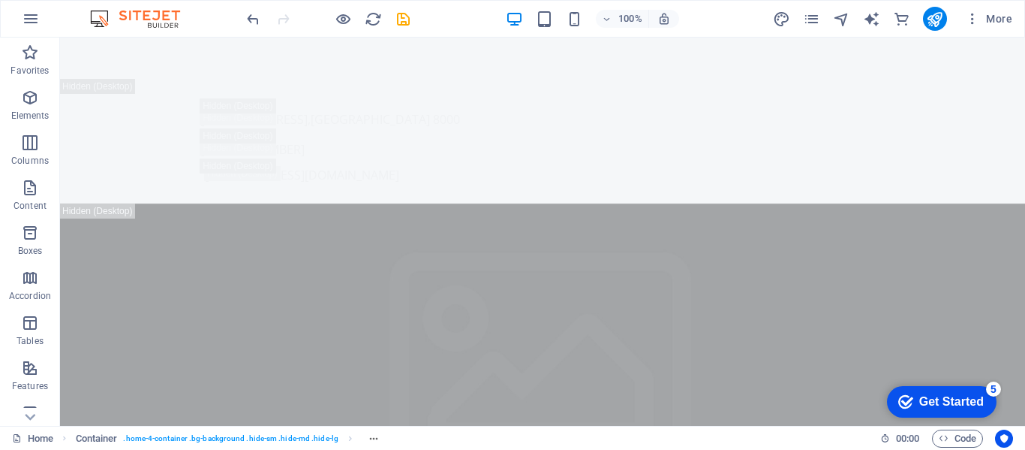
scroll to position [617, 0]
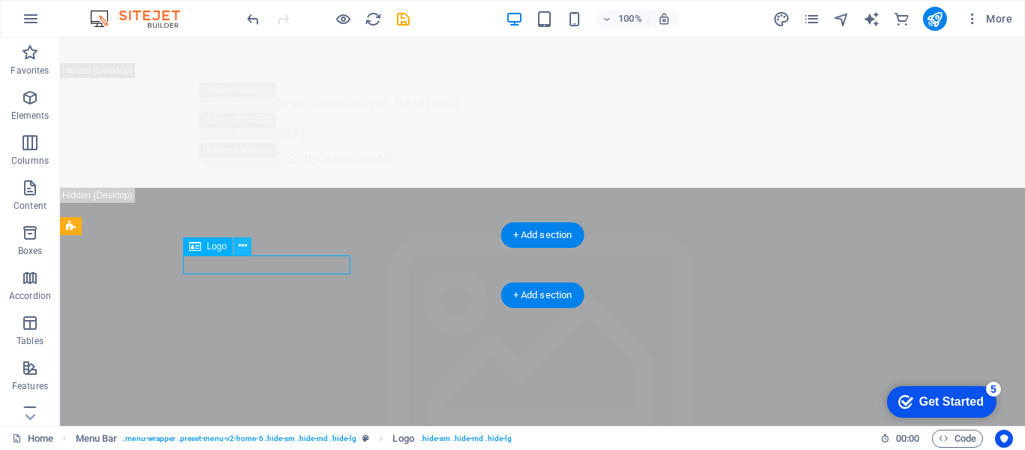
click at [249, 254] on button at bounding box center [242, 246] width 18 height 18
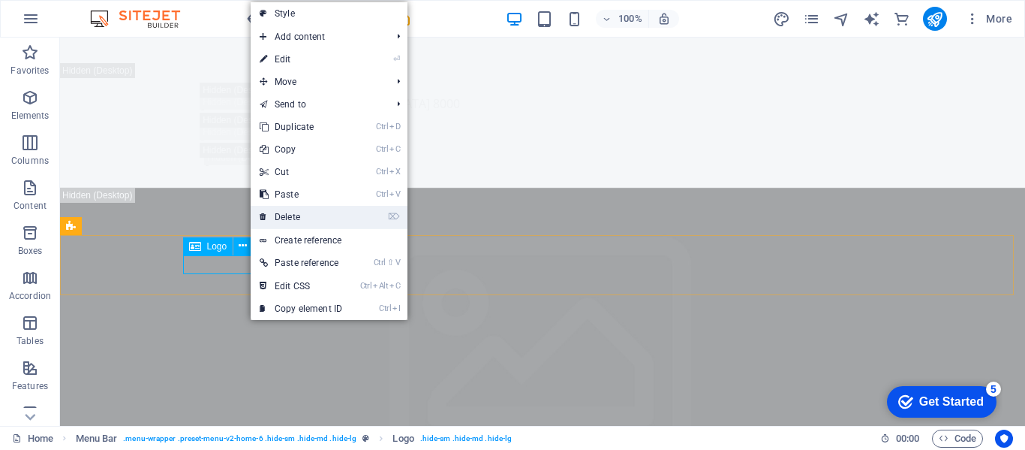
click at [302, 220] on link "⌦ Delete" at bounding box center [301, 217] width 101 height 23
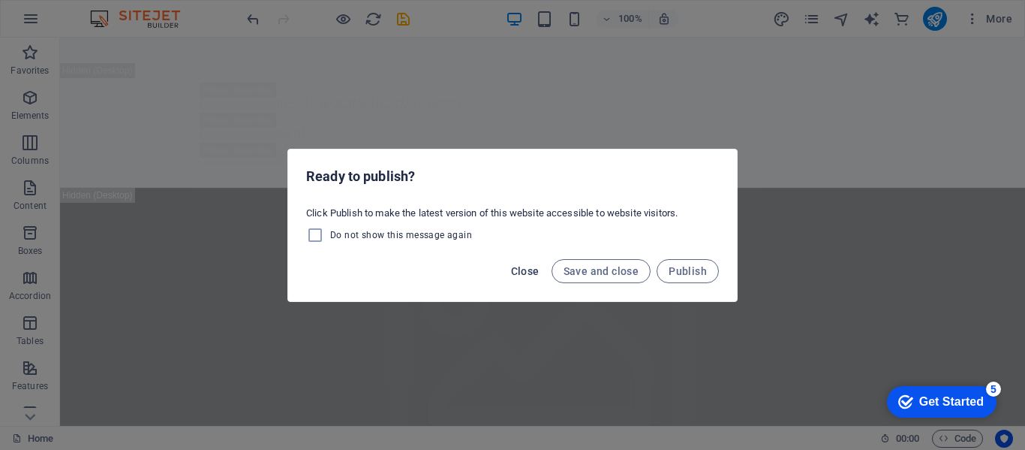
click at [526, 275] on span "Close" at bounding box center [525, 271] width 29 height 12
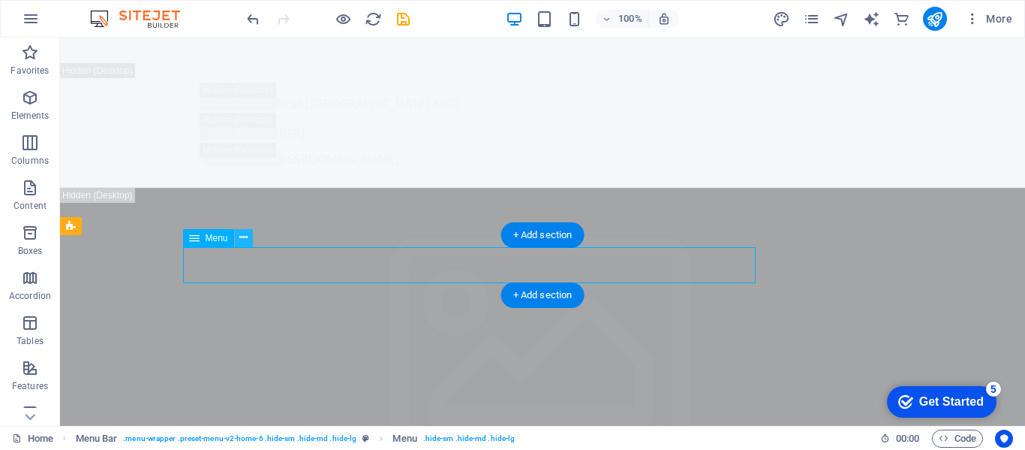
click at [245, 234] on icon at bounding box center [243, 238] width 8 height 16
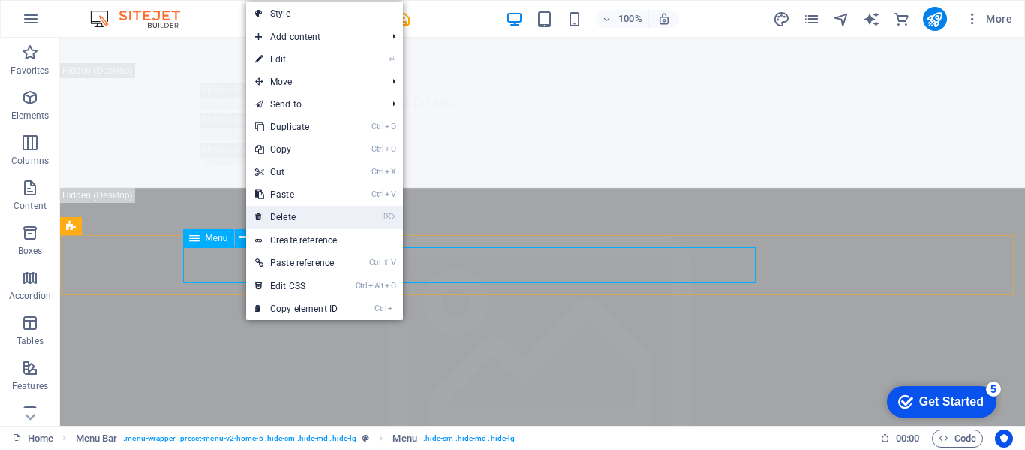
click at [284, 217] on link "⌦ Delete" at bounding box center [296, 217] width 101 height 23
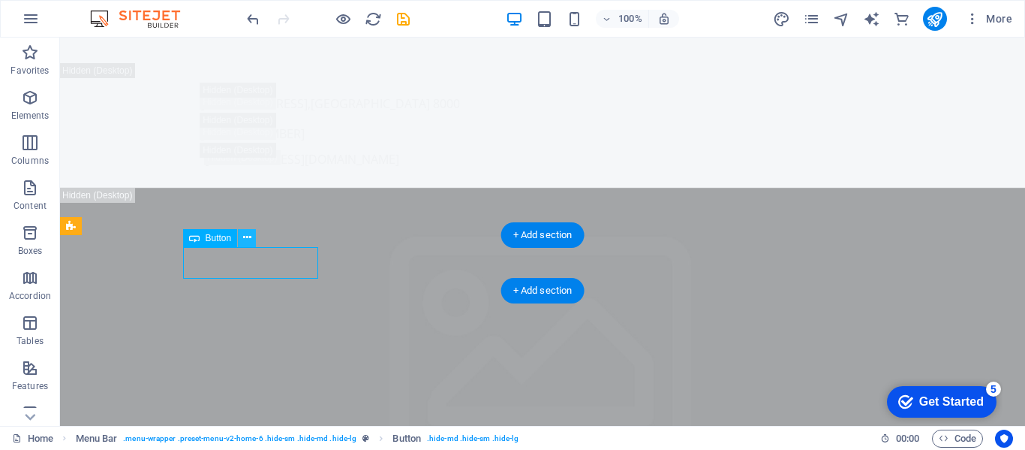
click at [245, 237] on icon at bounding box center [247, 238] width 8 height 16
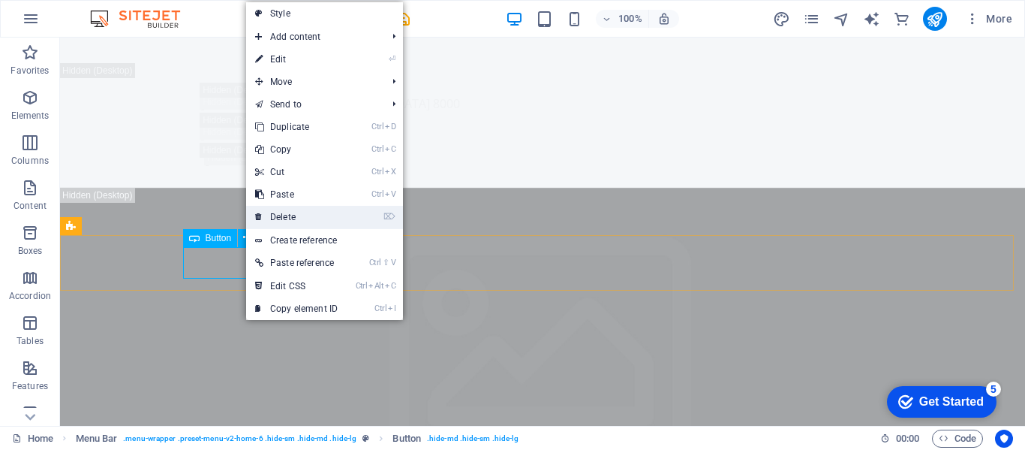
click at [279, 221] on link "⌦ Delete" at bounding box center [296, 217] width 101 height 23
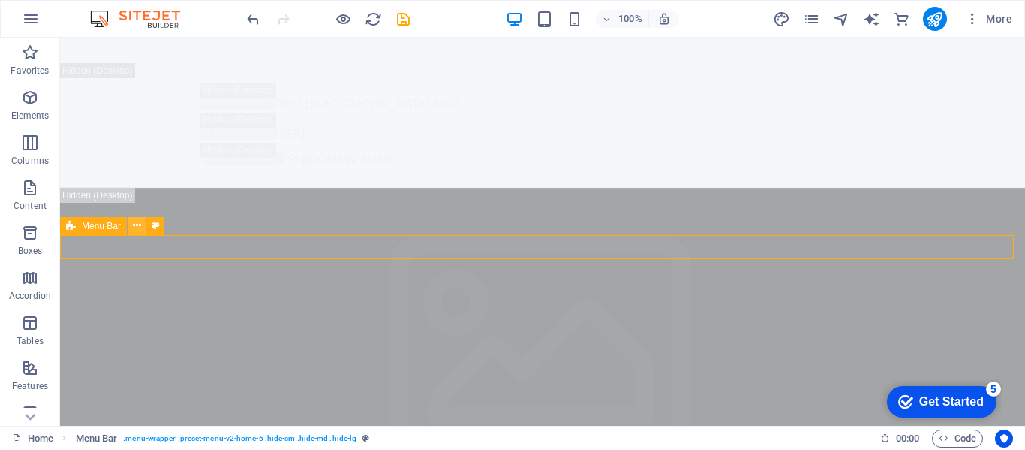
click at [131, 224] on button at bounding box center [137, 226] width 18 height 18
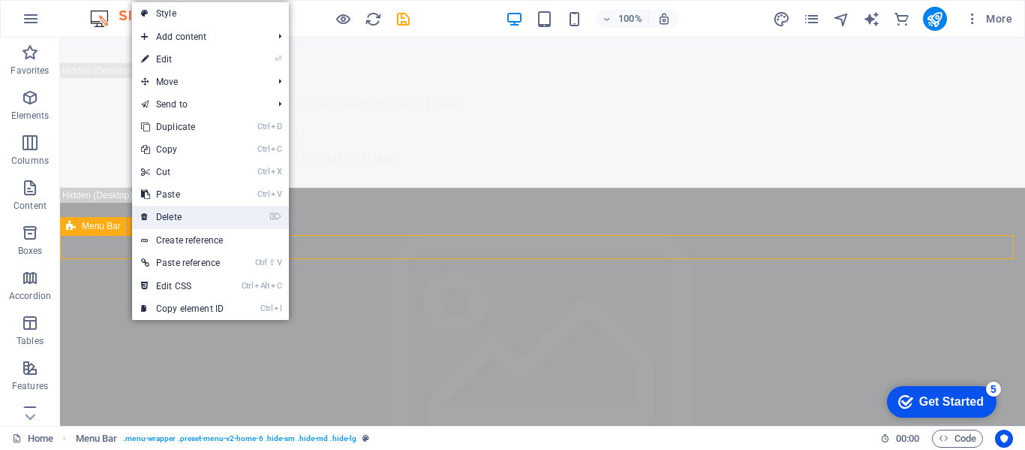
click at [171, 222] on link "⌦ Delete" at bounding box center [182, 217] width 101 height 23
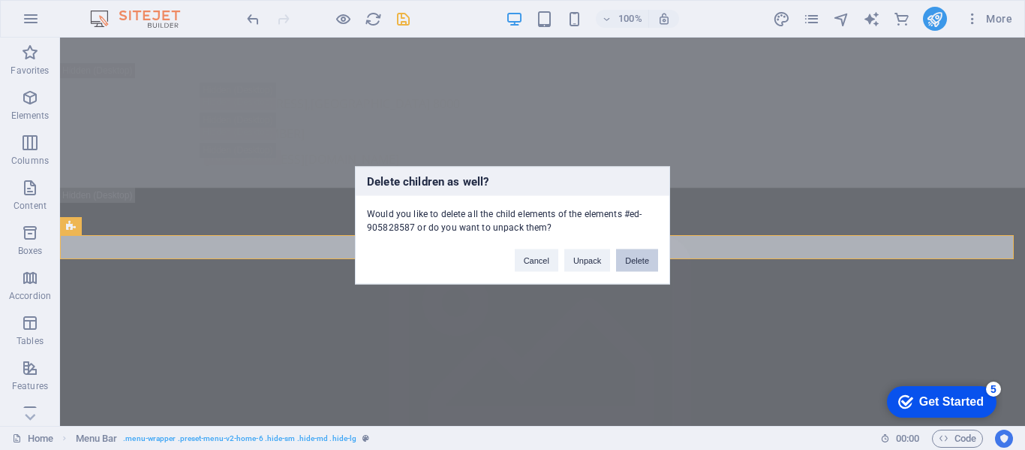
click at [637, 263] on button "Delete" at bounding box center [637, 259] width 42 height 23
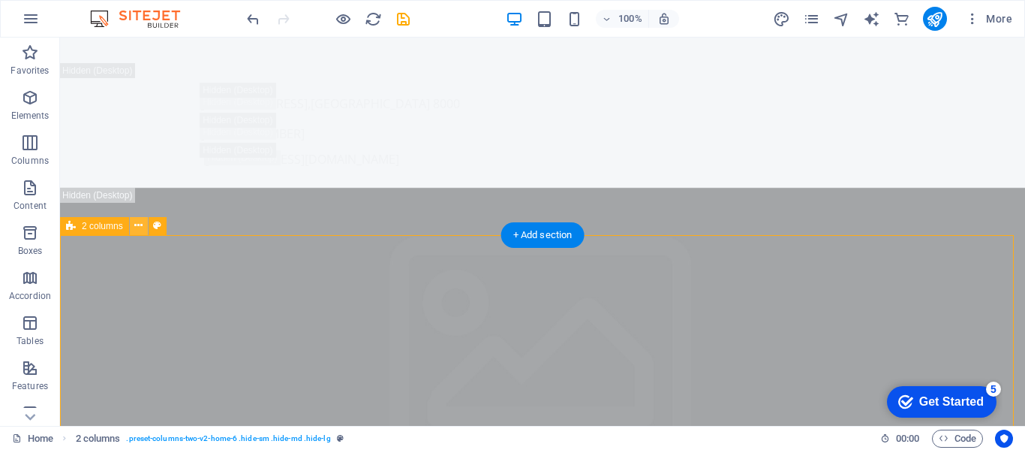
click at [136, 227] on icon at bounding box center [138, 226] width 8 height 16
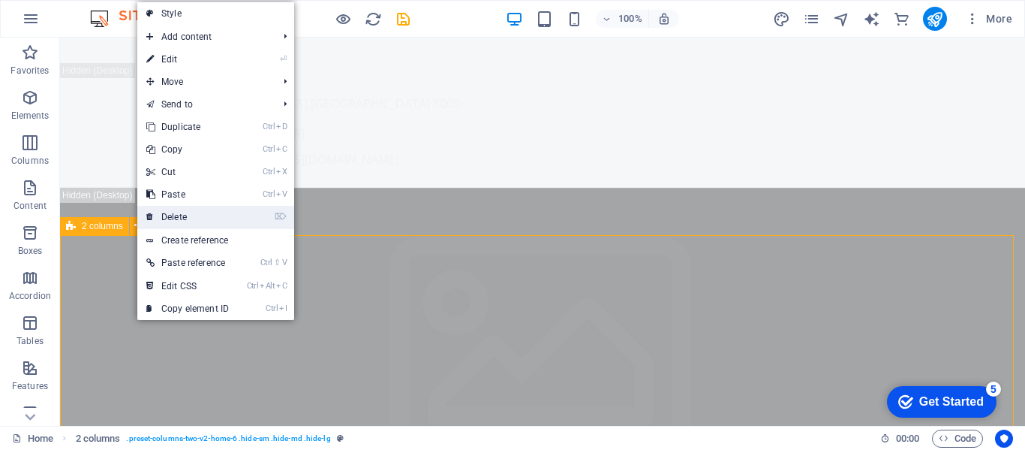
click at [175, 218] on link "⌦ Delete" at bounding box center [187, 217] width 101 height 23
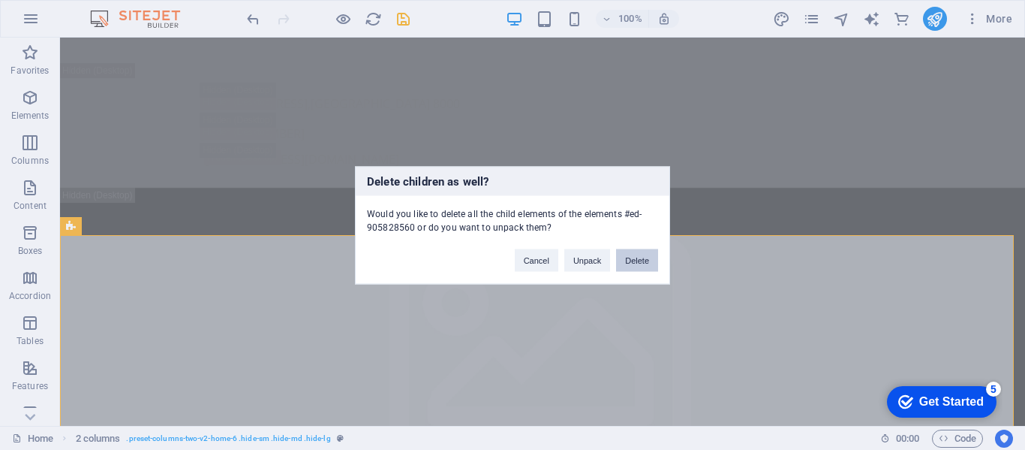
click at [629, 261] on button "Delete" at bounding box center [637, 259] width 42 height 23
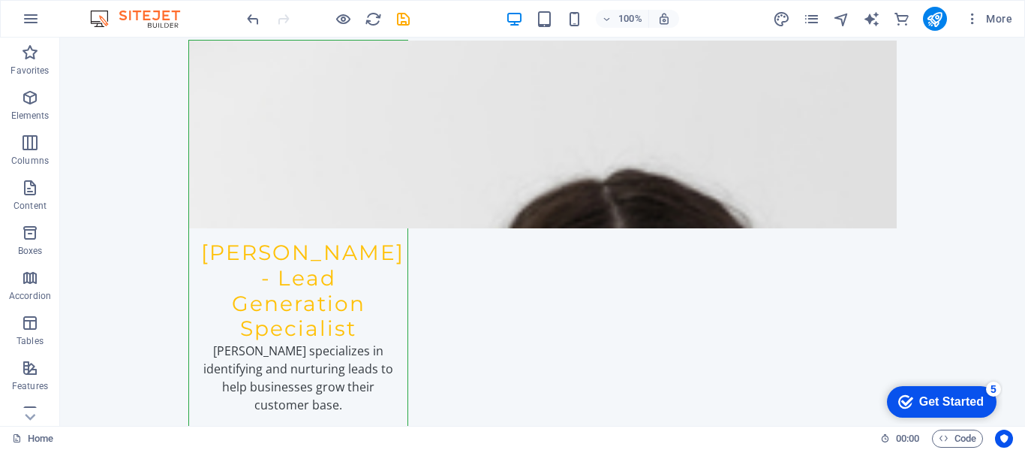
scroll to position [19671, 0]
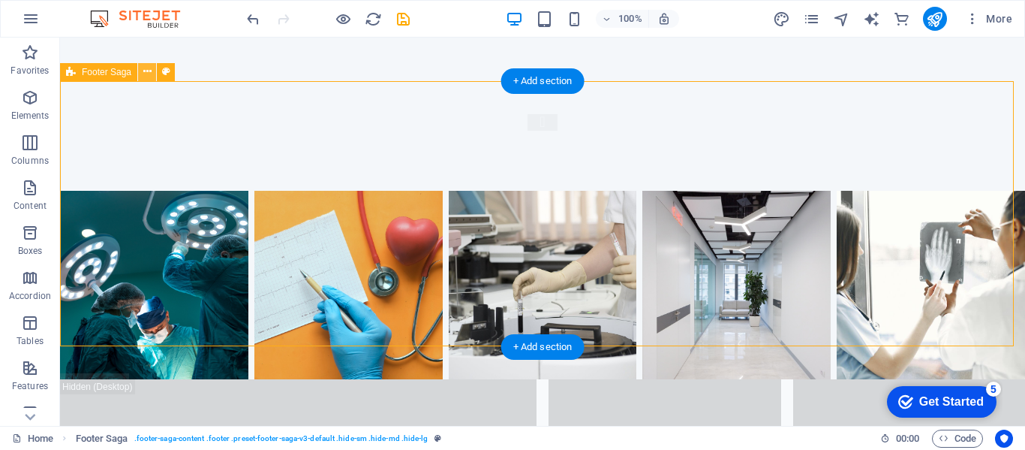
click at [150, 80] on button at bounding box center [147, 72] width 18 height 18
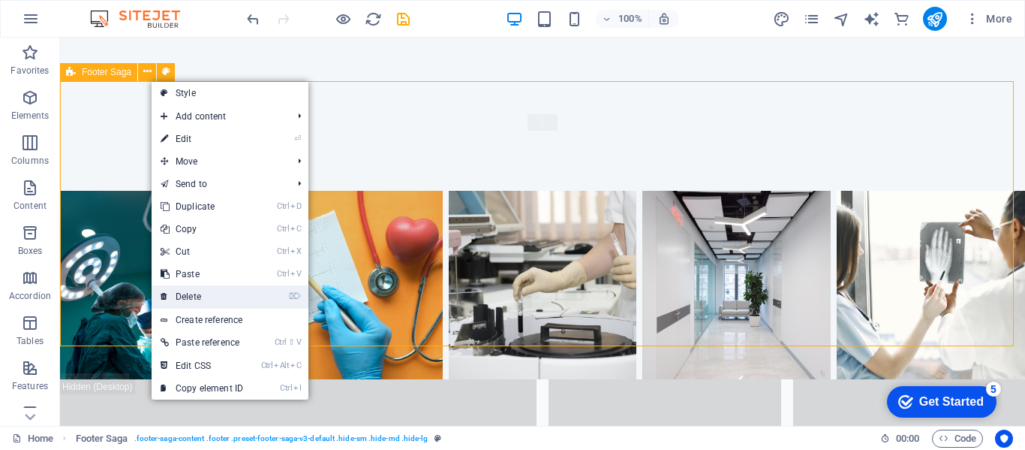
click at [172, 302] on link "⌦ Delete" at bounding box center [202, 296] width 101 height 23
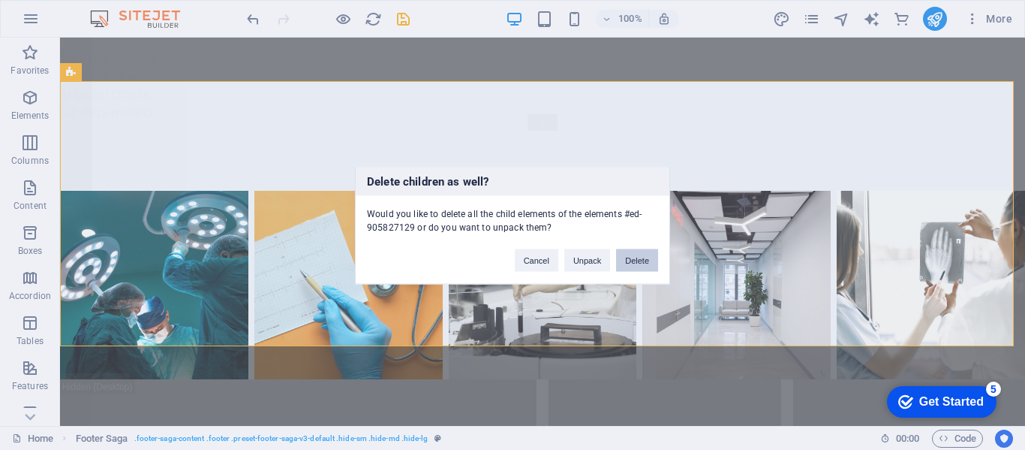
click at [639, 260] on button "Delete" at bounding box center [637, 259] width 42 height 23
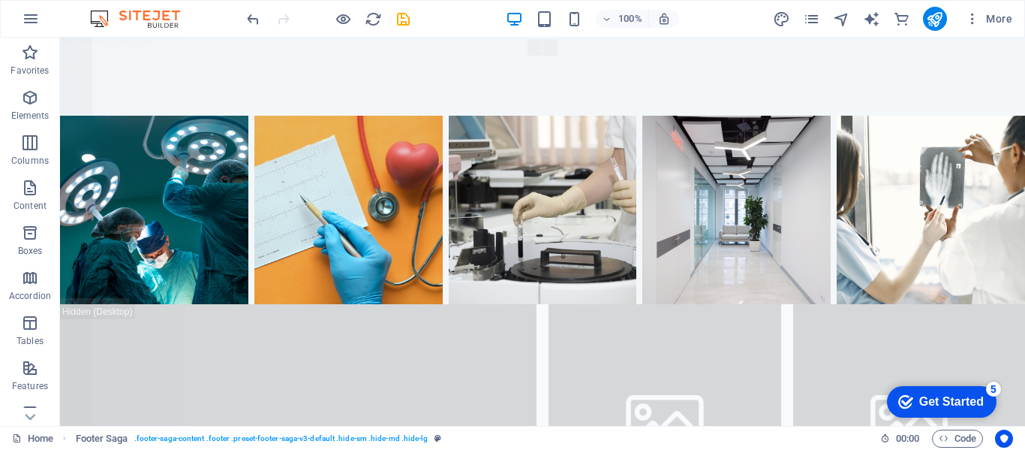
scroll to position [19406, 0]
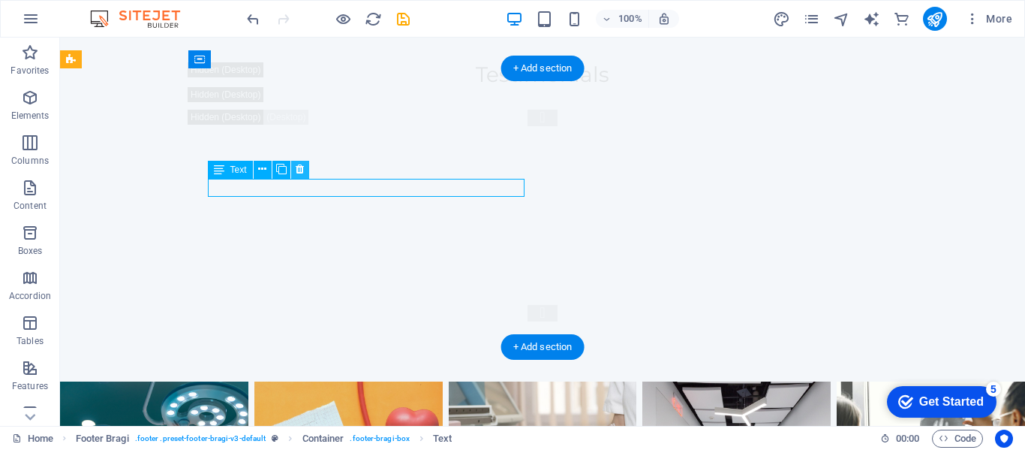
click at [306, 176] on button at bounding box center [300, 170] width 18 height 18
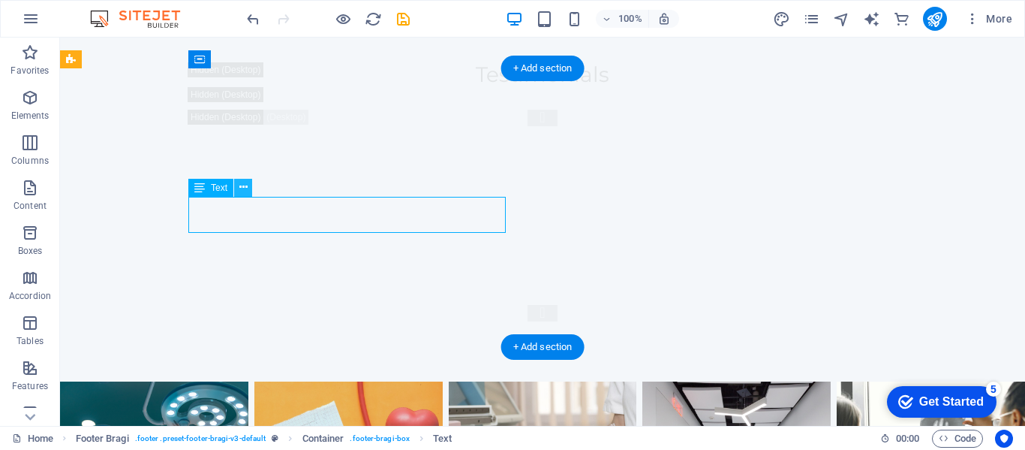
click at [243, 181] on icon at bounding box center [243, 187] width 8 height 16
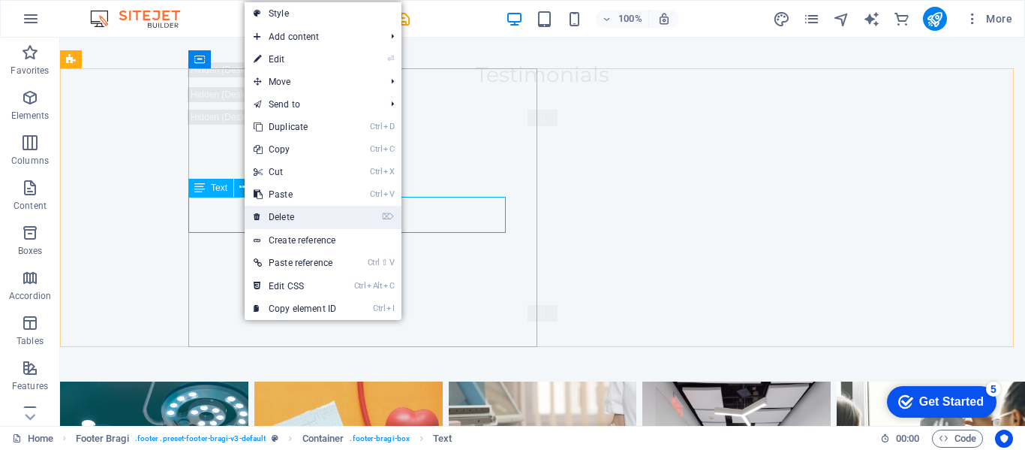
click at [286, 214] on link "⌦ Delete" at bounding box center [295, 217] width 101 height 23
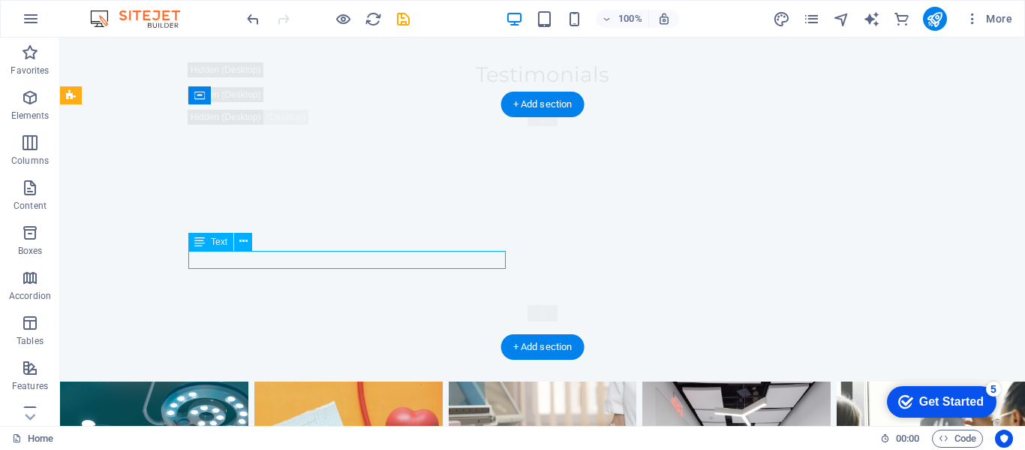
scroll to position [19370, 0]
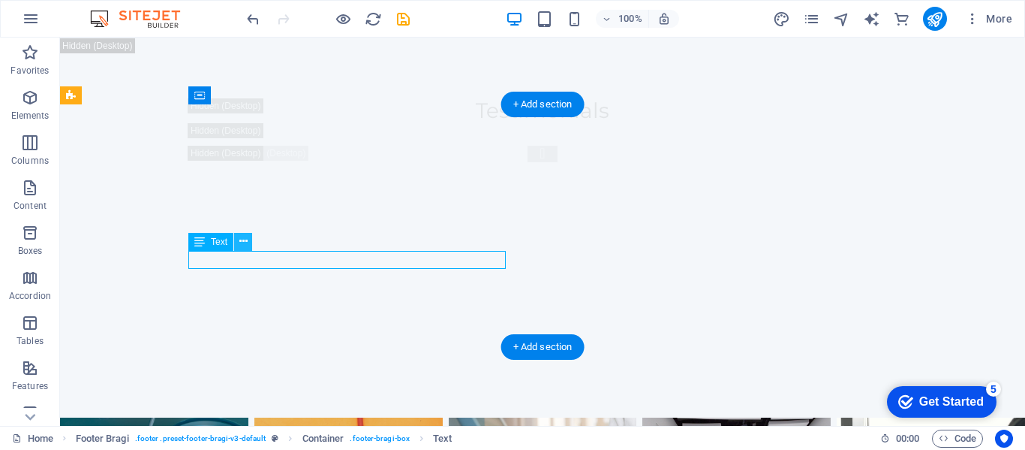
click at [242, 245] on icon at bounding box center [243, 241] width 8 height 16
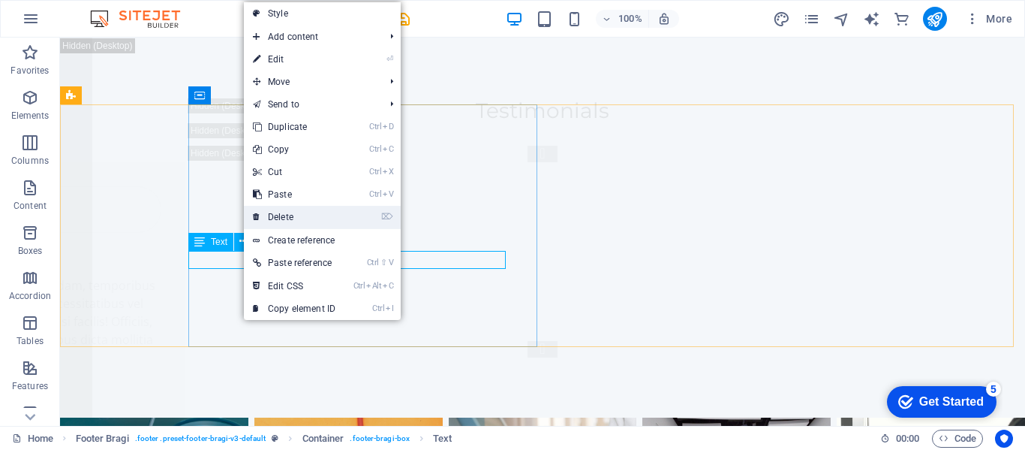
click at [288, 224] on link "⌦ Delete" at bounding box center [294, 217] width 101 height 23
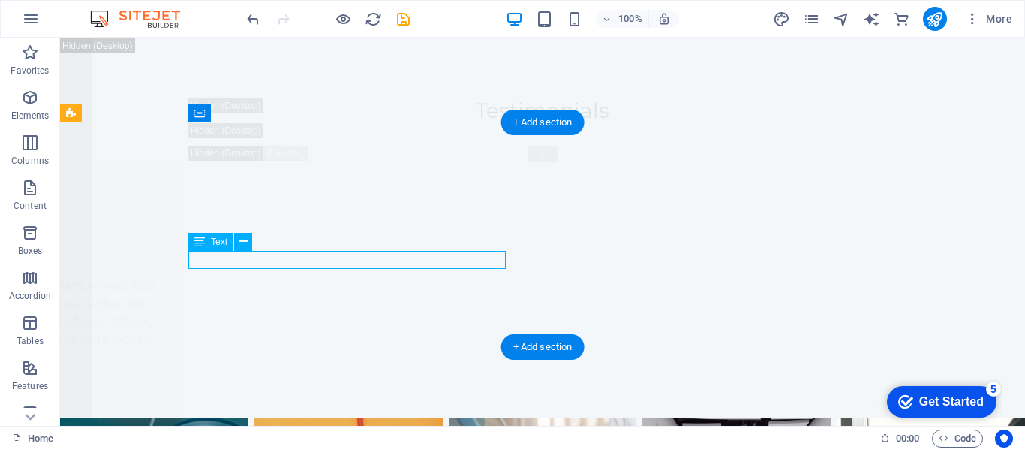
scroll to position [19352, 0]
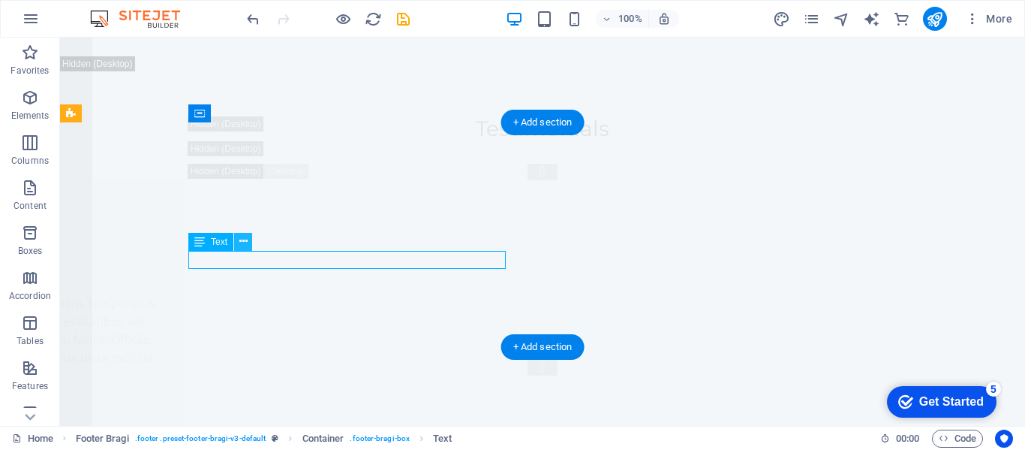
click at [245, 245] on icon at bounding box center [243, 241] width 8 height 16
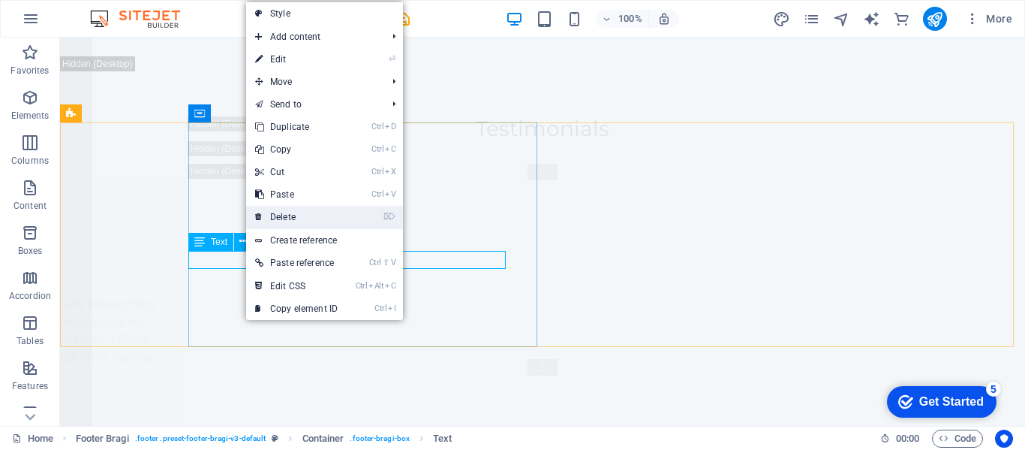
click at [283, 221] on link "⌦ Delete" at bounding box center [296, 217] width 101 height 23
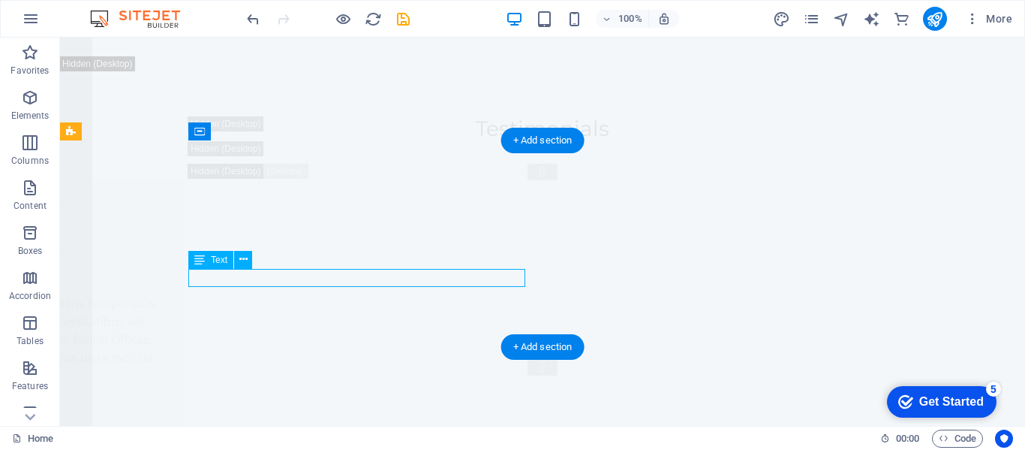
scroll to position [19334, 0]
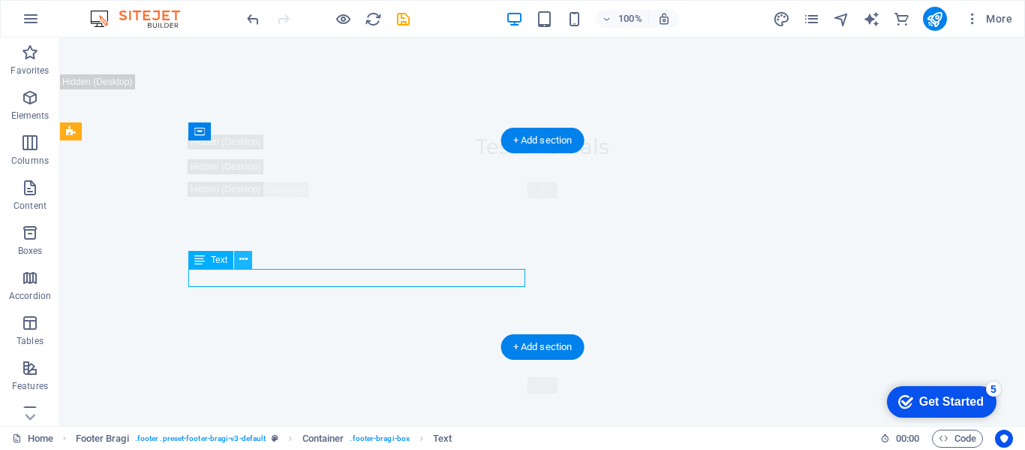
click at [242, 260] on icon at bounding box center [243, 259] width 8 height 16
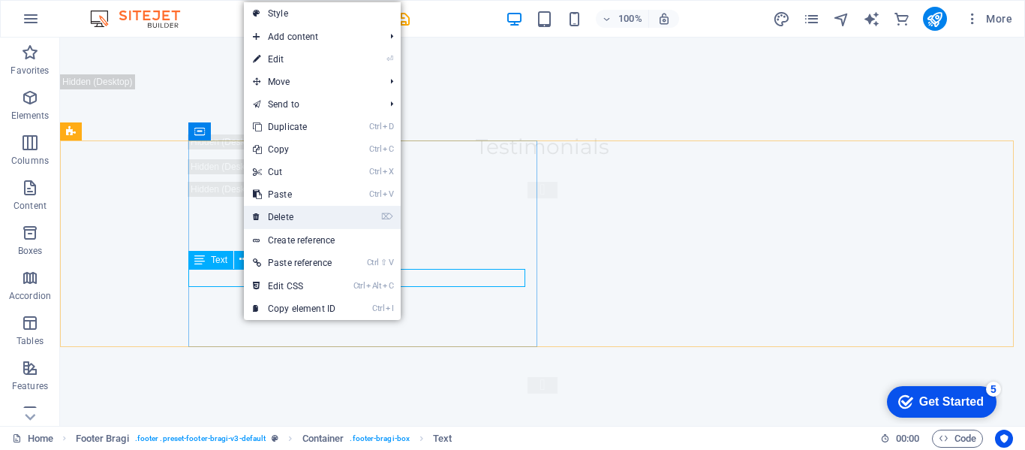
click at [286, 221] on link "⌦ Delete" at bounding box center [294, 217] width 101 height 23
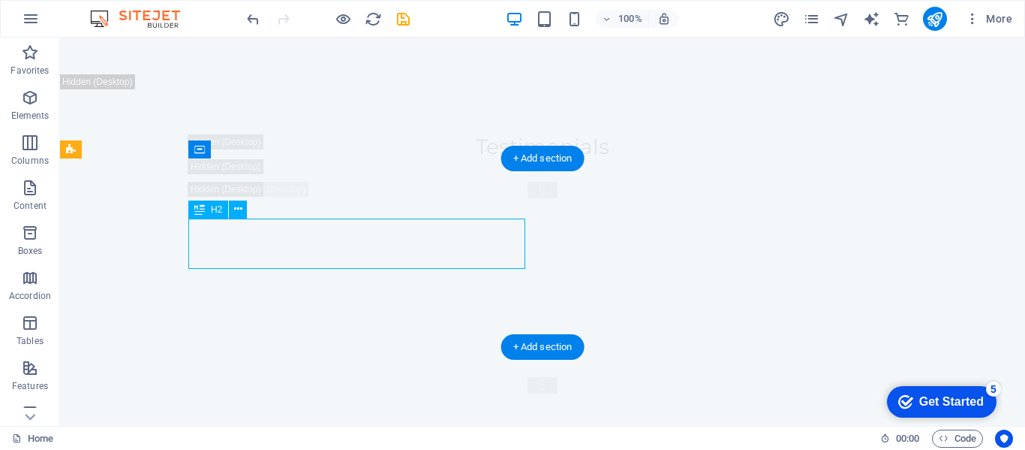
scroll to position [19316, 0]
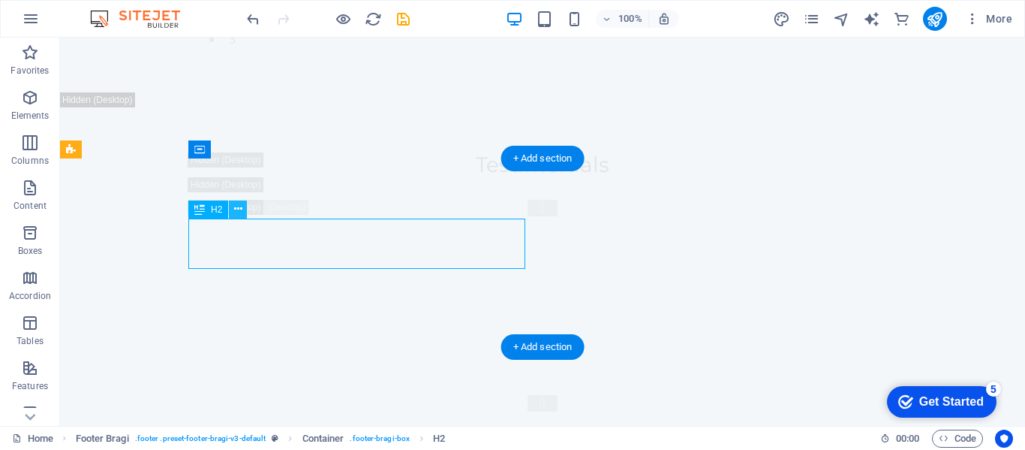
click at [230, 206] on button at bounding box center [238, 209] width 18 height 18
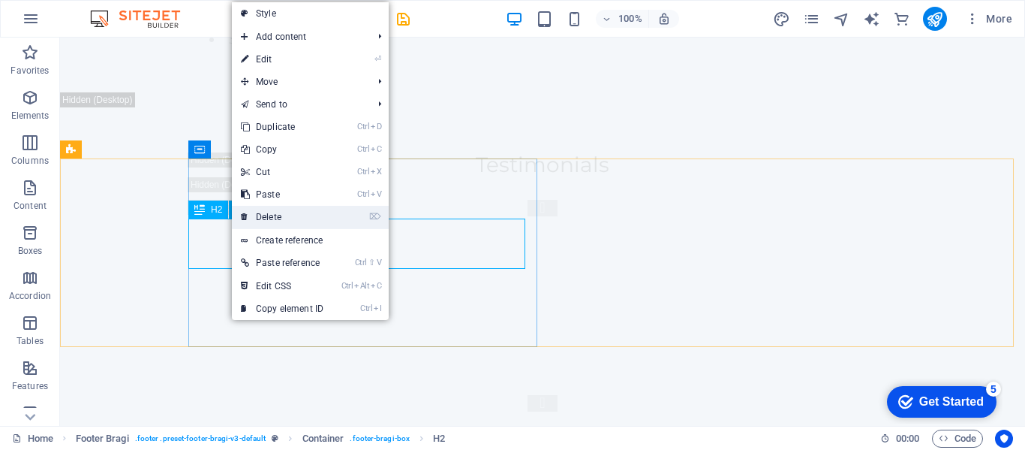
click at [281, 215] on link "⌦ Delete" at bounding box center [282, 217] width 101 height 23
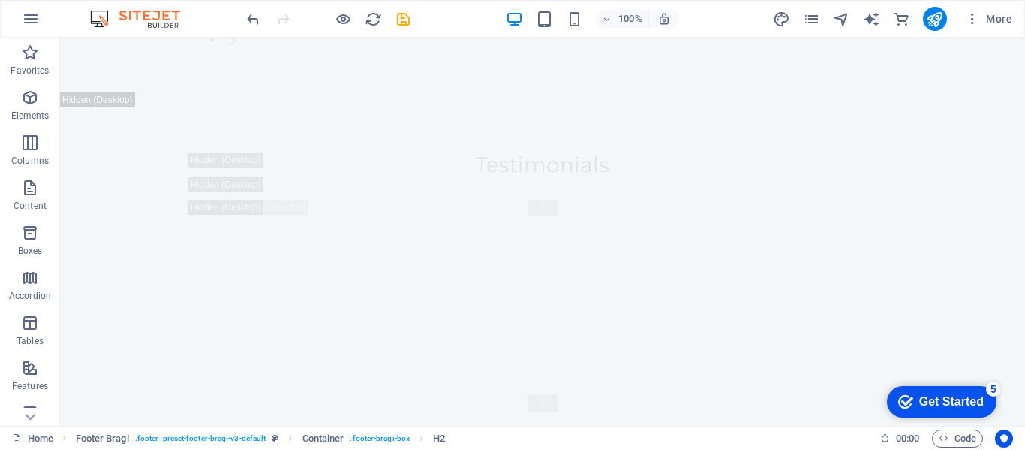
scroll to position [19315, 0]
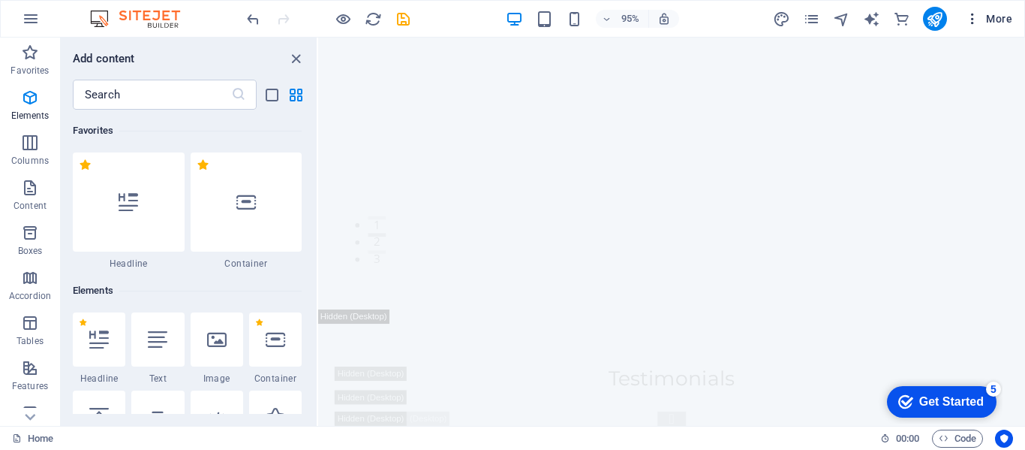
scroll to position [14463, 0]
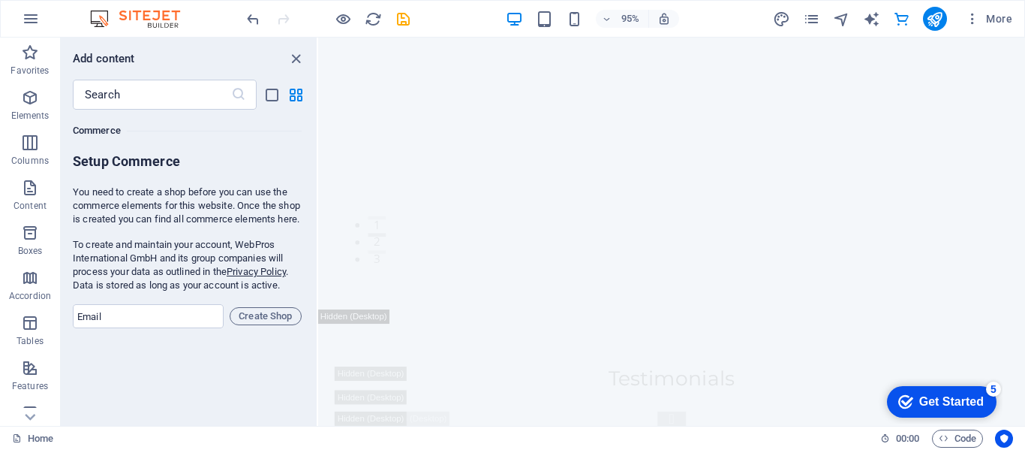
click at [296, 67] on icon "close panel" at bounding box center [295, 58] width 17 height 17
click at [0, 0] on img at bounding box center [0, 0] width 0 height 0
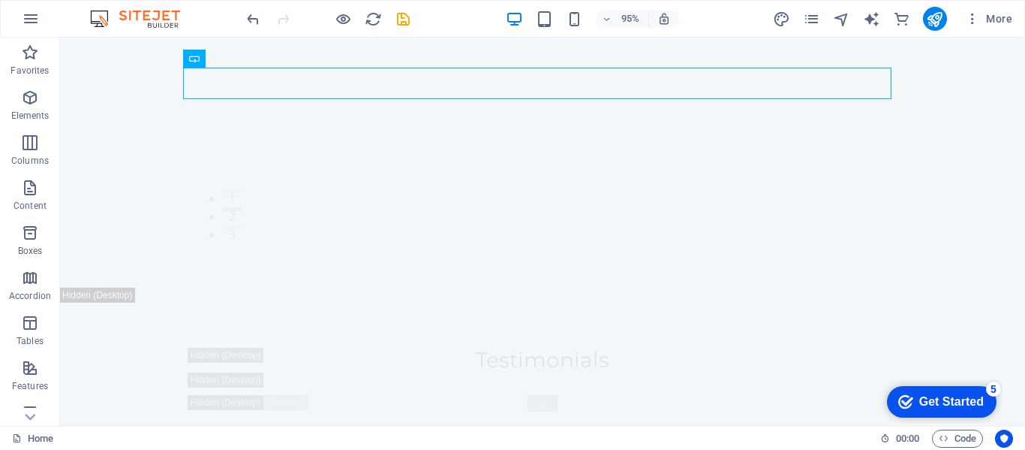
scroll to position [19315, 0]
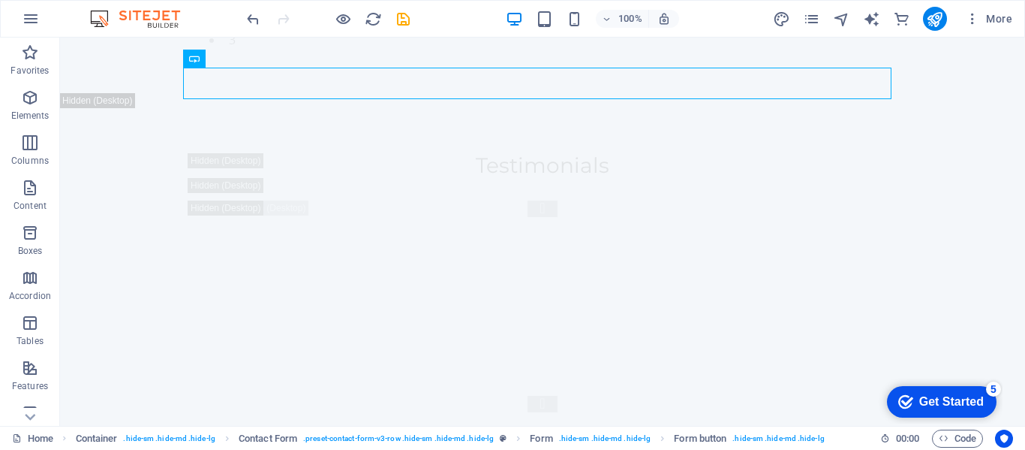
click at [0, 0] on img at bounding box center [0, 0] width 0 height 0
click at [0, 0] on div "100% More" at bounding box center [0, 0] width 0 height 0
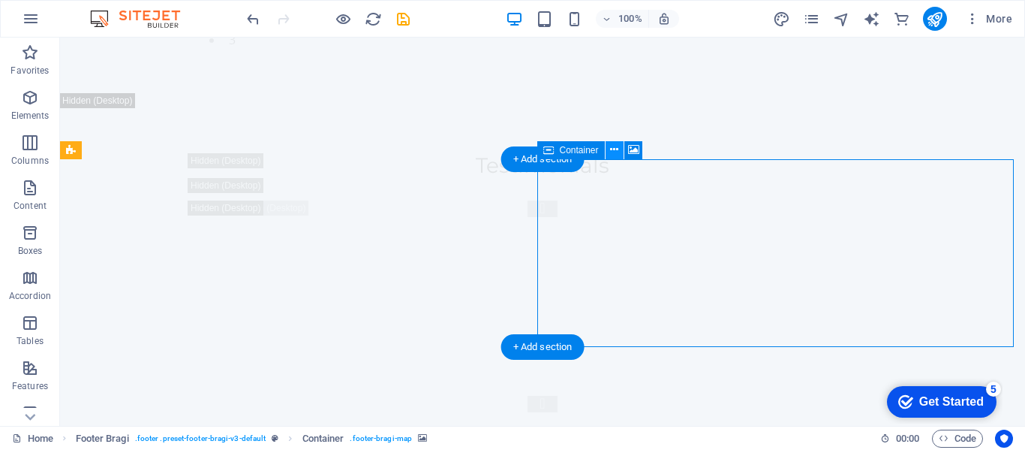
click at [613, 150] on icon at bounding box center [614, 150] width 8 height 16
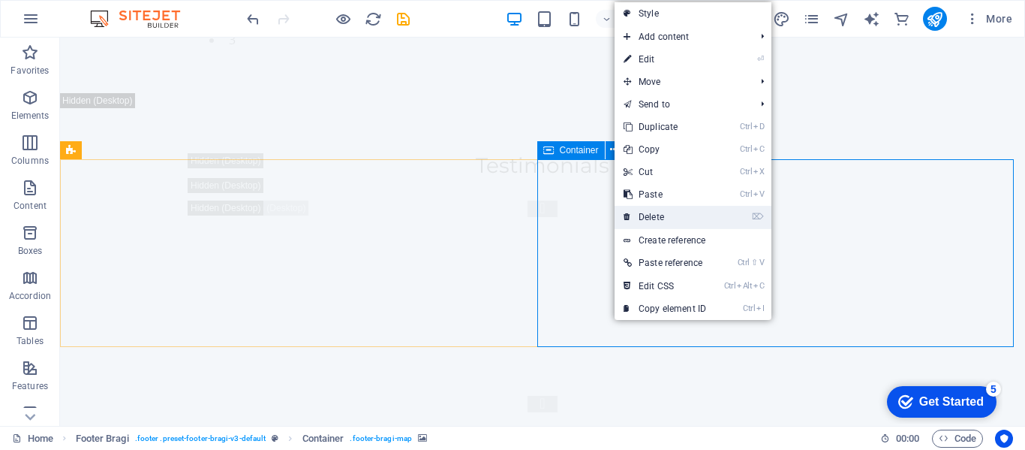
click at [675, 217] on link "⌦ Delete" at bounding box center [665, 217] width 101 height 23
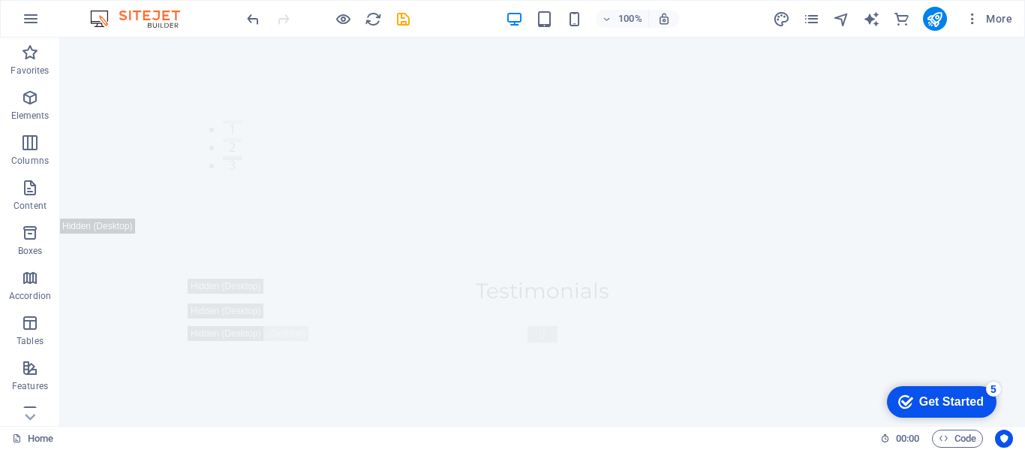
scroll to position [19265, 0]
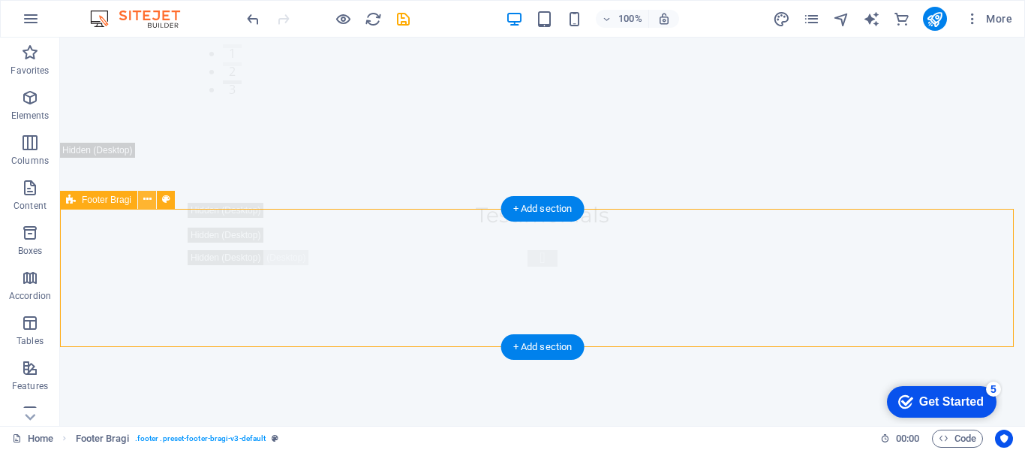
click at [141, 200] on button at bounding box center [147, 200] width 18 height 18
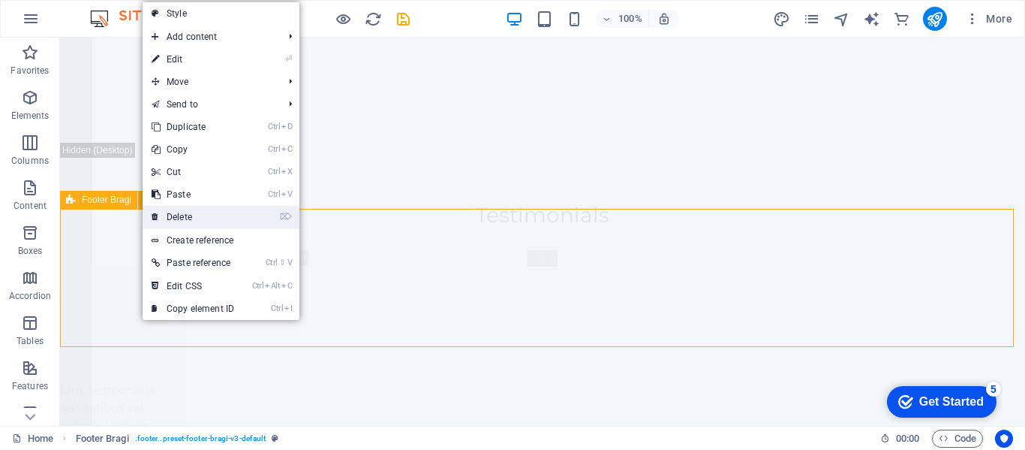
click at [186, 221] on link "⌦ Delete" at bounding box center [193, 217] width 101 height 23
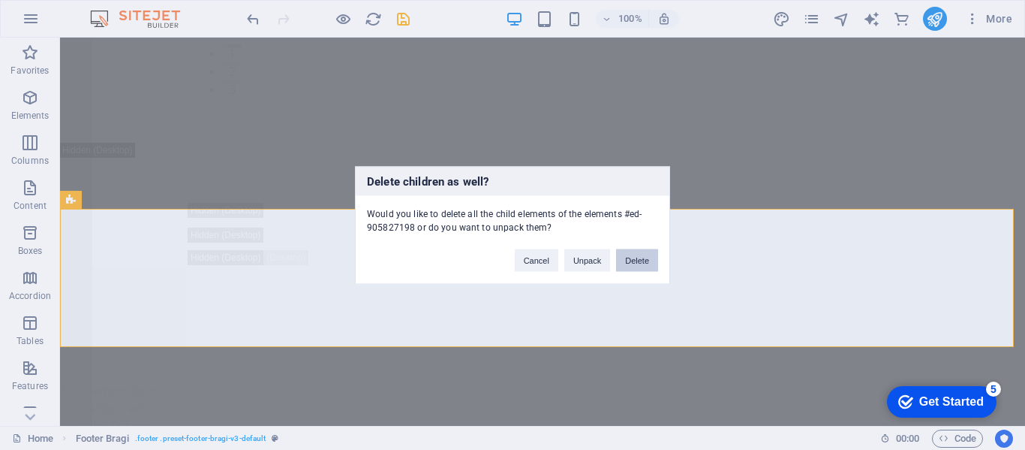
click at [637, 265] on button "Delete" at bounding box center [637, 259] width 42 height 23
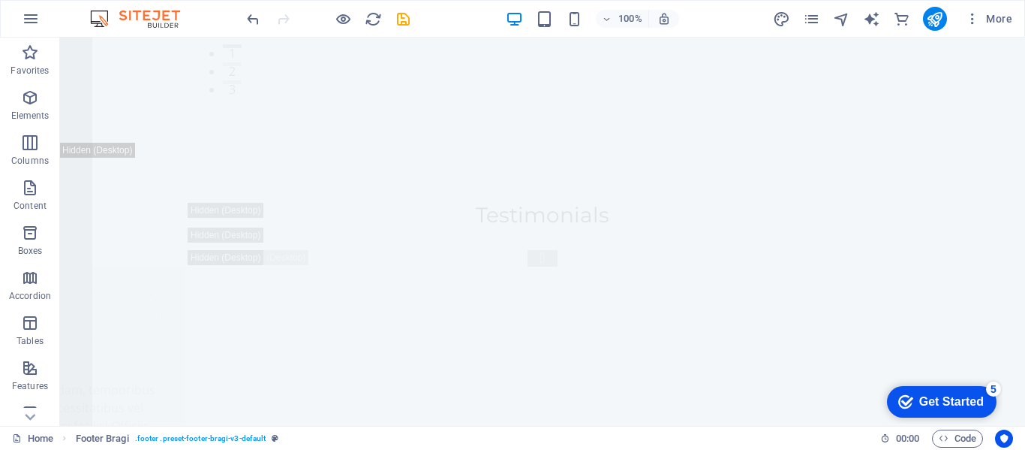
scroll to position [19127, 0]
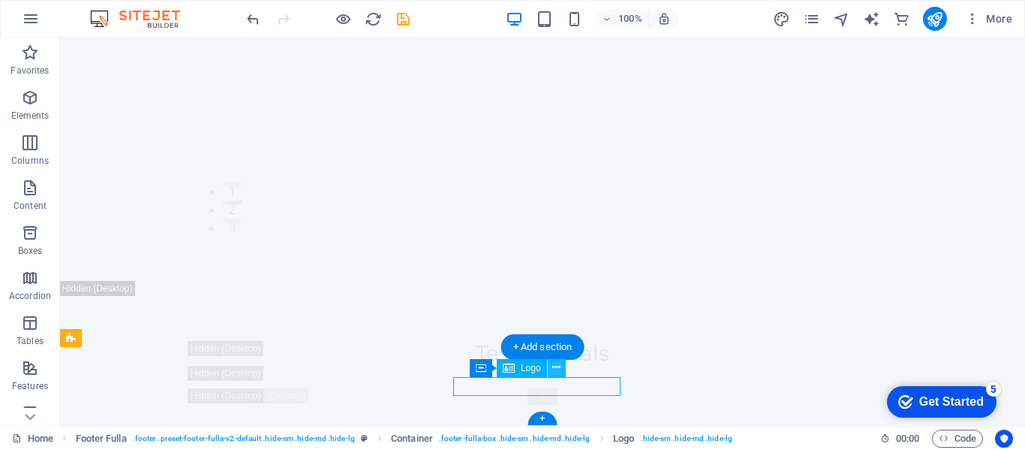
click at [556, 365] on icon at bounding box center [556, 367] width 8 height 16
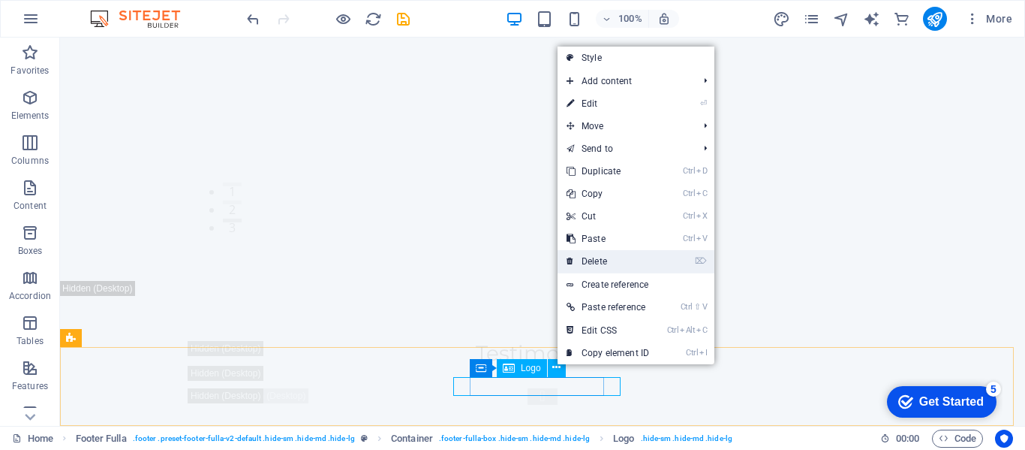
click at [606, 253] on link "⌦ Delete" at bounding box center [608, 261] width 101 height 23
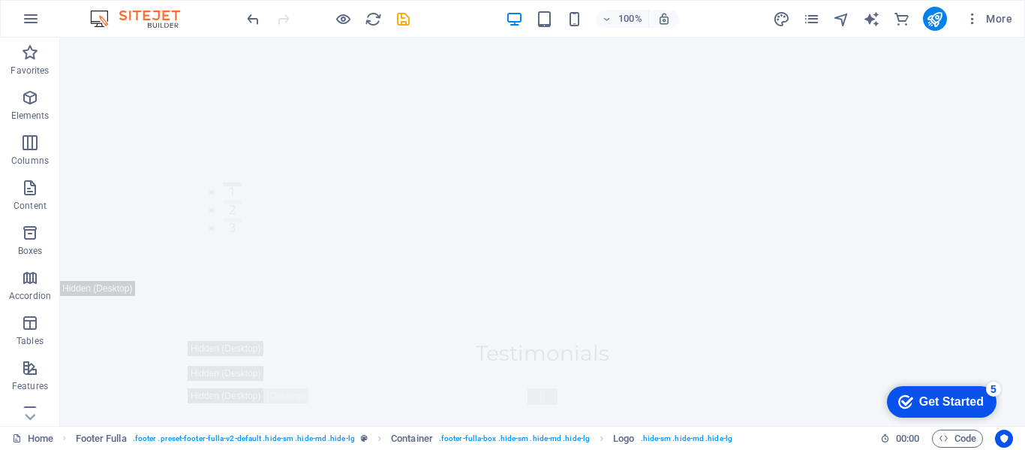
scroll to position [19242, 0]
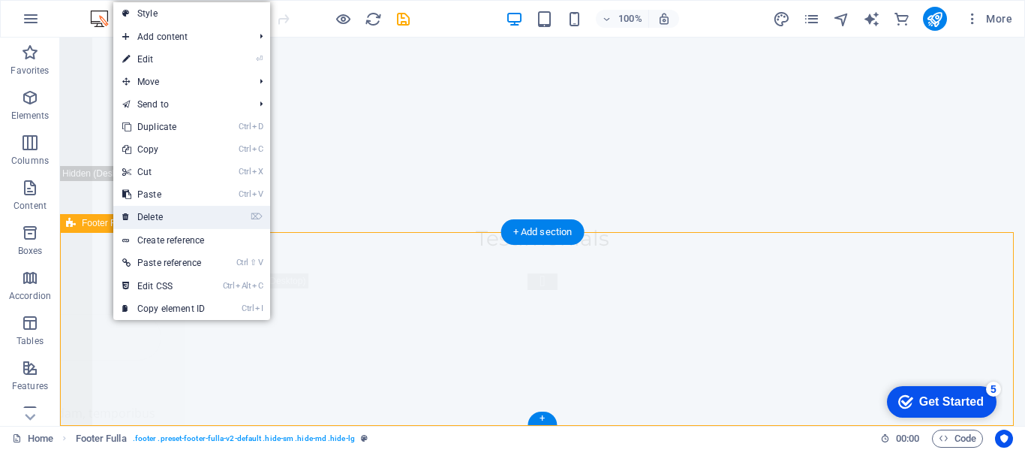
click at [152, 222] on link "⌦ Delete" at bounding box center [163, 217] width 101 height 23
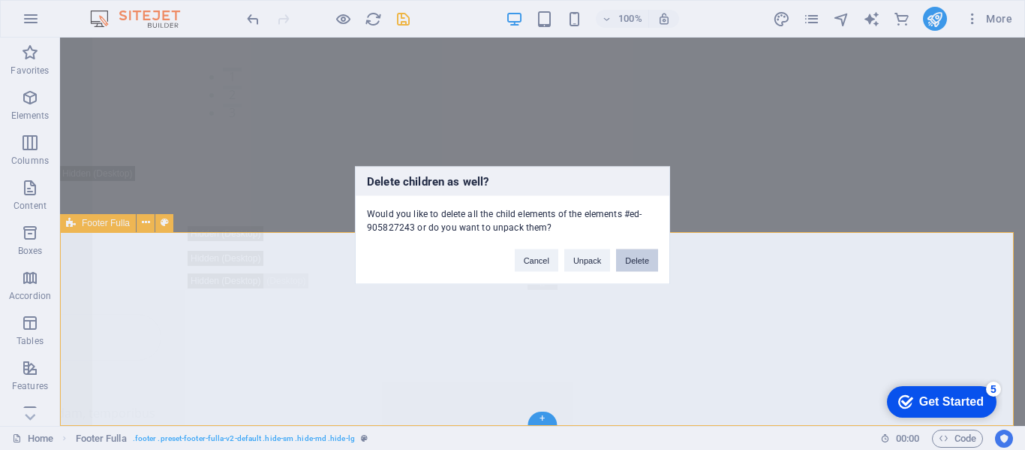
click at [640, 269] on button "Delete" at bounding box center [637, 259] width 42 height 23
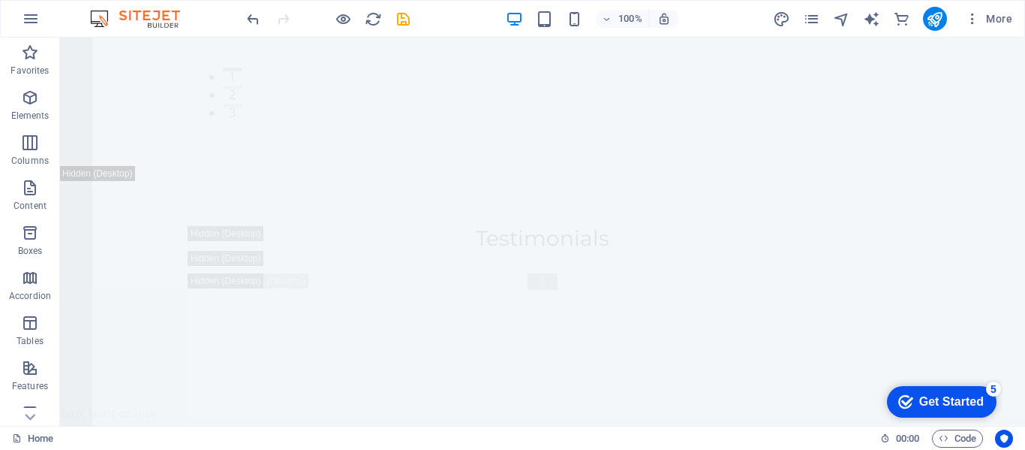
scroll to position [19048, 0]
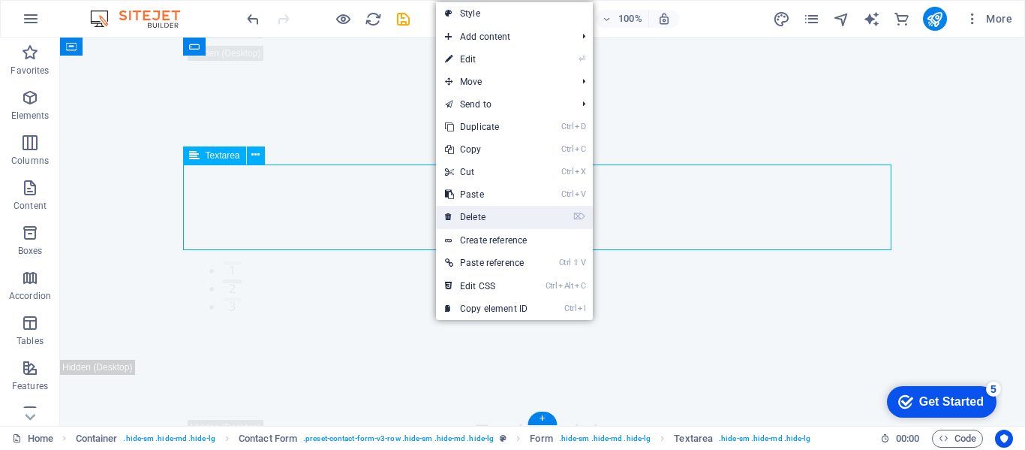
click at [476, 216] on link "⌦ Delete" at bounding box center [486, 217] width 101 height 23
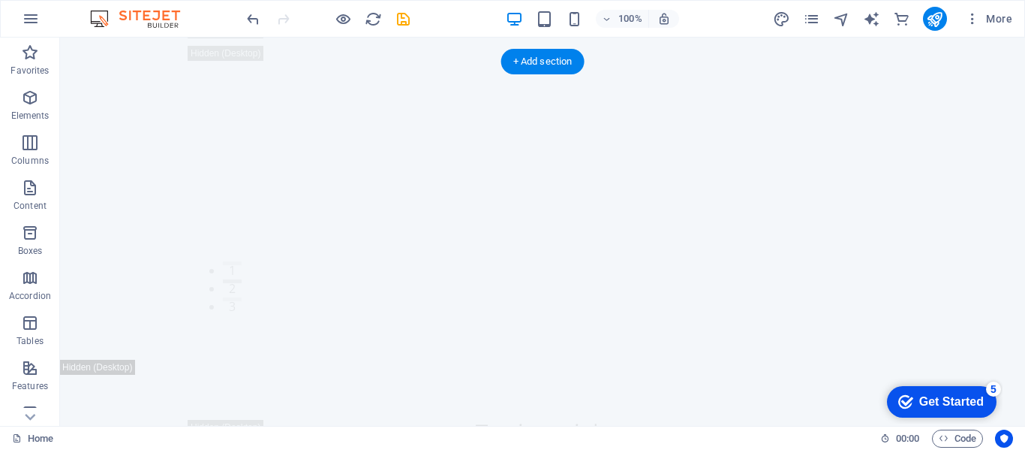
scroll to position [18951, 0]
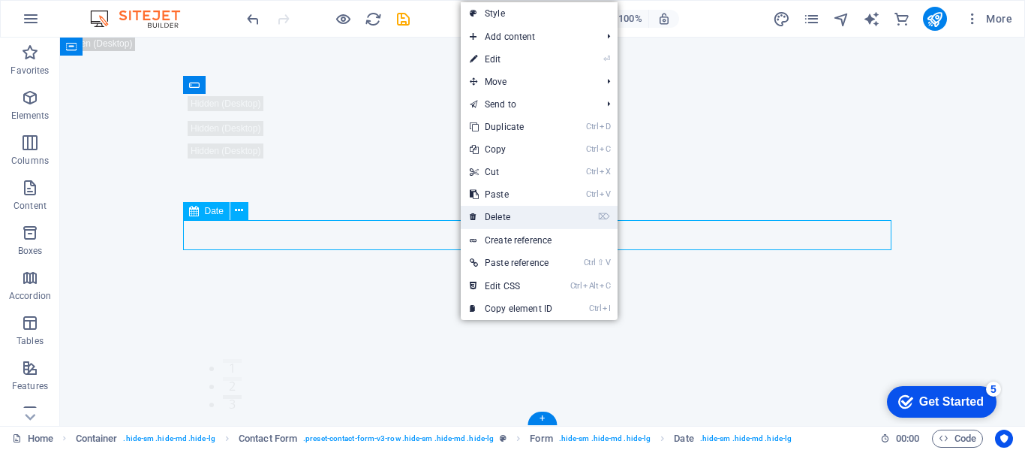
click at [503, 219] on link "⌦ Delete" at bounding box center [511, 217] width 101 height 23
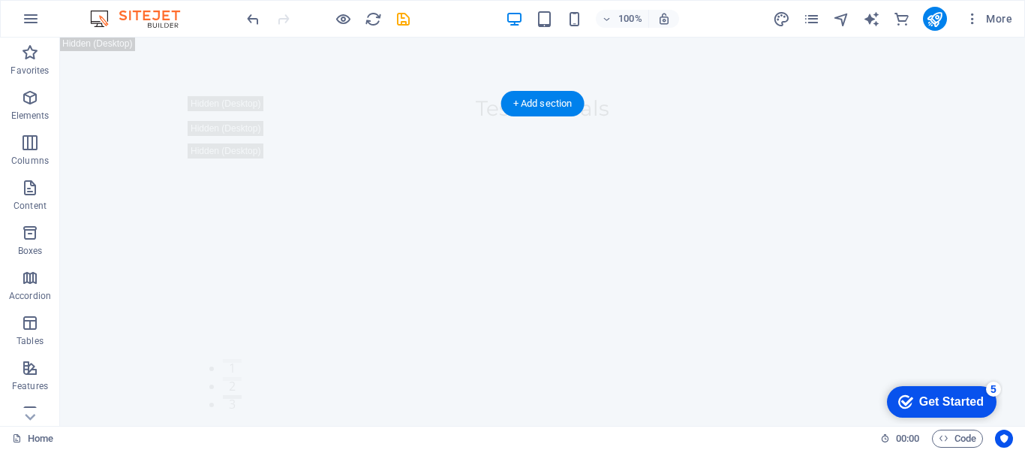
scroll to position [18909, 0]
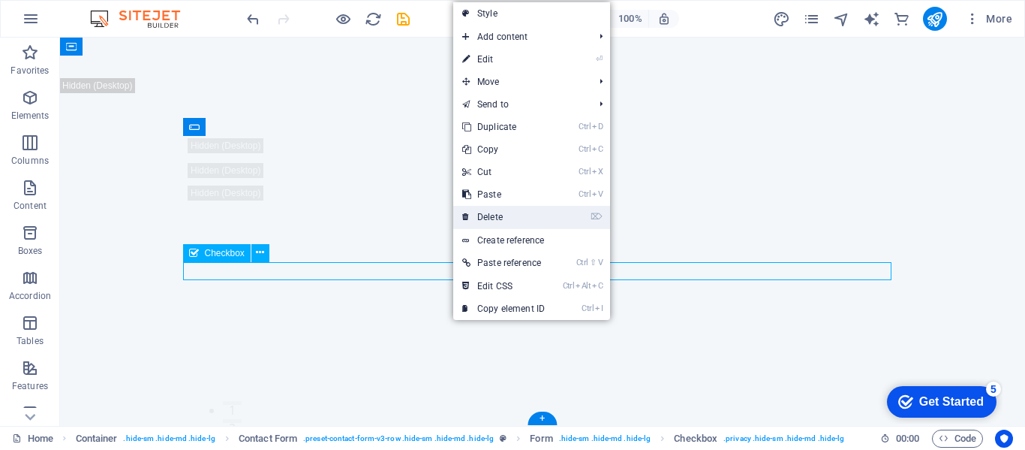
click at [494, 223] on link "⌦ Delete" at bounding box center [503, 217] width 101 height 23
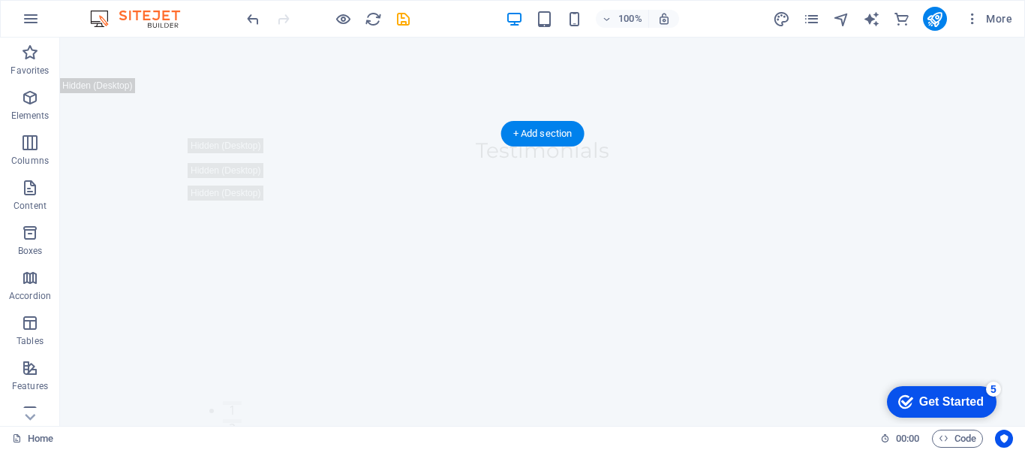
scroll to position [18879, 0]
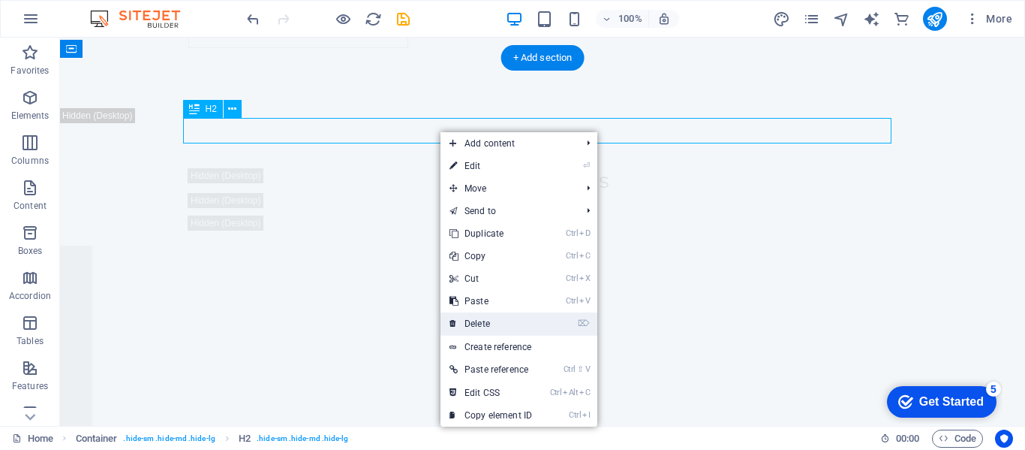
click at [483, 329] on link "⌦ Delete" at bounding box center [491, 323] width 101 height 23
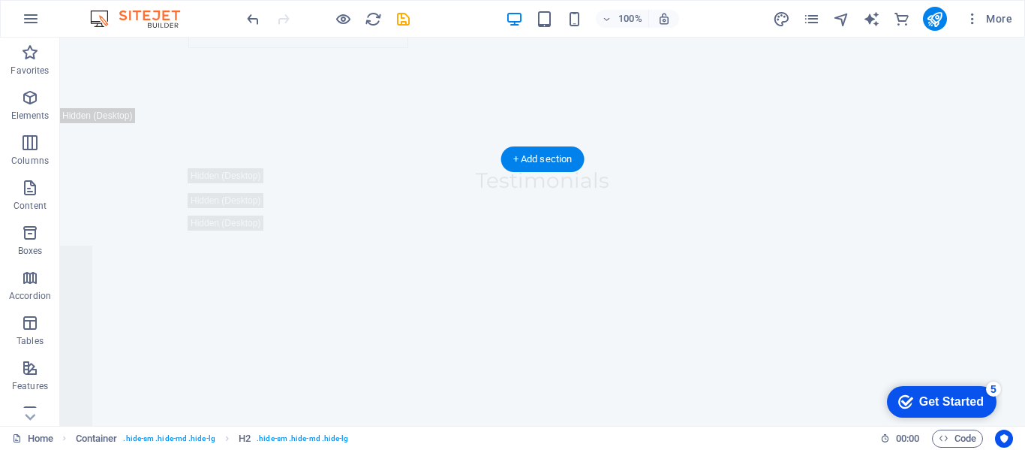
scroll to position [18853, 0]
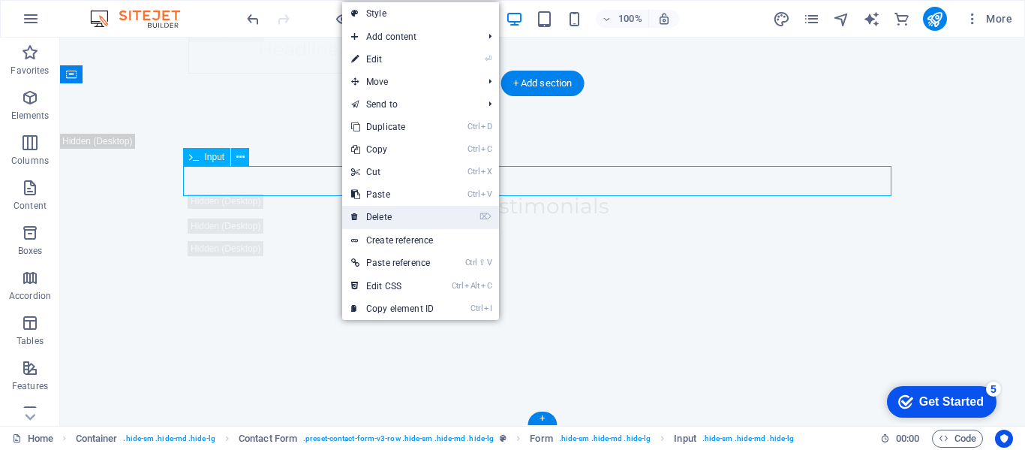
click at [379, 216] on link "⌦ Delete" at bounding box center [392, 217] width 101 height 23
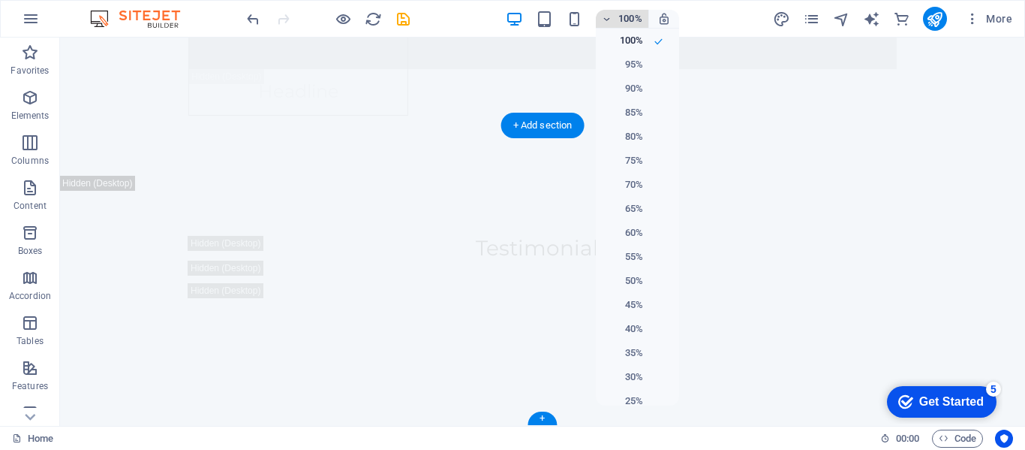
scroll to position [14, 0]
click at [633, 381] on h6 "25%" at bounding box center [624, 387] width 38 height 18
click at [633, 385] on h6 "25%" at bounding box center [624, 387] width 38 height 18
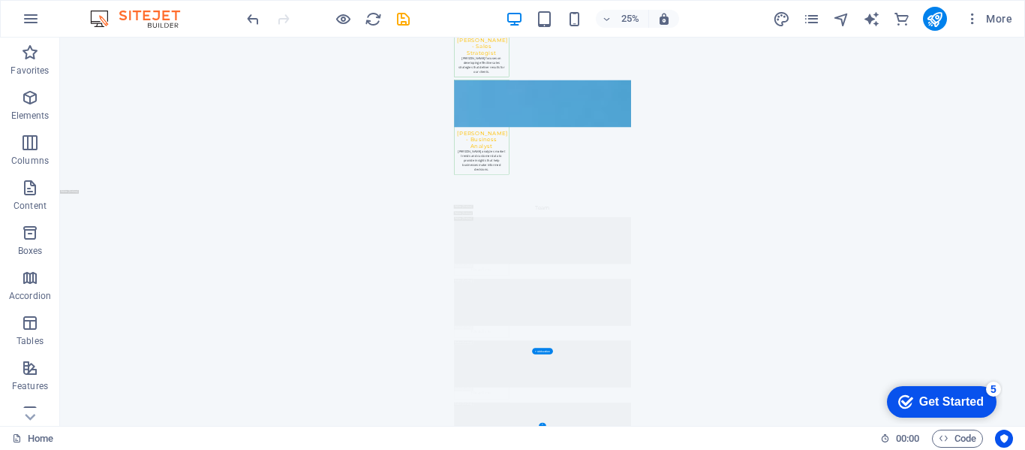
scroll to position [22435, 0]
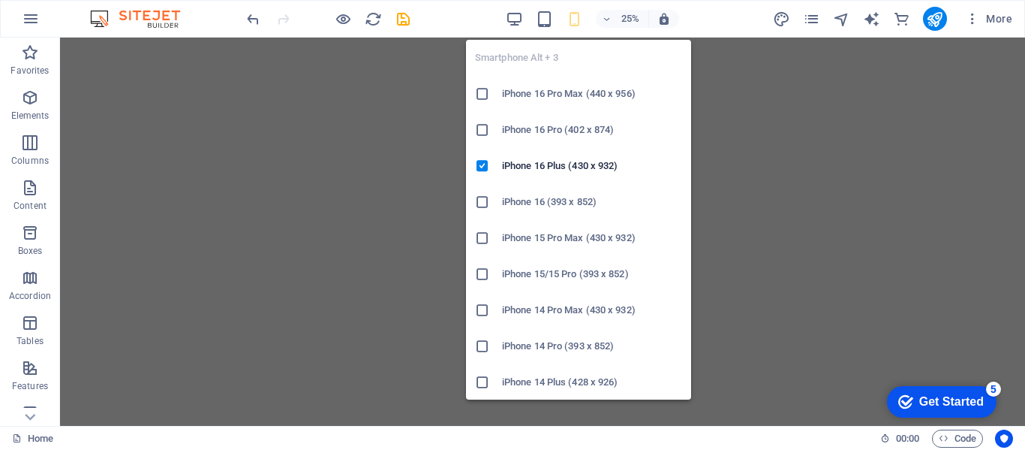
scroll to position [22552, 0]
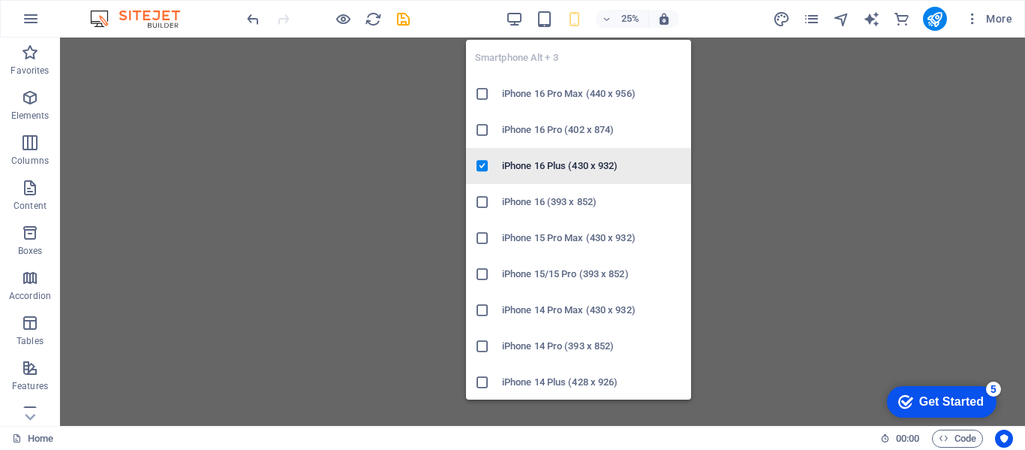
click at [484, 166] on icon at bounding box center [482, 165] width 15 height 15
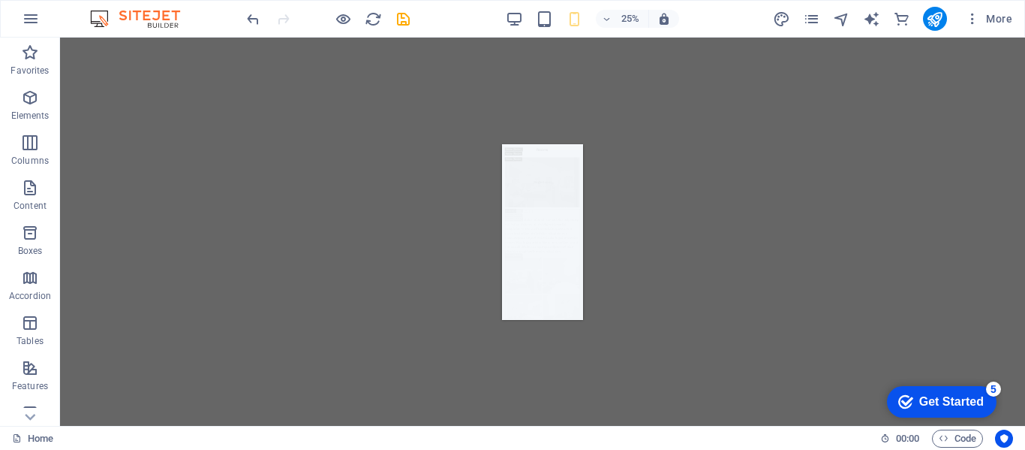
click at [445, 137] on div "Drag here to replace the existing content. Press “Ctrl” if you want to create a…" at bounding box center [542, 232] width 965 height 388
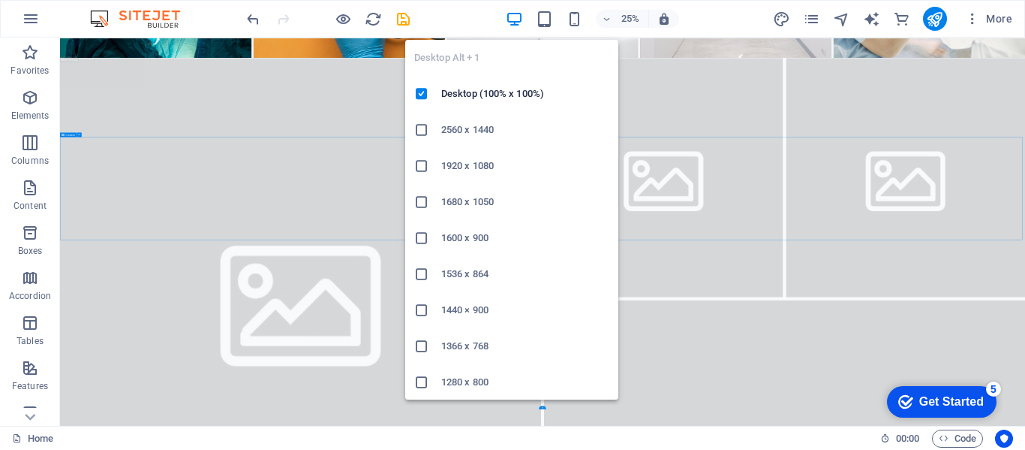
scroll to position [22427, 0]
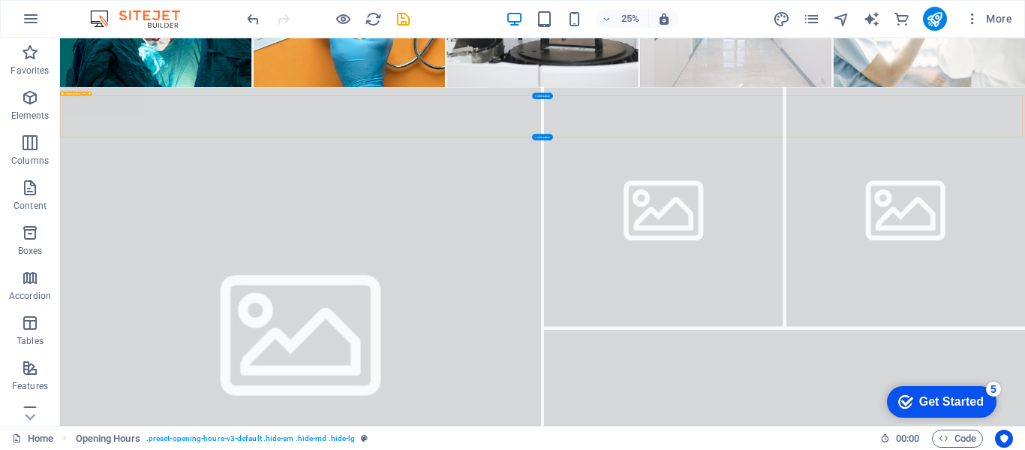
click at [0, 0] on div "25% More" at bounding box center [0, 0] width 0 height 0
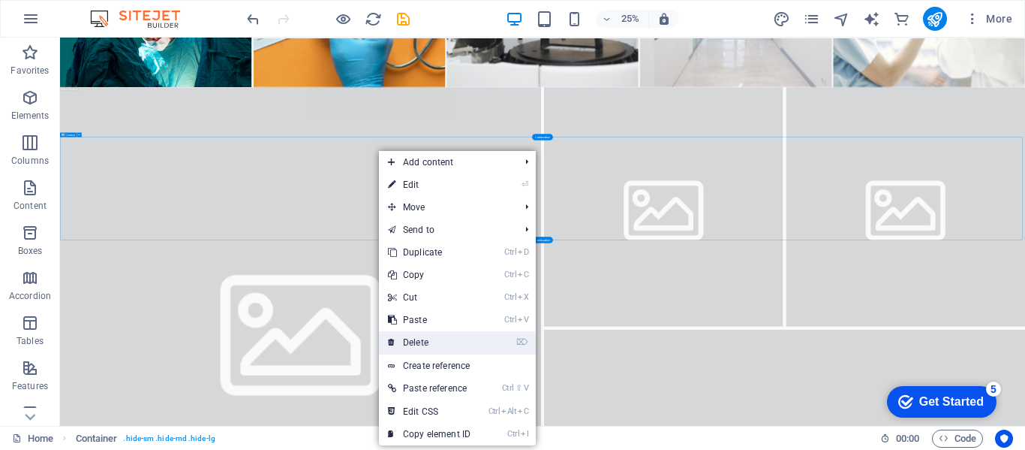
click at [431, 335] on link "⌦ Delete" at bounding box center [429, 342] width 101 height 23
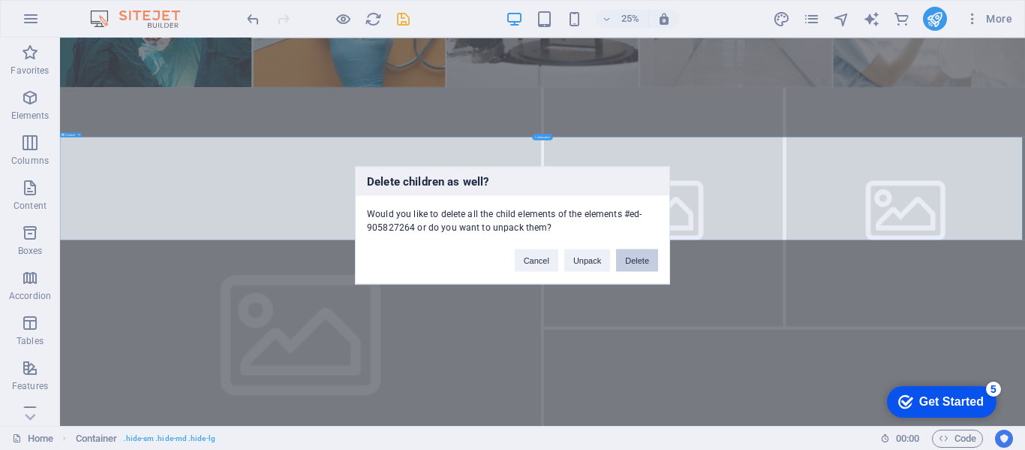
click at [631, 269] on button "Delete" at bounding box center [637, 259] width 42 height 23
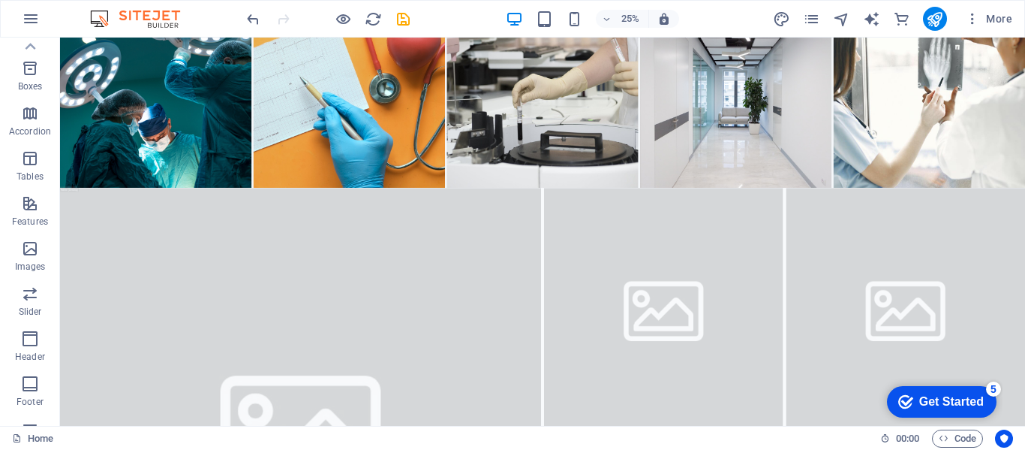
scroll to position [0, 0]
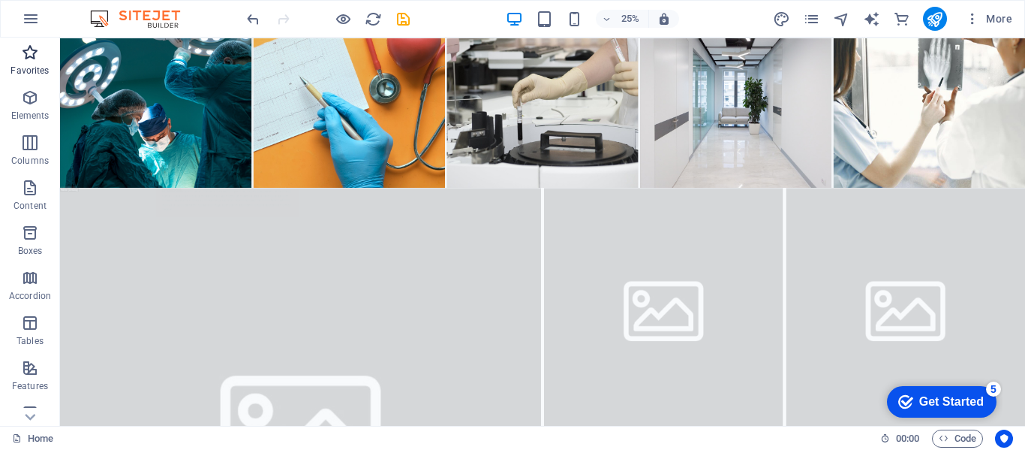
click at [26, 63] on span "Favorites" at bounding box center [30, 62] width 60 height 36
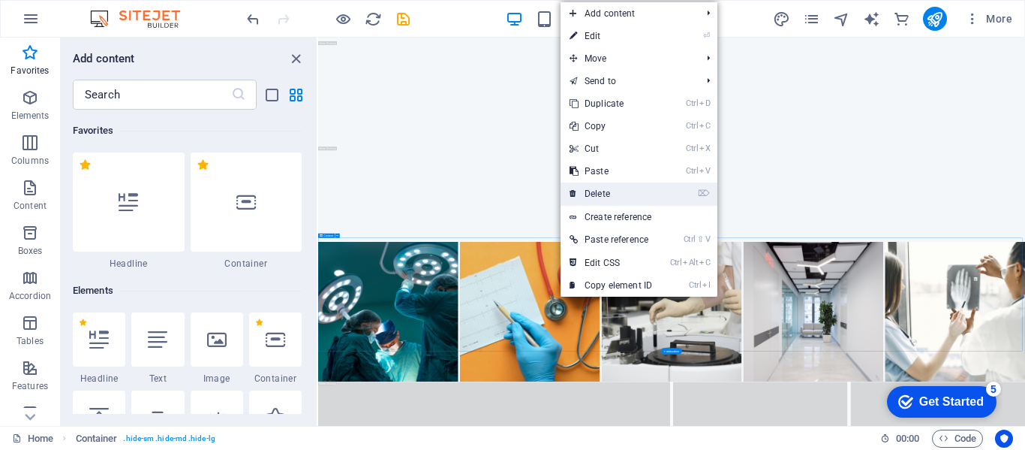
click at [603, 188] on link "⌦ Delete" at bounding box center [611, 193] width 101 height 23
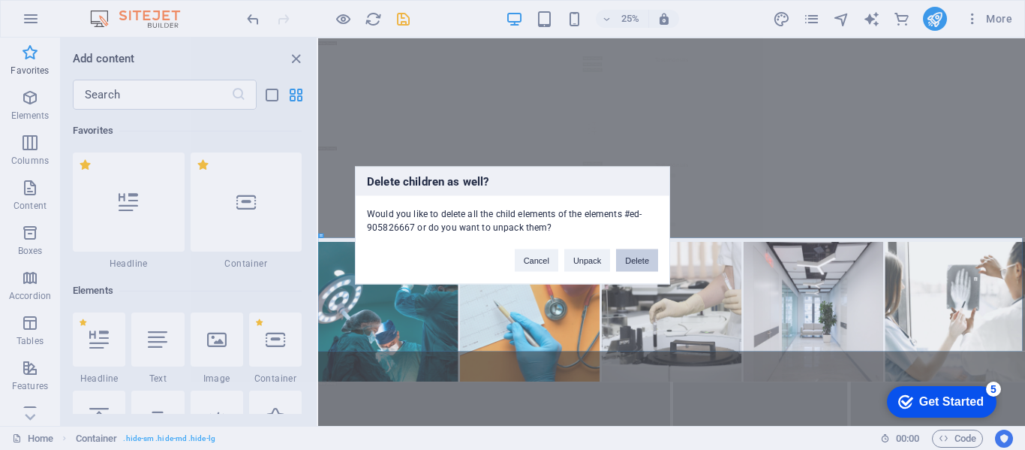
click at [641, 269] on button "Delete" at bounding box center [637, 259] width 42 height 23
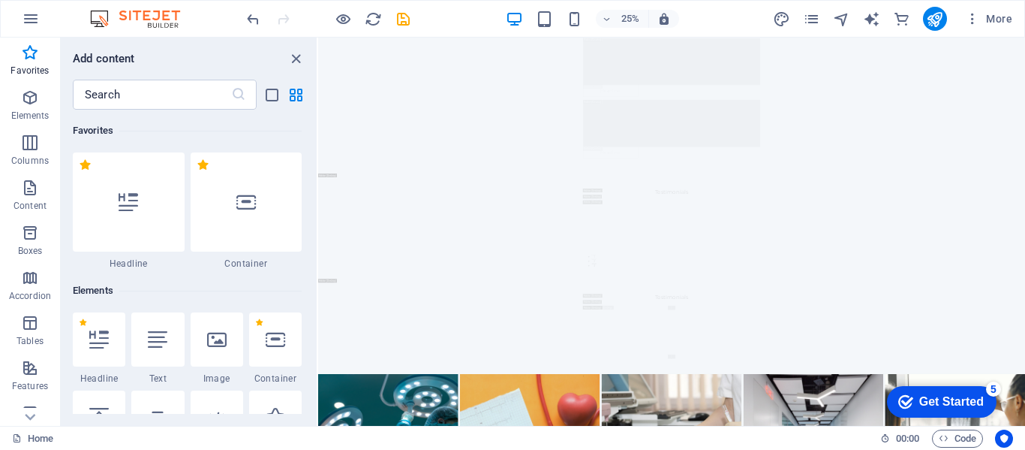
scroll to position [20591, 0]
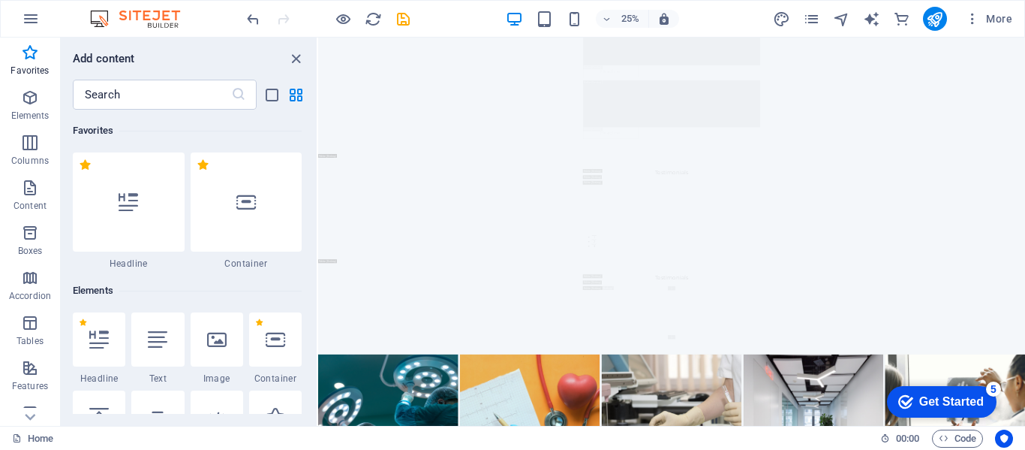
click at [936, 401] on div "Get Started" at bounding box center [951, 402] width 65 height 14
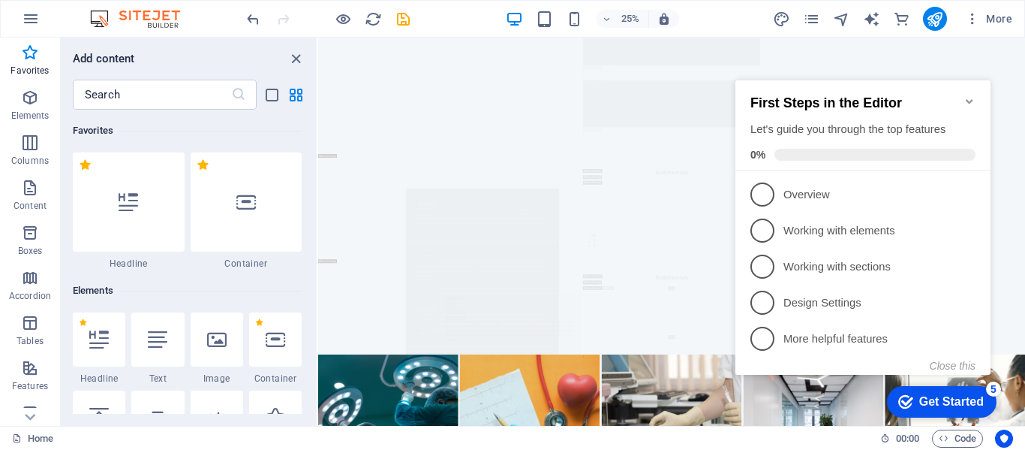
click at [970, 99] on icon "Minimize checklist" at bounding box center [969, 101] width 7 height 5
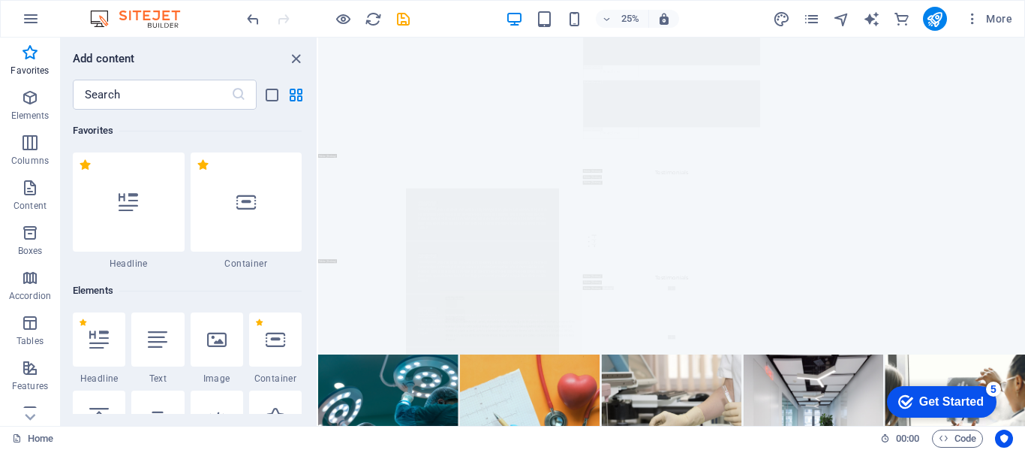
click at [960, 387] on div "checkmark Get Started 5" at bounding box center [942, 402] width 110 height 32
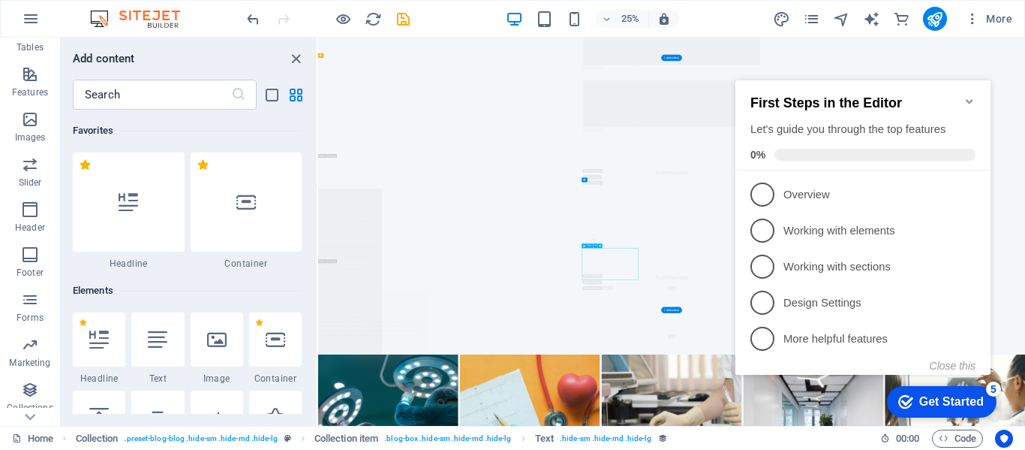
scroll to position [332, 0]
click at [35, 440] on link "Home" at bounding box center [32, 438] width 41 height 18
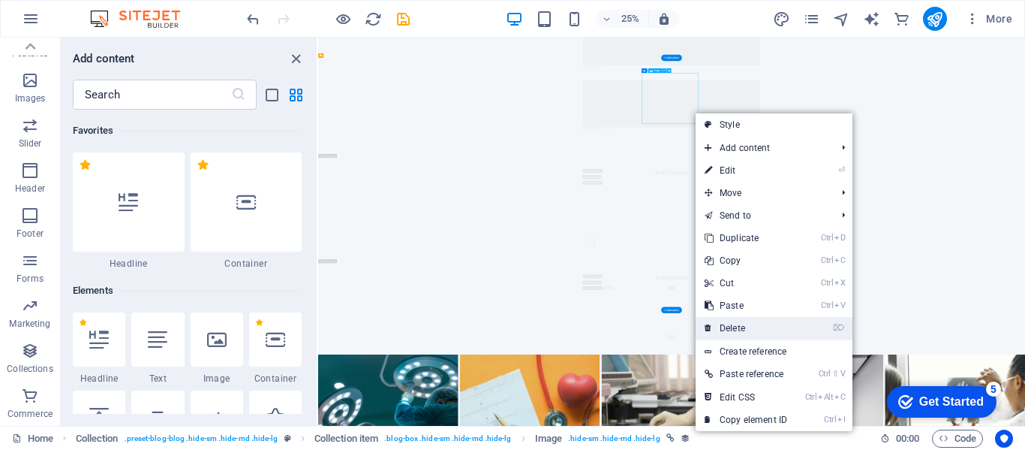
click at [745, 329] on link "⌦ Delete" at bounding box center [746, 328] width 101 height 23
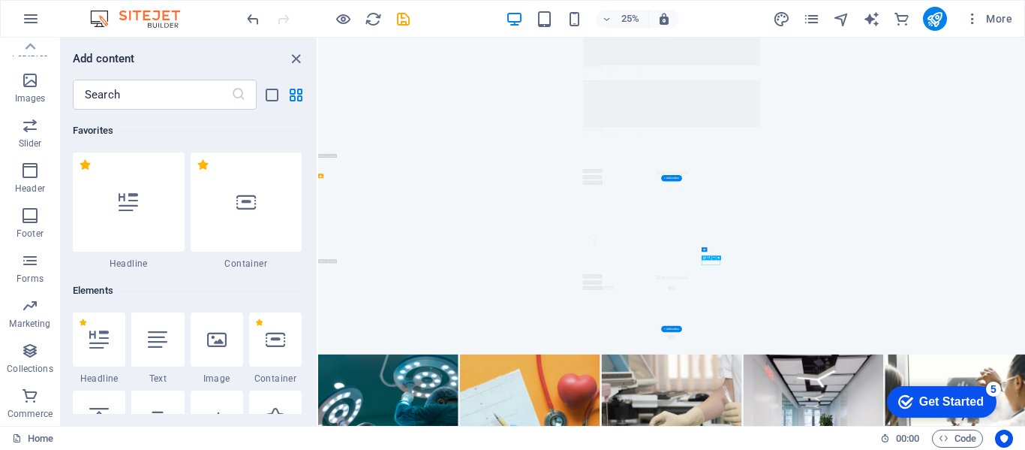
scroll to position [20185, 0]
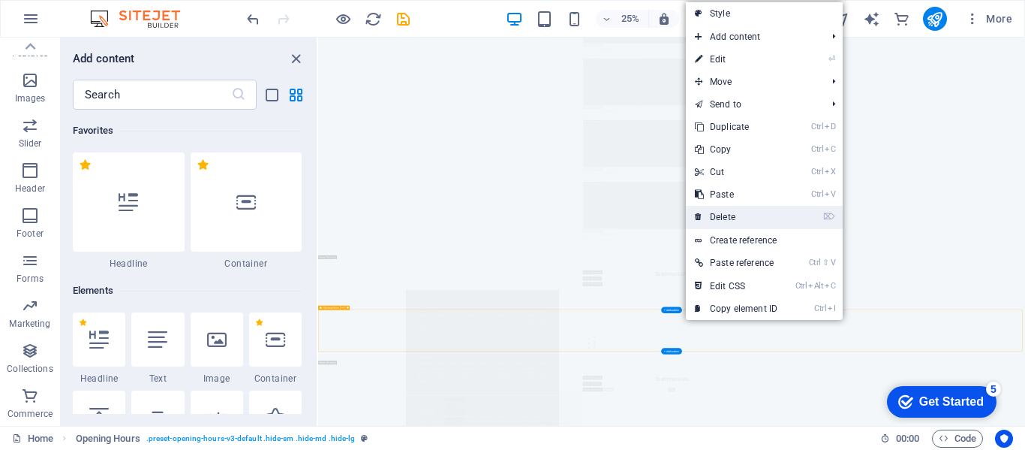
click at [726, 218] on link "⌦ Delete" at bounding box center [736, 217] width 101 height 23
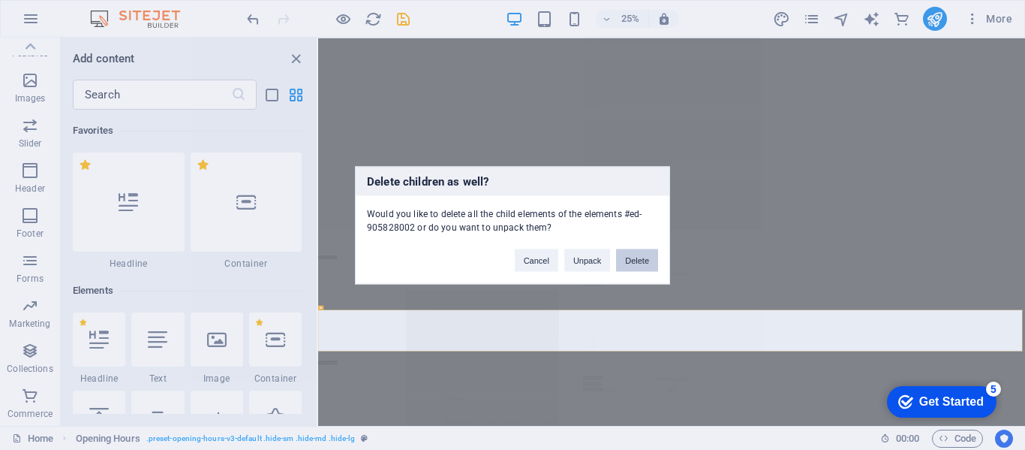
click at [641, 269] on button "Delete" at bounding box center [637, 259] width 42 height 23
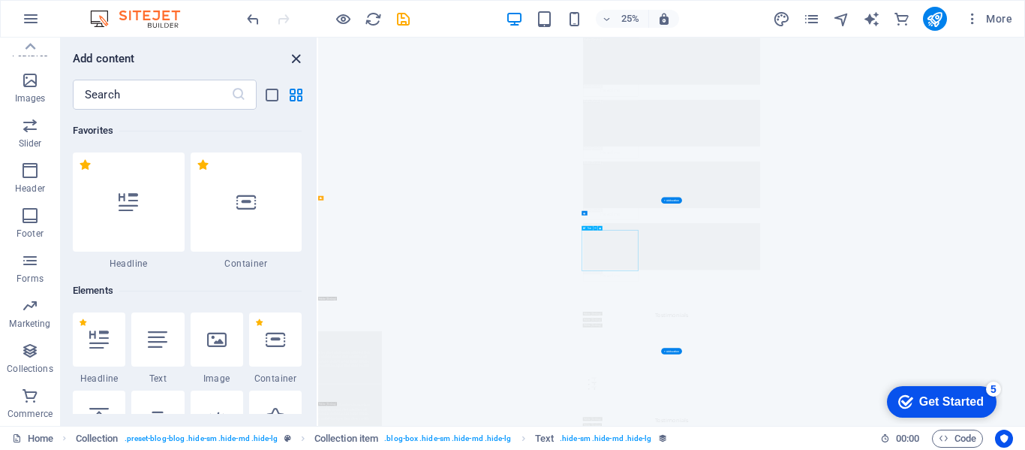
click at [299, 65] on icon "close panel" at bounding box center [295, 58] width 17 height 17
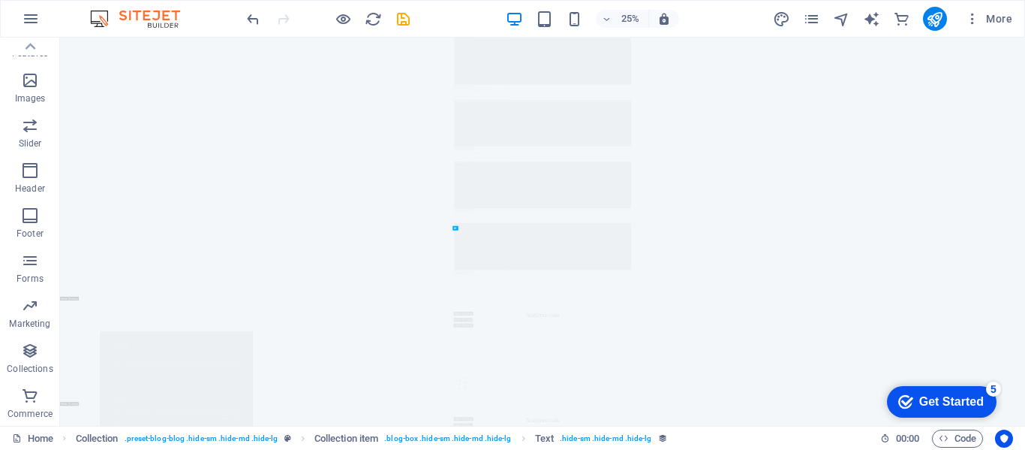
click at [290, 65] on div "Drag here to replace the existing content. Press “Ctrl” if you want to create a…" at bounding box center [542, 232] width 965 height 388
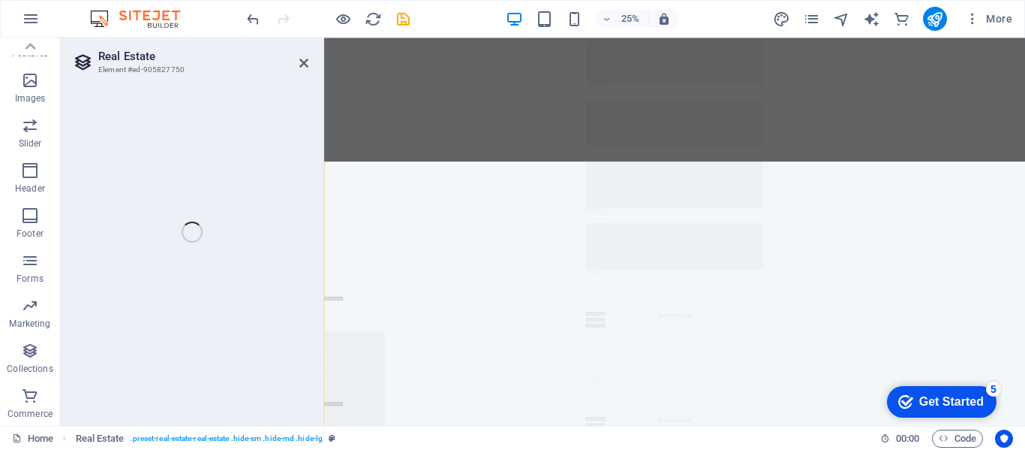
scroll to position [19998, 0]
select select "68b98f8fc57ddd058006cf67"
select select "createdAt_DESC"
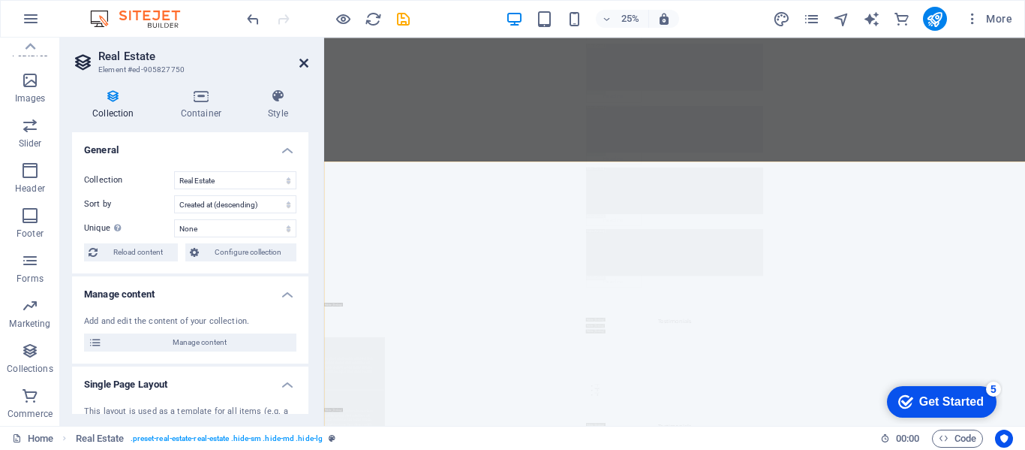
click at [304, 68] on icon at bounding box center [303, 63] width 9 height 12
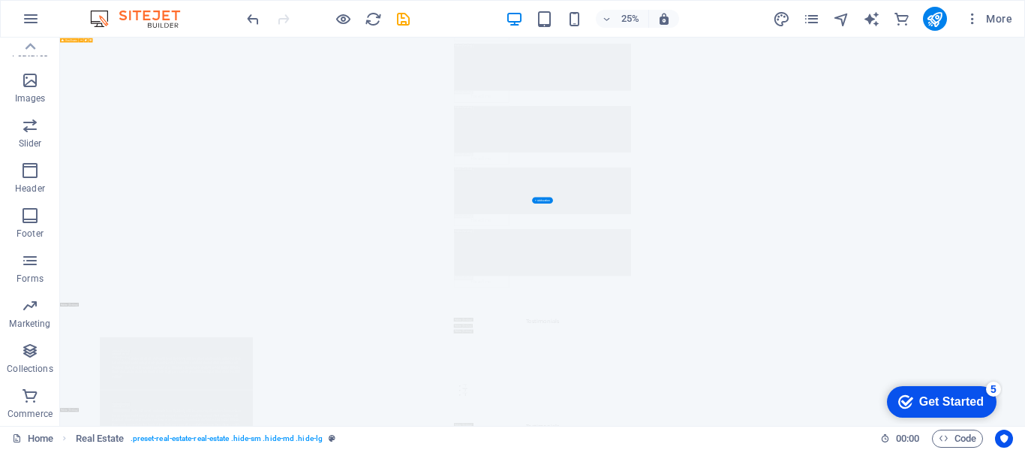
click at [0, 0] on icon "button" at bounding box center [0, 0] width 0 height 0
select select "68b98f8fc57ddd058006cf67"
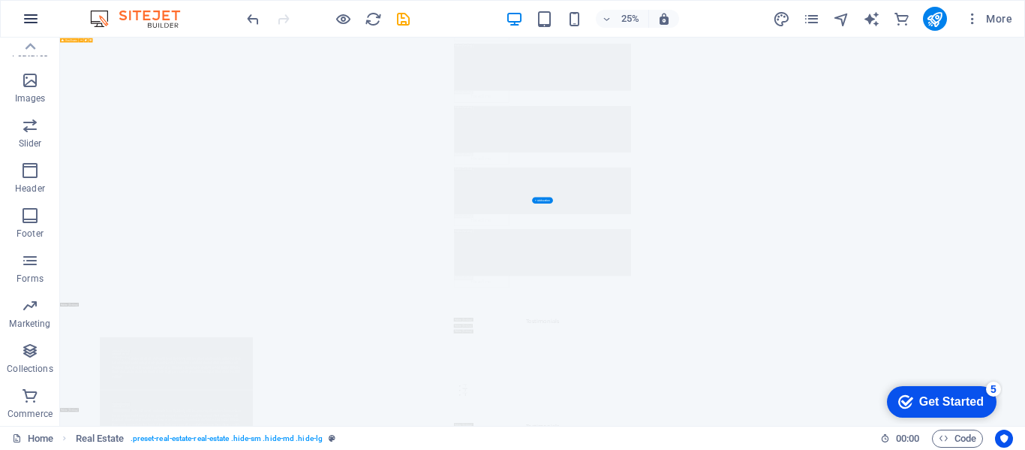
select select "createdAt_DESC"
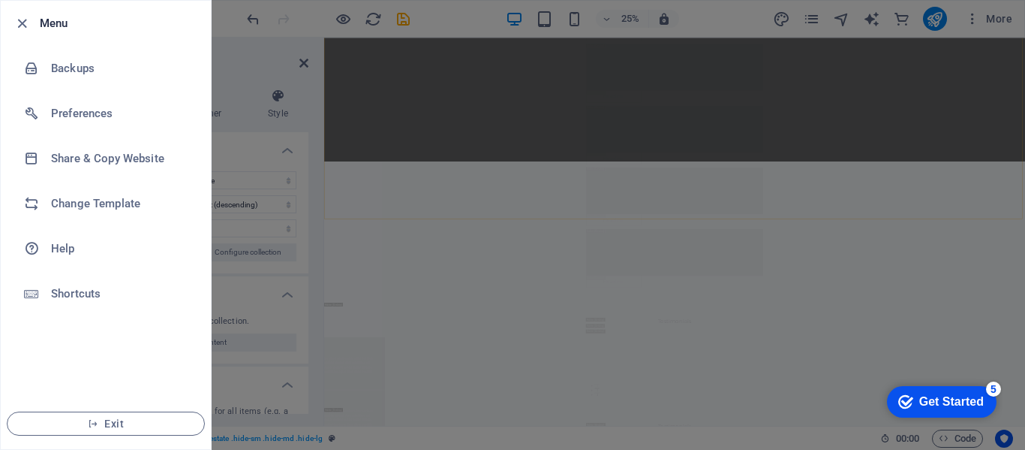
click at [36, 22] on div at bounding box center [512, 225] width 1025 height 450
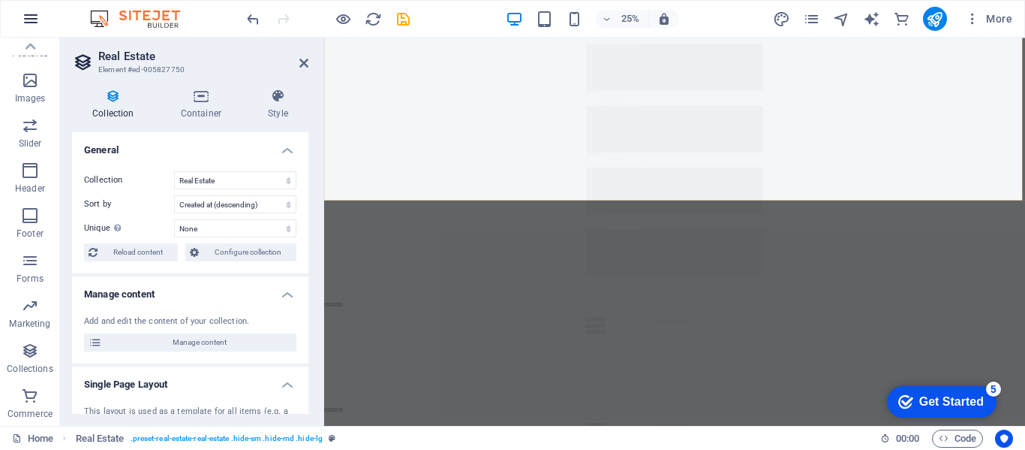
click at [0, 0] on icon "button" at bounding box center [0, 0] width 0 height 0
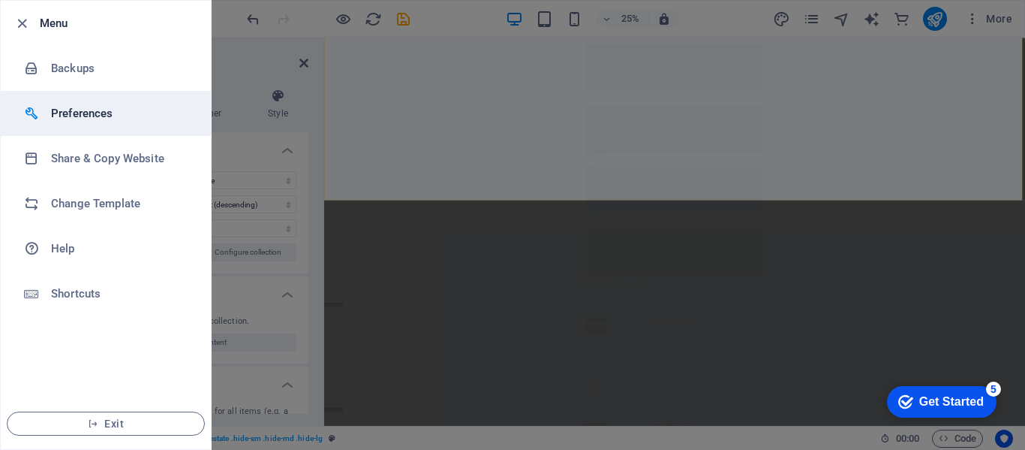
click at [95, 112] on h6 "Preferences" at bounding box center [120, 113] width 139 height 18
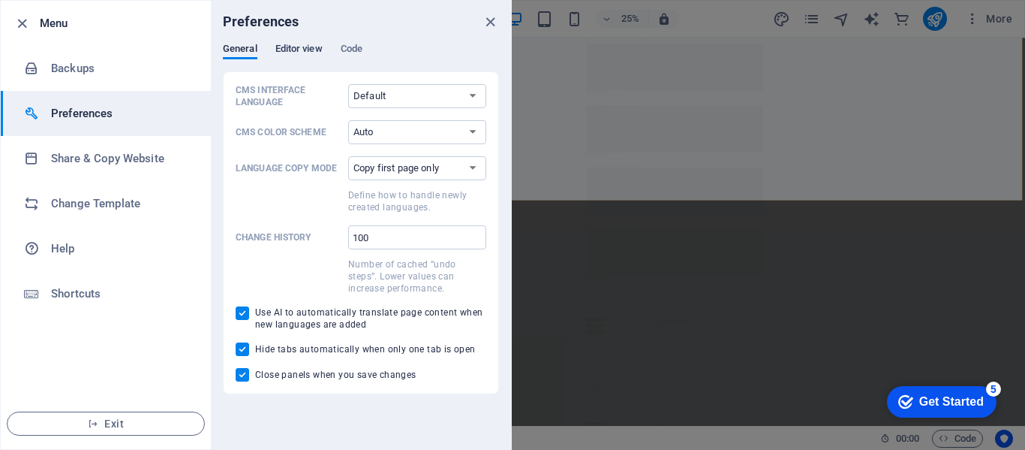
click at [308, 46] on span "Editor view" at bounding box center [298, 50] width 47 height 21
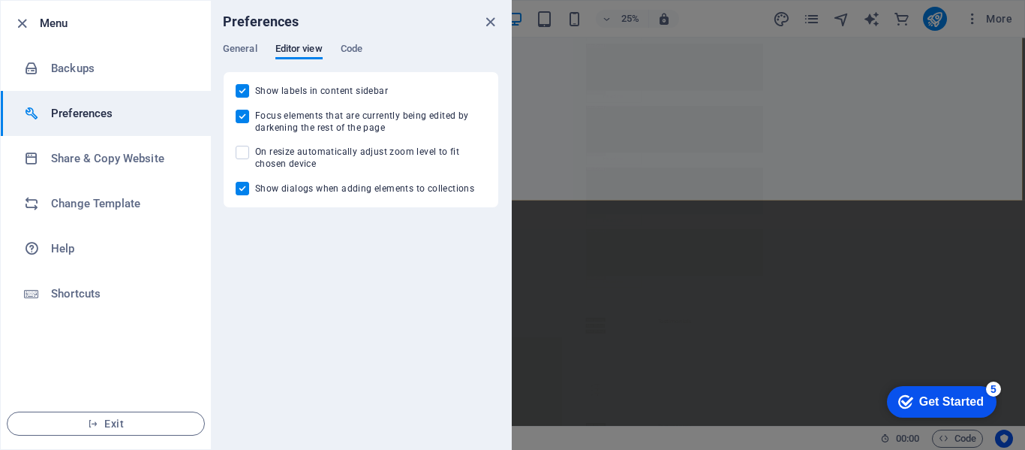
click at [245, 119] on input "Focus elements that are currently being edited by darkening the rest of the page" at bounding box center [246, 117] width 20 height 14
checkbox input "false"
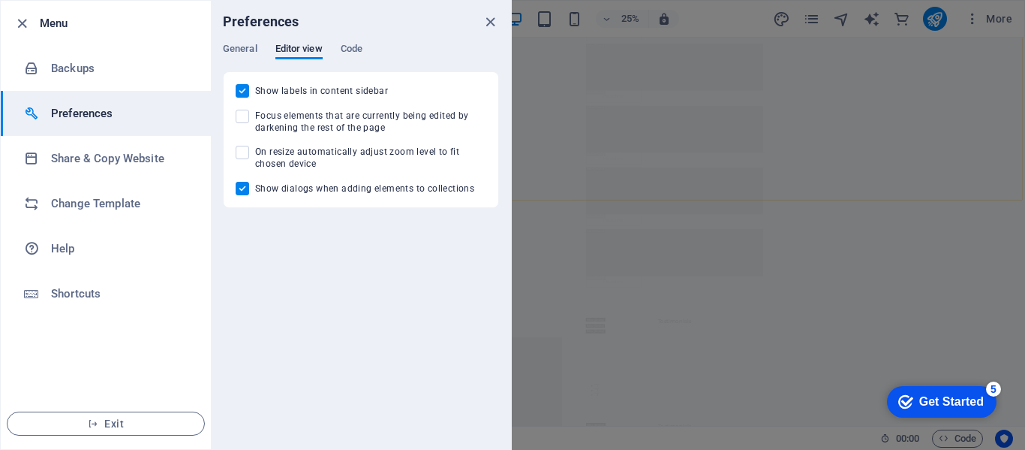
click at [241, 92] on input "Show labels in content sidebar" at bounding box center [246, 91] width 20 height 14
click at [251, 191] on input "Show dialogs when adding elements to collections" at bounding box center [246, 189] width 20 height 14
click at [245, 94] on span at bounding box center [243, 91] width 14 height 14
click at [245, 94] on input "Show labels in content sidebar" at bounding box center [246, 91] width 20 height 14
click at [244, 89] on input "Show labels in content sidebar" at bounding box center [246, 91] width 20 height 14
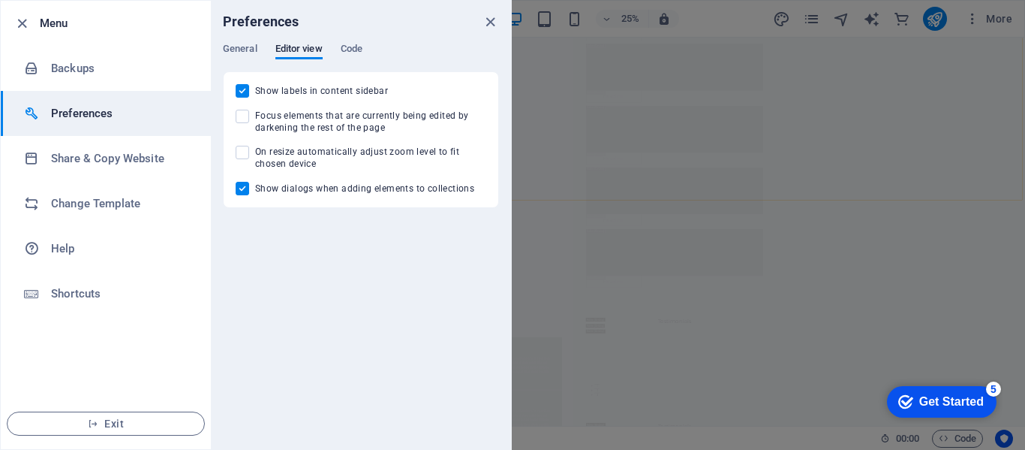
click at [242, 91] on span at bounding box center [243, 91] width 14 height 14
click at [242, 91] on input "Show labels in content sidebar" at bounding box center [246, 91] width 20 height 14
click at [253, 192] on input "Show dialogs when adding elements to collections" at bounding box center [246, 189] width 20 height 14
click at [248, 95] on input "Show labels in content sidebar" at bounding box center [246, 91] width 20 height 14
click at [240, 95] on span at bounding box center [243, 91] width 14 height 14
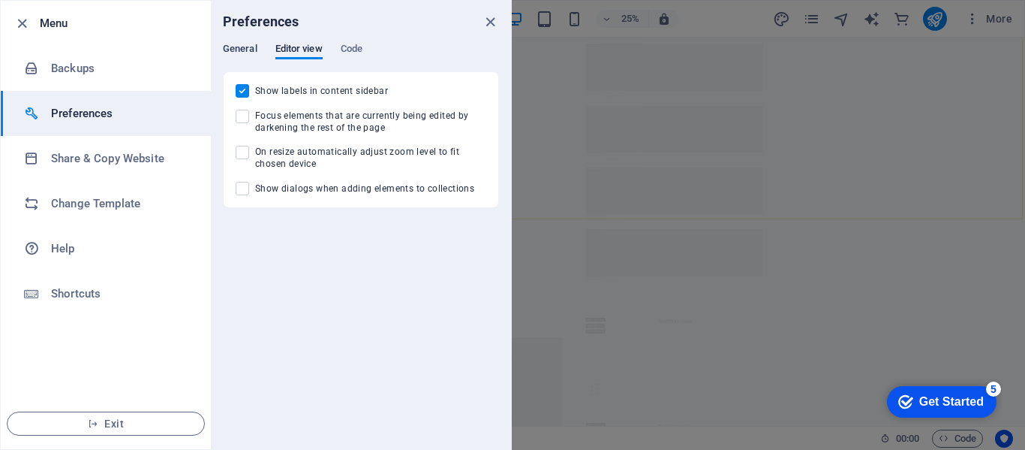
click at [240, 95] on input "Show labels in content sidebar" at bounding box center [246, 91] width 20 height 14
click at [246, 50] on span "General" at bounding box center [240, 50] width 35 height 21
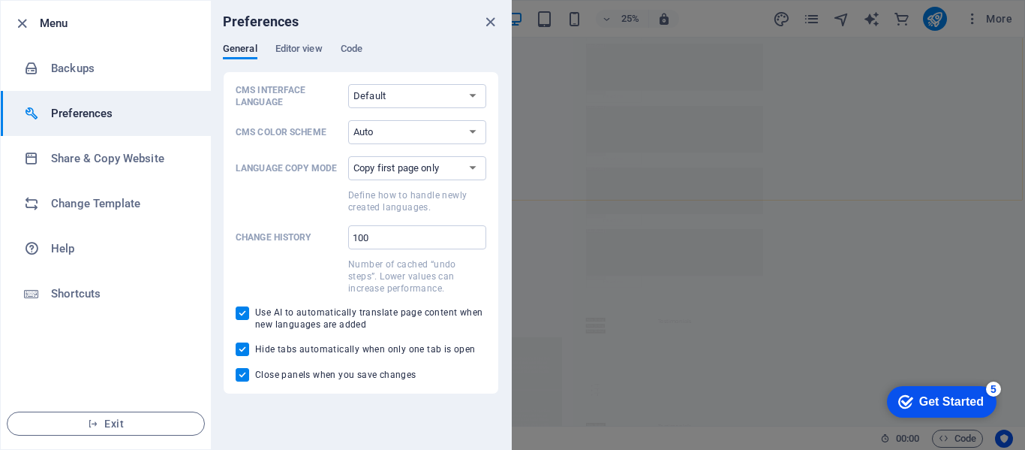
click at [249, 179] on label "Language Copy Mode Copy first page only Copy all pages Define how to handle new…" at bounding box center [361, 184] width 251 height 57
click at [348, 179] on select "Copy first page only Copy all pages" at bounding box center [417, 168] width 138 height 24
click at [251, 185] on label "Language Copy Mode Copy first page only Copy all pages Define how to handle new…" at bounding box center [361, 184] width 251 height 57
click at [348, 180] on select "Copy first page only Copy all pages" at bounding box center [417, 168] width 138 height 24
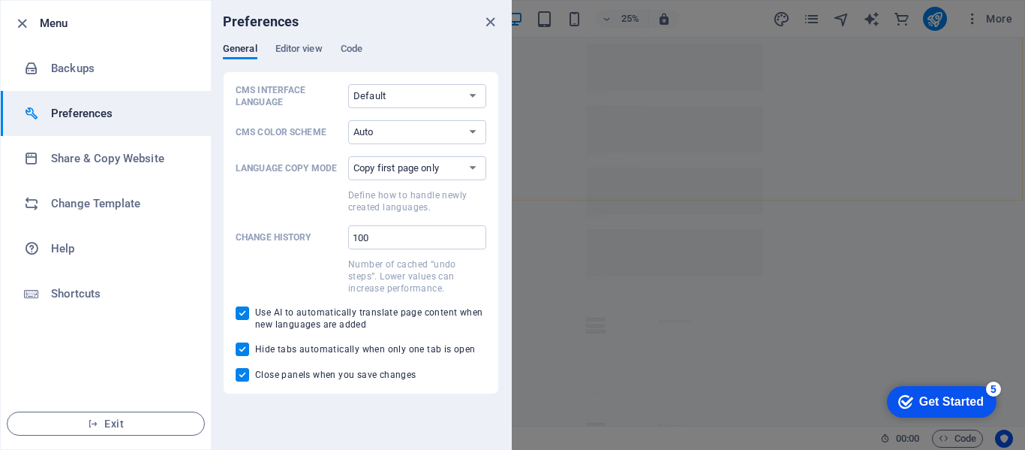
click at [241, 308] on input "Use AI to automatically translate page content when new languages are added" at bounding box center [246, 313] width 20 height 14
checkbox input "false"
click at [251, 352] on input "Hide tabs automatically when only one tab is open" at bounding box center [246, 349] width 20 height 14
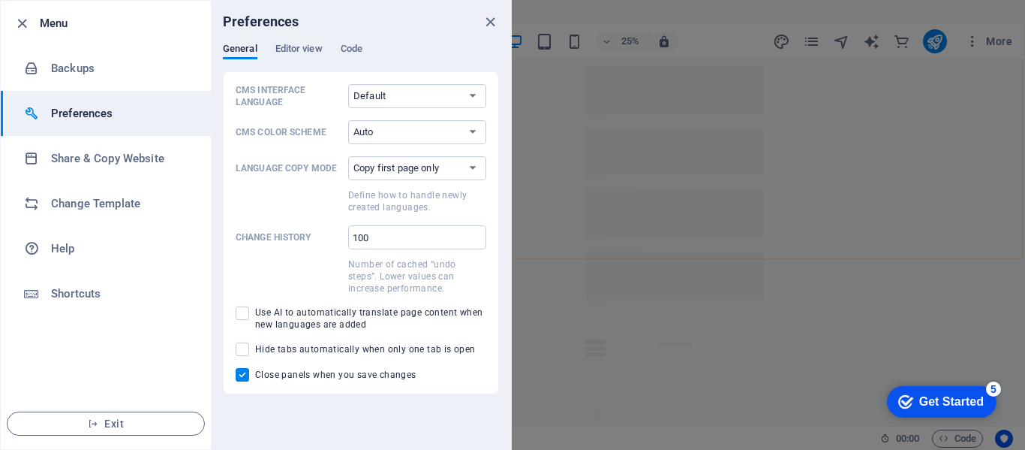
click at [240, 352] on span at bounding box center [243, 349] width 14 height 14
click at [240, 352] on input "Hide tabs automatically when only one tab is open" at bounding box center [246, 349] width 20 height 14
checkbox input "true"
click at [245, 377] on input "Close panels when you save changes" at bounding box center [246, 375] width 20 height 14
click at [245, 377] on span at bounding box center [243, 375] width 14 height 14
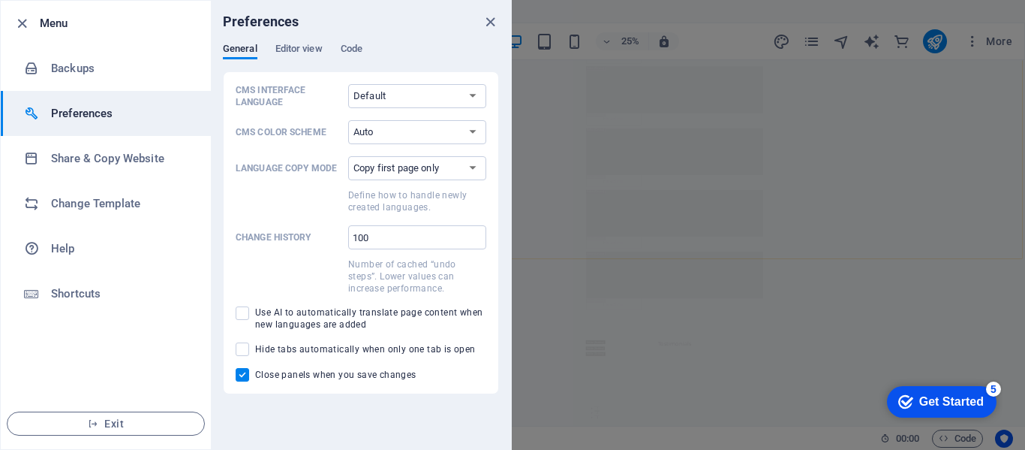
click at [245, 377] on input "Close panels when you save changes" at bounding box center [246, 375] width 20 height 14
click at [242, 381] on input "Close panels when you save changes" at bounding box center [246, 375] width 20 height 14
checkbox input "false"
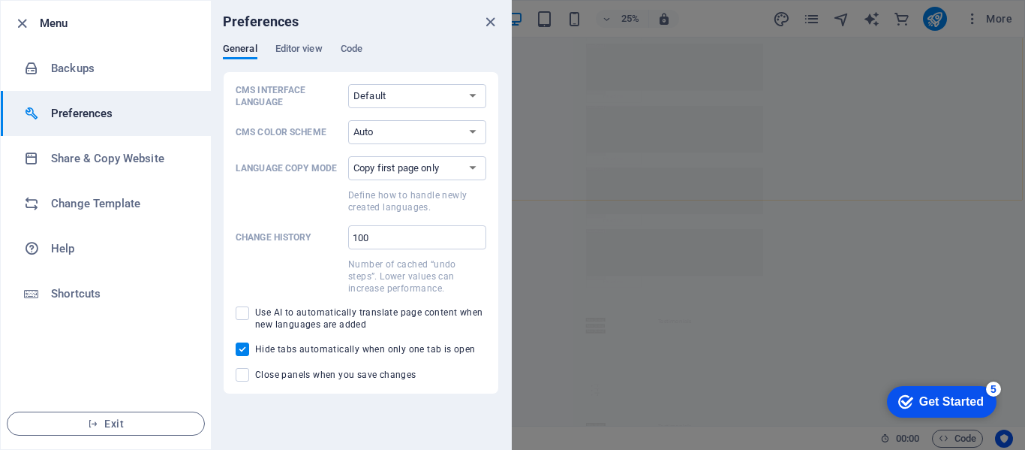
click at [245, 353] on input "Hide tabs automatically when only one tab is open" at bounding box center [246, 349] width 20 height 14
checkbox input "false"
click at [352, 50] on span "Code" at bounding box center [352, 50] width 22 height 21
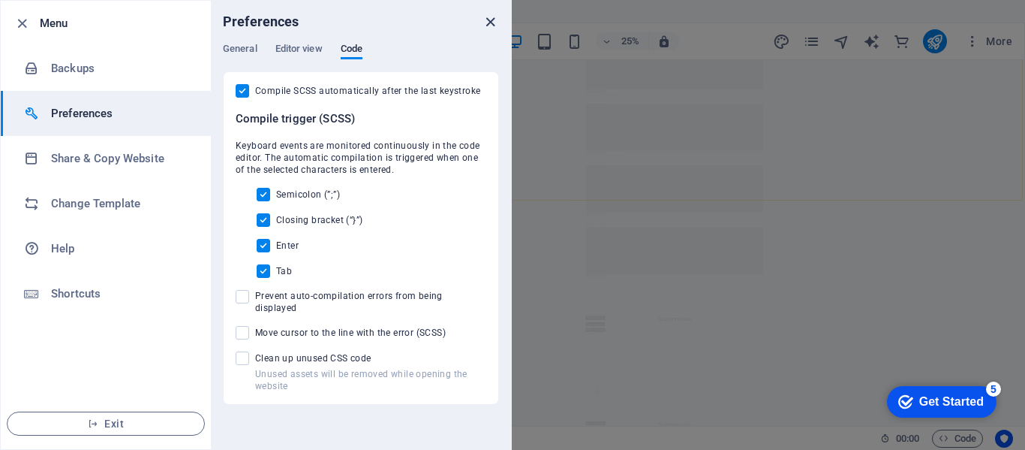
click at [492, 23] on icon "close" at bounding box center [490, 22] width 17 height 17
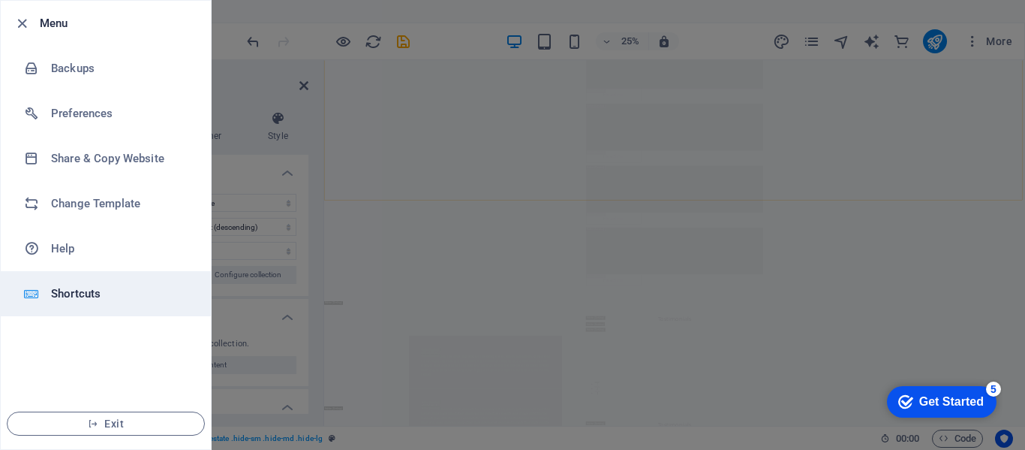
click at [77, 296] on h6 "Shortcuts" at bounding box center [120, 293] width 139 height 18
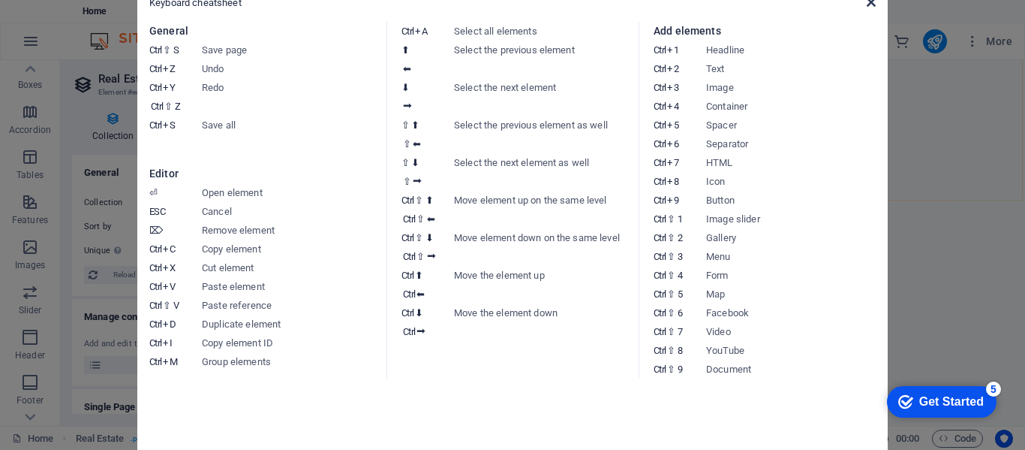
click at [868, 5] on icon at bounding box center [871, 2] width 9 height 12
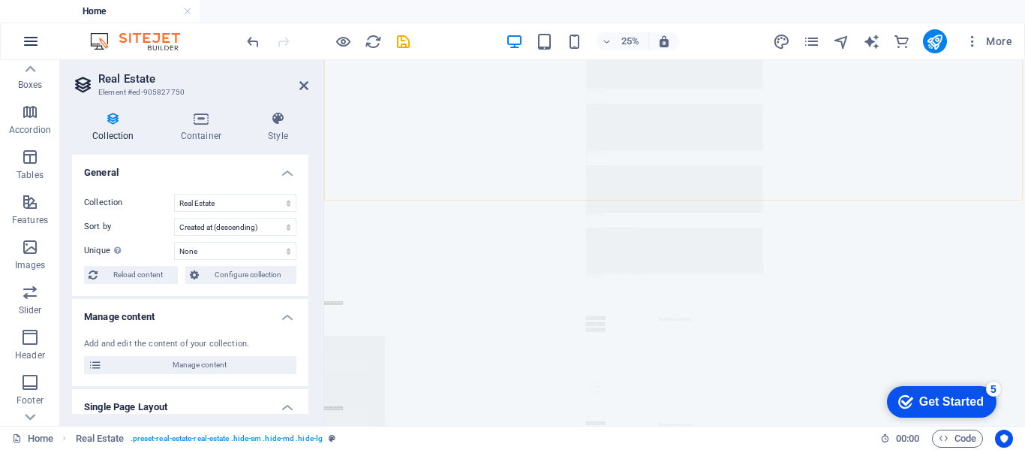
click at [0, 0] on icon "button" at bounding box center [0, 0] width 0 height 0
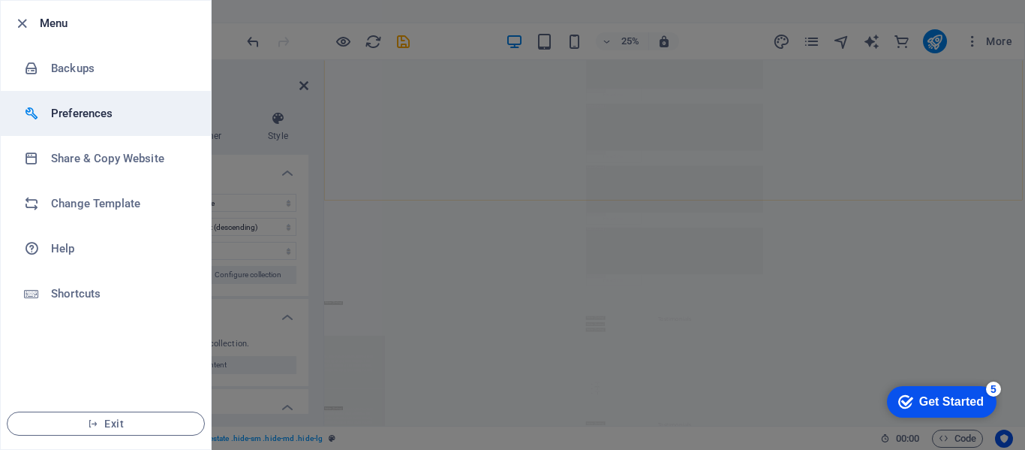
click at [89, 110] on h6 "Preferences" at bounding box center [120, 113] width 139 height 18
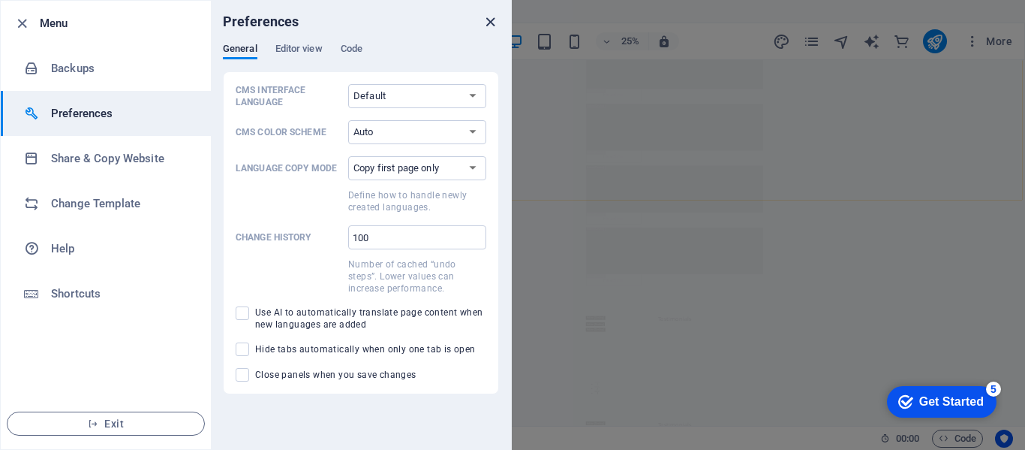
click at [492, 28] on icon "close" at bounding box center [490, 22] width 17 height 17
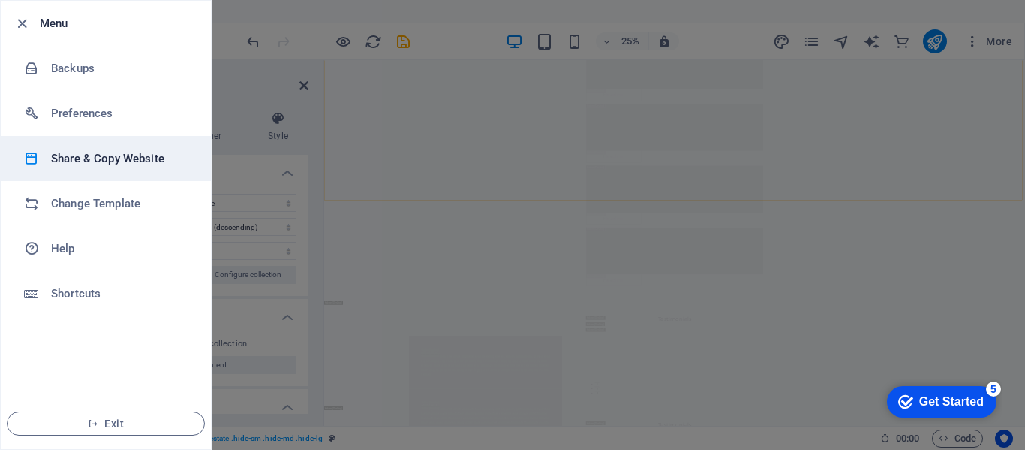
click at [140, 160] on h6 "Share & Copy Website" at bounding box center [120, 158] width 139 height 18
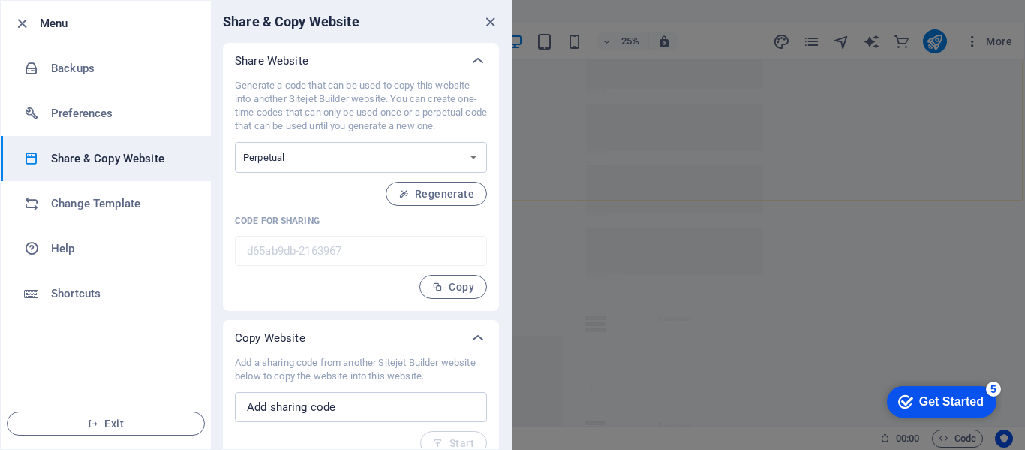
scroll to position [18, 0]
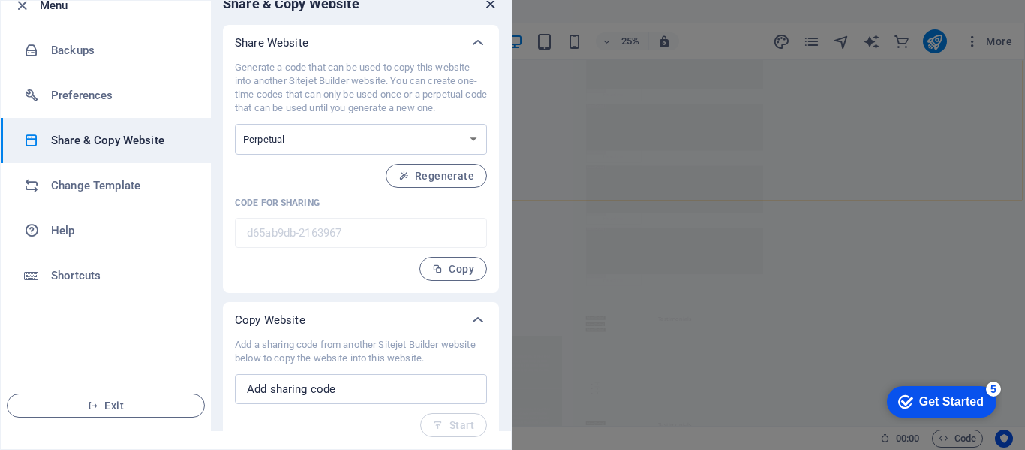
click at [488, 11] on icon "close" at bounding box center [490, 3] width 17 height 17
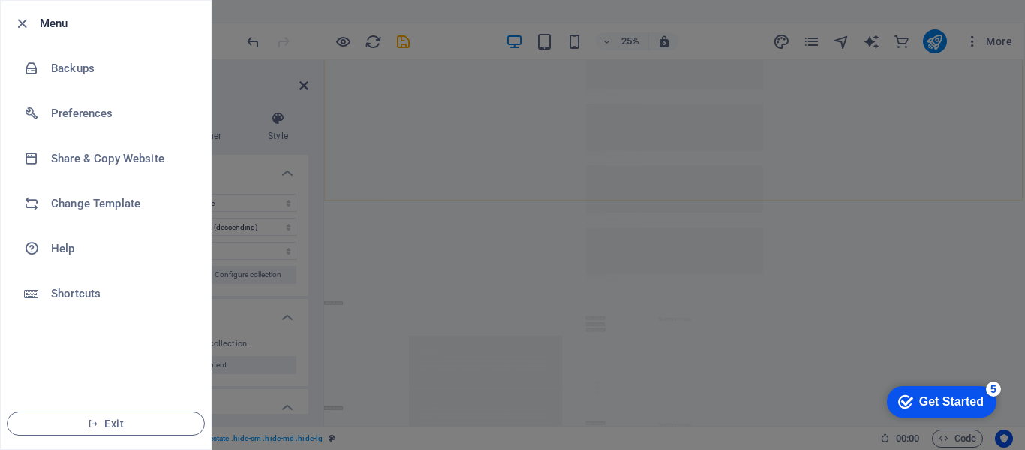
scroll to position [0, 0]
click at [86, 432] on button "Exit" at bounding box center [106, 423] width 198 height 24
click at [20, 29] on icon "button" at bounding box center [22, 23] width 17 height 17
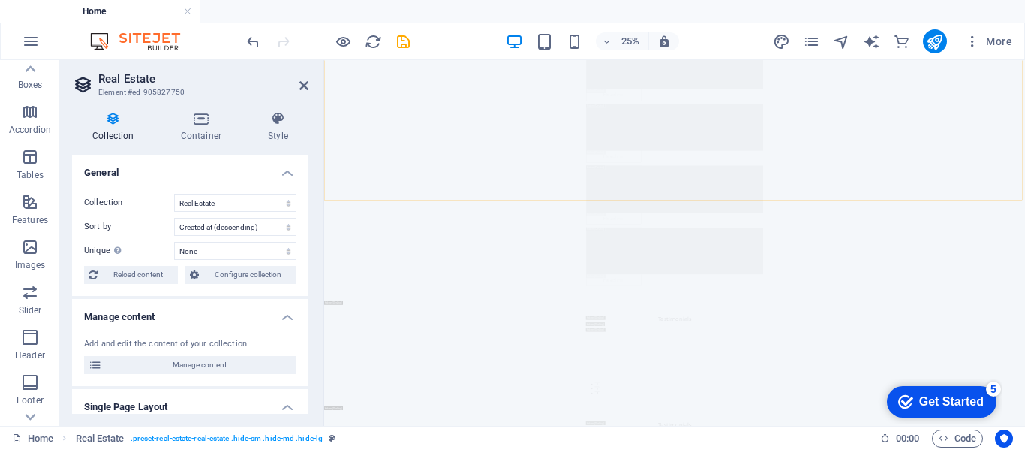
click at [0, 0] on div "25% More" at bounding box center [0, 0] width 0 height 0
click at [0, 0] on icon "navigator" at bounding box center [0, 0] width 0 height 0
click at [0, 0] on icon "pages" at bounding box center [0, 0] width 0 height 0
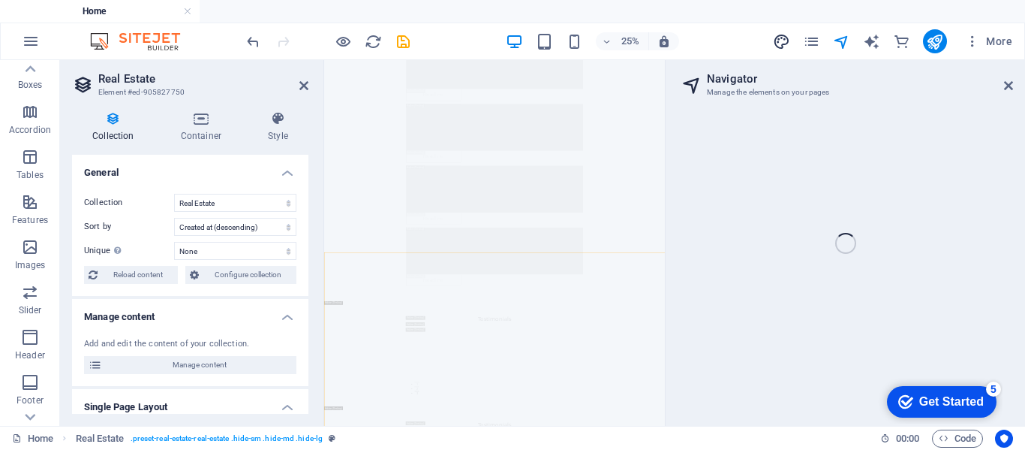
click at [0, 0] on icon "pages" at bounding box center [0, 0] width 0 height 0
select select "px"
select select "200"
select select "px"
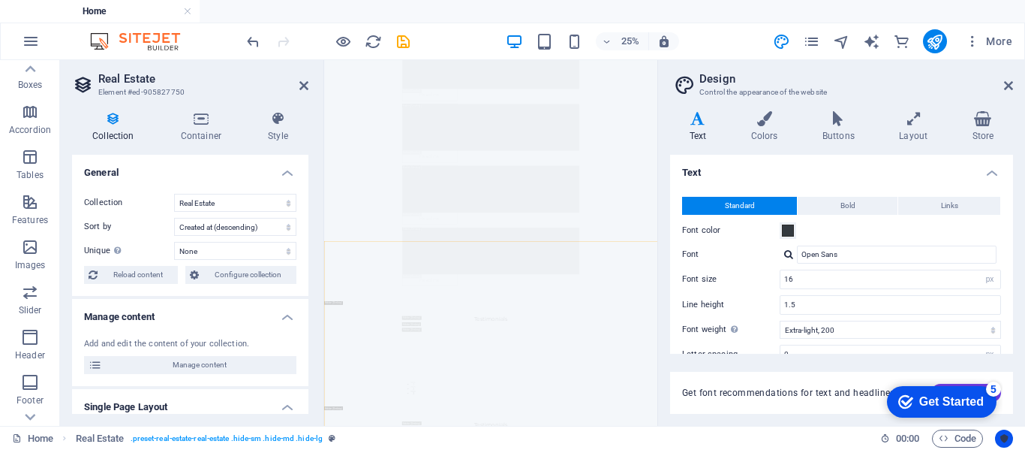
click at [820, 69] on header "Design Control the appearance of the website" at bounding box center [843, 79] width 340 height 39
click at [0, 0] on icon "pages" at bounding box center [0, 0] width 0 height 0
click at [1004, 439] on icon "Usercentrics" at bounding box center [1004, 438] width 11 height 11
click at [1004, 438] on icon "Usercentrics" at bounding box center [1004, 438] width 11 height 11
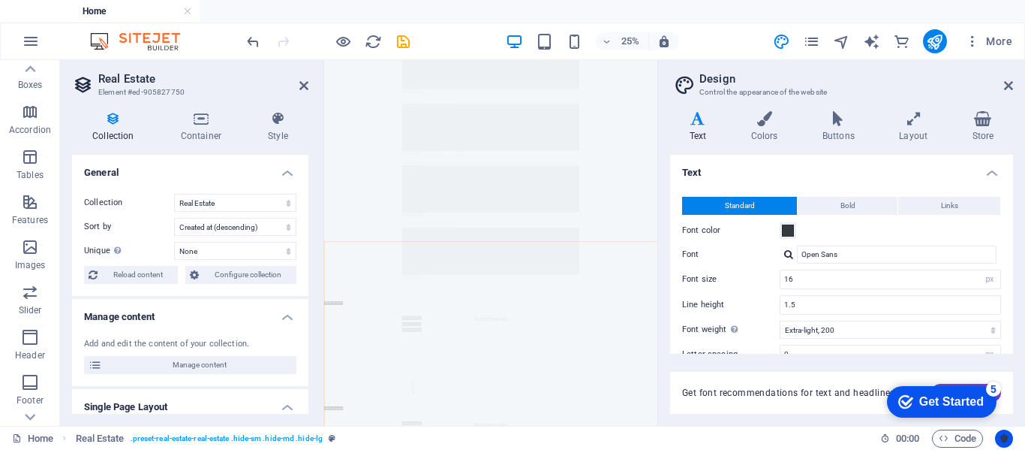
click at [1003, 438] on icon "Usercentrics" at bounding box center [1004, 438] width 11 height 11
click at [1001, 438] on icon "Usercentrics" at bounding box center [1004, 438] width 11 height 11
click at [1003, 438] on icon "Usercentrics" at bounding box center [1004, 438] width 11 height 11
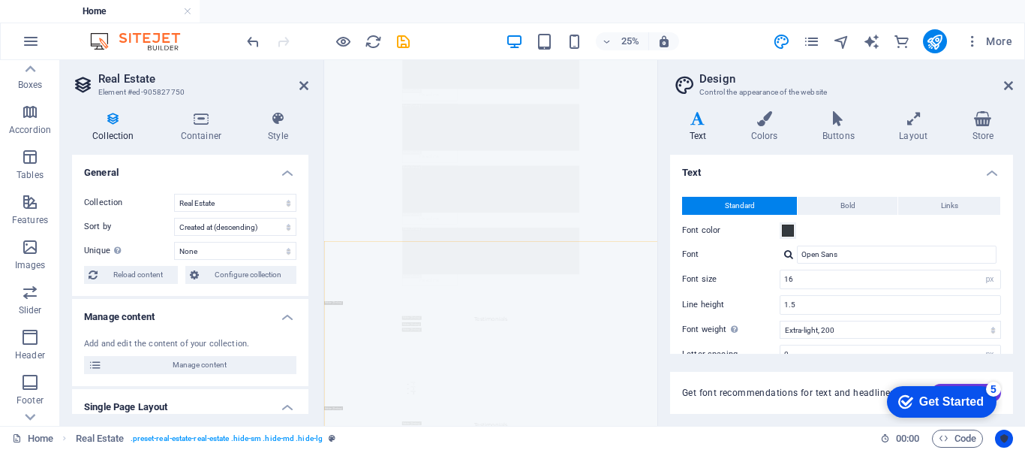
click at [999, 439] on icon "Usercentrics" at bounding box center [1004, 438] width 11 height 11
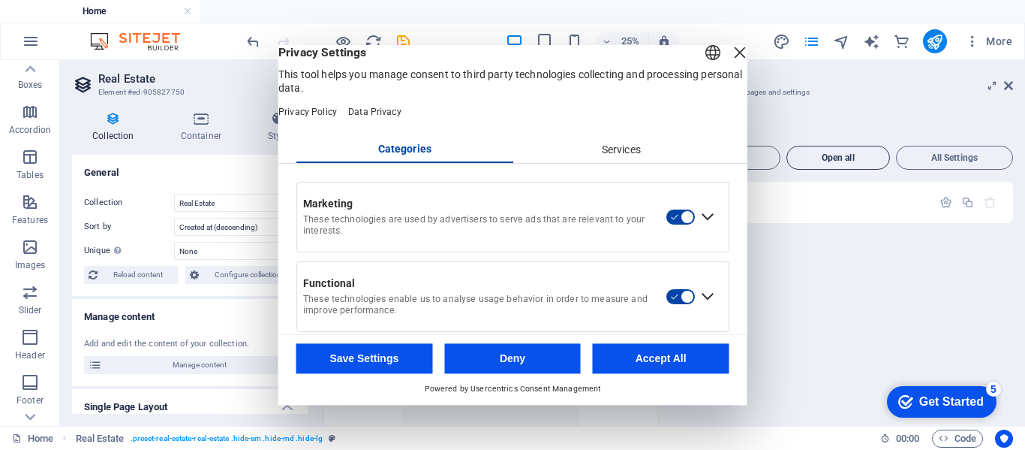
click at [838, 162] on span "Open all" at bounding box center [838, 157] width 90 height 9
click at [497, 356] on button "Deny" at bounding box center [512, 358] width 137 height 30
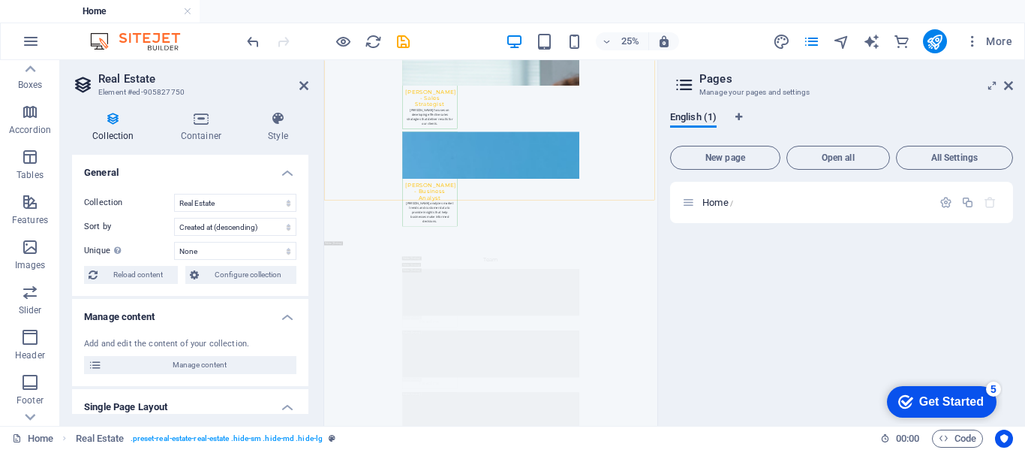
click at [678, 84] on icon at bounding box center [684, 84] width 23 height 21
click at [684, 82] on icon at bounding box center [684, 84] width 23 height 21
click at [739, 119] on icon "Language Tabs" at bounding box center [738, 117] width 7 height 9
select select "41"
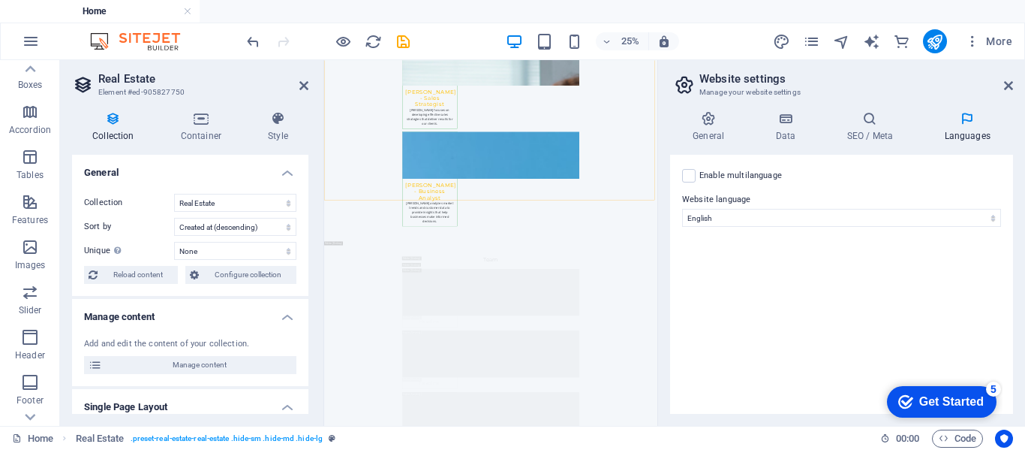
click at [693, 85] on icon at bounding box center [684, 84] width 23 height 21
click at [875, 136] on h4 "SEO / Meta" at bounding box center [873, 127] width 98 height 32
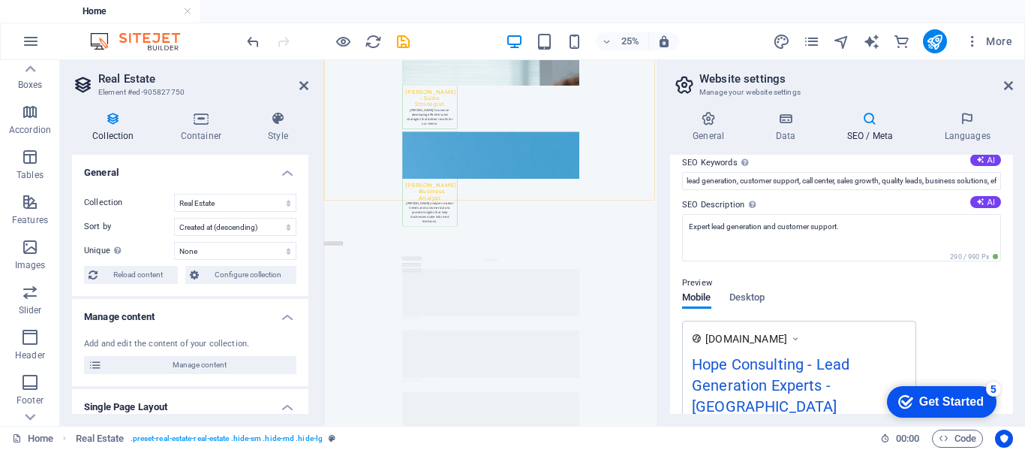
scroll to position [0, 0]
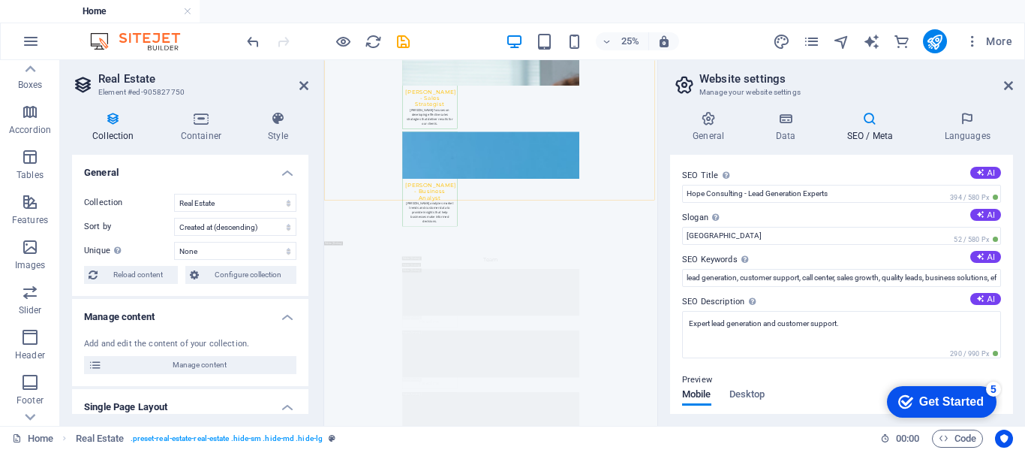
click at [887, 262] on label "SEO Keywords Comma-separated list of keywords representing your website. AI" at bounding box center [841, 260] width 319 height 18
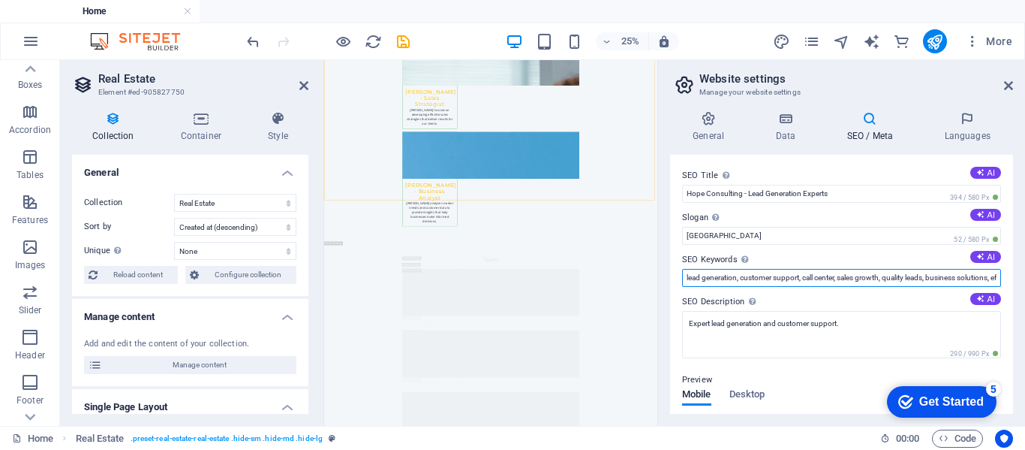
click at [887, 269] on input "lead generation, customer support, call center, sales growth, quality leads, bu…" at bounding box center [841, 278] width 319 height 18
click at [880, 284] on input "lead generation, customer support, call center, sales growth, quality leads, bu…" at bounding box center [841, 278] width 319 height 18
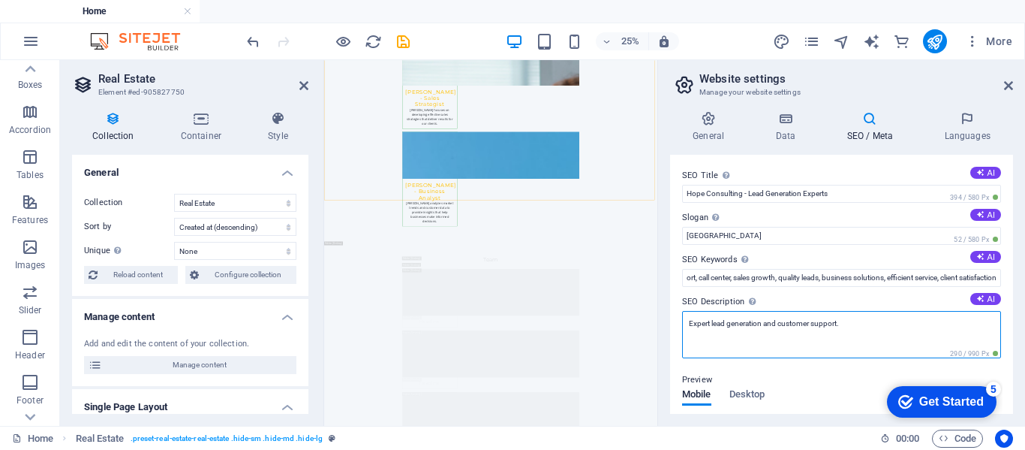
click at [906, 317] on textarea "Expert lead generation and customer support." at bounding box center [841, 334] width 319 height 47
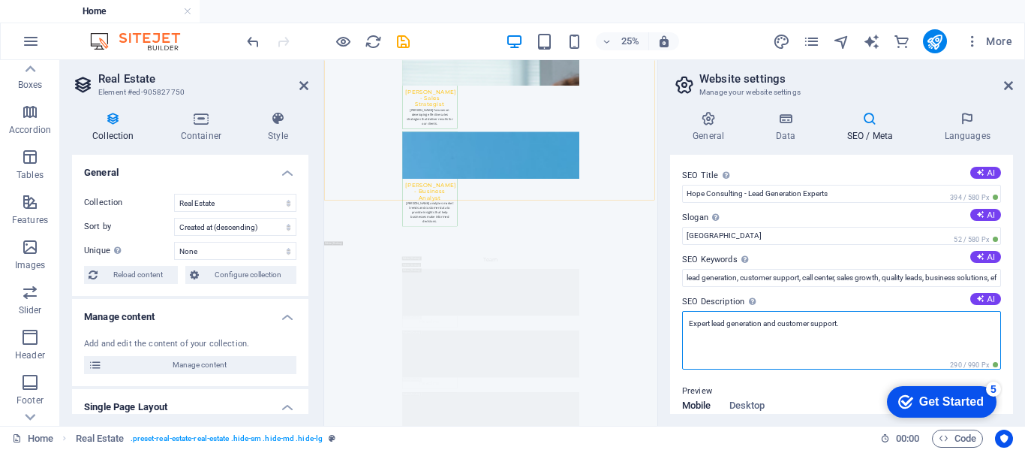
click at [907, 324] on textarea "Expert lead generation and customer support." at bounding box center [841, 340] width 319 height 59
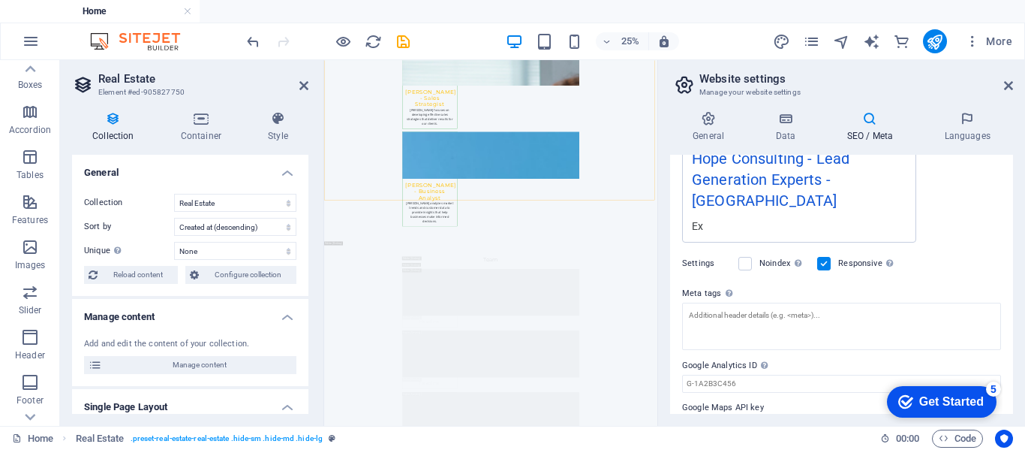
scroll to position [326, 0]
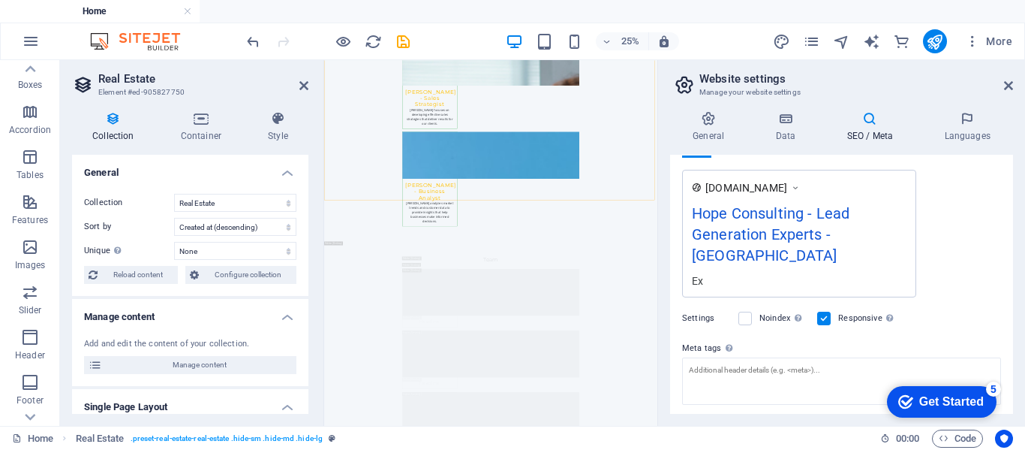
type textarea "Ex"
click at [699, 309] on label "Settings" at bounding box center [706, 318] width 49 height 18
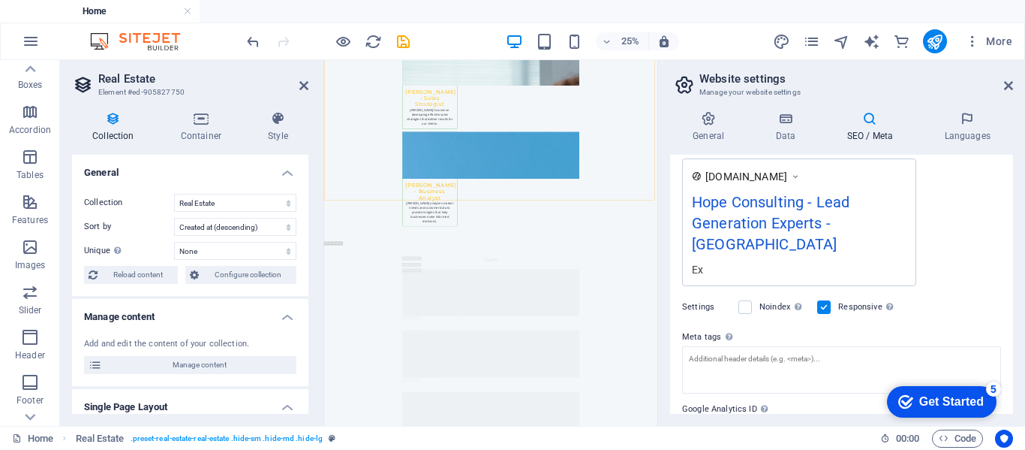
scroll to position [248, 0]
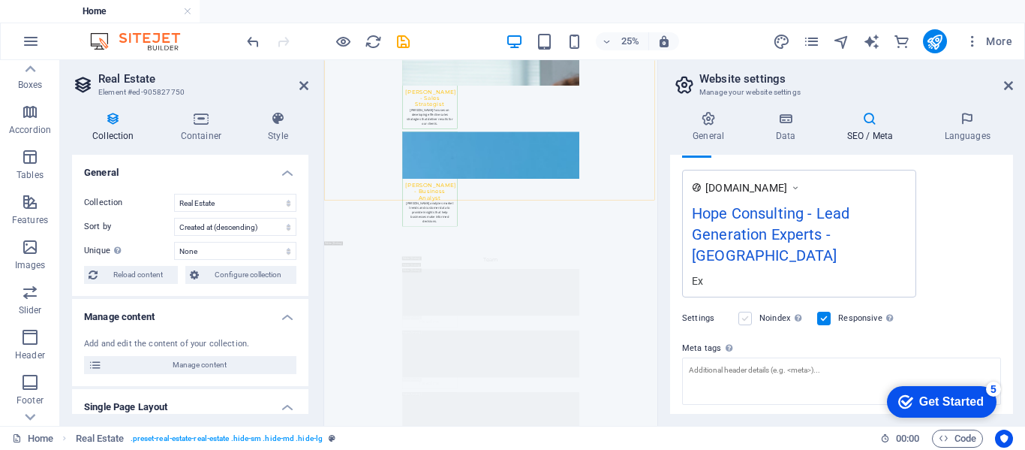
click at [747, 311] on label at bounding box center [745, 318] width 14 height 14
click at [0, 0] on input "Noindex Instruct search engines to exclude this website from search results." at bounding box center [0, 0] width 0 height 0
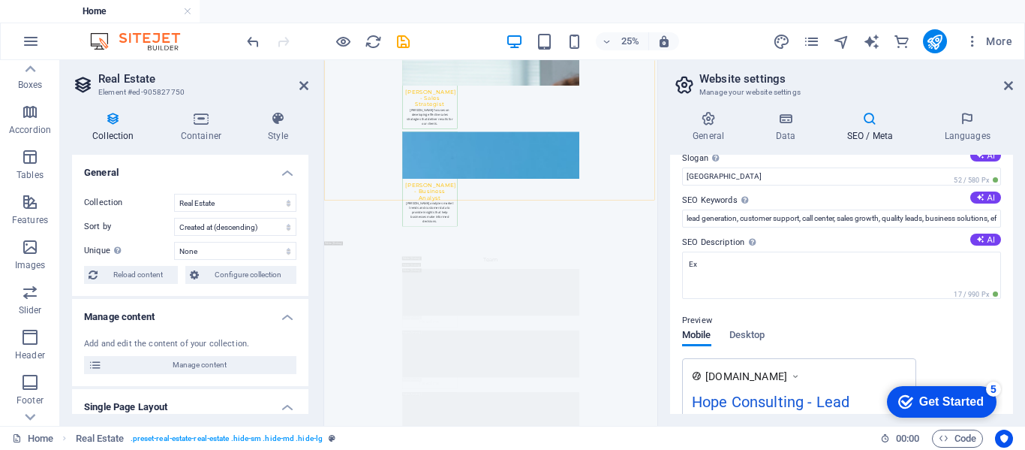
scroll to position [0, 0]
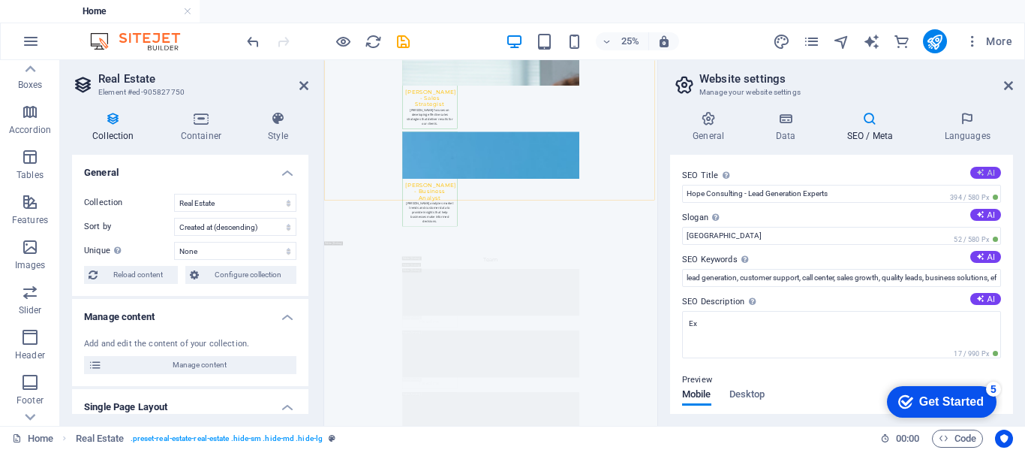
click at [977, 173] on icon at bounding box center [980, 172] width 8 height 8
type input "Boost Your Business Leads [DATE]"
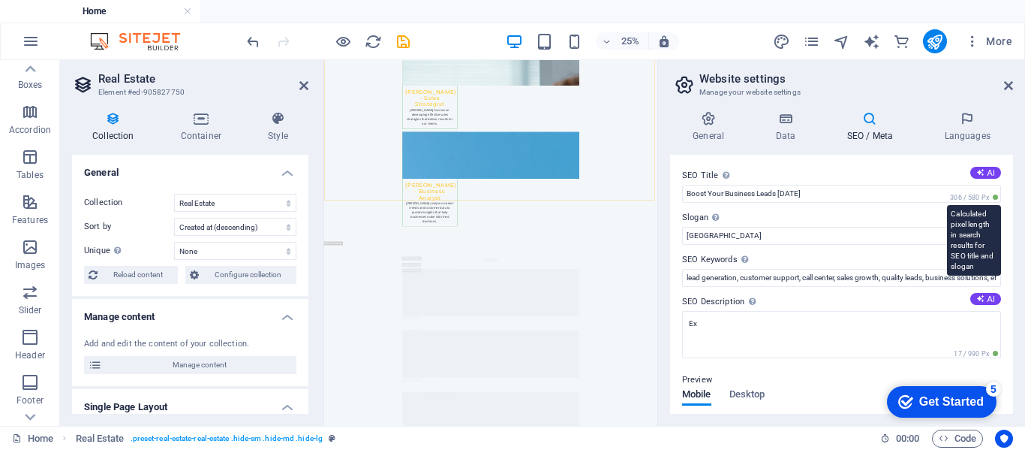
click at [960, 200] on span "306 / 580 Px" at bounding box center [974, 197] width 54 height 11
click at [874, 211] on label "Slogan The slogan of your website. AI" at bounding box center [841, 218] width 319 height 18
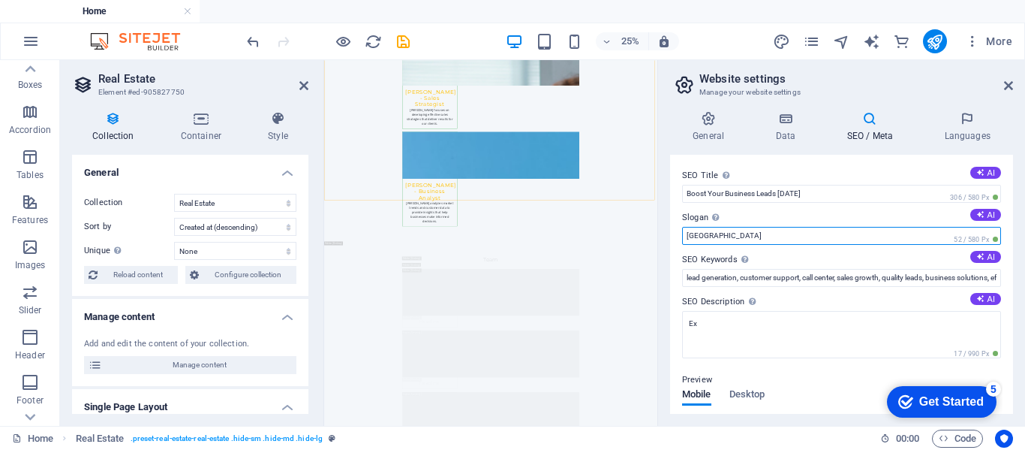
click at [874, 227] on input "[GEOGRAPHIC_DATA]" at bounding box center [841, 236] width 319 height 18
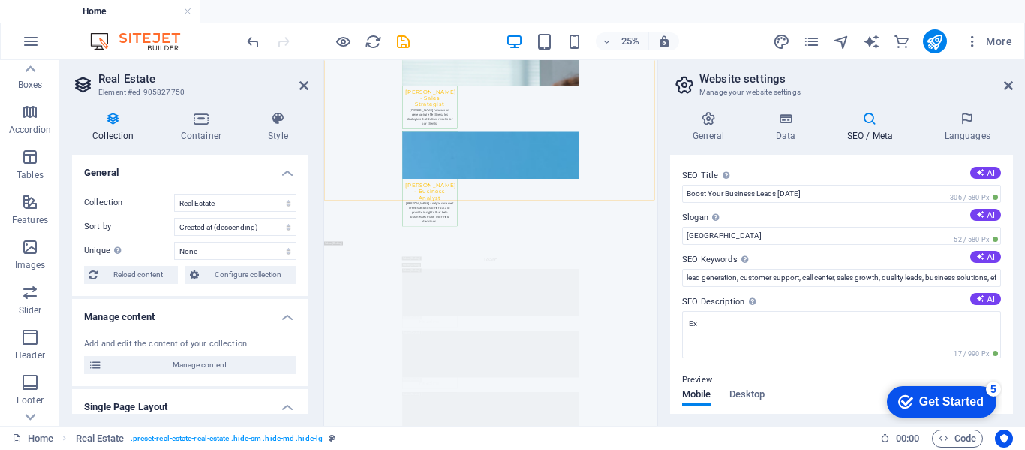
click at [761, 86] on h3 "Manage your website settings" at bounding box center [841, 93] width 284 height 14
click at [705, 128] on h4 "General" at bounding box center [711, 127] width 83 height 32
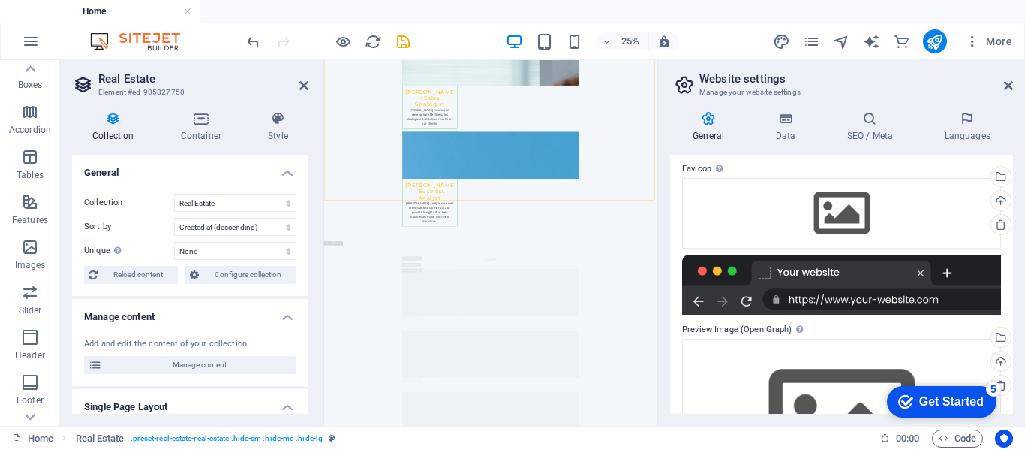
scroll to position [77, 0]
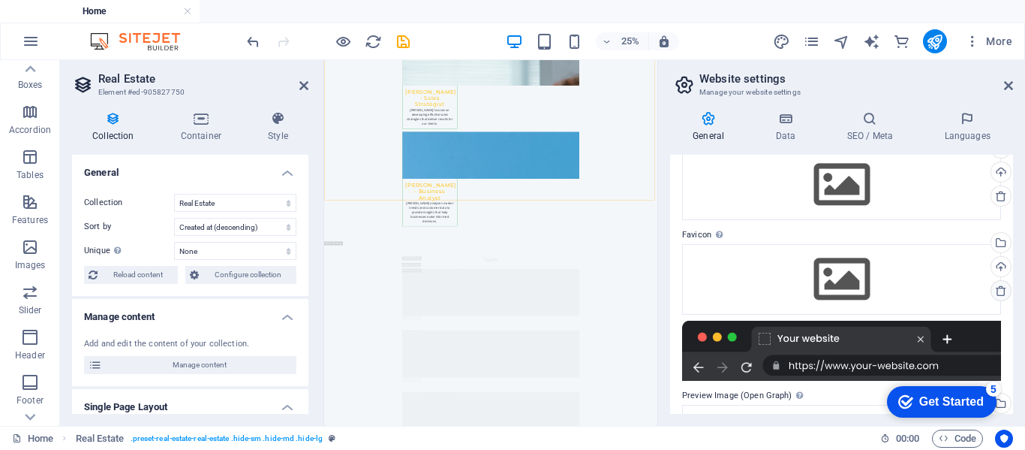
click at [995, 290] on icon at bounding box center [1001, 290] width 12 height 12
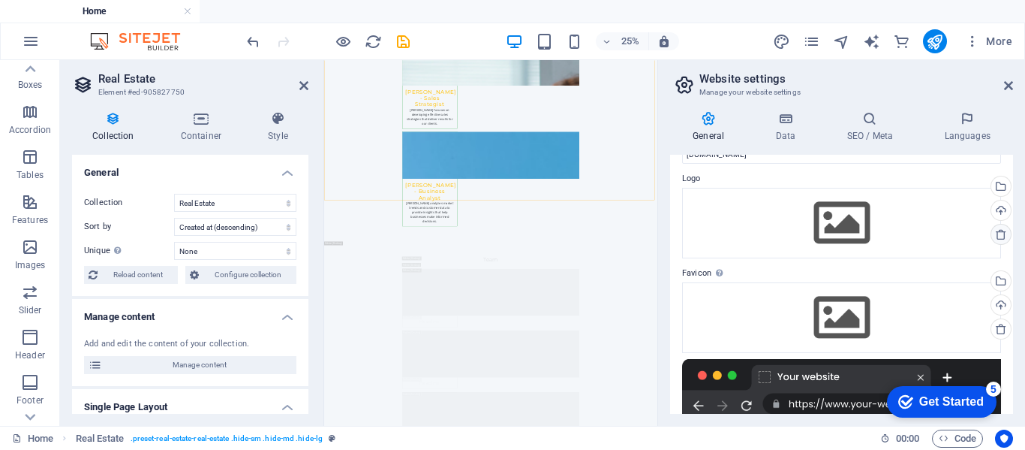
click at [997, 239] on icon at bounding box center [1001, 234] width 12 height 12
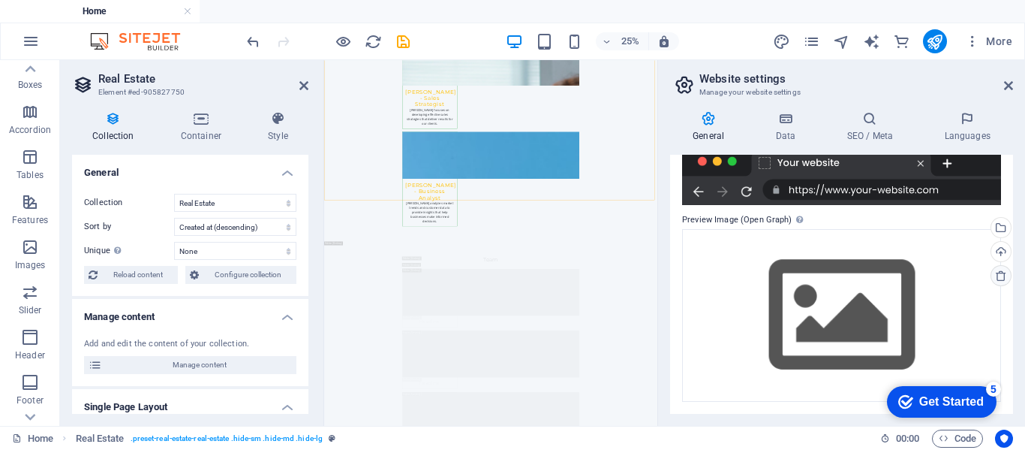
click at [999, 278] on icon at bounding box center [1001, 275] width 12 height 12
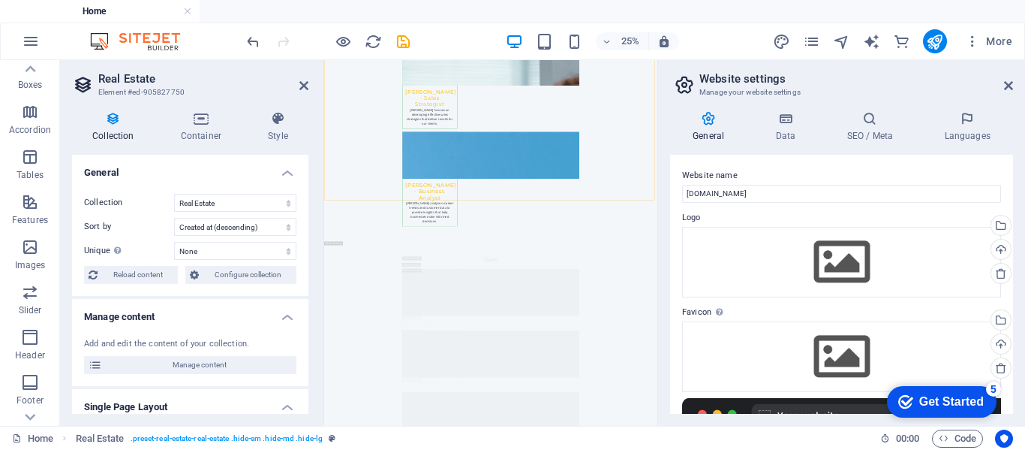
click at [744, 97] on h3 "Manage your website settings" at bounding box center [841, 93] width 284 height 14
click at [691, 90] on icon at bounding box center [684, 84] width 23 height 21
click at [781, 134] on h4 "Data" at bounding box center [788, 127] width 71 height 32
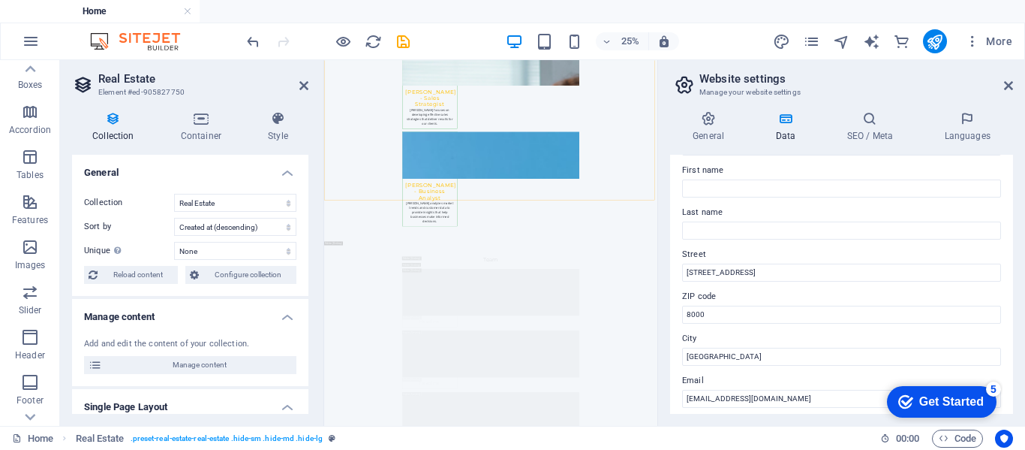
scroll to position [119, 0]
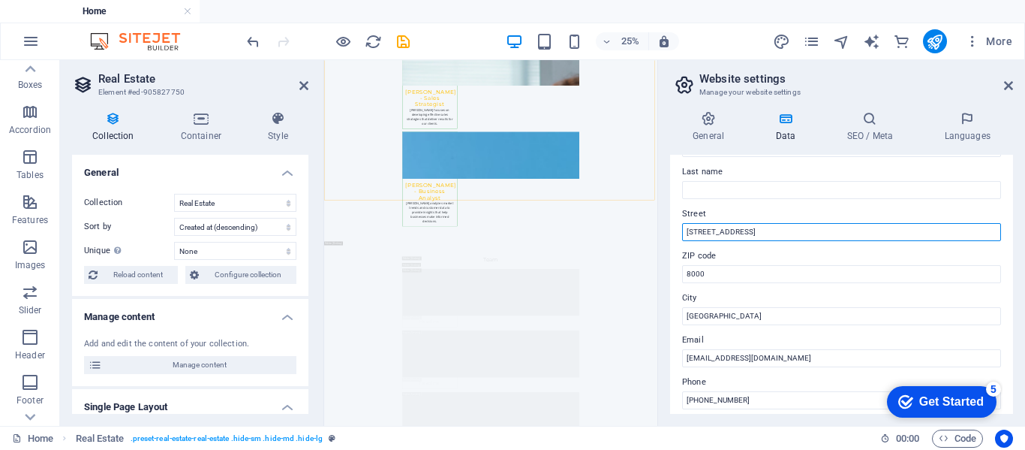
click at [777, 235] on input "[STREET_ADDRESS]" at bounding box center [841, 232] width 319 height 18
type input "1"
type input "2"
type input "MUSINA"
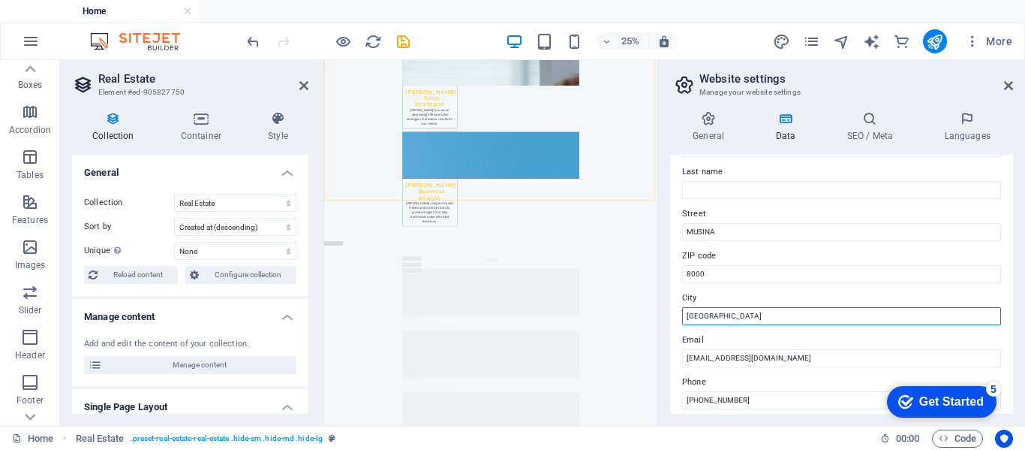
click at [747, 309] on input "[GEOGRAPHIC_DATA]" at bounding box center [841, 316] width 319 height 18
type input "C"
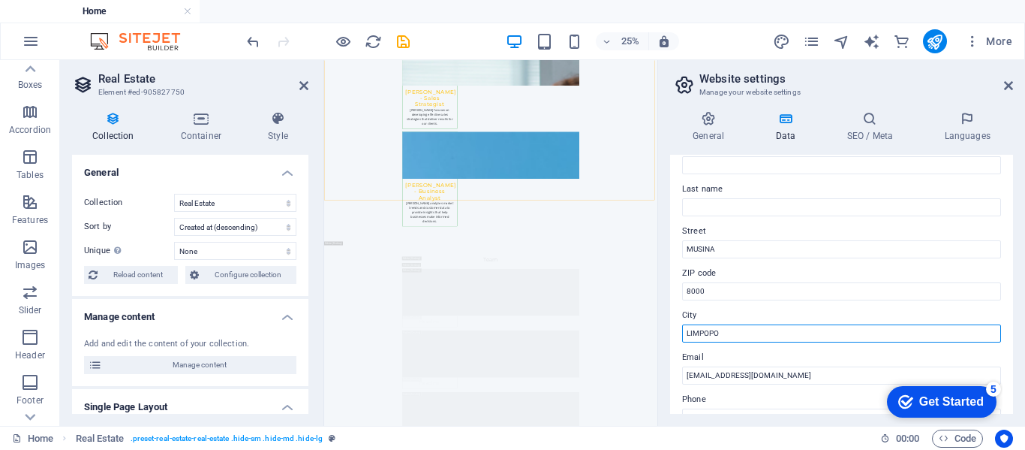
scroll to position [193, 0]
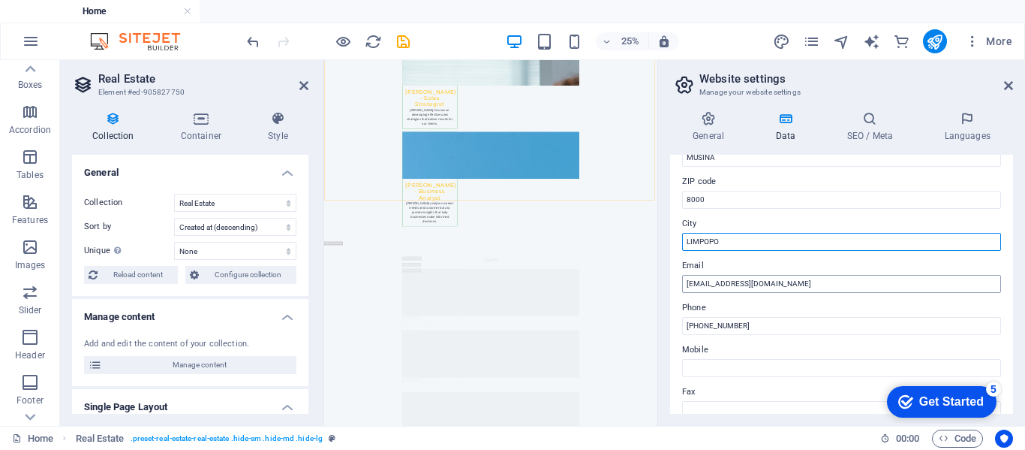
type input "LIMPOPO"
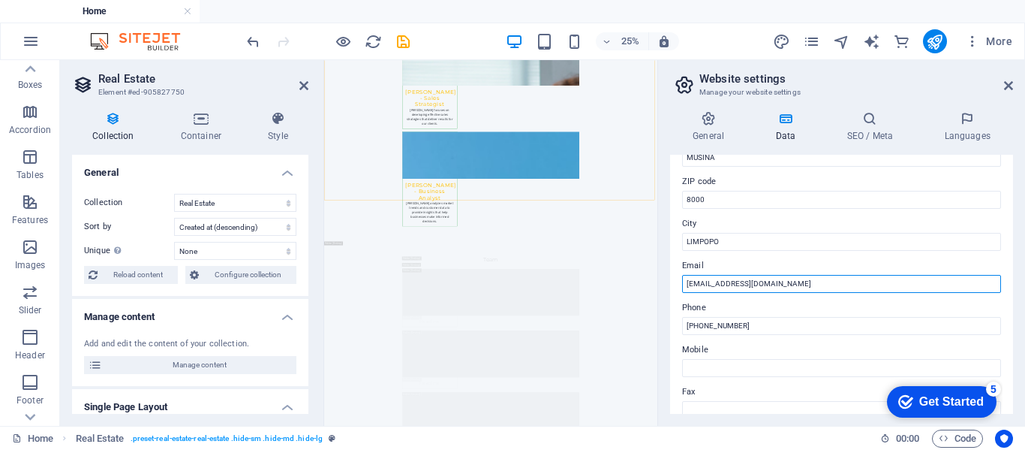
click at [810, 290] on input "[EMAIL_ADDRESS][DOMAIN_NAME]" at bounding box center [841, 284] width 319 height 18
click at [705, 280] on input "[EMAIL_ADDRESS][DOMAIN_NAME]" at bounding box center [841, 284] width 319 height 18
click at [701, 282] on input "[EMAIL_ADDRESS][DOMAIN_NAME]" at bounding box center [841, 284] width 319 height 18
type input "[PERSON_NAME][EMAIL_ADDRESS][DOMAIN_NAME]"
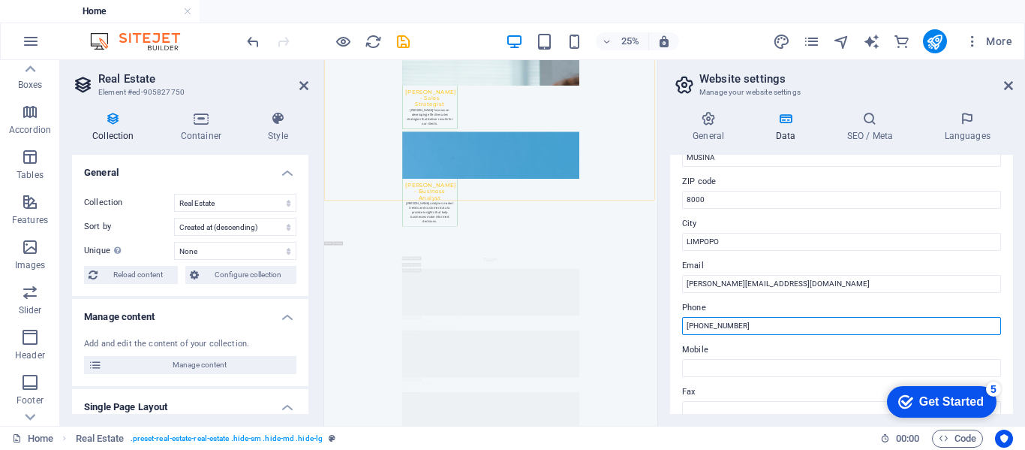
click at [771, 318] on input "[PHONE_NUMBER]" at bounding box center [841, 326] width 319 height 18
type input "+"
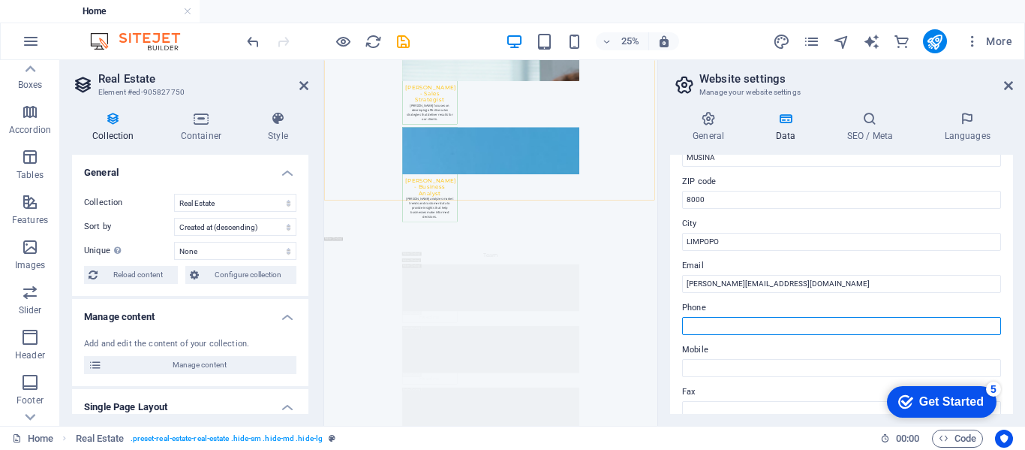
type input "="
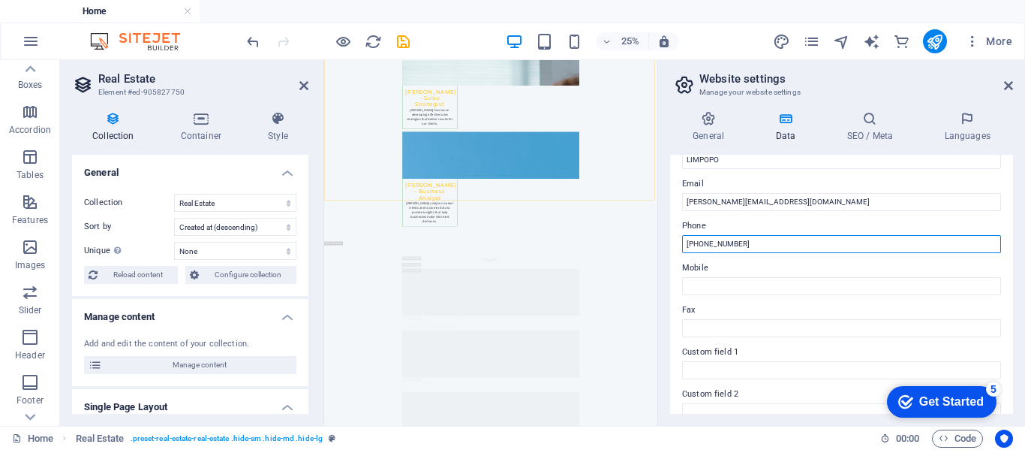
scroll to position [282, 0]
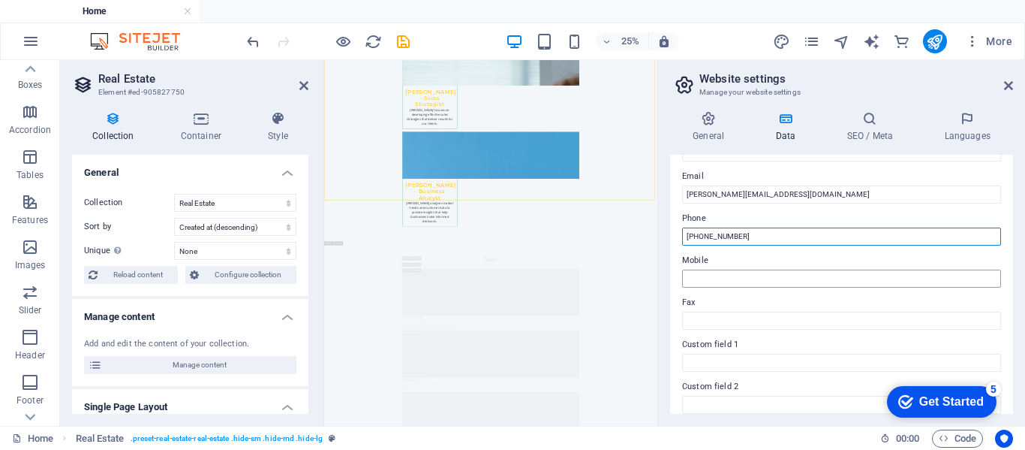
type input "[PHONE_NUMBER]"
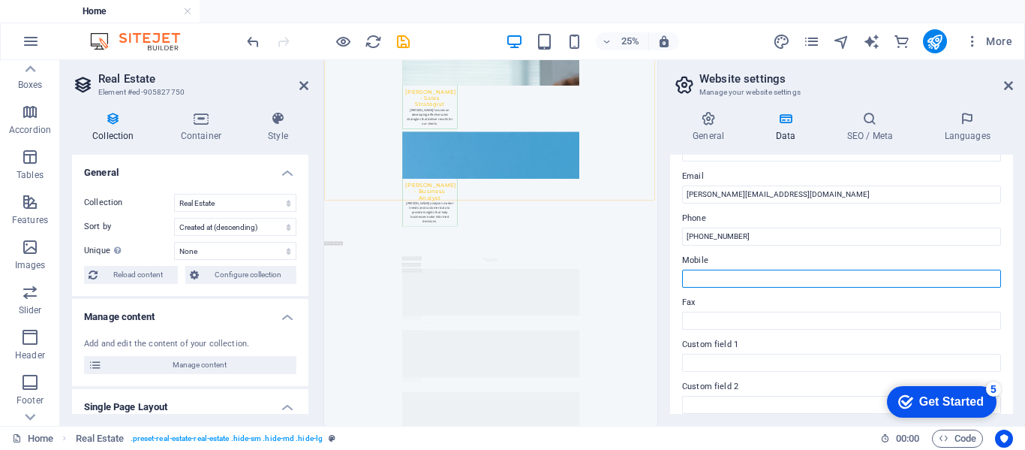
click at [716, 281] on input "Mobile" at bounding box center [841, 278] width 319 height 18
type input "0738063279"
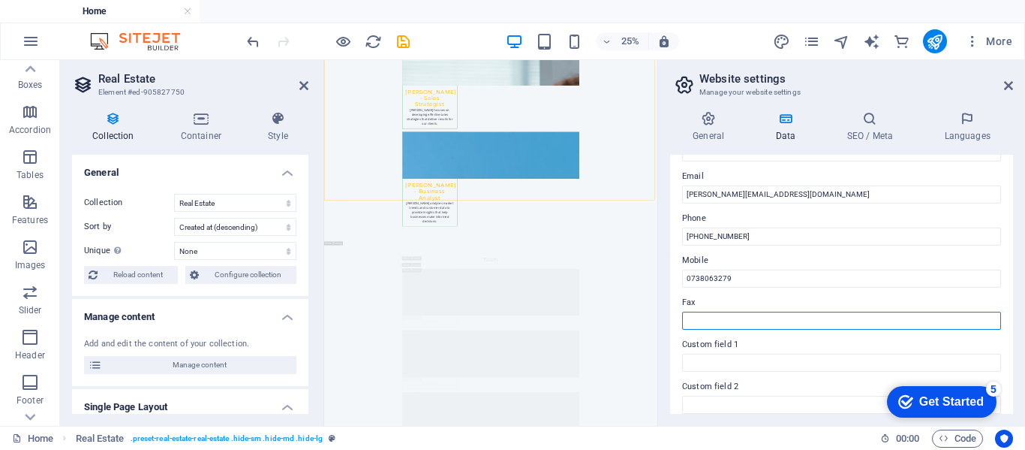
click at [716, 322] on input "Fax" at bounding box center [841, 320] width 319 height 18
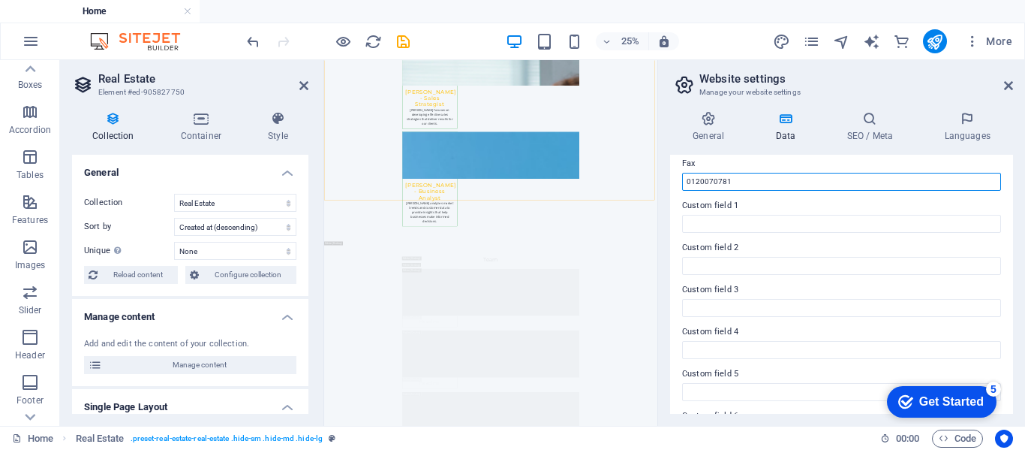
scroll to position [416, 0]
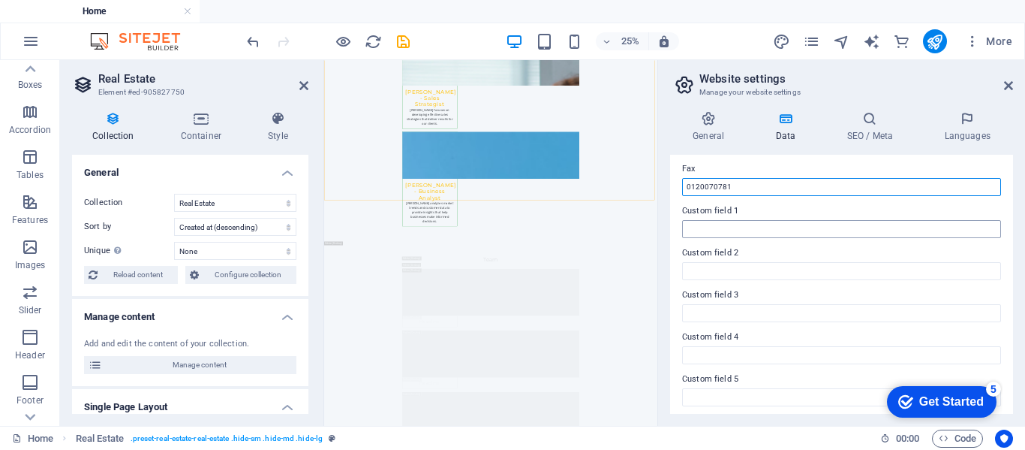
type input "0120070781"
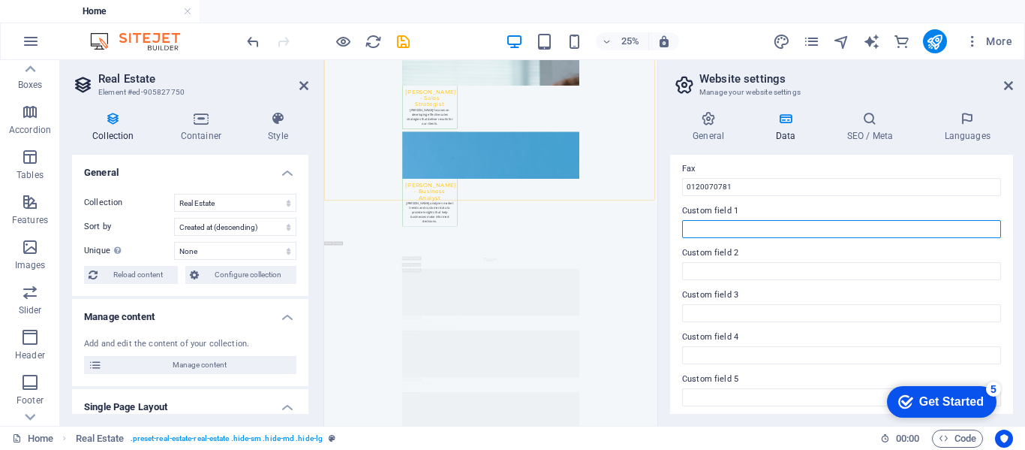
click at [710, 236] on input "Custom field 1" at bounding box center [841, 229] width 319 height 18
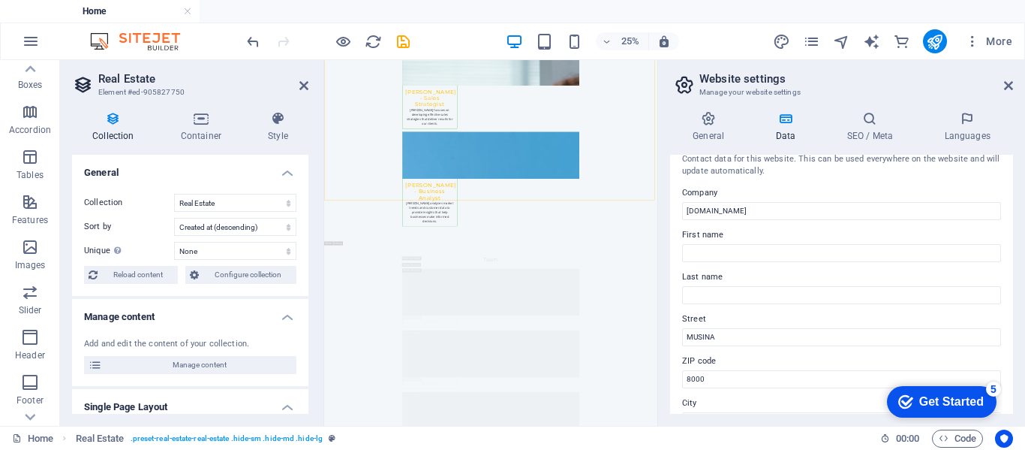
scroll to position [0, 0]
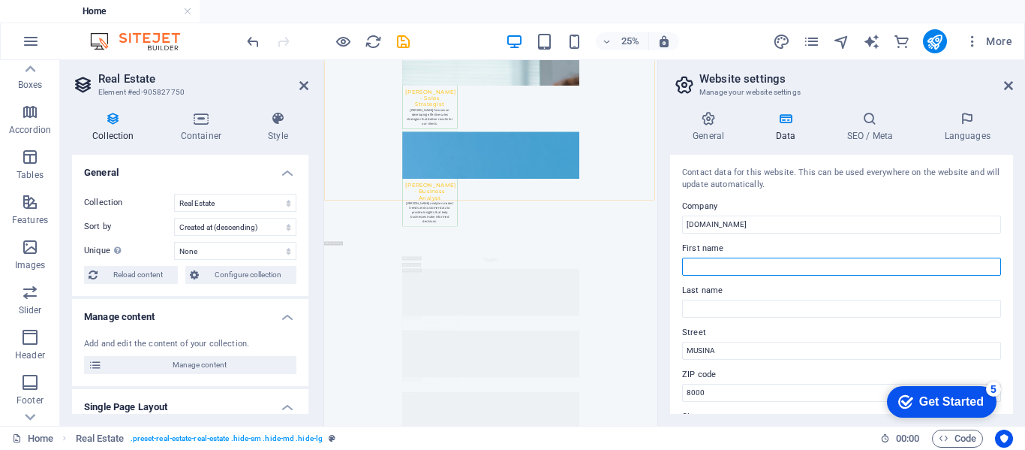
click at [717, 269] on input "First name" at bounding box center [841, 266] width 319 height 18
type input "[PERSON_NAME]"
click at [719, 330] on label "Street" at bounding box center [841, 332] width 319 height 18
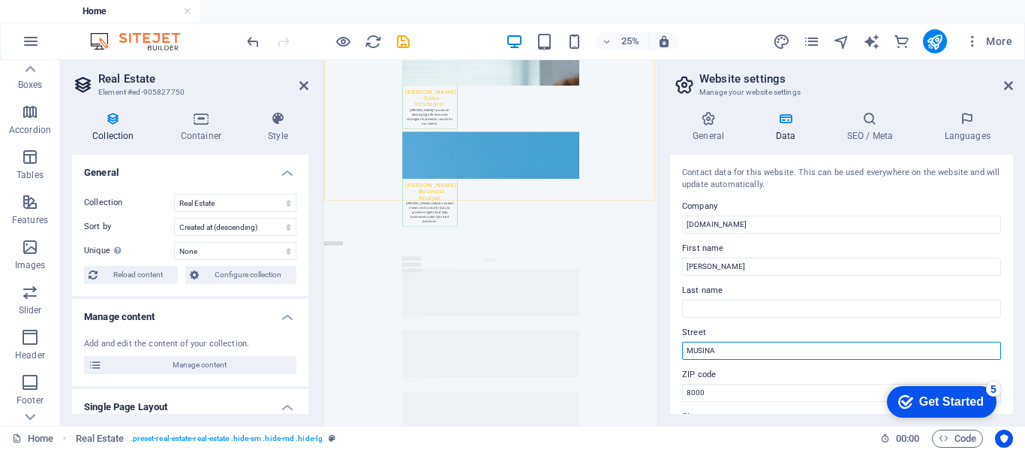
click at [719, 341] on input "MUSINA" at bounding box center [841, 350] width 319 height 18
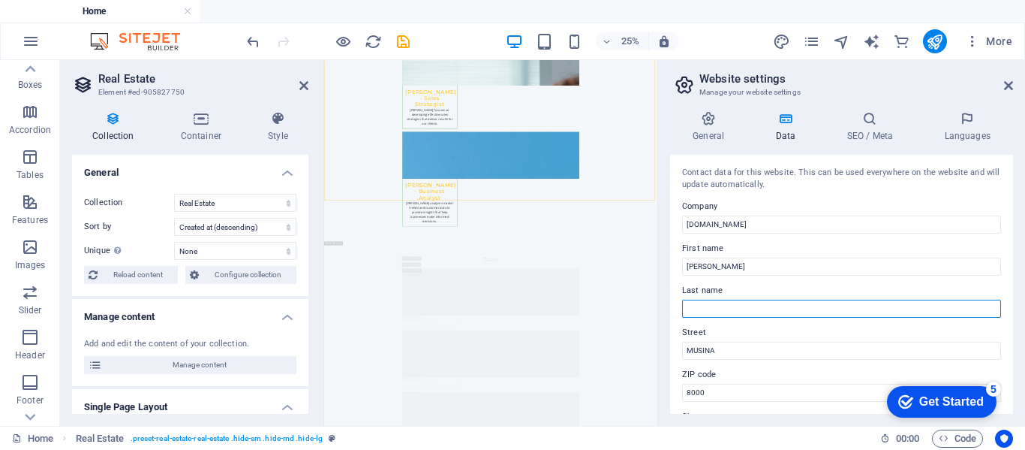
click at [701, 314] on input "Last name" at bounding box center [841, 308] width 319 height 18
click at [695, 310] on input "mamphogoro" at bounding box center [841, 308] width 319 height 18
type input "Mamphogoro"
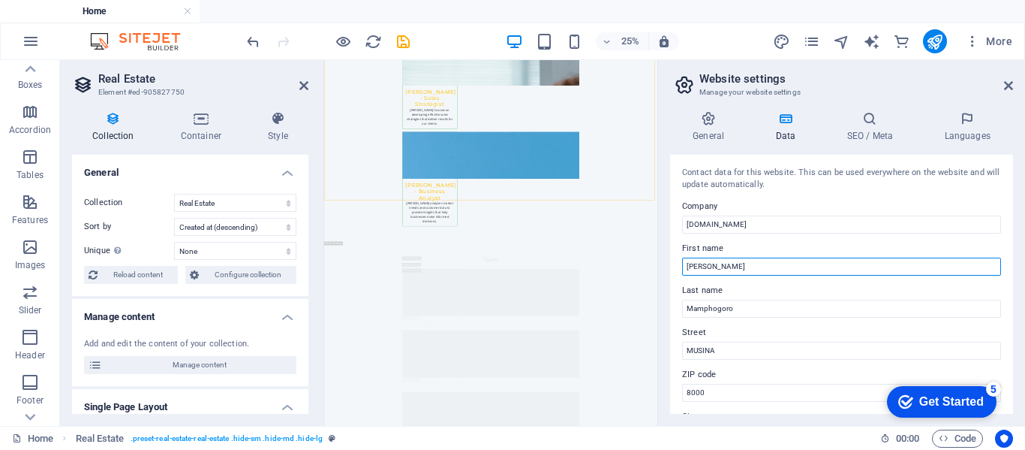
click at [696, 261] on input "[PERSON_NAME]" at bounding box center [841, 266] width 319 height 18
type input "[PERSON_NAME]"
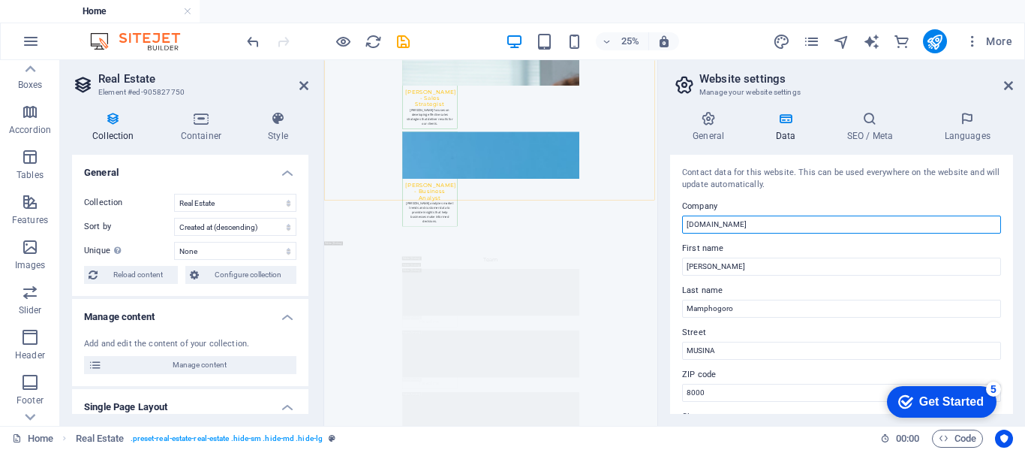
click at [694, 222] on input "[DOMAIN_NAME]" at bounding box center [841, 224] width 319 height 18
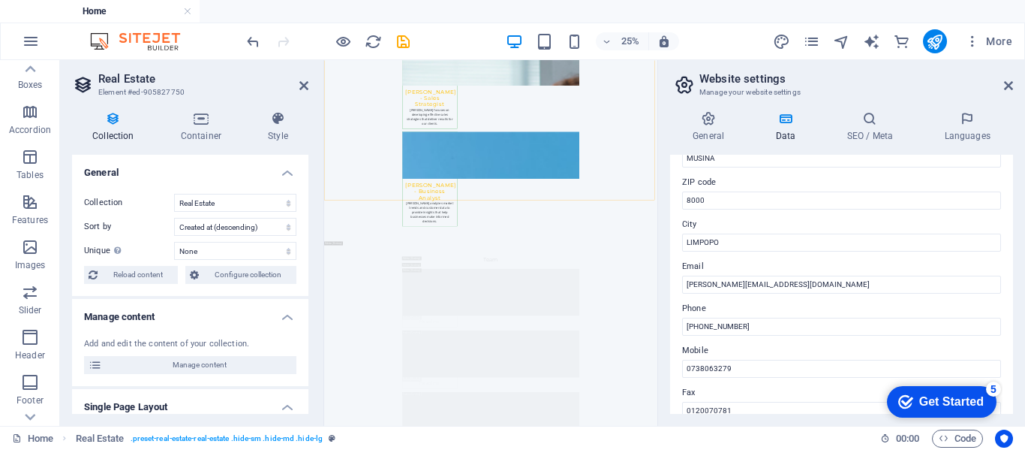
scroll to position [183, 0]
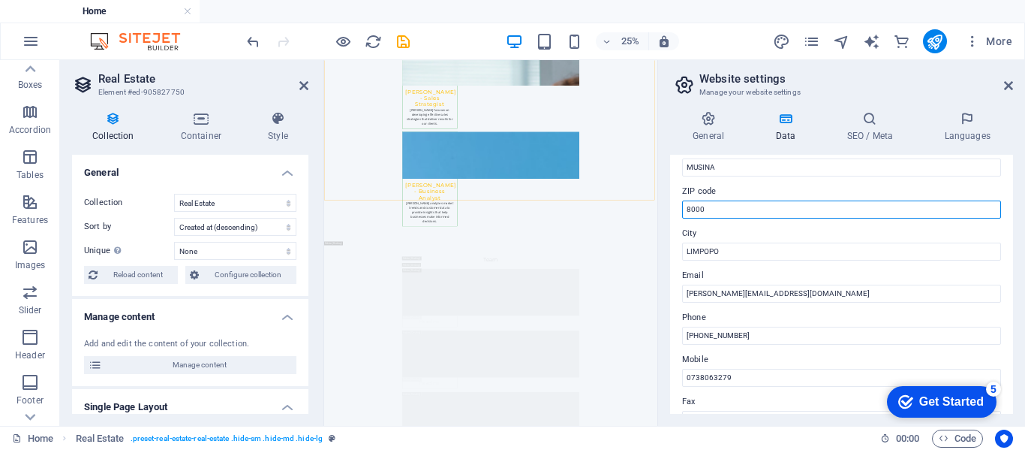
click at [711, 209] on input "8000" at bounding box center [841, 209] width 319 height 18
type input "8"
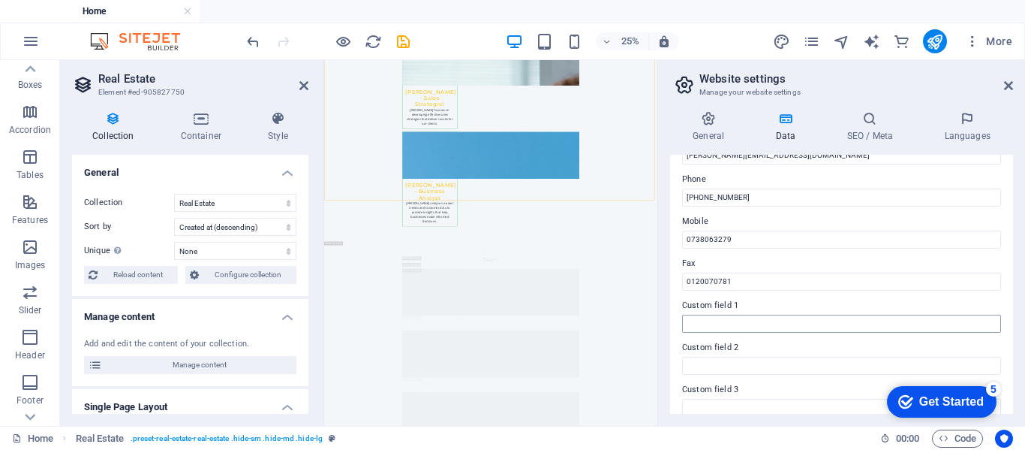
type input "0900"
click at [702, 326] on input "Custom field 1" at bounding box center [841, 323] width 319 height 18
type input "r"
click at [688, 325] on input "Registered NO." at bounding box center [841, 323] width 319 height 18
click at [790, 341] on label "Custom field 2" at bounding box center [841, 347] width 319 height 18
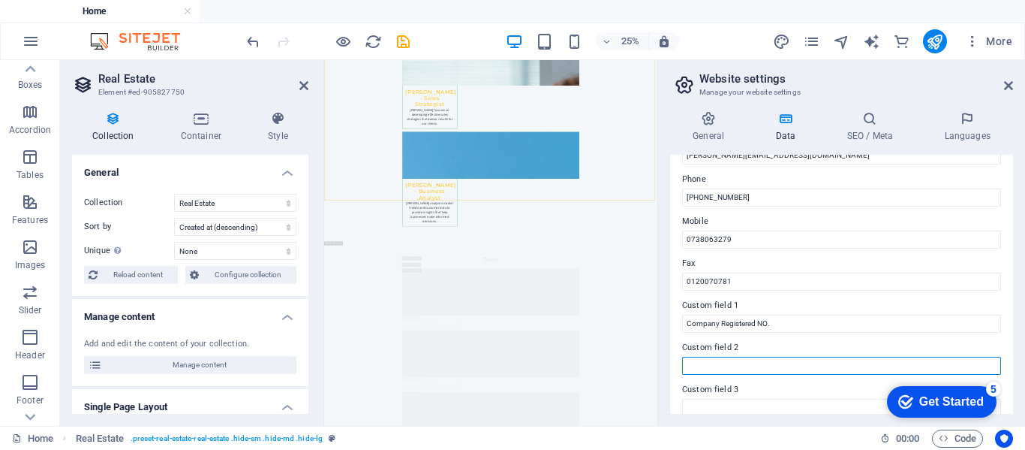
click at [790, 356] on input "Custom field 2" at bounding box center [841, 365] width 319 height 18
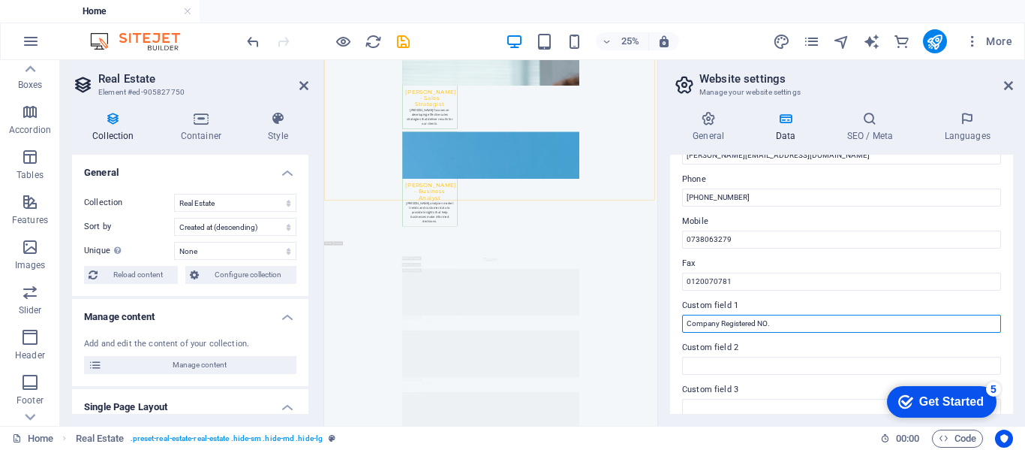
click at [784, 331] on input "Company Registered NO." at bounding box center [841, 323] width 319 height 18
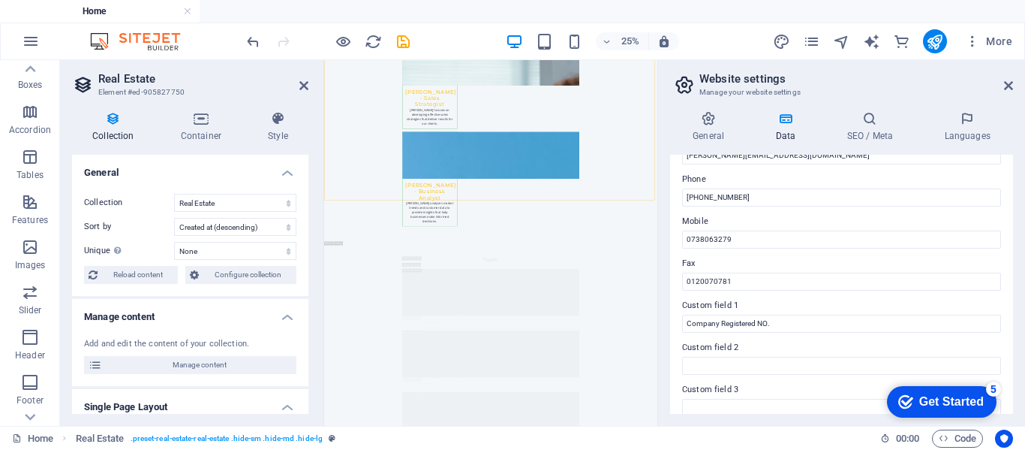
click at [831, 296] on label "Custom field 1" at bounding box center [841, 305] width 319 height 18
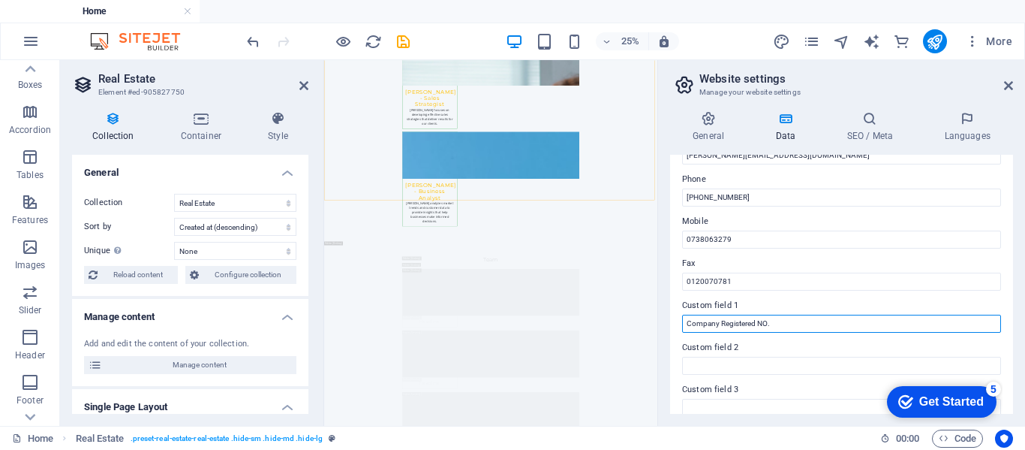
click at [831, 314] on input "Company Registered NO." at bounding box center [841, 323] width 319 height 18
type input "Company Registered NO. 2025/689603/07"
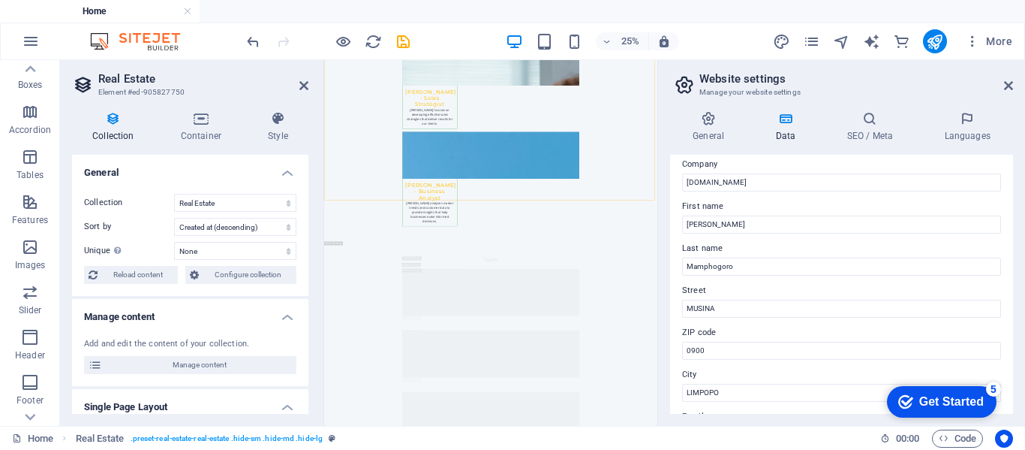
scroll to position [0, 0]
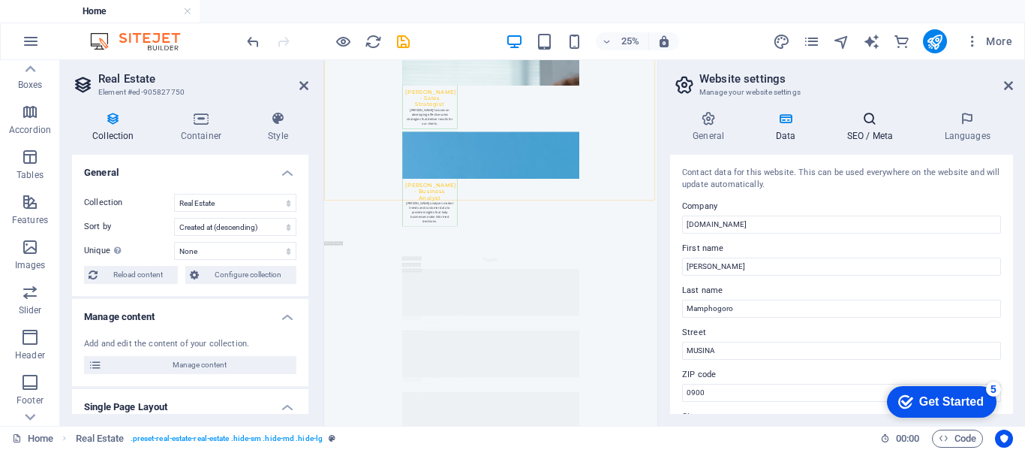
click at [861, 129] on h4 "SEO / Meta" at bounding box center [873, 127] width 98 height 32
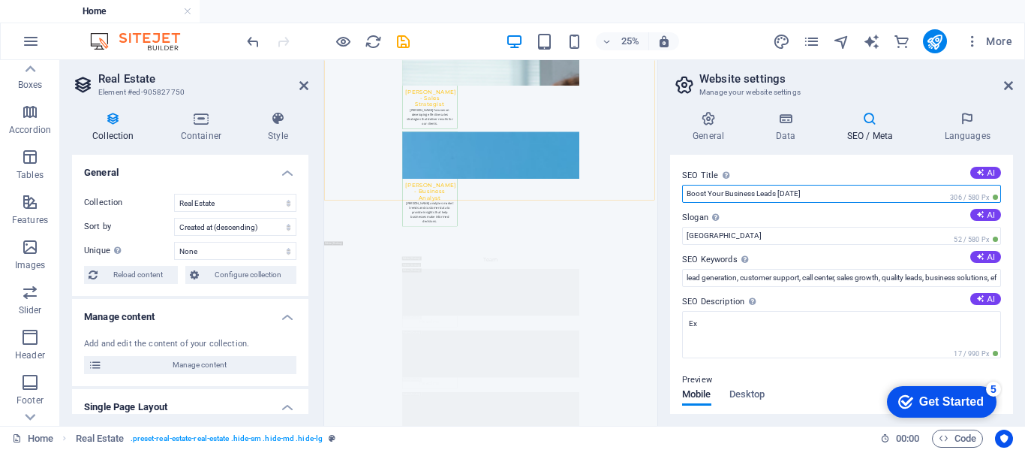
click at [835, 199] on input "Boost Your Business Leads [DATE]" at bounding box center [841, 194] width 319 height 18
click at [835, 195] on input "Boost Your Business Leads [DATE]" at bounding box center [841, 194] width 319 height 18
type input "B"
type input "h"
click at [824, 191] on input "HOPE CONSULTING | lEAD gENERATION&" at bounding box center [841, 194] width 319 height 18
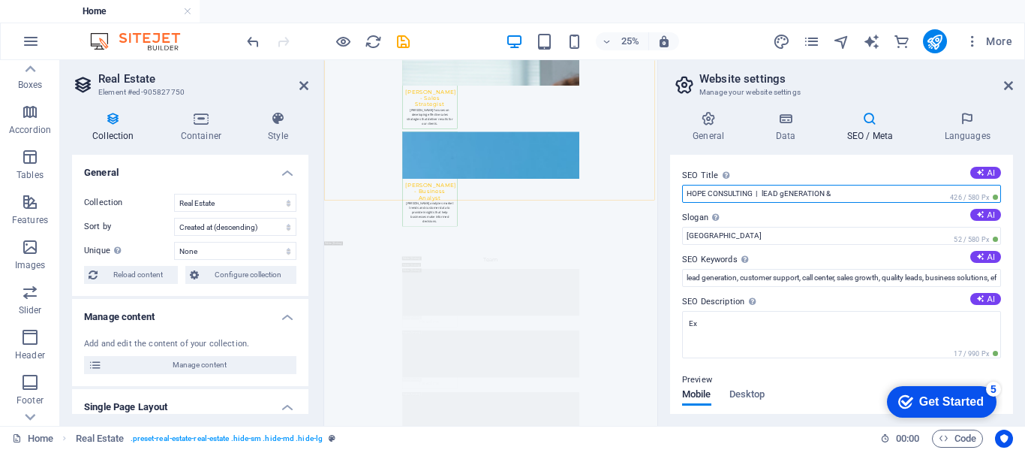
click at [853, 200] on input "HOPE CONSULTING | lEAD gENERATION &" at bounding box center [841, 194] width 319 height 18
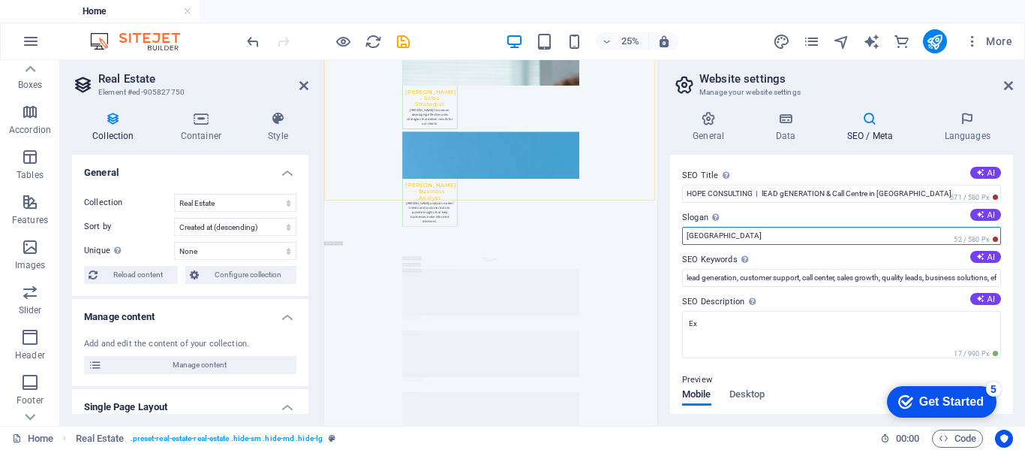
click at [892, 233] on input "[GEOGRAPHIC_DATA]" at bounding box center [841, 236] width 319 height 18
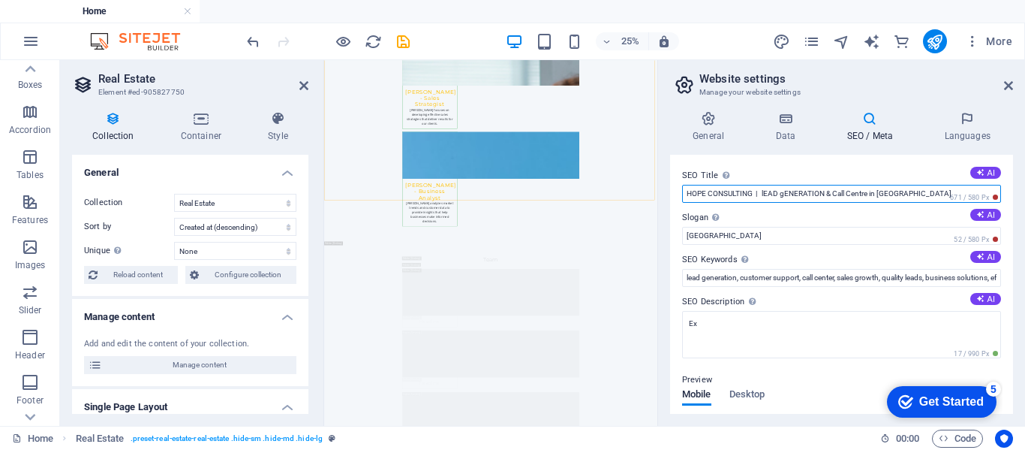
click at [825, 190] on input "HOPE CONSULTING | lEAD gENERATION & Call Centre in [GEOGRAPHIC_DATA]" at bounding box center [841, 194] width 319 height 18
type input "HOPE CONSULTING | Lead Generation & Call Centre in [GEOGRAPHIC_DATA]"
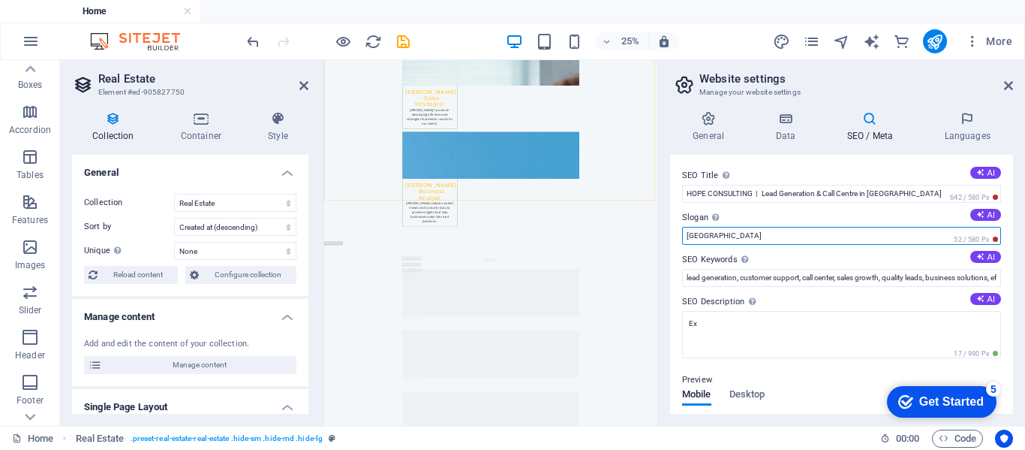
click at [835, 234] on input "[GEOGRAPHIC_DATA]" at bounding box center [841, 236] width 319 height 18
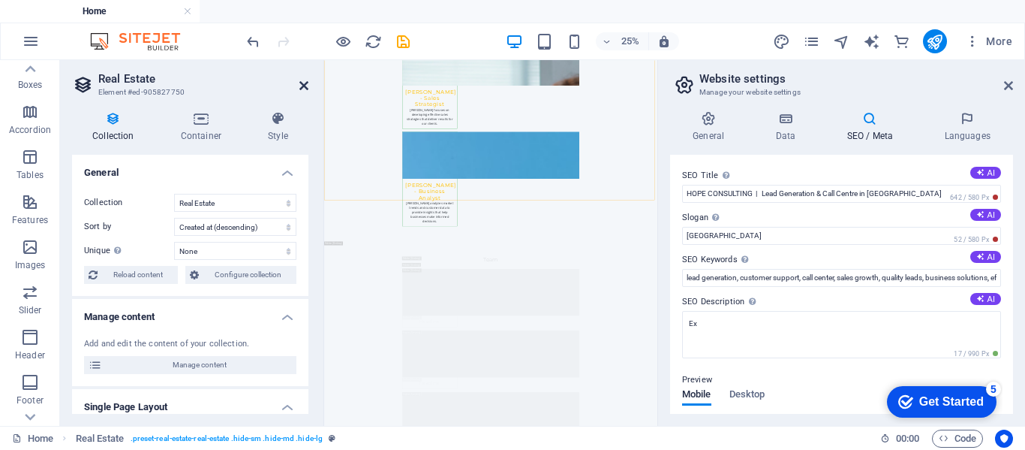
click at [299, 87] on icon at bounding box center [303, 86] width 9 height 12
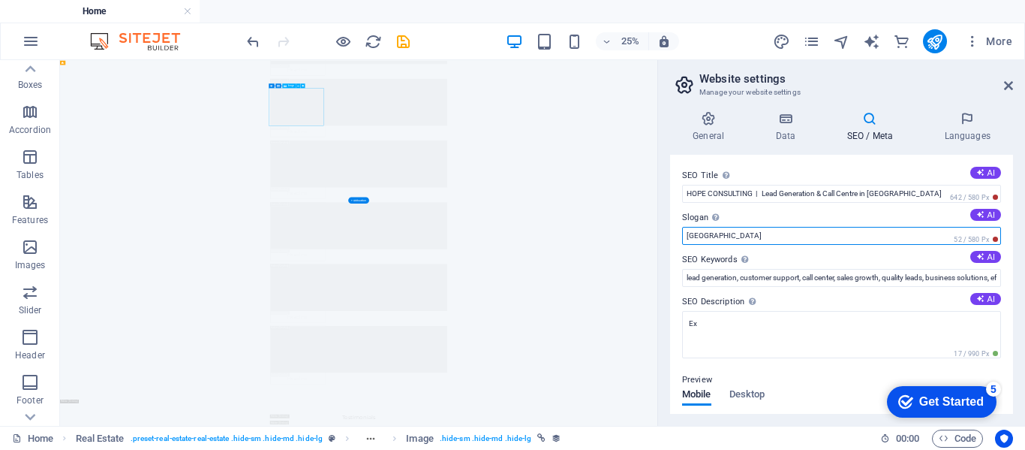
click at [810, 237] on input "[GEOGRAPHIC_DATA]" at bounding box center [841, 236] width 319 height 18
type input "B"
type input "t"
click at [744, 237] on input "Turning Leads iNTO Opportunist" at bounding box center [841, 236] width 319 height 18
click at [810, 239] on input "Turning Leads Into Opportunist" at bounding box center [841, 236] width 319 height 18
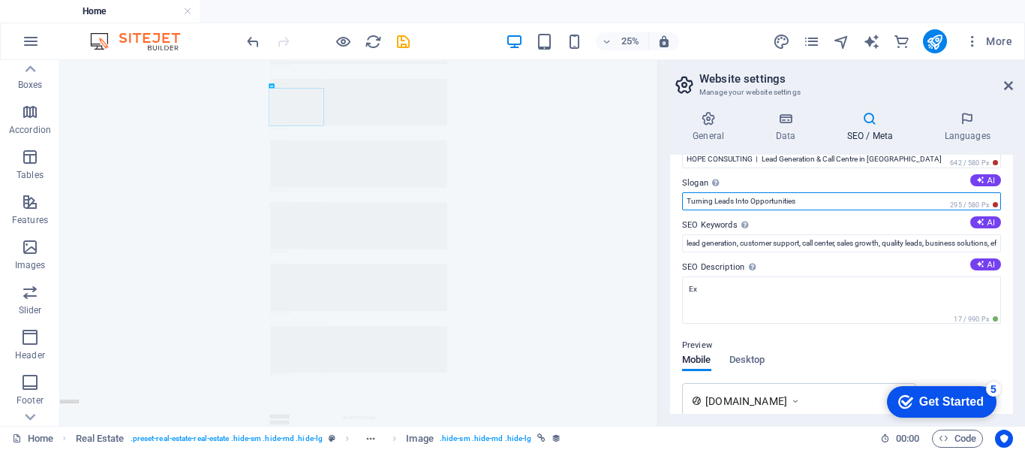
scroll to position [41, 0]
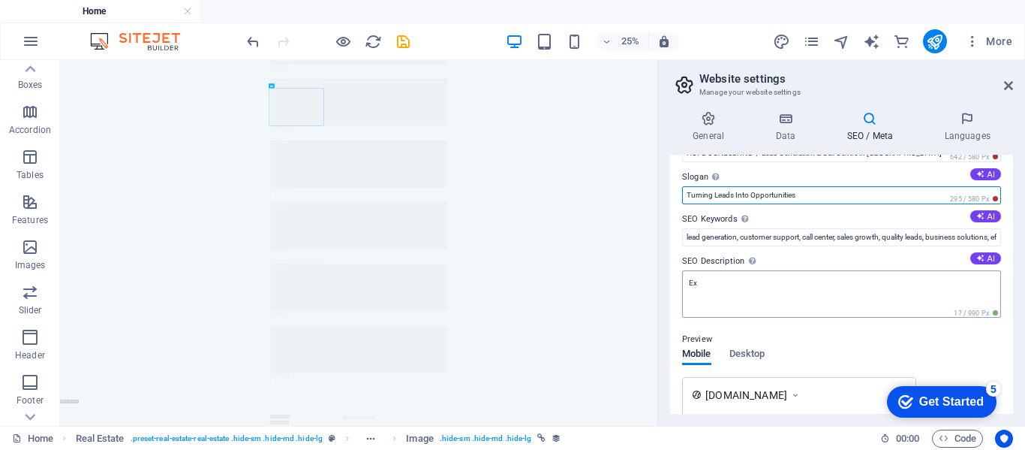
type input "Turning Leads Into Opportunities"
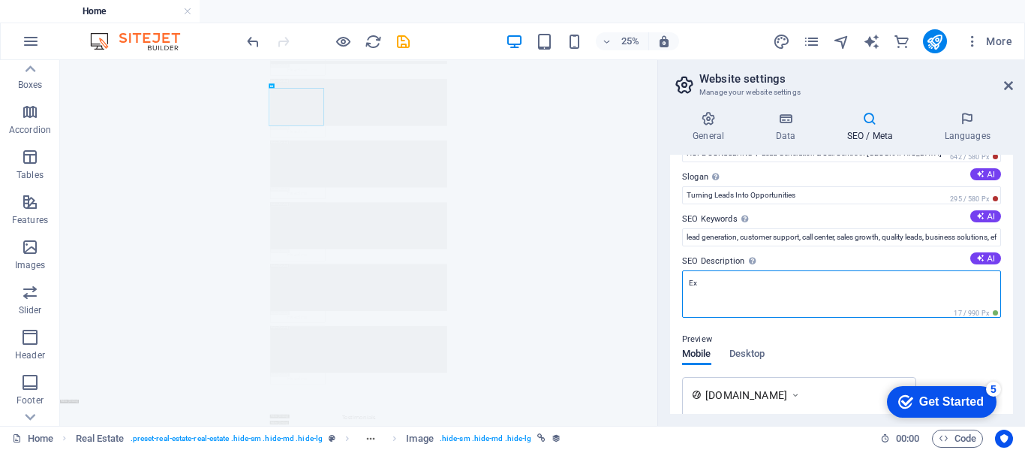
click at [829, 287] on textarea "Ex" at bounding box center [841, 293] width 319 height 47
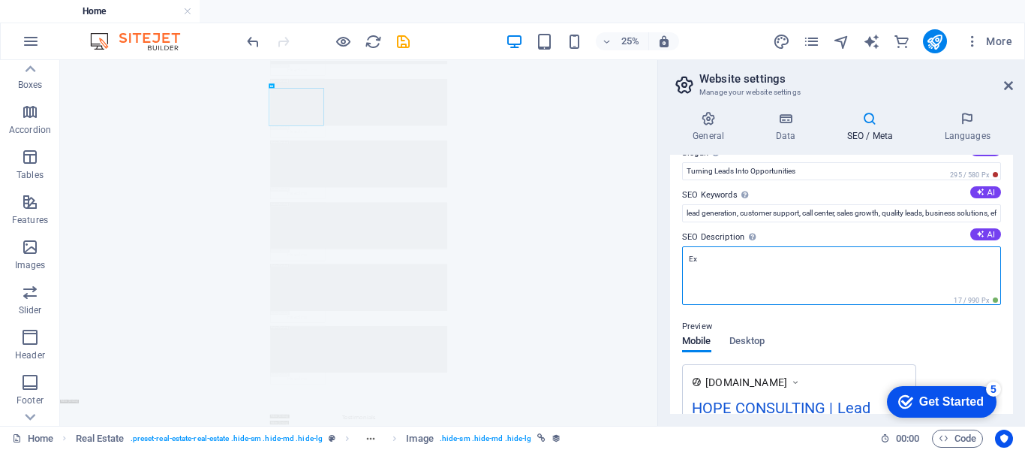
scroll to position [67, 0]
type textarea "E"
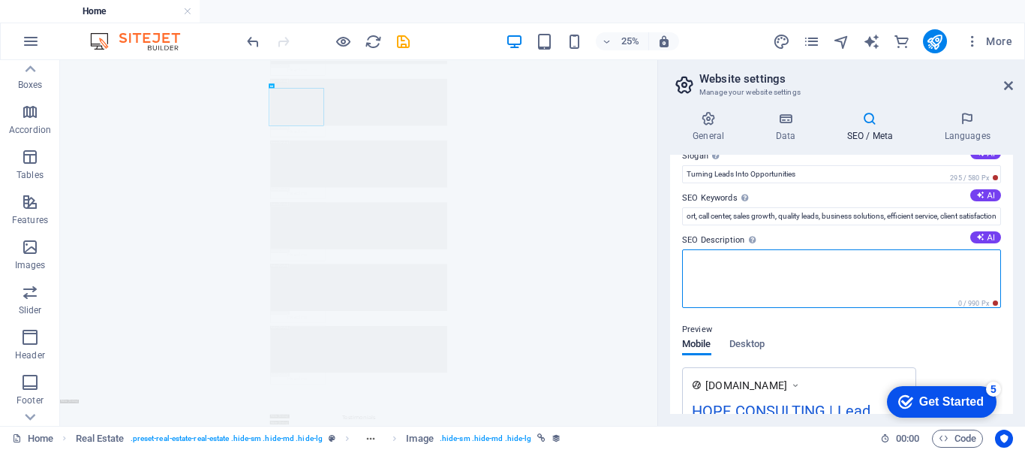
scroll to position [66, 0]
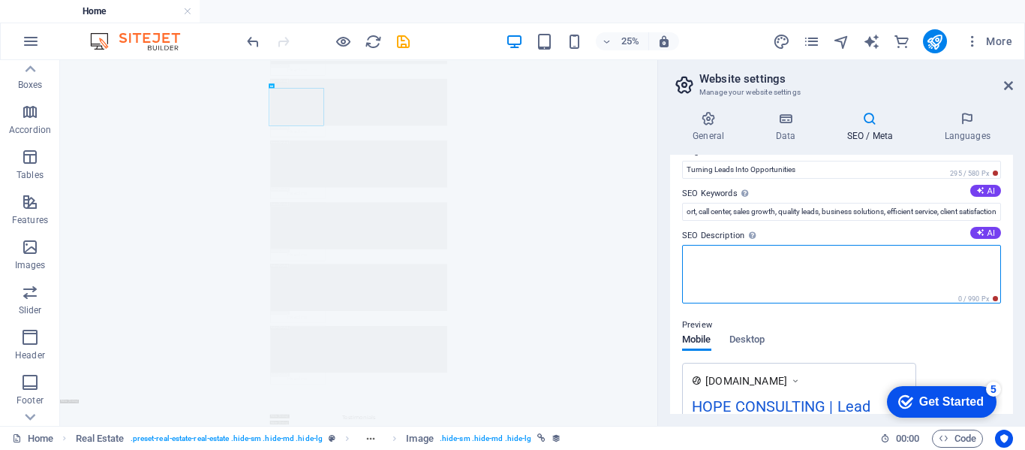
click at [854, 277] on textarea "SEO Description Describe the contents of your website - this is crucial for sea…" at bounding box center [841, 274] width 319 height 59
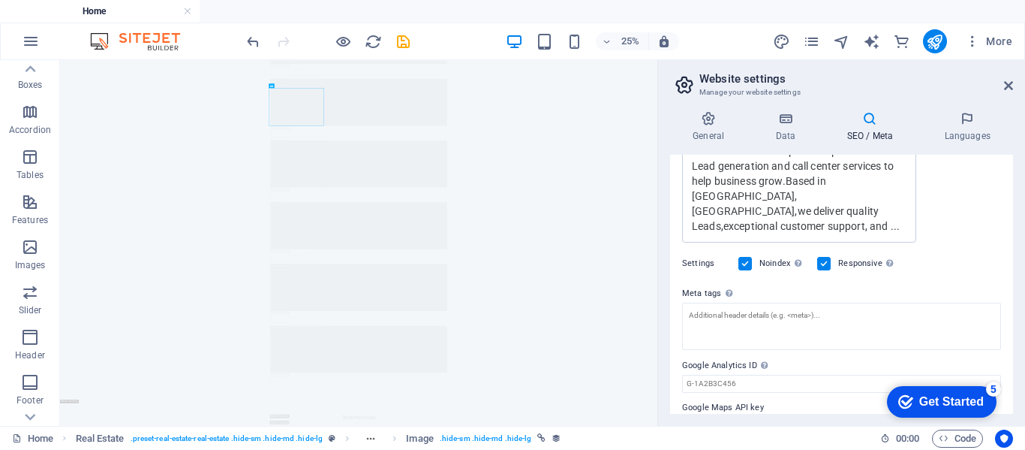
scroll to position [439, 0]
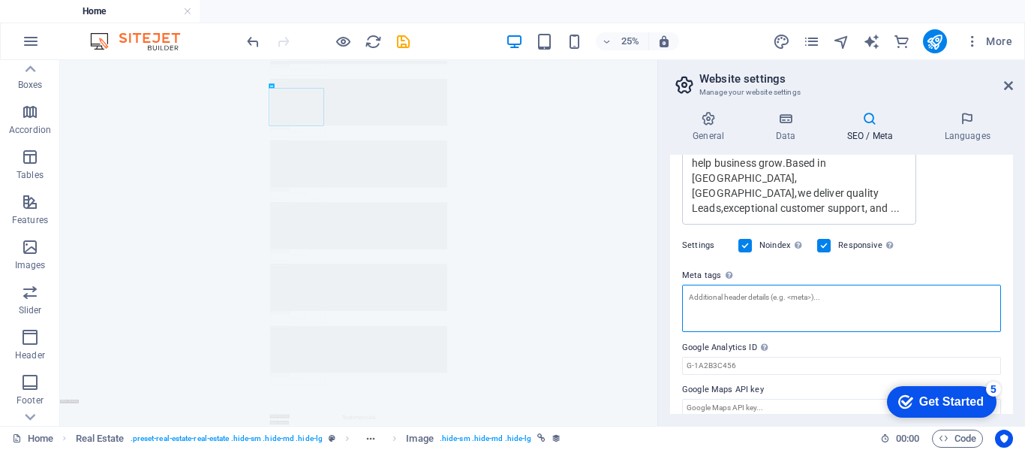
click at [702, 287] on textarea "Meta tags Enter HTML code here that will be placed inside the tags of your webs…" at bounding box center [841, 307] width 319 height 47
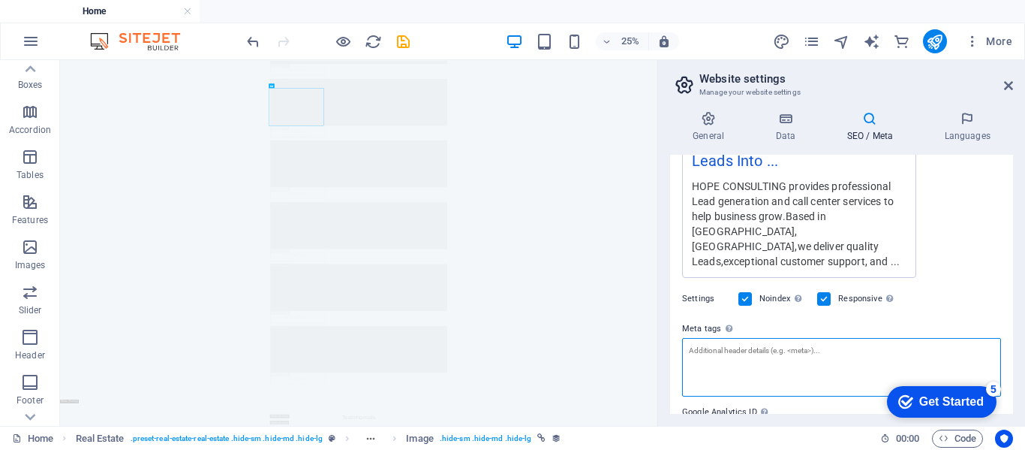
scroll to position [362, 0]
click at [808, 338] on textarea "Meta tags Enter HTML code here that will be placed inside the tags of your webs…" at bounding box center [841, 367] width 319 height 59
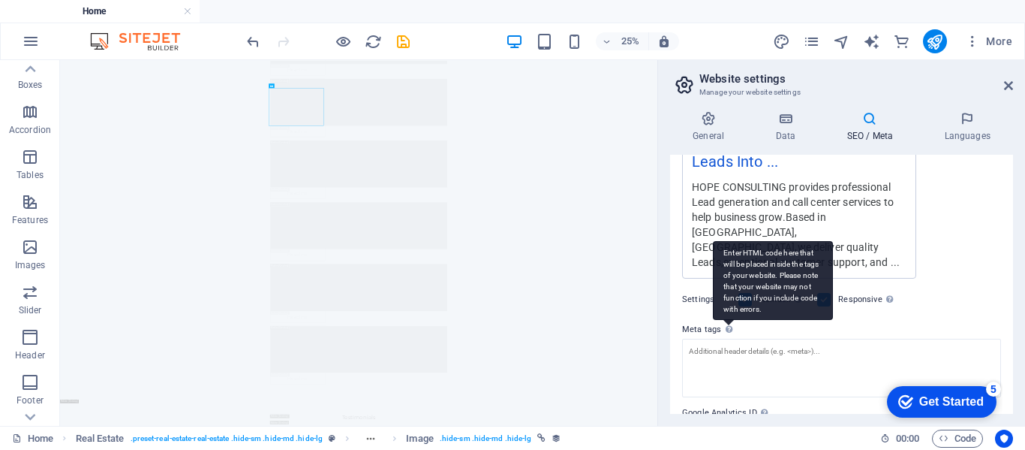
click at [721, 320] on div "Enter HTML code here that will be placed inside the tags of your website. Pleas…" at bounding box center [728, 329] width 15 height 18
click at [720, 338] on textarea "Meta tags Enter HTML code here that will be placed inside the tags of your webs…" at bounding box center [841, 367] width 319 height 59
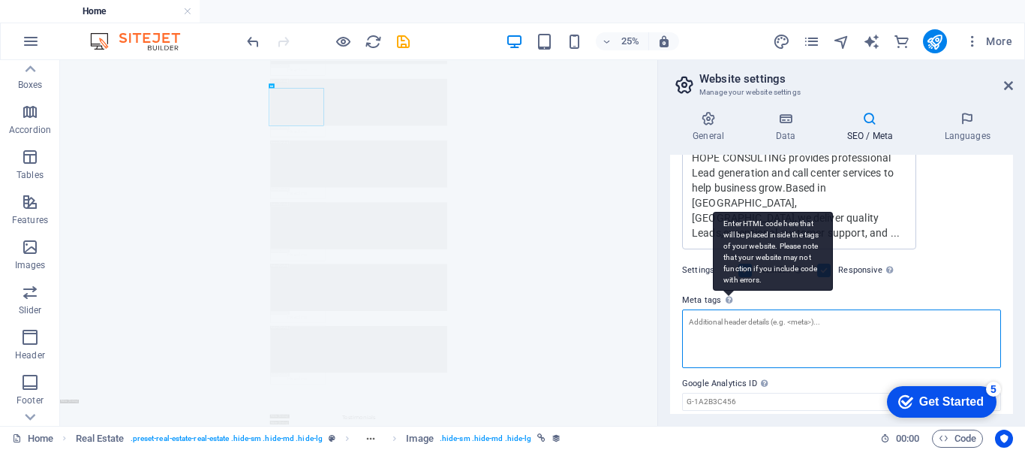
scroll to position [368, 0]
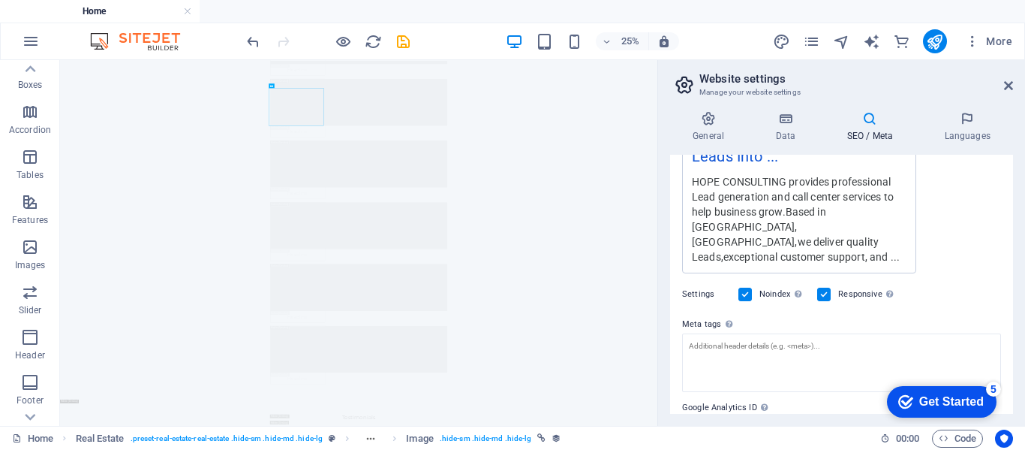
click at [862, 315] on label "Meta tags Enter HTML code here that will be placed inside the tags of your webs…" at bounding box center [841, 324] width 319 height 18
click at [862, 333] on textarea "Meta tags Enter HTML code here that will be placed inside the tags of your webs…" at bounding box center [841, 362] width 319 height 59
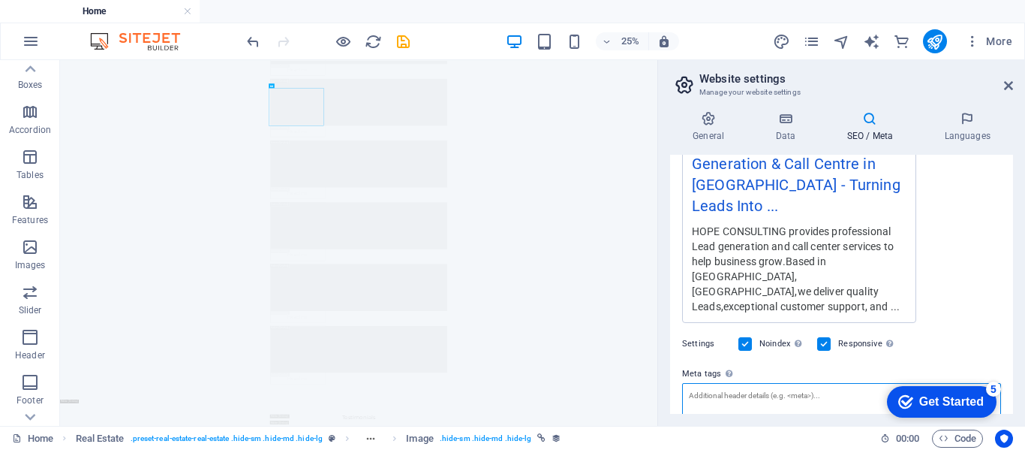
scroll to position [317, 0]
click at [774, 257] on div "HOPE CONSULTING provides professional Lead generation and call center services …" at bounding box center [799, 269] width 215 height 91
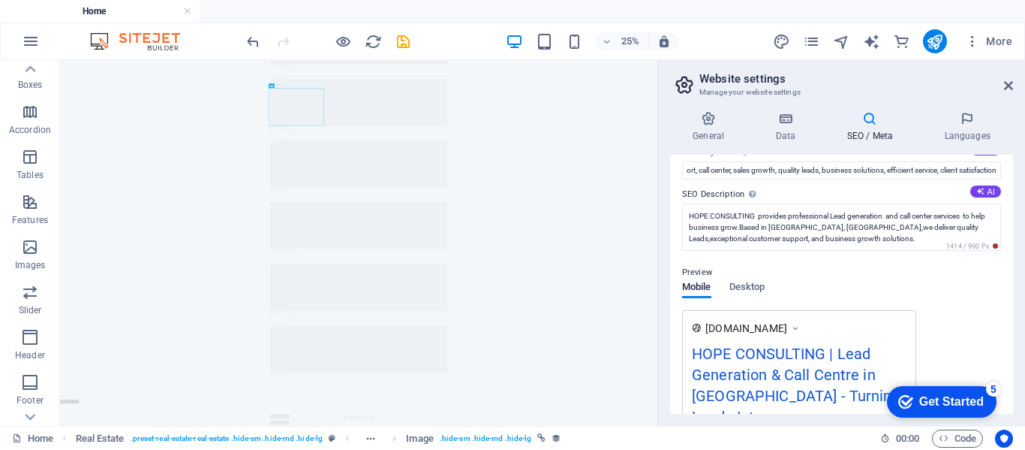
scroll to position [104, 0]
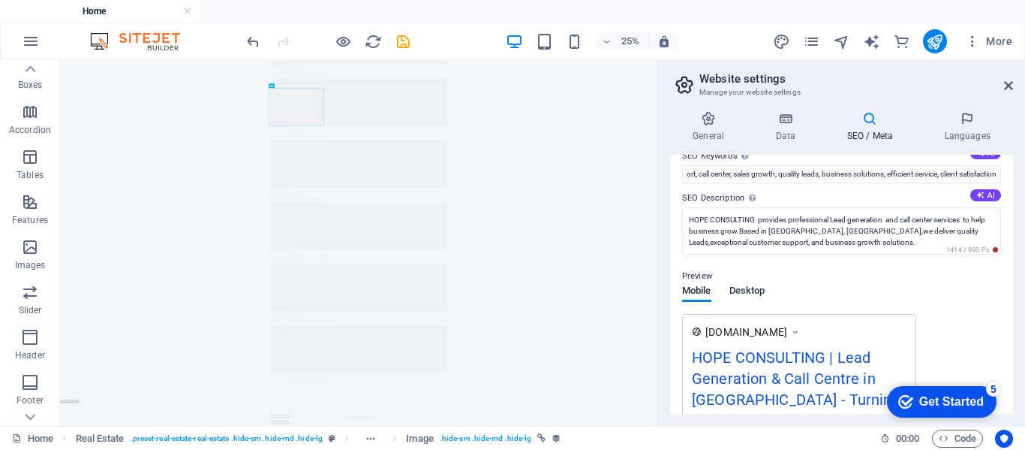
click at [744, 293] on span "Desktop" at bounding box center [747, 291] width 36 height 21
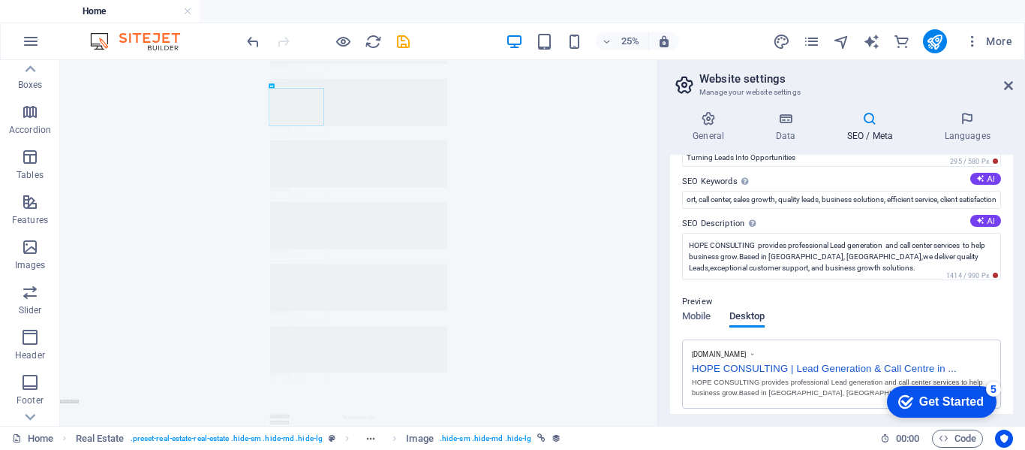
scroll to position [80, 0]
click at [791, 118] on icon at bounding box center [785, 118] width 65 height 15
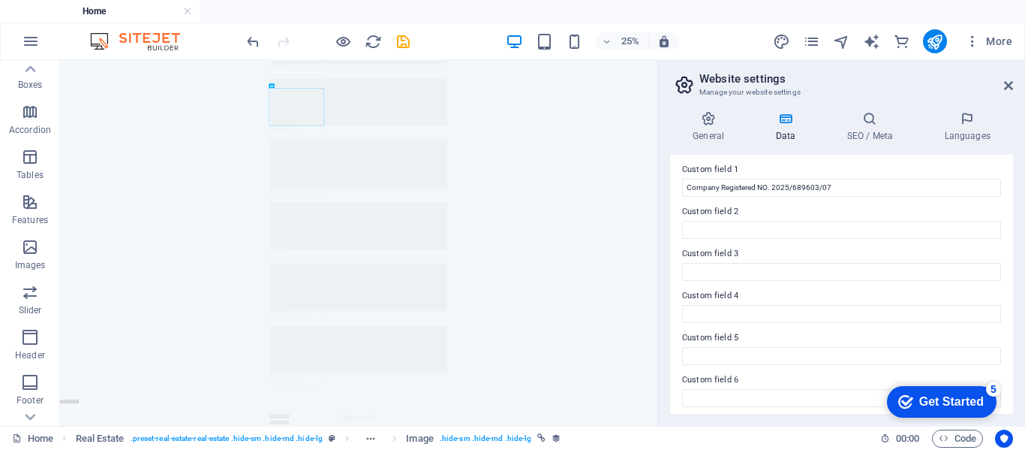
scroll to position [462, 0]
click at [856, 125] on icon at bounding box center [870, 118] width 92 height 15
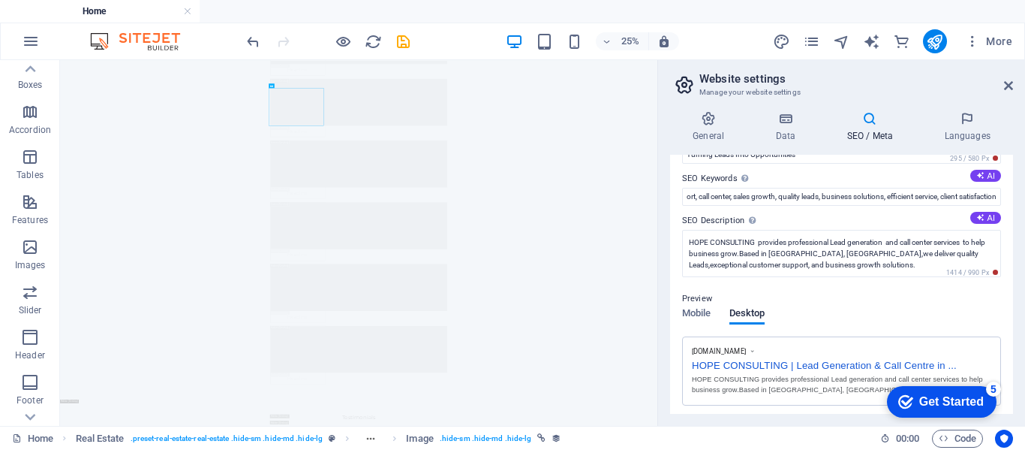
scroll to position [71, 0]
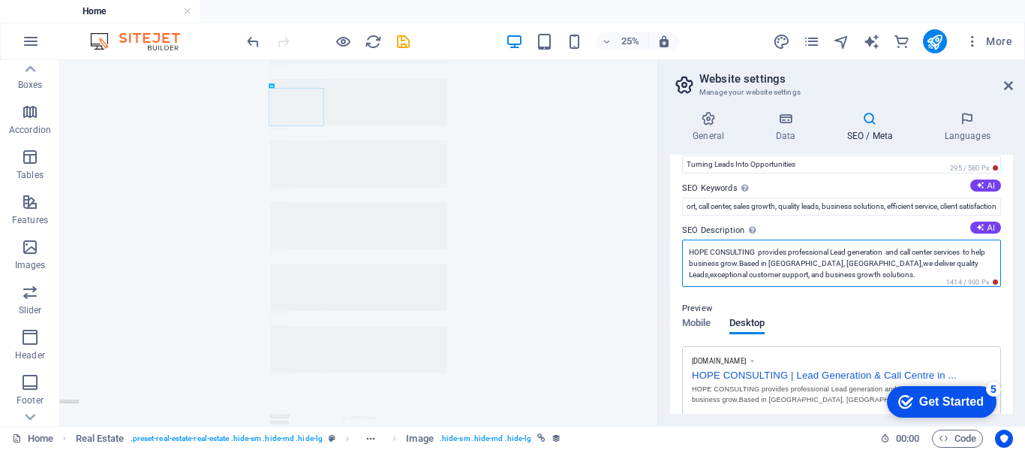
click at [901, 272] on textarea "HOPE CONSULTING provides professional Lead generation and call center services …" at bounding box center [841, 262] width 319 height 47
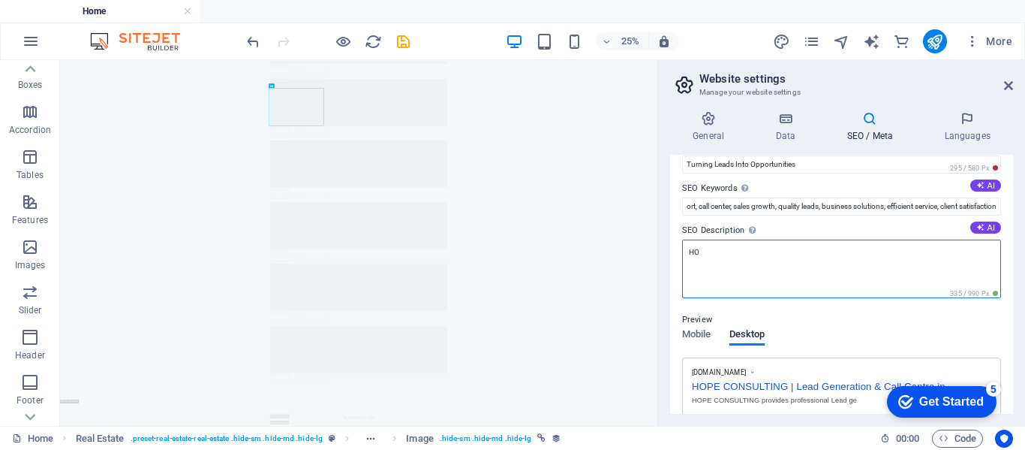
type textarea "H"
paste textarea "HOPE CONSULTING, founded in [DATE] and officially registered in [DATE] by [PERS…"
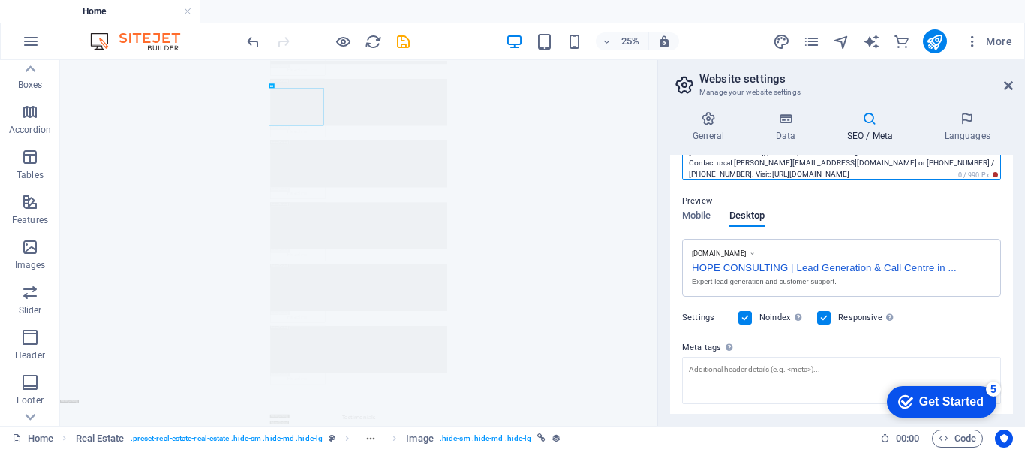
scroll to position [191, 0]
click at [701, 215] on div "Mobile Desktop" at bounding box center [723, 223] width 83 height 29
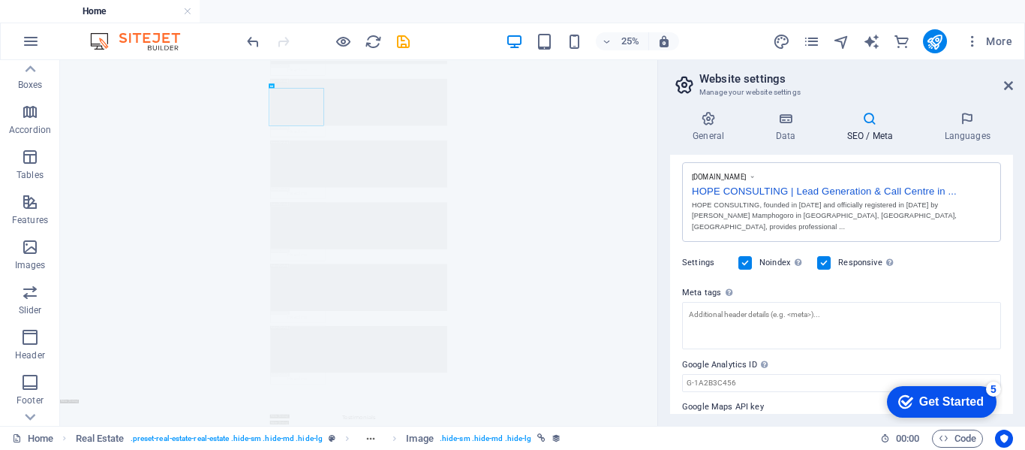
scroll to position [277, 0]
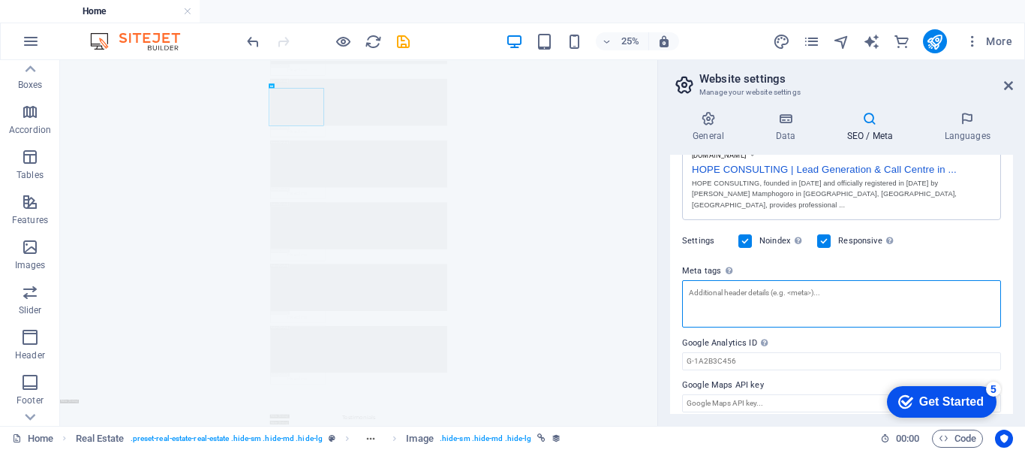
click at [884, 285] on textarea "Meta tags Enter HTML code here that will be placed inside the tags of your webs…" at bounding box center [841, 303] width 319 height 47
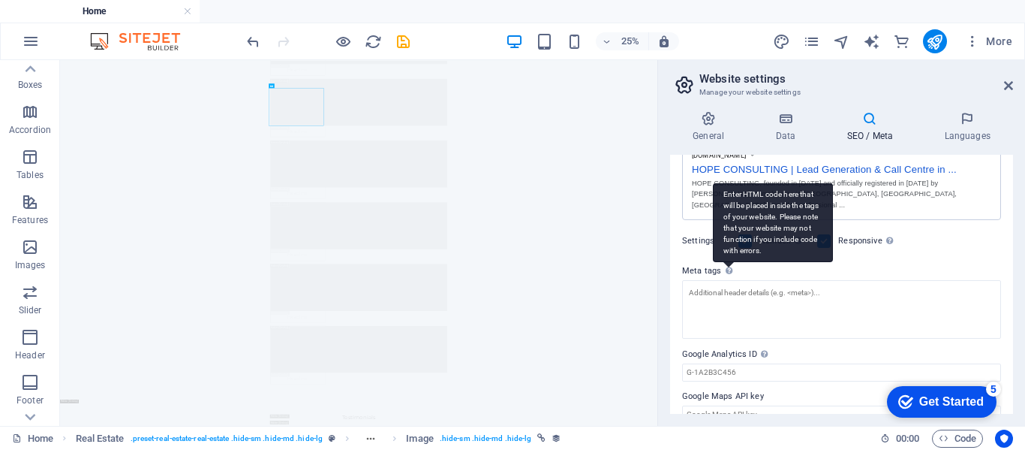
click at [728, 260] on div "Enter HTML code here that will be placed inside the tags of your website. Pleas…" at bounding box center [773, 222] width 120 height 79
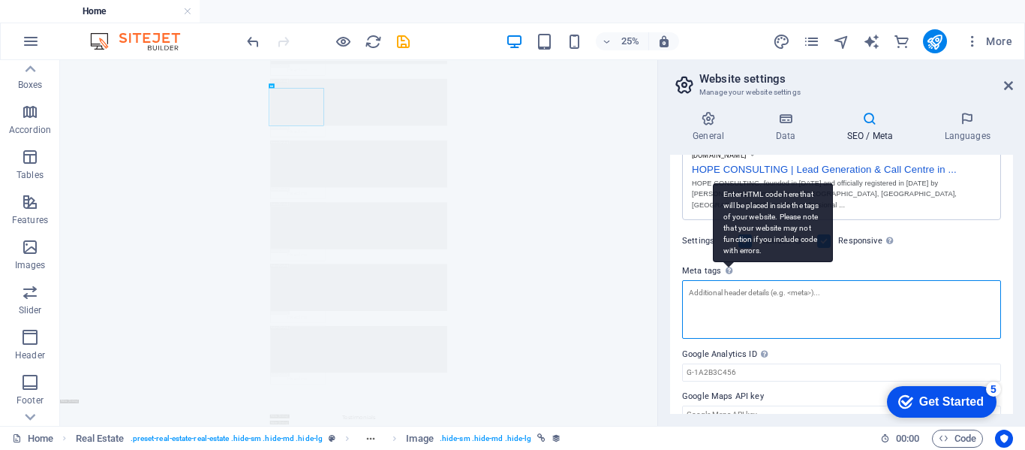
click at [728, 280] on textarea "Meta tags Enter HTML code here that will be placed inside the tags of your webs…" at bounding box center [841, 309] width 319 height 59
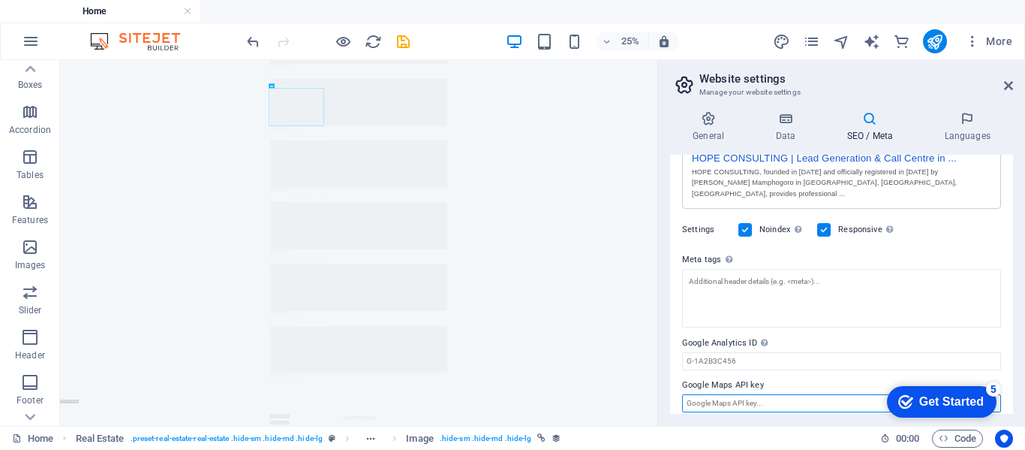
click at [835, 398] on input "Google Maps API key" at bounding box center [841, 403] width 319 height 18
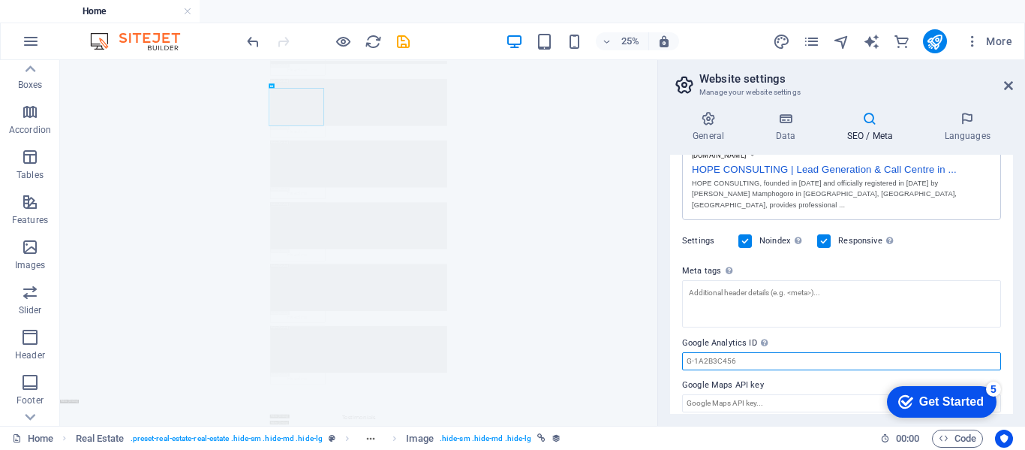
click at [865, 353] on input "Google Analytics ID Please only add the Google Analytics ID. We automatically i…" at bounding box center [841, 361] width 319 height 18
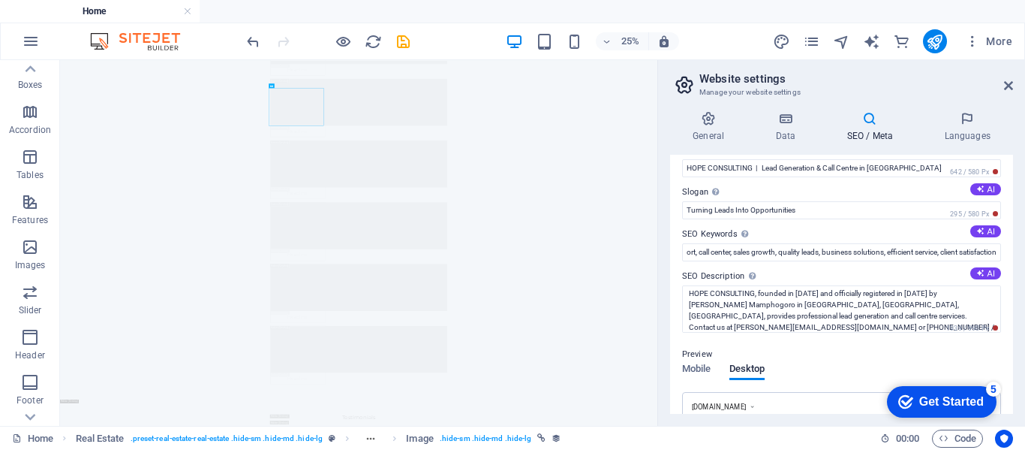
scroll to position [0, 0]
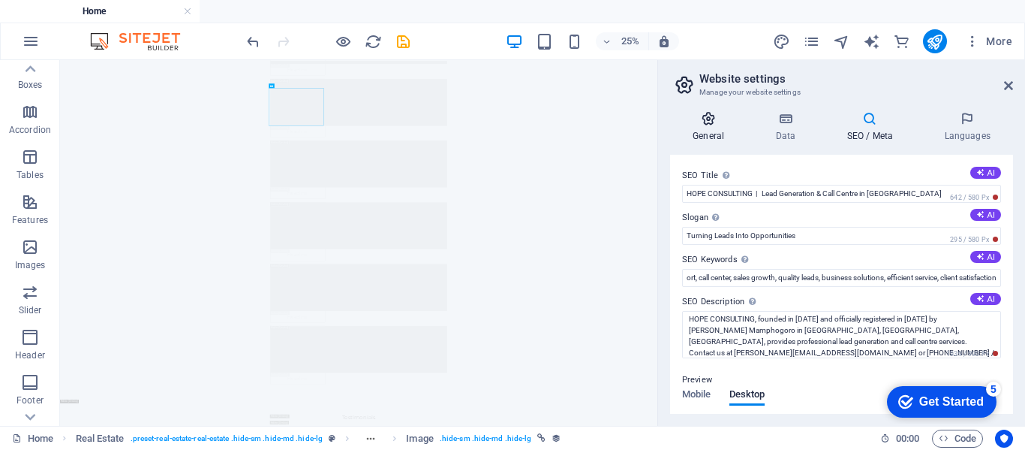
click at [710, 139] on h4 "General" at bounding box center [711, 127] width 83 height 32
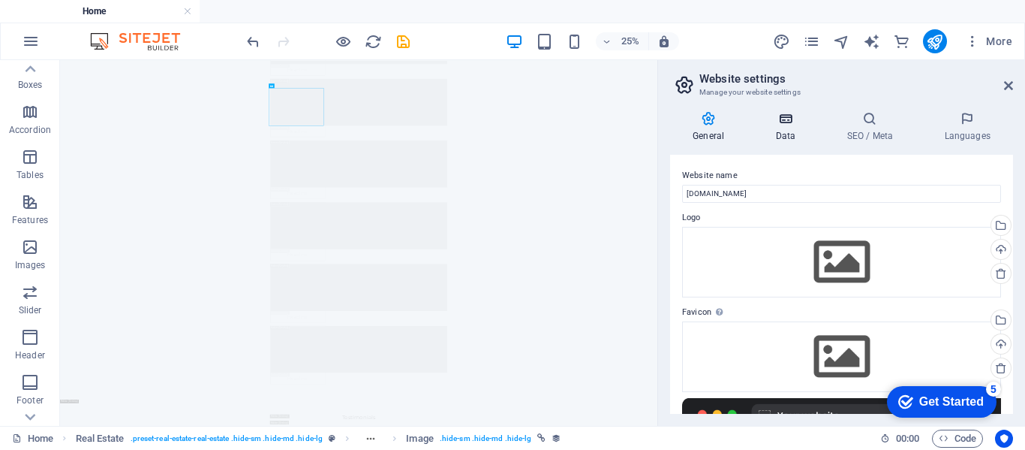
click at [791, 123] on icon at bounding box center [785, 118] width 65 height 15
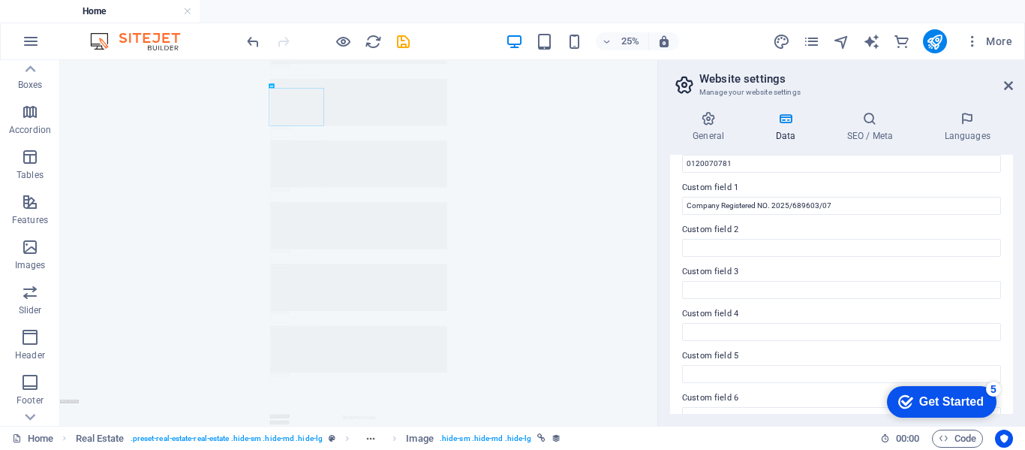
scroll to position [438, 0]
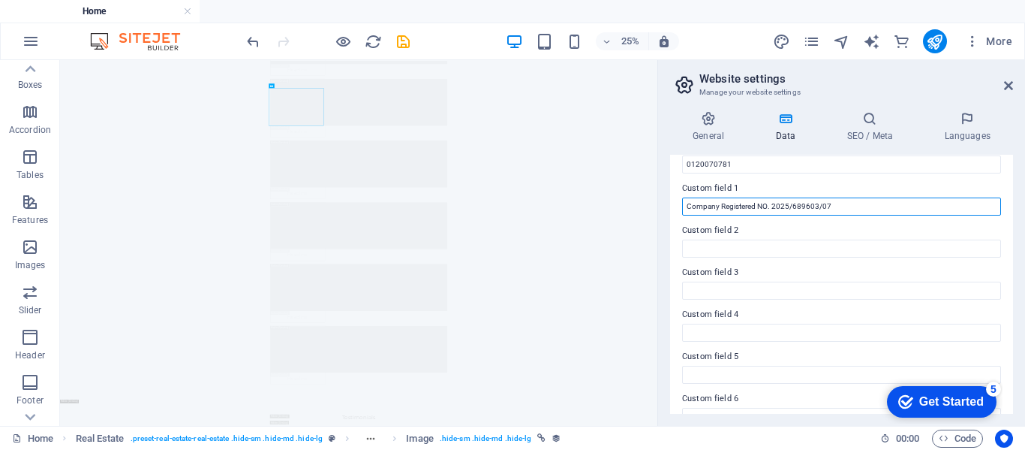
click at [693, 213] on input "Company Registered NO. 2025/689603/07" at bounding box center [841, 206] width 319 height 18
click at [775, 214] on input "Company Registered NO. 2025/689603/07" at bounding box center [841, 206] width 319 height 18
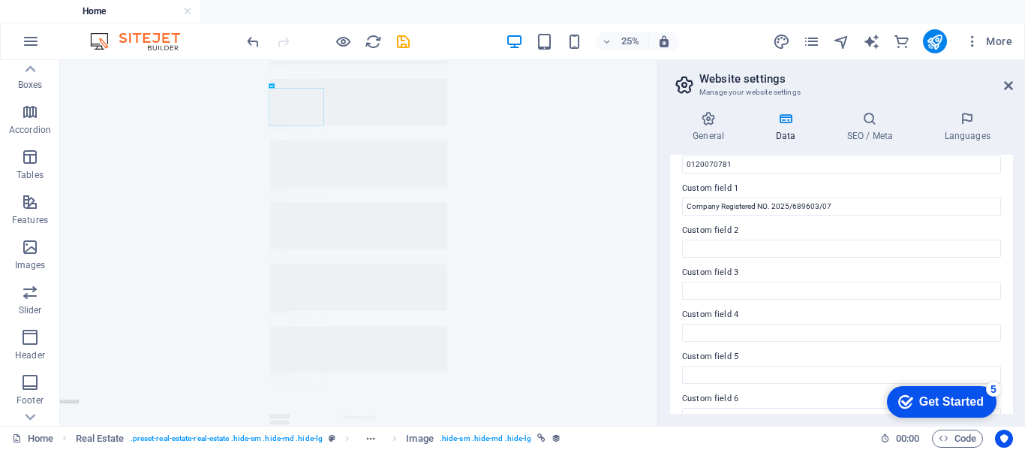
click at [853, 224] on label "Custom field 2" at bounding box center [841, 230] width 319 height 18
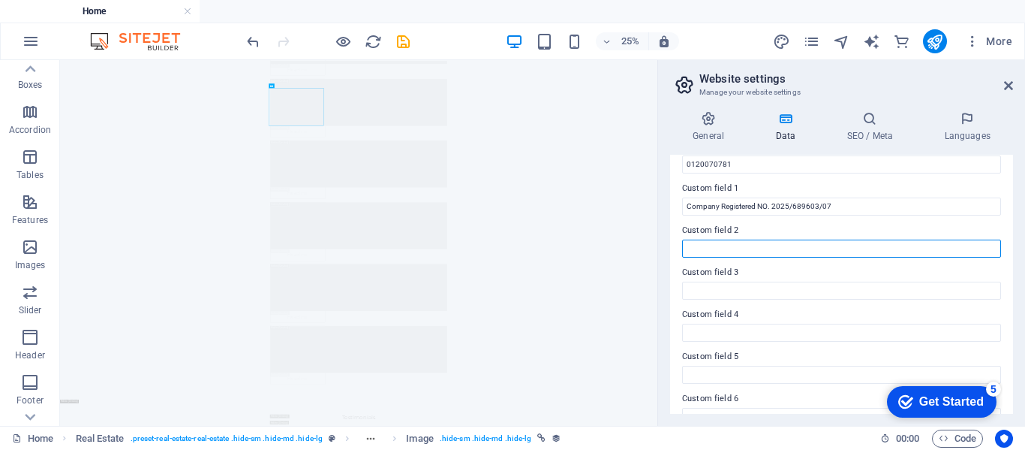
click at [853, 239] on input "Custom field 2" at bounding box center [841, 248] width 319 height 18
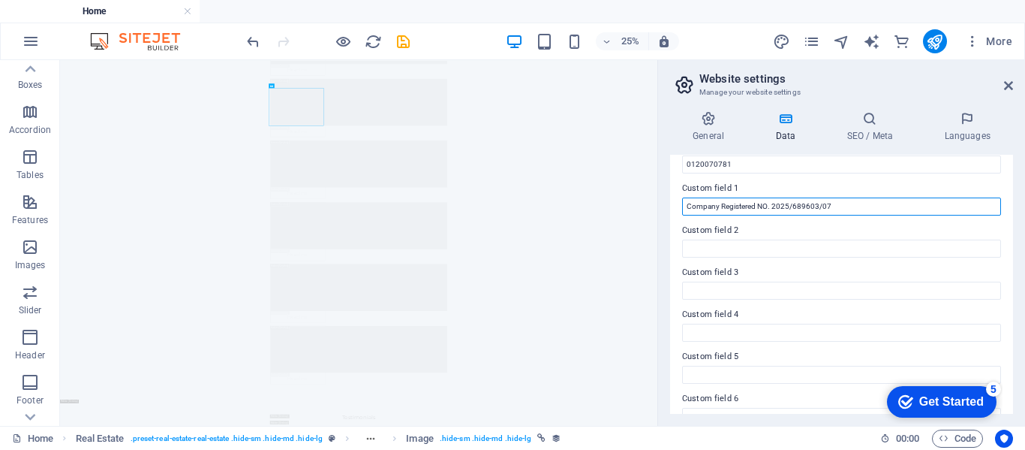
click at [785, 203] on input "Company Registered NO. 2025/689603/07" at bounding box center [841, 206] width 319 height 18
click at [780, 212] on input "Company Registered NO. 2025/689603/07" at bounding box center [841, 206] width 319 height 18
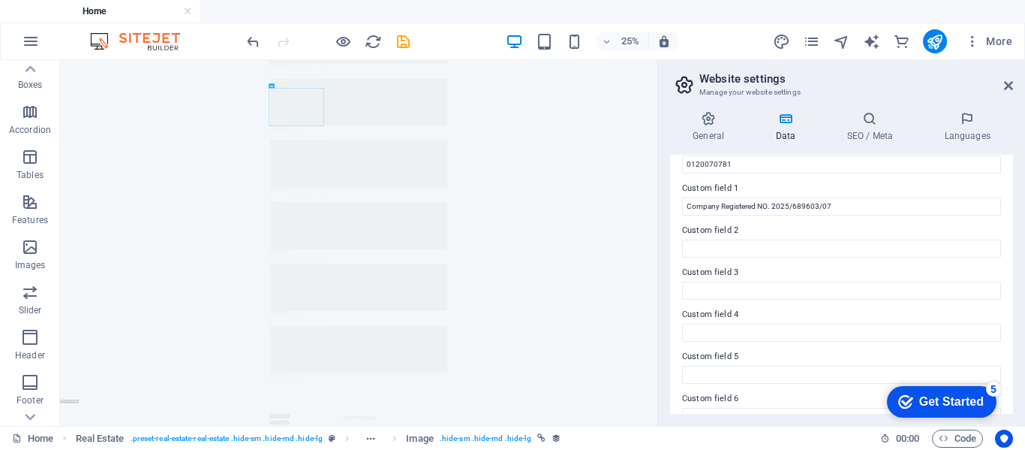
click at [842, 266] on label "Custom field 3" at bounding box center [841, 272] width 319 height 18
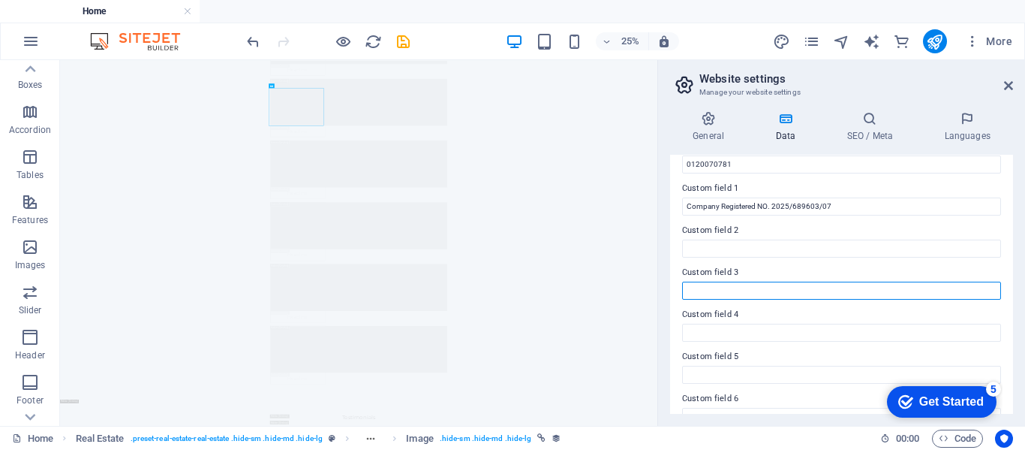
click at [842, 281] on input "Custom field 3" at bounding box center [841, 290] width 319 height 18
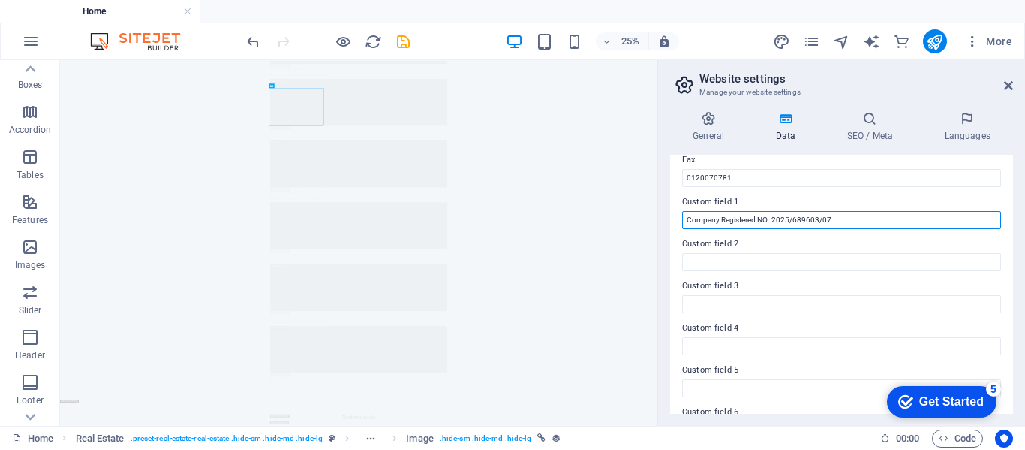
scroll to position [417, 0]
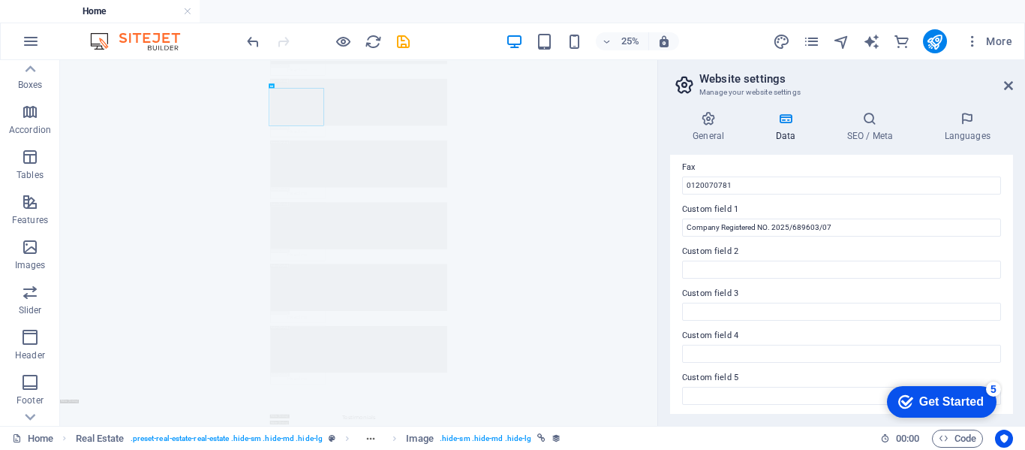
click at [787, 137] on h4 "Data" at bounding box center [788, 127] width 71 height 32
click at [869, 134] on h4 "SEO / Meta" at bounding box center [873, 127] width 98 height 32
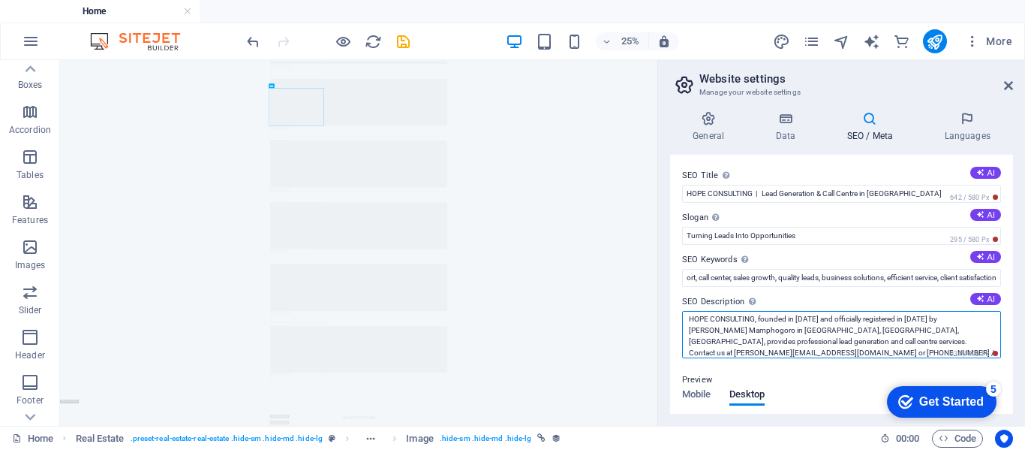
click at [865, 357] on textarea "HOPE CONSULTING, founded in [DATE] and officially registered in [DATE] by [PERS…" at bounding box center [841, 334] width 319 height 47
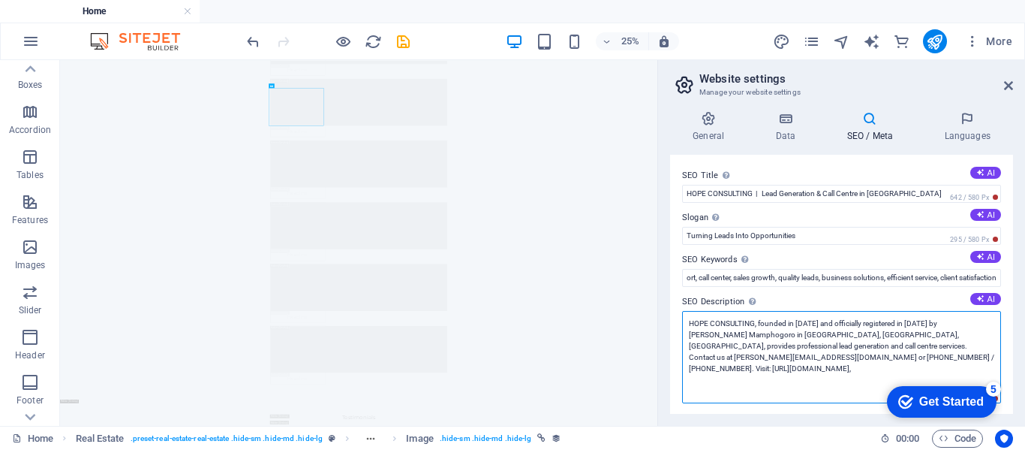
click at [797, 373] on textarea "HOPE CONSULTING, founded in [DATE] and officially registered in [DATE] by [PERS…" at bounding box center [841, 357] width 319 height 92
click at [846, 334] on textarea "HOPE CONSULTING, founded in [DATE] and officially registered in [DATE] by [PERS…" at bounding box center [841, 357] width 319 height 92
click at [850, 338] on textarea "HOPE CONSULTING, founded in [DATE] and officially registered in [DATE] by [PERS…" at bounding box center [841, 357] width 319 height 92
click at [844, 338] on textarea "HOPE CONSULTING, founded in [DATE] and officially registered in [DATE] by [PERS…" at bounding box center [841, 357] width 319 height 92
click at [847, 338] on textarea "HOPE CONSULTING, founded in [DATE] and officially registered in [DATE] by [PERS…" at bounding box center [841, 357] width 319 height 92
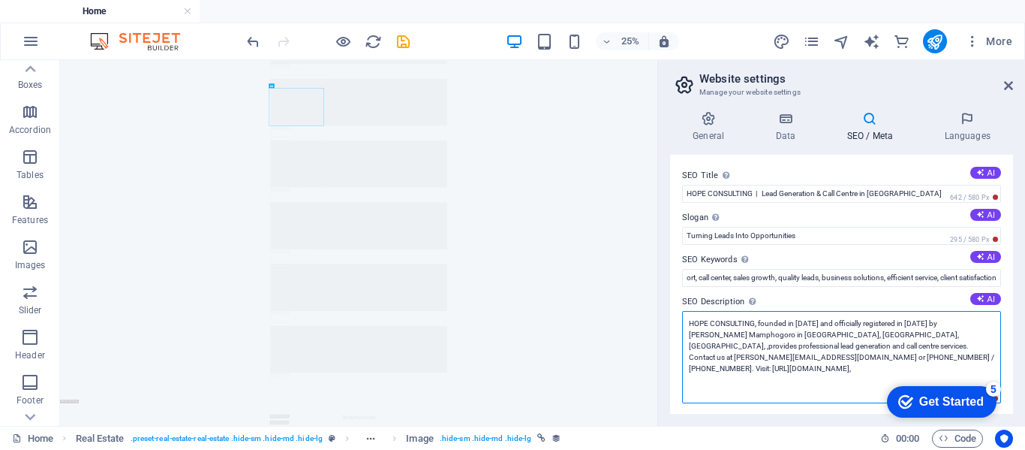
click at [845, 337] on textarea "HOPE CONSULTING, founded in [DATE] and officially registered in [DATE] by [PERS…" at bounding box center [841, 357] width 319 height 92
click at [846, 339] on textarea "HOPE CONSULTING, founded in [DATE] and officially registered in [DATE] by [PERS…" at bounding box center [841, 357] width 319 height 92
click at [846, 335] on textarea "HOPE CONSULTING, founded in [DATE] and officially registered in [DATE] by [PERS…" at bounding box center [841, 357] width 319 height 92
click at [852, 334] on textarea "HOPE CONSULTING, founded in [DATE] and officially registered in [DATE] by [PERS…" at bounding box center [841, 357] width 319 height 92
click at [845, 335] on textarea "HOPE CONSULTING, founded in [DATE] and officially registered in [DATE] by [PERS…" at bounding box center [841, 357] width 319 height 92
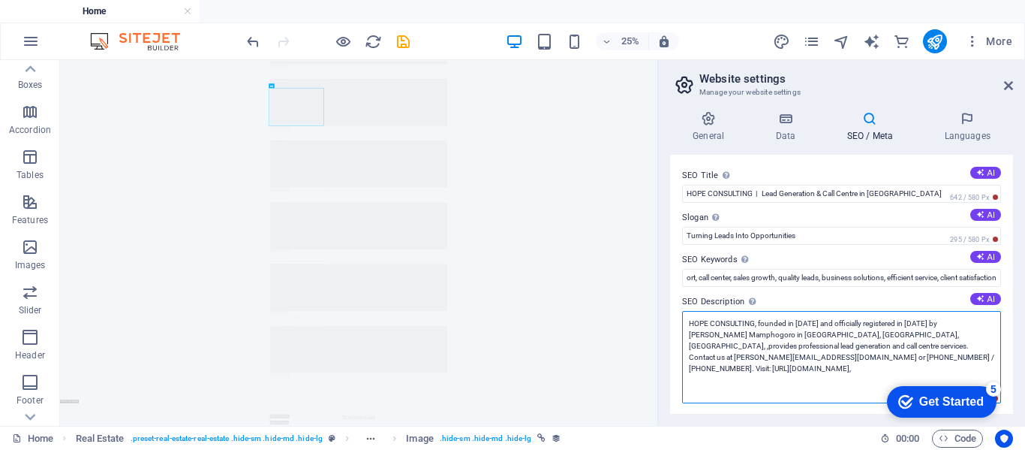
click at [848, 336] on textarea "HOPE CONSULTING, founded in [DATE] and officially registered in [DATE] by [PERS…" at bounding box center [841, 357] width 319 height 92
paste textarea "Company Registered NO. 2025/689603/07"
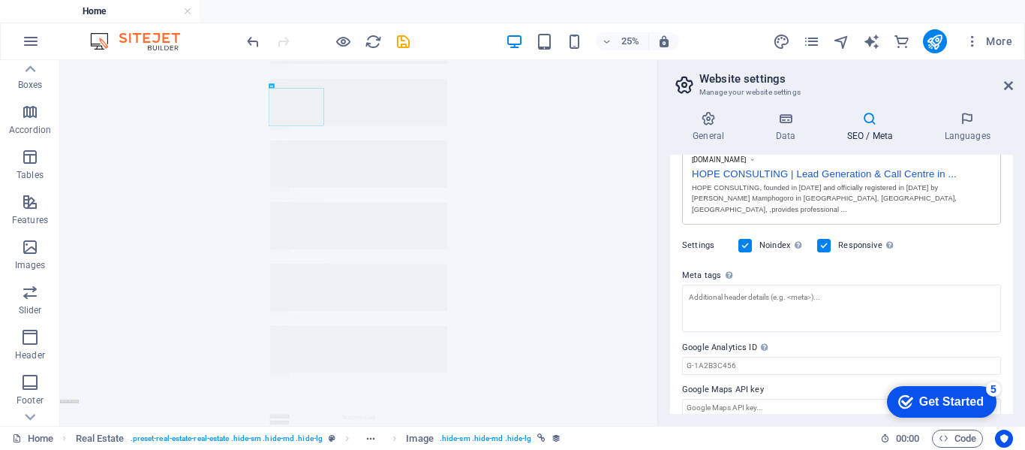
scroll to position [322, 0]
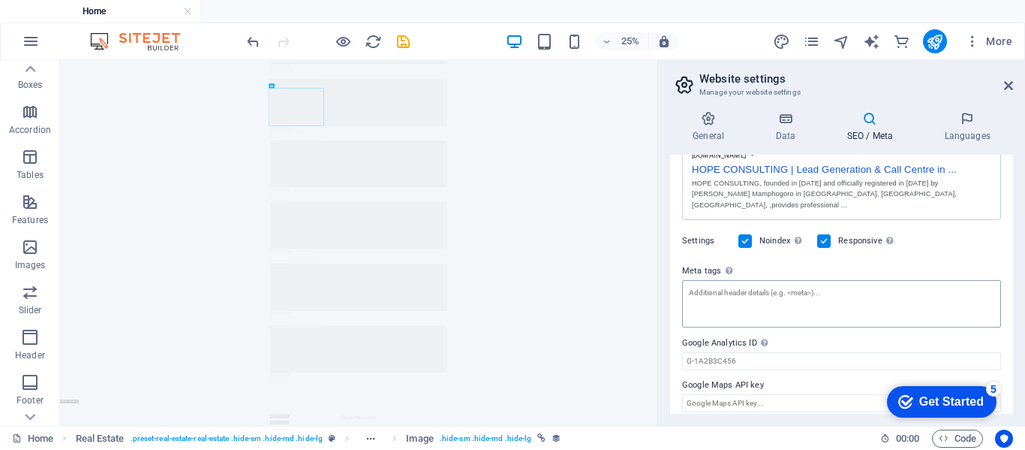
type textarea "HOPE CONSULTING, founded in [DATE] and officially registered in [DATE] by [PERS…"
click at [809, 284] on textarea "Meta tags Enter HTML code here that will be placed inside the tags of your webs…" at bounding box center [841, 303] width 319 height 47
click at [36, 341] on icon "button" at bounding box center [30, 337] width 18 height 18
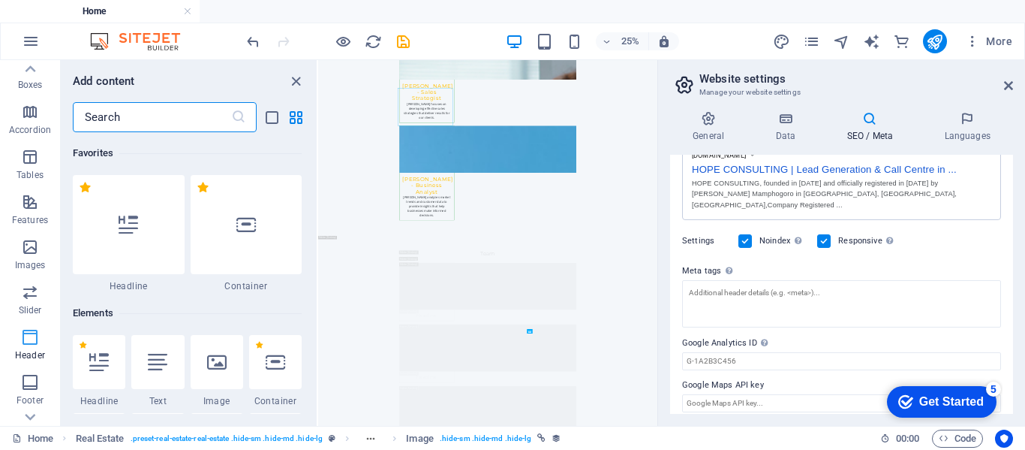
scroll to position [9038, 0]
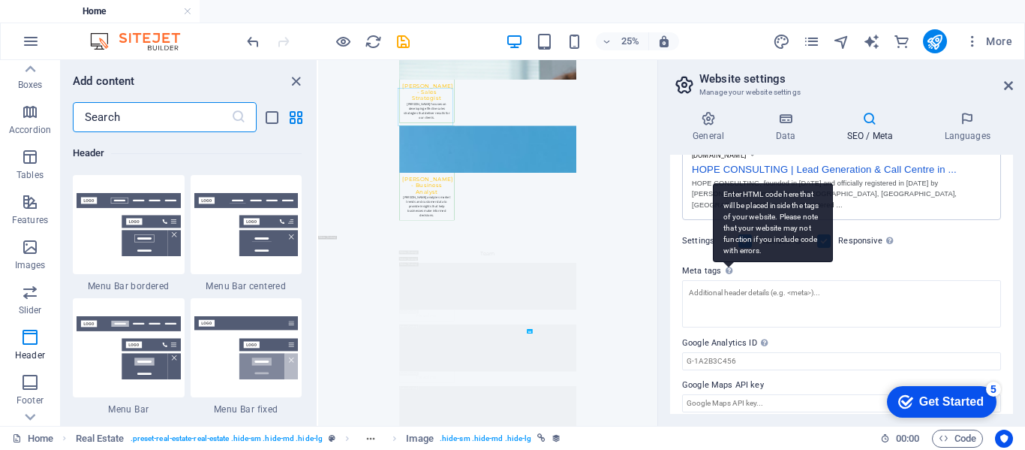
click at [728, 261] on div "Enter HTML code here that will be placed inside the tags of your website. Pleas…" at bounding box center [773, 222] width 120 height 79
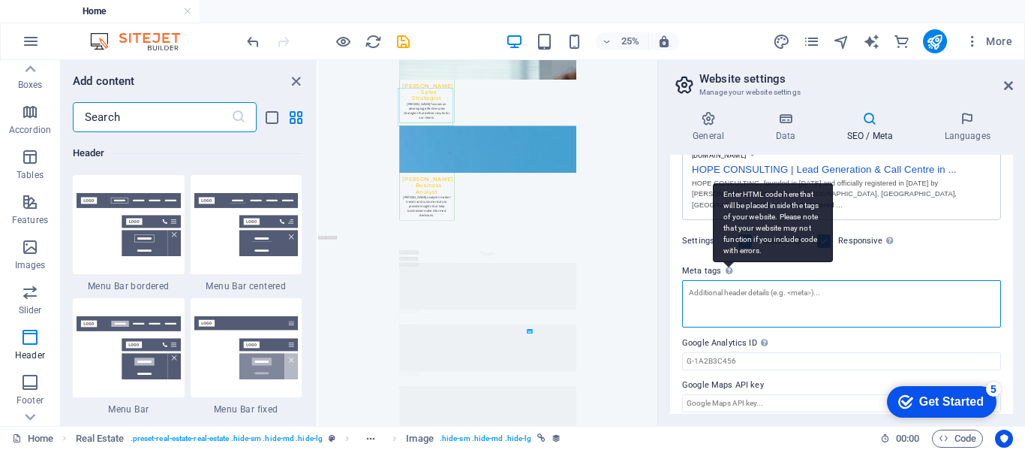
click at [728, 280] on textarea "Meta tags Enter HTML code here that will be placed inside the tags of your webs…" at bounding box center [841, 303] width 319 height 47
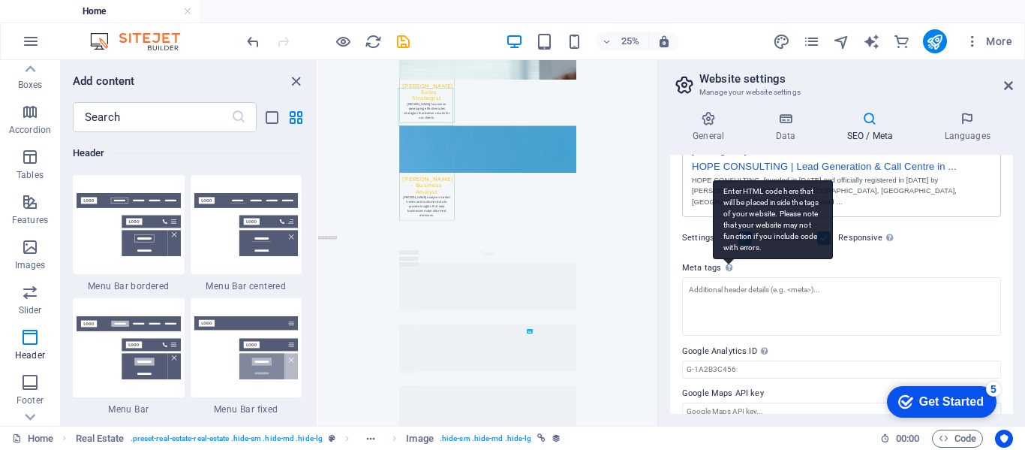
click at [728, 260] on div "Enter HTML code here that will be placed inside the tags of your website. Pleas…" at bounding box center [728, 268] width 15 height 18
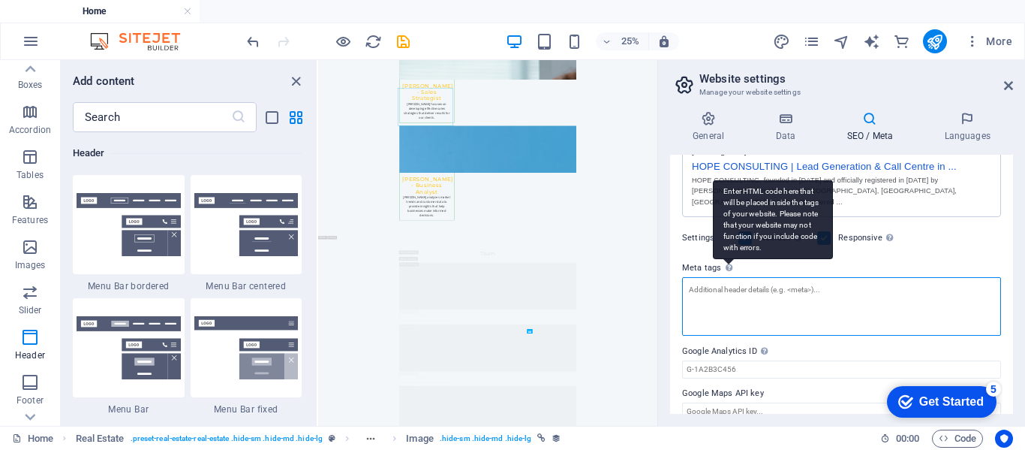
click at [728, 277] on textarea "Meta tags Enter HTML code here that will be placed inside the tags of your webs…" at bounding box center [841, 306] width 319 height 59
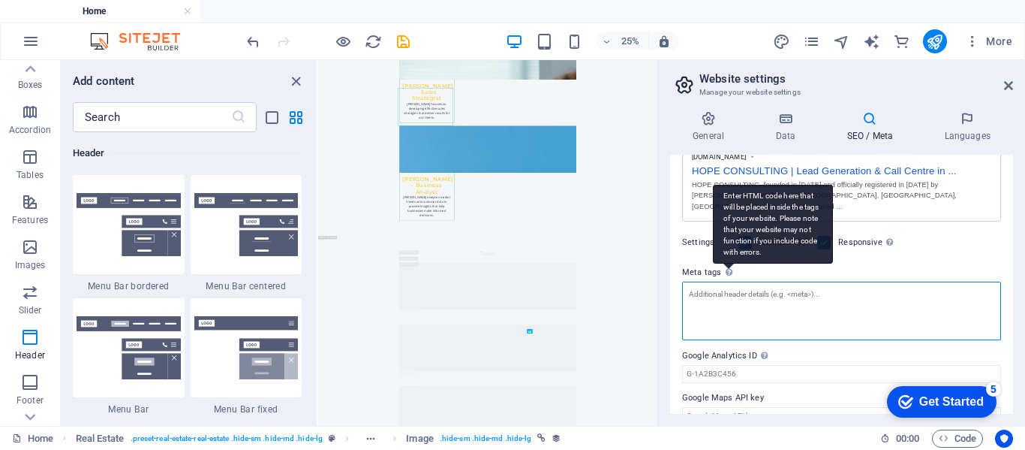
scroll to position [288, 0]
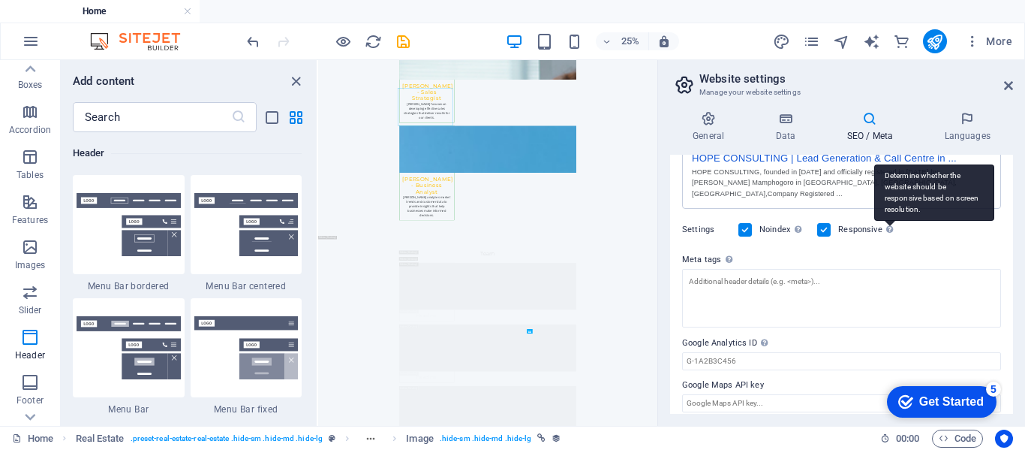
click at [894, 226] on div "Determine whether the website should be responsive based on screen resolution." at bounding box center [890, 230] width 15 height 18
click at [0, 0] on input "Responsive Determine whether the website should be responsive based on screen r…" at bounding box center [0, 0] width 0 height 0
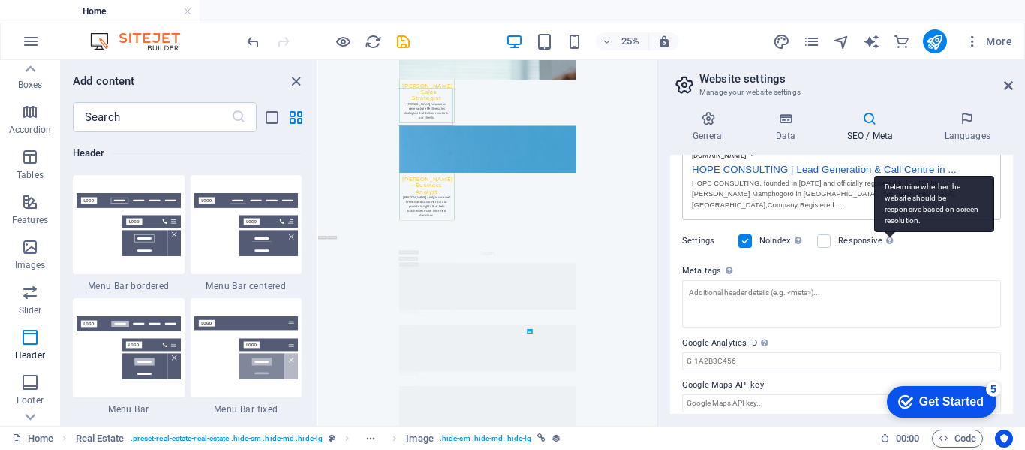
scroll to position [275, 0]
click at [892, 232] on div "Determine whether the website should be responsive based on screen resolution." at bounding box center [934, 206] width 120 height 56
click at [0, 0] on input "Responsive Determine whether the website should be responsive based on screen r…" at bounding box center [0, 0] width 0 height 0
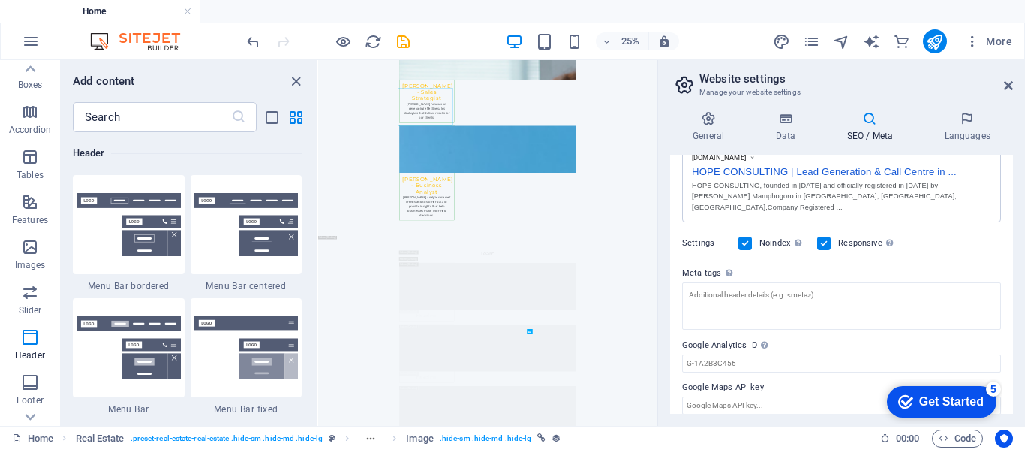
click at [921, 252] on div "Settings Noindex Instruct search engines to exclude this website from search re…" at bounding box center [841, 243] width 319 height 42
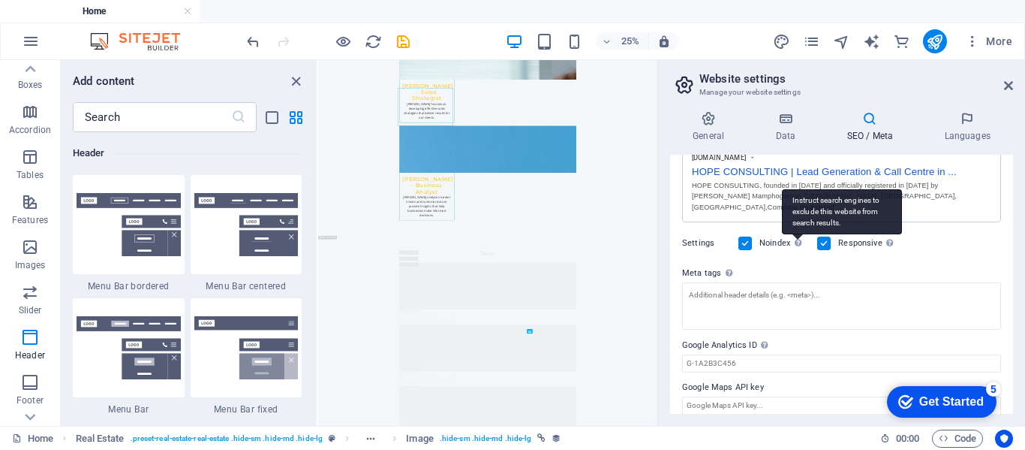
click at [791, 234] on div "Instruct search engines to exclude this website from search results." at bounding box center [797, 243] width 15 height 18
click at [0, 0] on input "Noindex Instruct search engines to exclude this website from search results." at bounding box center [0, 0] width 0 height 0
click at [796, 232] on div "Instruct search engines to exclude this website from search results." at bounding box center [842, 211] width 120 height 45
click at [0, 0] on input "Noindex Instruct search engines to exclude this website from search results." at bounding box center [0, 0] width 0 height 0
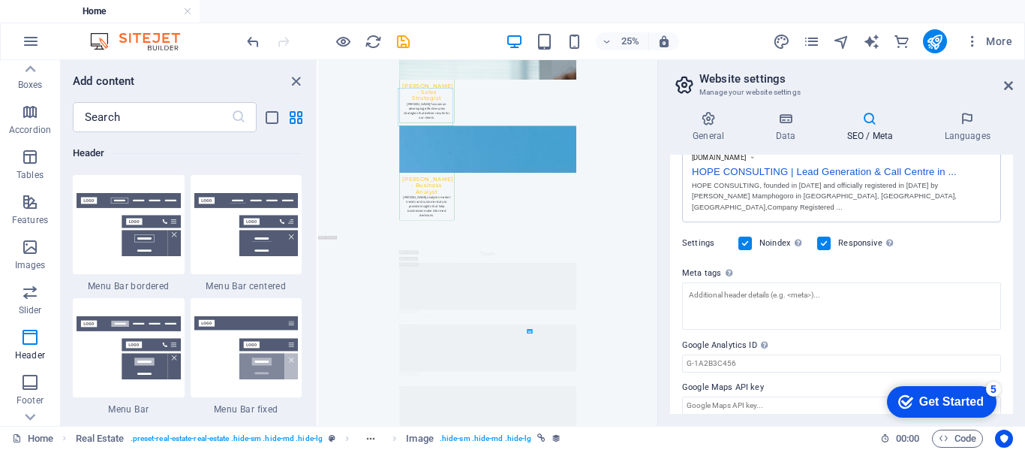
click at [854, 240] on label "Responsive Determine whether the website should be responsive based on screen r…" at bounding box center [867, 243] width 59 height 18
click at [0, 0] on input "Responsive Determine whether the website should be responsive based on screen r…" at bounding box center [0, 0] width 0 height 0
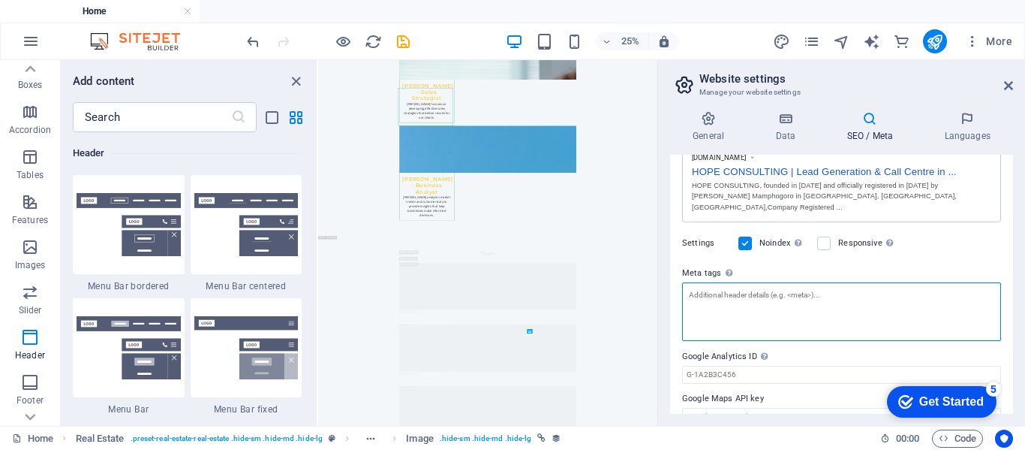
paste textarea "head> <!-- Charset --> <meta charset="UTF-8"> <!-- Viewport for responsive desi…"
click at [743, 295] on textarea "Meta tags Enter HTML code here that will be placed inside the tags of your webs…" at bounding box center [841, 311] width 319 height 59
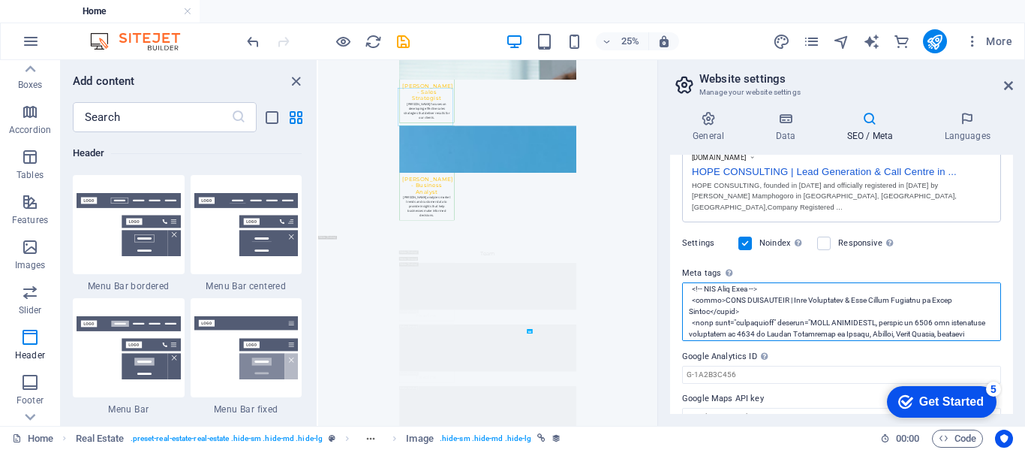
scroll to position [6, 0]
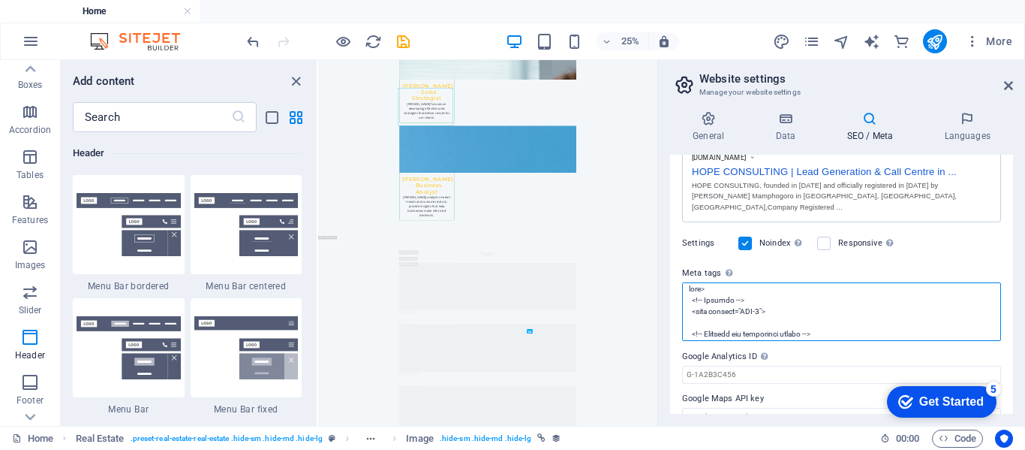
click at [689, 283] on textarea "Meta tags Enter HTML code here that will be placed inside the tags of your webs…" at bounding box center [841, 311] width 319 height 59
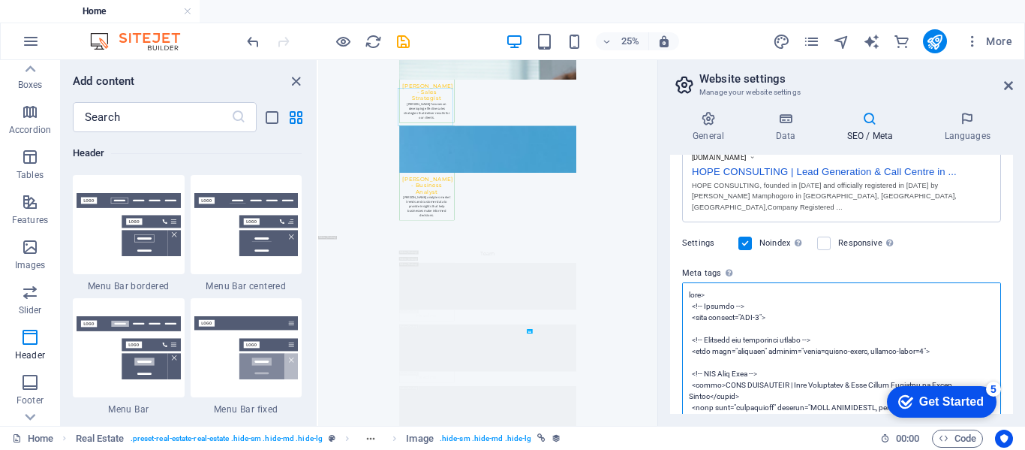
paste textarea "<"
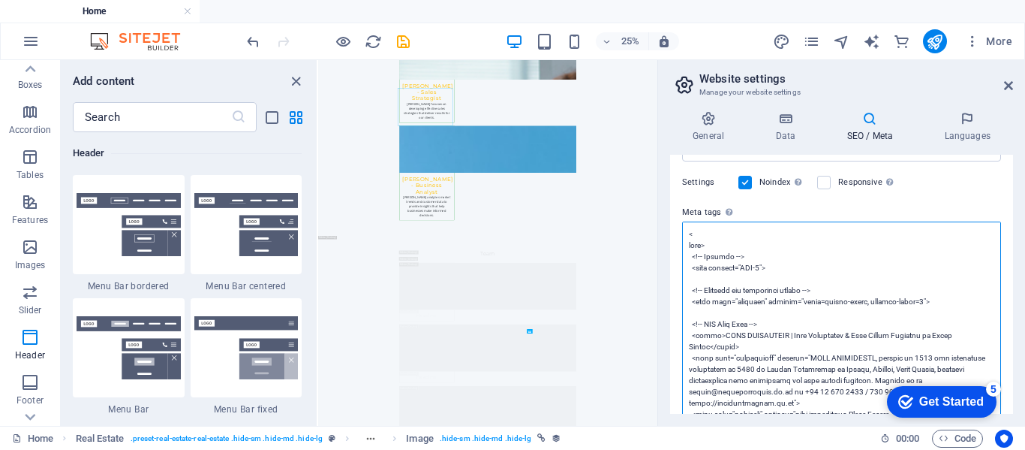
scroll to position [299, 0]
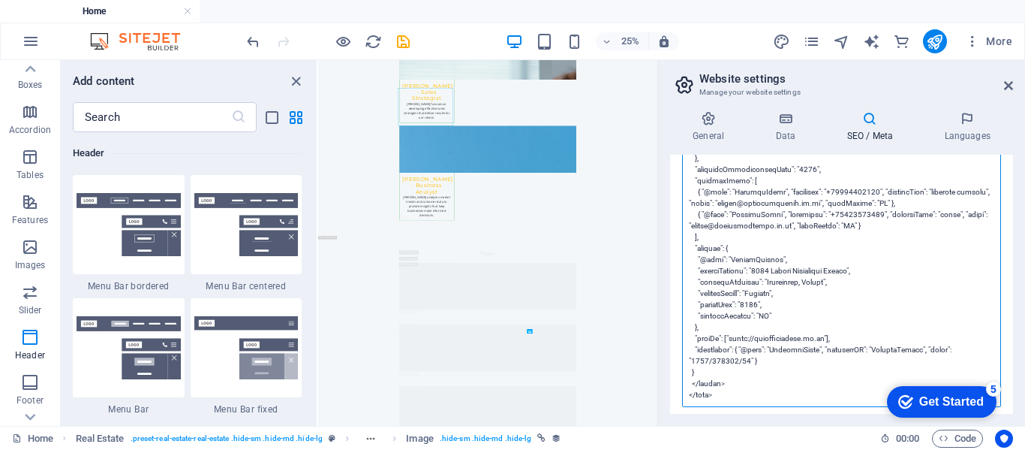
scroll to position [1087, 0]
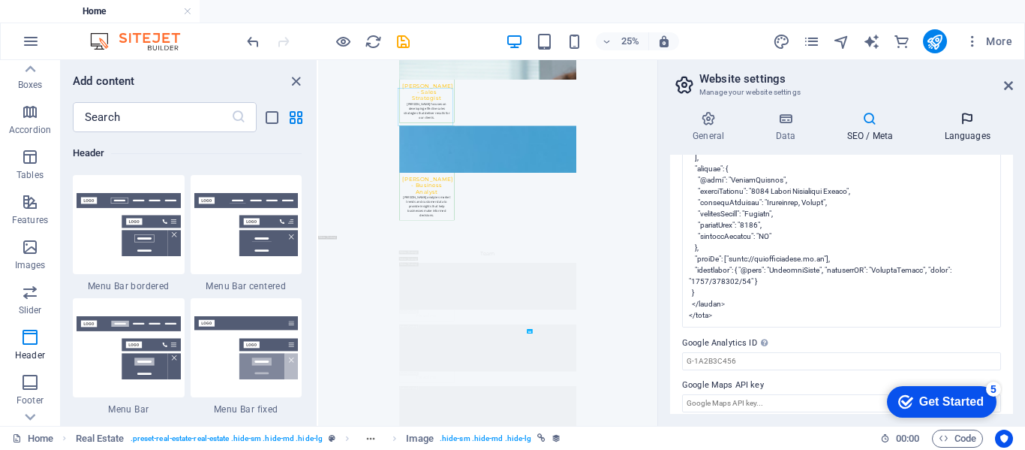
click at [958, 137] on body "[DOMAIN_NAME] Home Favorites Elements Columns Content Boxes Accordion Tables Fe…" at bounding box center [512, 225] width 1025 height 450
type textarea "<!-- Charset --> <meta charset="UTF-8"> <!-- Viewport for responsive design -->…"
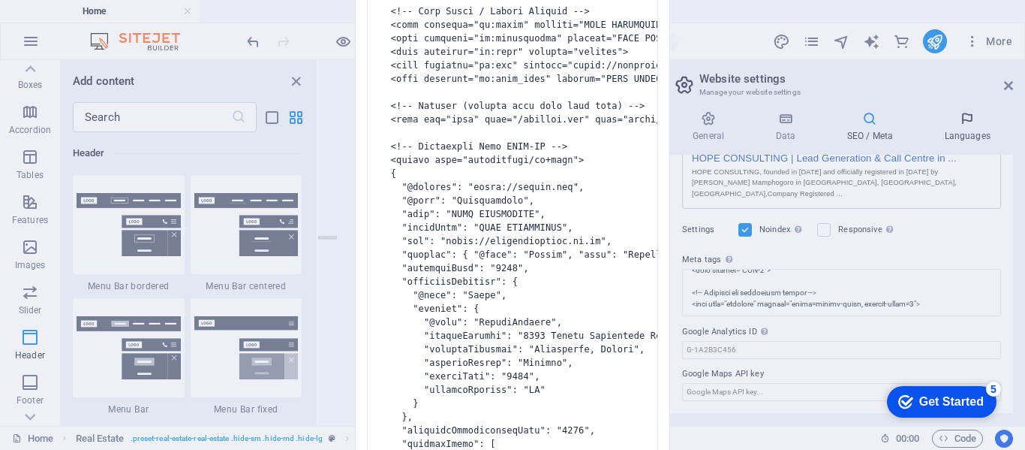
scroll to position [277, 0]
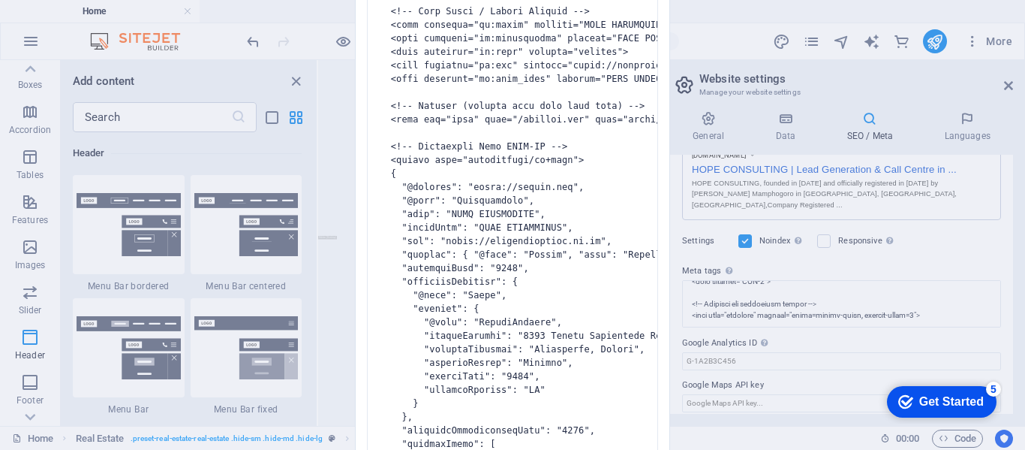
click at [959, 133] on div "Invalid HTML You have entered the following invalid HTML code (e.g. missing clo…" at bounding box center [512, 225] width 1025 height 450
click at [859, 133] on div "Invalid HTML You have entered the following invalid HTML code (e.g. missing clo…" at bounding box center [512, 225] width 1025 height 450
click at [866, 140] on div "Invalid HTML You have entered the following invalid HTML code (e.g. missing clo…" at bounding box center [512, 225] width 1025 height 450
click at [775, 128] on div "Invalid HTML You have entered the following invalid HTML code (e.g. missing clo…" at bounding box center [512, 225] width 1025 height 450
click at [769, 129] on div "Invalid HTML You have entered the following invalid HTML code (e.g. missing clo…" at bounding box center [512, 225] width 1025 height 450
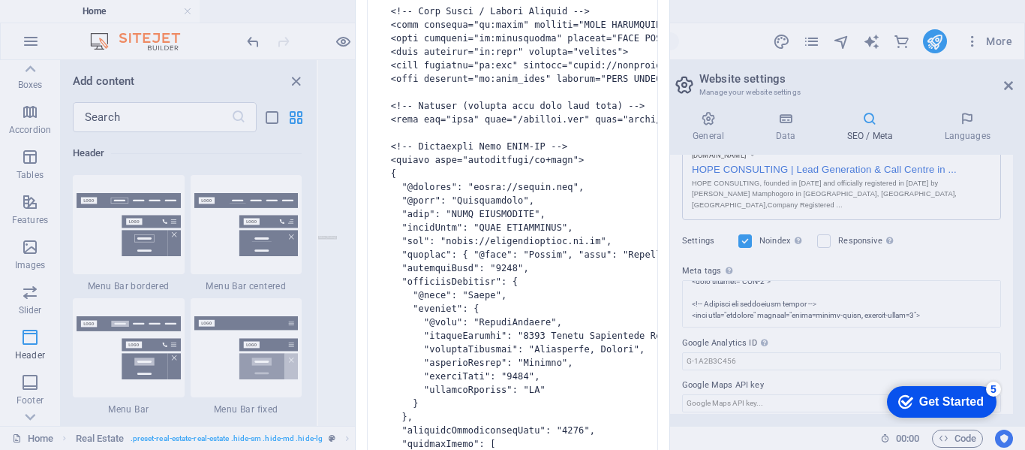
click at [705, 119] on div "Invalid HTML You have entered the following invalid HTML code (e.g. missing clo…" at bounding box center [512, 225] width 1025 height 450
click at [856, 130] on div "Invalid HTML You have entered the following invalid HTML code (e.g. missing clo…" at bounding box center [512, 225] width 1025 height 450
click at [778, 131] on div "Invalid HTML You have entered the following invalid HTML code (e.g. missing clo…" at bounding box center [512, 225] width 1025 height 450
click at [765, 341] on div "Invalid HTML You have entered the following invalid HTML code (e.g. missing clo…" at bounding box center [512, 225] width 1025 height 450
click at [760, 331] on div "Invalid HTML You have entered the following invalid HTML code (e.g. missing clo…" at bounding box center [512, 225] width 1025 height 450
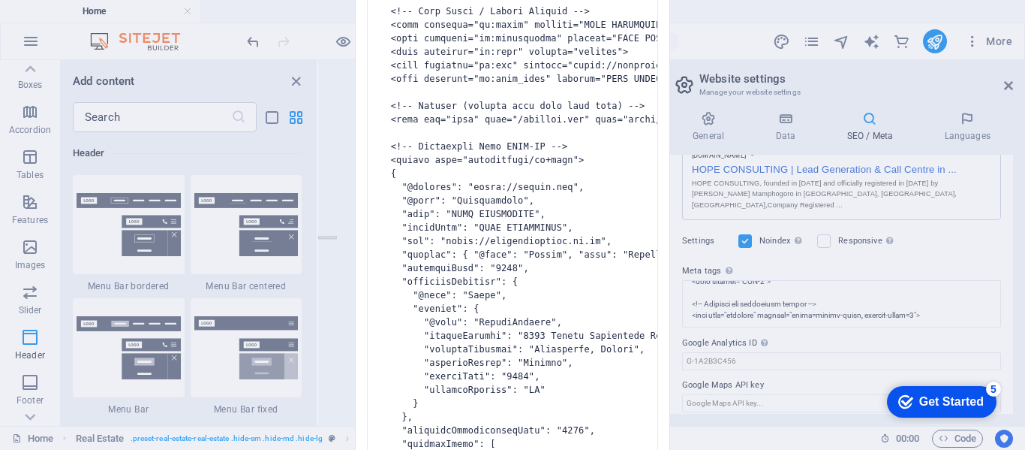
click at [713, 122] on div "Invalid HTML You have entered the following invalid HTML code (e.g. missing clo…" at bounding box center [512, 225] width 1025 height 450
click at [706, 115] on div "Invalid HTML You have entered the following invalid HTML code (e.g. missing clo…" at bounding box center [512, 225] width 1025 height 450
click at [706, 109] on div "Invalid HTML You have entered the following invalid HTML code (e.g. missing clo…" at bounding box center [512, 225] width 1025 height 450
click at [709, 110] on div "Invalid HTML You have entered the following invalid HTML code (e.g. missing clo…" at bounding box center [512, 225] width 1025 height 450
click at [706, 119] on div "Invalid HTML You have entered the following invalid HTML code (e.g. missing clo…" at bounding box center [512, 225] width 1025 height 450
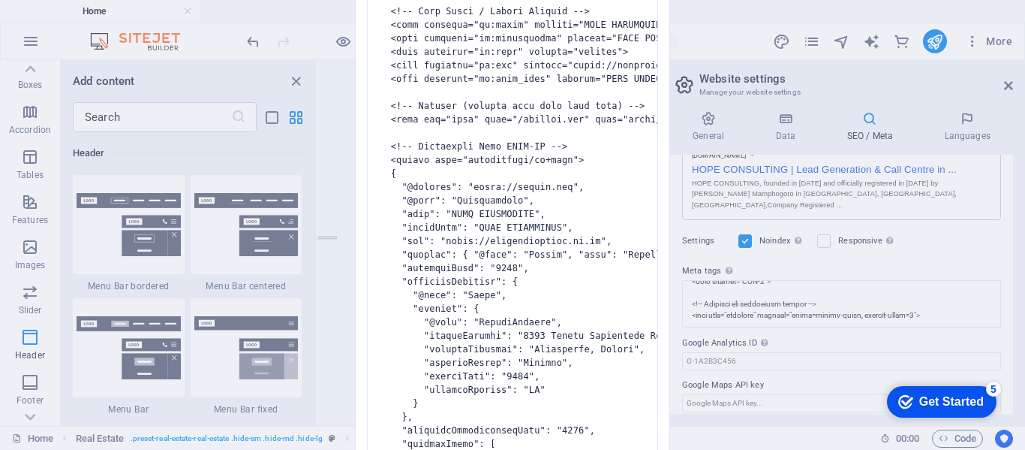
click at [710, 116] on div "Invalid HTML You have entered the following invalid HTML code (e.g. missing clo…" at bounding box center [512, 225] width 1025 height 450
click at [712, 116] on div "Invalid HTML You have entered the following invalid HTML code (e.g. missing clo…" at bounding box center [512, 225] width 1025 height 450
click at [338, 125] on div "Invalid HTML You have entered the following invalid HTML code (e.g. missing clo…" at bounding box center [512, 225] width 1025 height 450
click at [335, 138] on div "Invalid HTML You have entered the following invalid HTML code (e.g. missing clo…" at bounding box center [512, 225] width 1025 height 450
click at [787, 125] on div "Invalid HTML You have entered the following invalid HTML code (e.g. missing clo…" at bounding box center [512, 225] width 1025 height 450
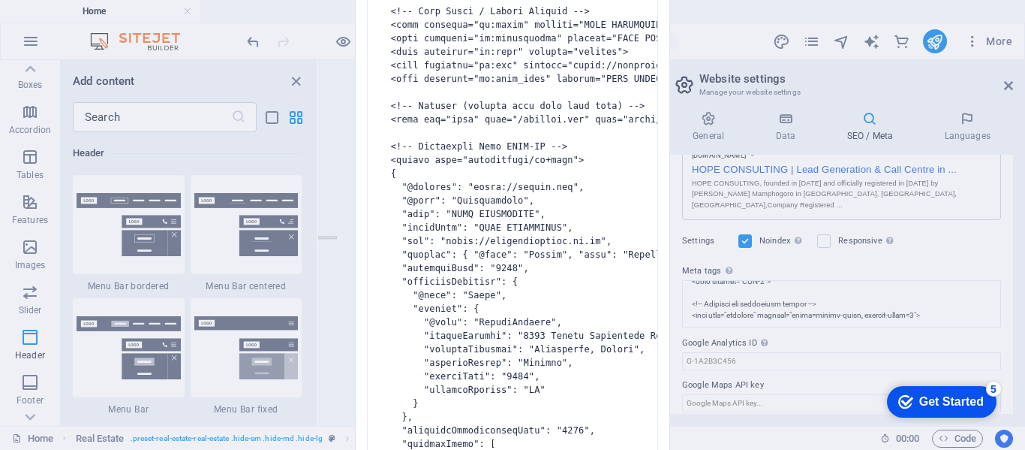
click at [795, 130] on div "Invalid HTML You have entered the following invalid HTML code (e.g. missing clo…" at bounding box center [512, 225] width 1025 height 450
click at [802, 131] on div "Invalid HTML You have entered the following invalid HTML code (e.g. missing clo…" at bounding box center [512, 225] width 1025 height 450
click at [793, 124] on div "Invalid HTML You have entered the following invalid HTML code (e.g. missing clo…" at bounding box center [512, 225] width 1025 height 450
click at [789, 122] on div "Invalid HTML You have entered the following invalid HTML code (e.g. missing clo…" at bounding box center [512, 225] width 1025 height 450
click at [785, 125] on div "Invalid HTML You have entered the following invalid HTML code (e.g. missing clo…" at bounding box center [512, 225] width 1025 height 450
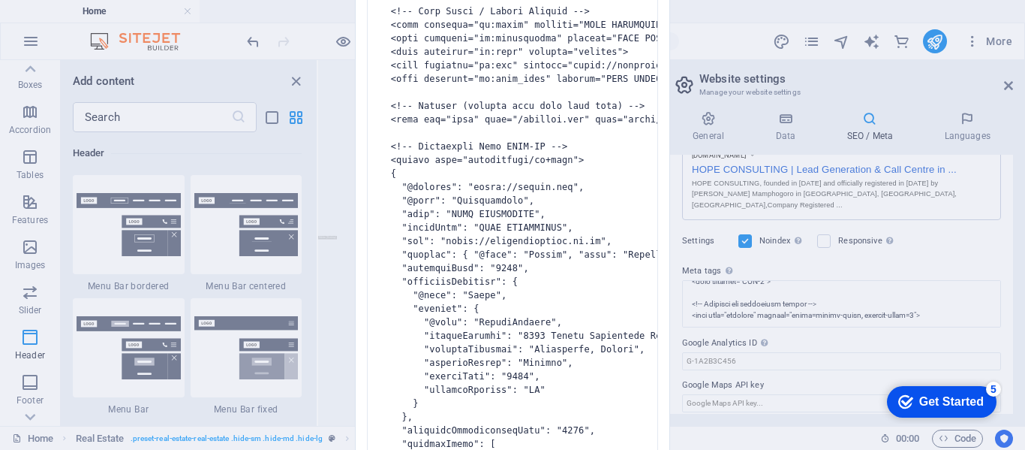
click at [725, 129] on div "Invalid HTML You have entered the following invalid HTML code (e.g. missing clo…" at bounding box center [512, 225] width 1025 height 450
click at [717, 119] on div "Invalid HTML You have entered the following invalid HTML code (e.g. missing clo…" at bounding box center [512, 225] width 1025 height 450
click at [731, 119] on div "Invalid HTML You have entered the following invalid HTML code (e.g. missing clo…" at bounding box center [512, 225] width 1025 height 450
click at [780, 129] on div "Invalid HTML You have entered the following invalid HTML code (e.g. missing clo…" at bounding box center [512, 225] width 1025 height 450
click at [701, 134] on div "Invalid HTML You have entered the following invalid HTML code (e.g. missing clo…" at bounding box center [512, 225] width 1025 height 450
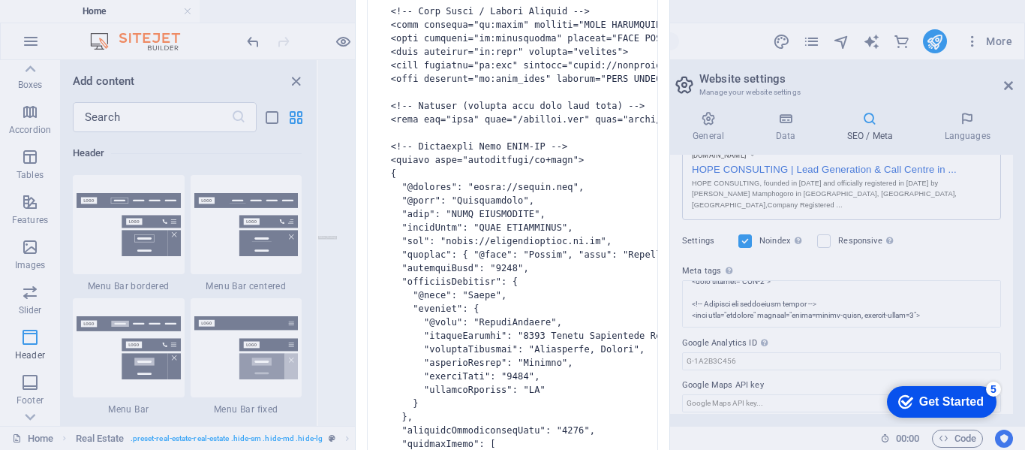
click at [711, 129] on div "Invalid HTML You have entered the following invalid HTML code (e.g. missing clo…" at bounding box center [512, 225] width 1025 height 450
click at [876, 127] on div "Invalid HTML You have entered the following invalid HTML code (e.g. missing clo…" at bounding box center [512, 225] width 1025 height 450
click at [883, 128] on div "Invalid HTML You have entered the following invalid HTML code (e.g. missing clo…" at bounding box center [512, 225] width 1025 height 450
click at [955, 122] on div "Invalid HTML You have entered the following invalid HTML code (e.g. missing clo…" at bounding box center [512, 225] width 1025 height 450
click at [961, 122] on div "Invalid HTML You have entered the following invalid HTML code (e.g. missing clo…" at bounding box center [512, 225] width 1025 height 450
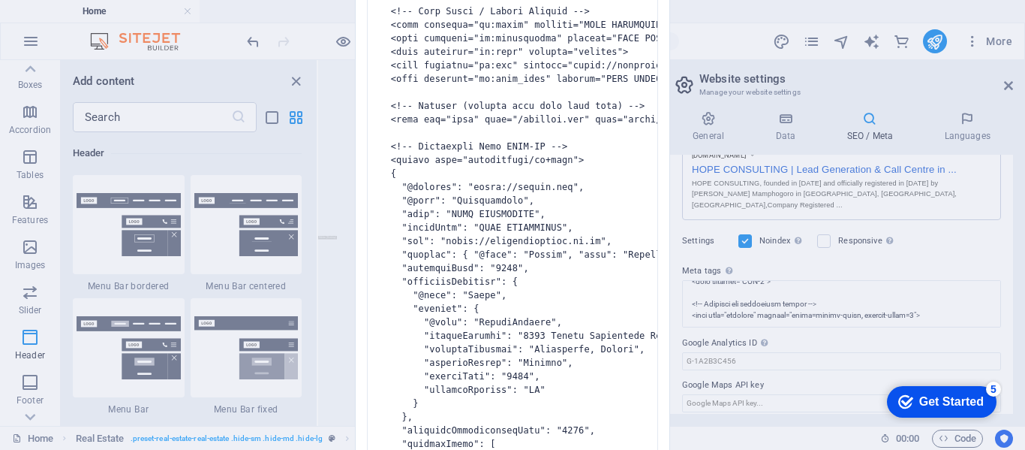
click at [967, 116] on div "Invalid HTML You have entered the following invalid HTML code (e.g. missing clo…" at bounding box center [512, 225] width 1025 height 450
click at [995, 36] on div "Invalid HTML You have entered the following invalid HTML code (e.g. missing clo…" at bounding box center [512, 225] width 1025 height 450
click at [1000, 89] on div "Invalid HTML You have entered the following invalid HTML code (e.g. missing clo…" at bounding box center [512, 225] width 1025 height 450
click at [29, 390] on div "Invalid HTML You have entered the following invalid HTML code (e.g. missing clo…" at bounding box center [512, 225] width 1025 height 450
click at [785, 108] on div "Invalid HTML You have entered the following invalid HTML code (e.g. missing clo…" at bounding box center [512, 225] width 1025 height 450
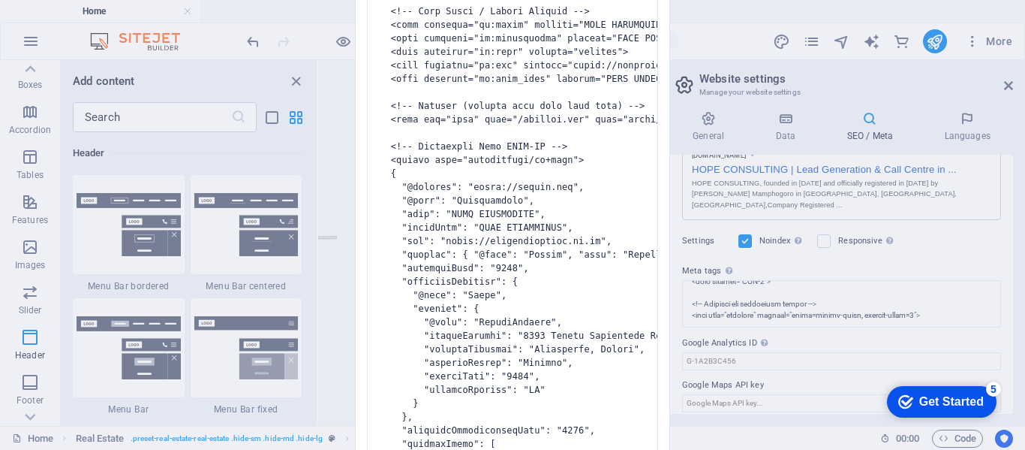
click at [796, 131] on div "Invalid HTML You have entered the following invalid HTML code (e.g. missing clo…" at bounding box center [512, 225] width 1025 height 450
click at [802, 131] on div "Invalid HTML You have entered the following invalid HTML code (e.g. missing clo…" at bounding box center [512, 225] width 1025 height 450
click at [736, 124] on div "Invalid HTML You have entered the following invalid HTML code (e.g. missing clo…" at bounding box center [512, 225] width 1025 height 450
